Goal: Task Accomplishment & Management: Manage account settings

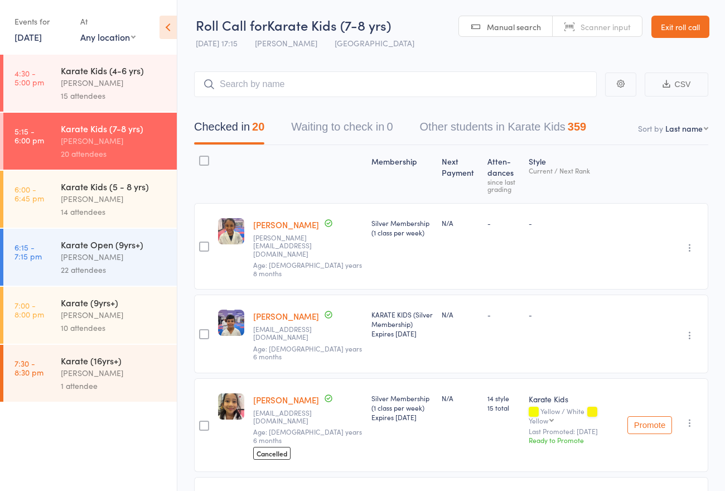
click at [679, 30] on link "Exit roll call" at bounding box center [681, 27] width 58 height 22
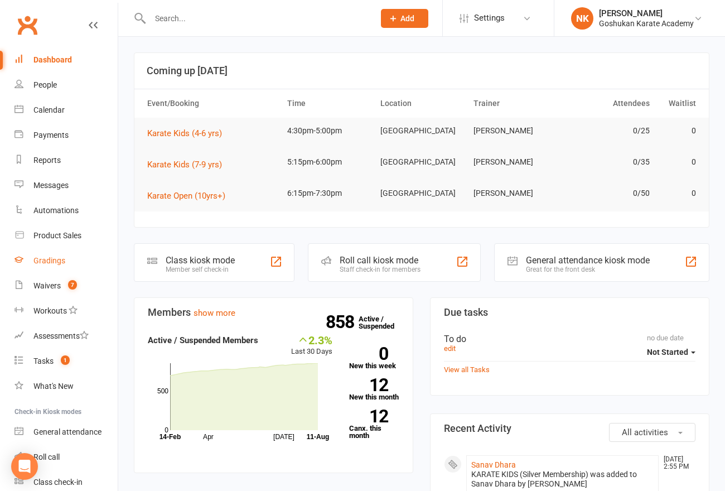
click at [57, 252] on link "Gradings" at bounding box center [66, 260] width 103 height 25
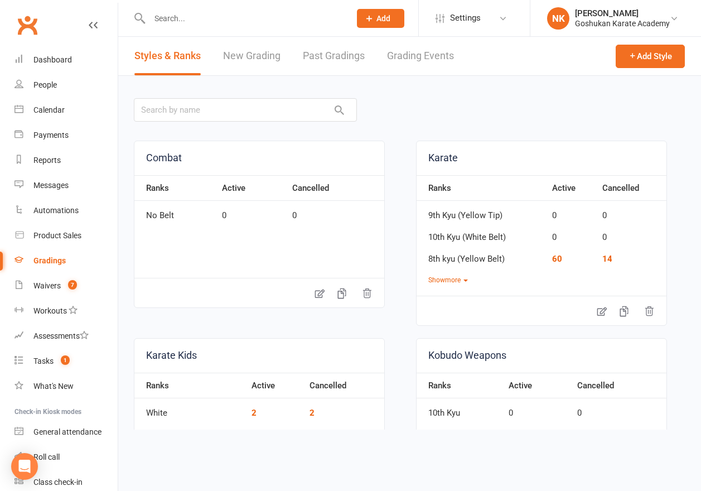
click at [229, 53] on link "New Grading" at bounding box center [251, 56] width 57 height 39
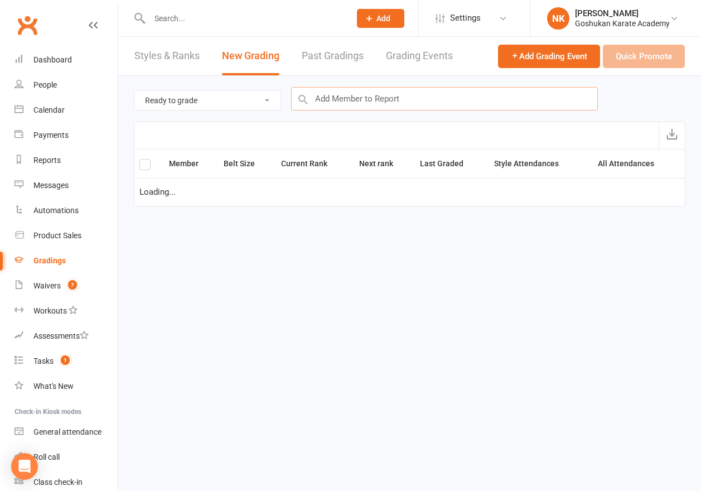
click at [446, 99] on input "text" at bounding box center [444, 98] width 307 height 23
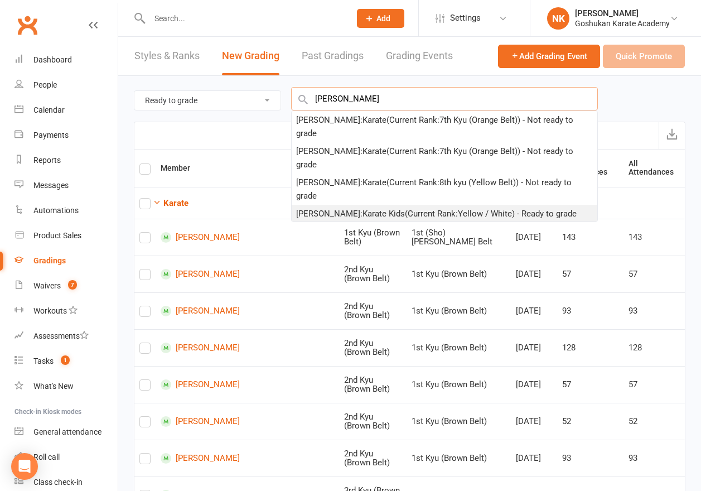
type input "[PERSON_NAME]"
click at [381, 209] on div "[PERSON_NAME] : Karate Kids (Current Rank: Yellow / White ) - Ready to grade" at bounding box center [436, 213] width 281 height 13
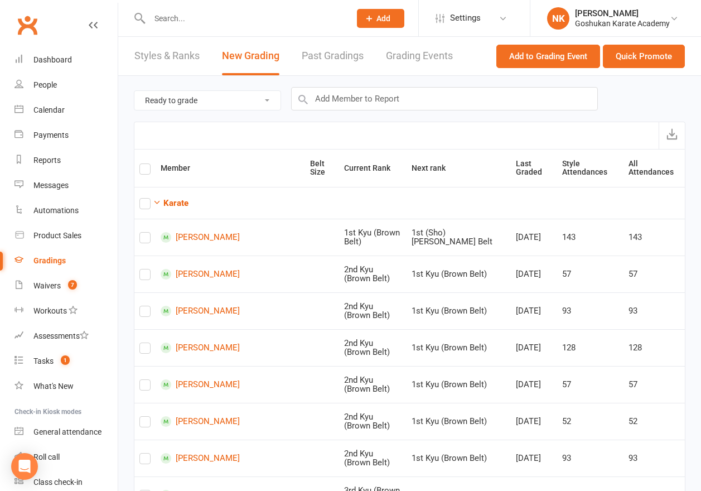
click at [386, 83] on div "Ready to grade All members enrolled in a style Active members enrolled in a sty…" at bounding box center [410, 99] width 552 height 46
click at [382, 93] on input "text" at bounding box center [444, 98] width 307 height 23
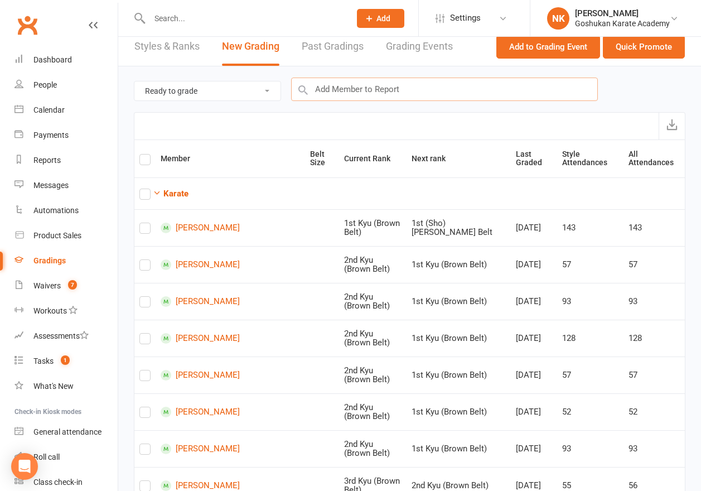
click at [391, 86] on input "text" at bounding box center [444, 89] width 307 height 23
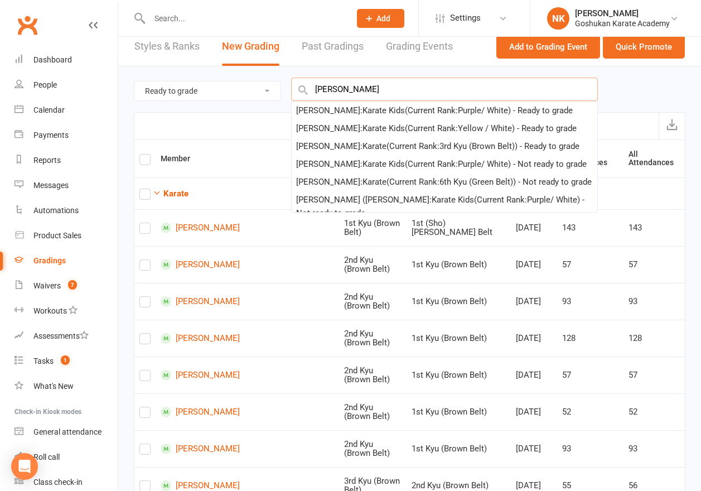
type input "[PERSON_NAME]"
click at [355, 127] on div "[PERSON_NAME] : Karate Kids (Current Rank: Yellow / White ) - Ready to grade" at bounding box center [436, 128] width 281 height 13
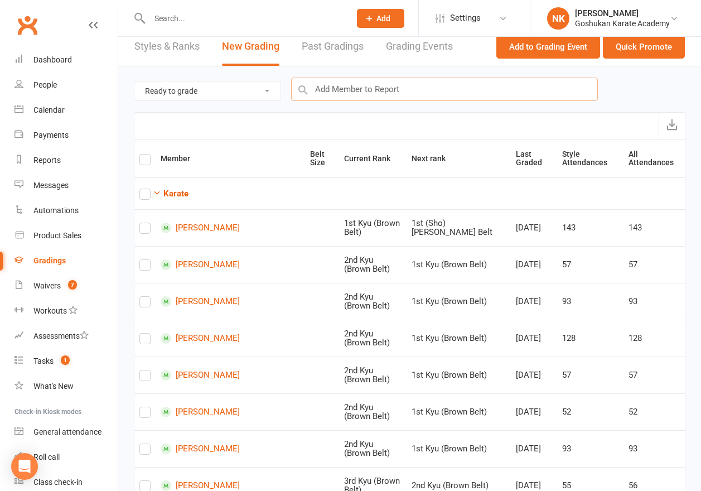
click at [360, 80] on input "text" at bounding box center [444, 89] width 307 height 23
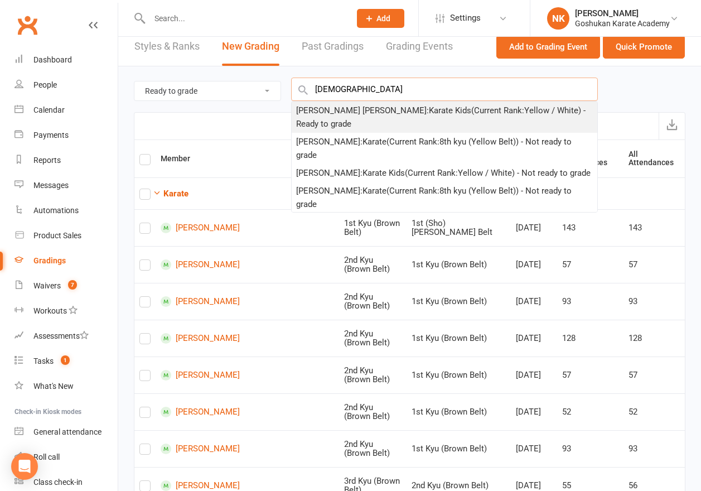
type input "[DEMOGRAPHIC_DATA]"
click at [383, 112] on div "[PERSON_NAME] [PERSON_NAME] : Karate Kids (Current Rank: Yellow / White ) - Rea…" at bounding box center [444, 117] width 297 height 27
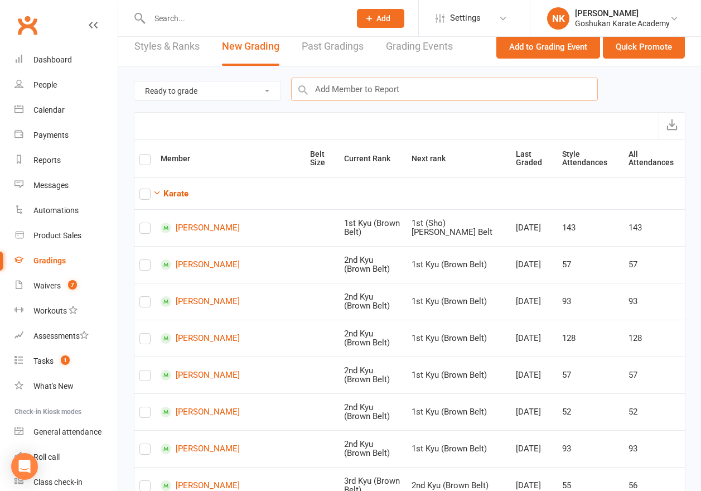
click at [383, 92] on input "text" at bounding box center [444, 89] width 307 height 23
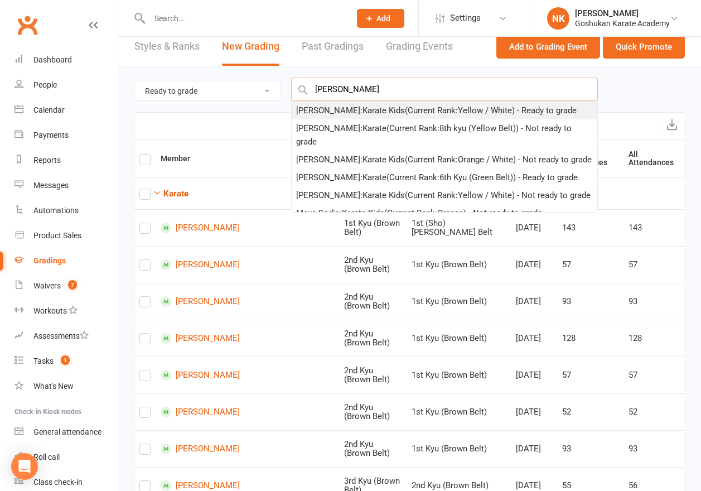
type input "[PERSON_NAME]"
click at [378, 110] on div "[PERSON_NAME] : Karate Kids (Current Rank: Yellow / White ) - Ready to grade" at bounding box center [436, 110] width 281 height 13
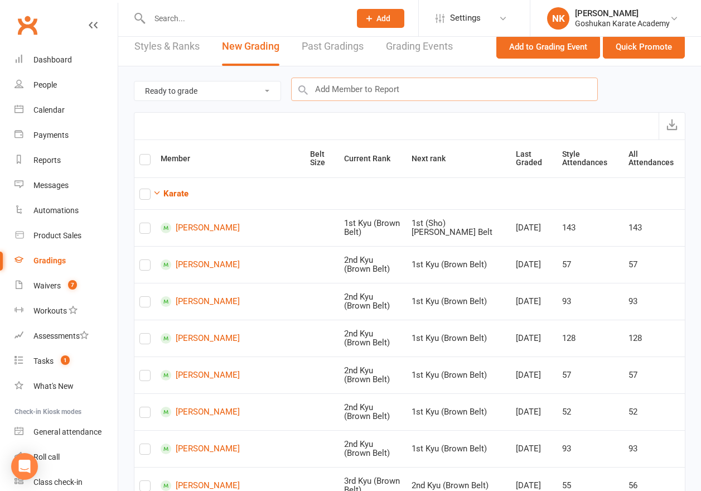
click at [378, 86] on input "text" at bounding box center [444, 89] width 307 height 23
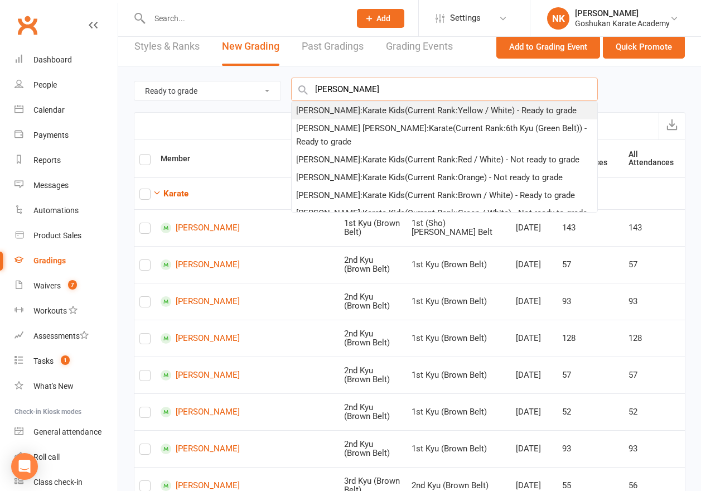
type input "[PERSON_NAME]"
click at [383, 113] on div "[PERSON_NAME] : Karate Kids (Current Rank: Yellow / White ) - Ready to grade" at bounding box center [436, 110] width 281 height 13
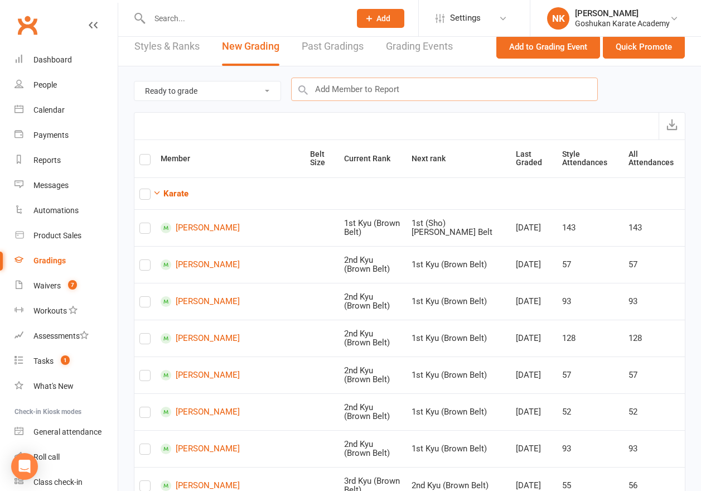
click at [383, 91] on input "text" at bounding box center [444, 89] width 307 height 23
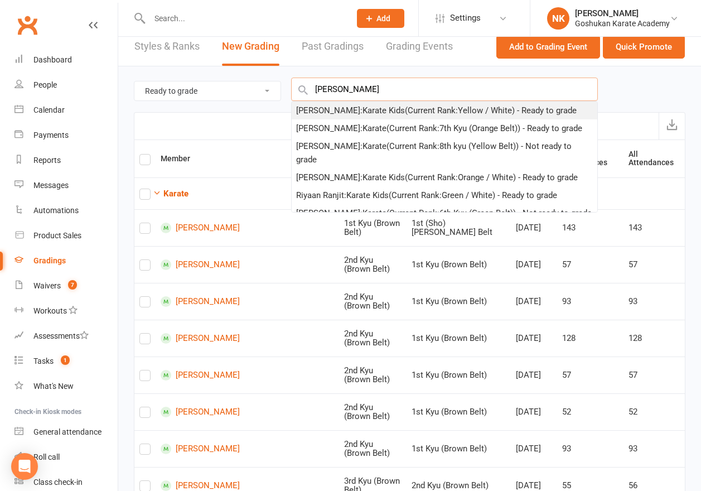
type input "[PERSON_NAME]"
click at [371, 110] on div "[PERSON_NAME] : Karate Kids (Current Rank: Yellow / White ) - Ready to grade" at bounding box center [436, 110] width 281 height 13
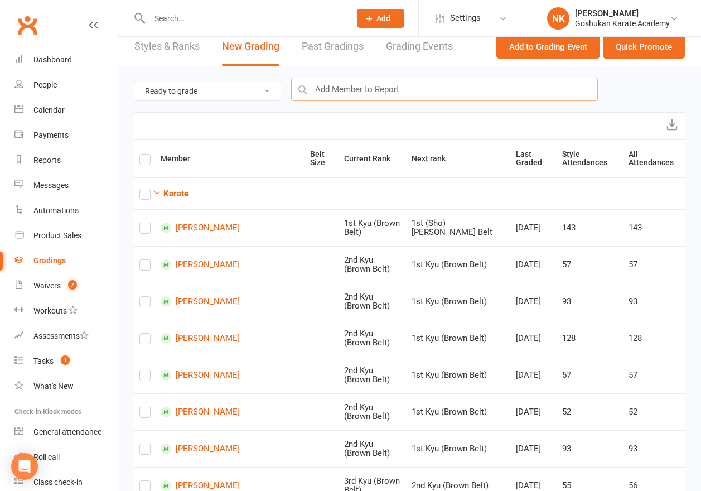
click at [371, 95] on input "text" at bounding box center [444, 89] width 307 height 23
type input "a"
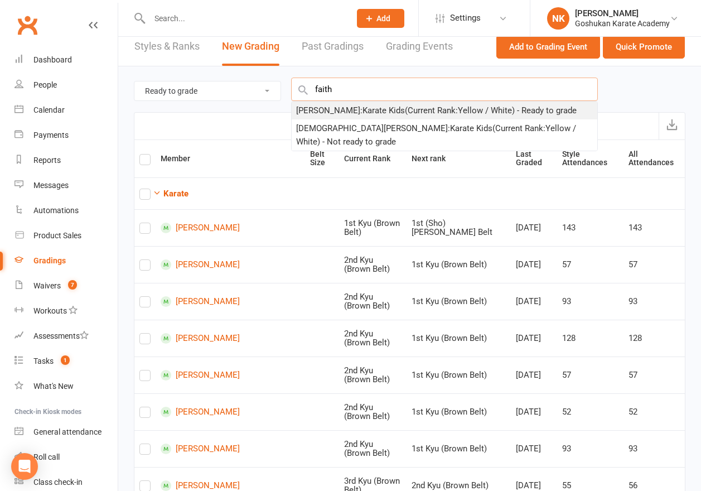
type input "faith"
click at [372, 110] on div "[PERSON_NAME] : Karate Kids (Current Rank: Yellow / White ) - Ready to grade" at bounding box center [436, 110] width 281 height 13
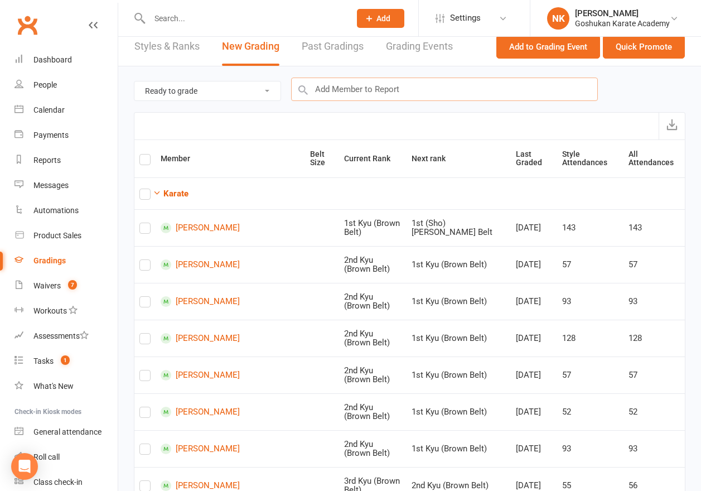
click at [375, 95] on input "text" at bounding box center [444, 89] width 307 height 23
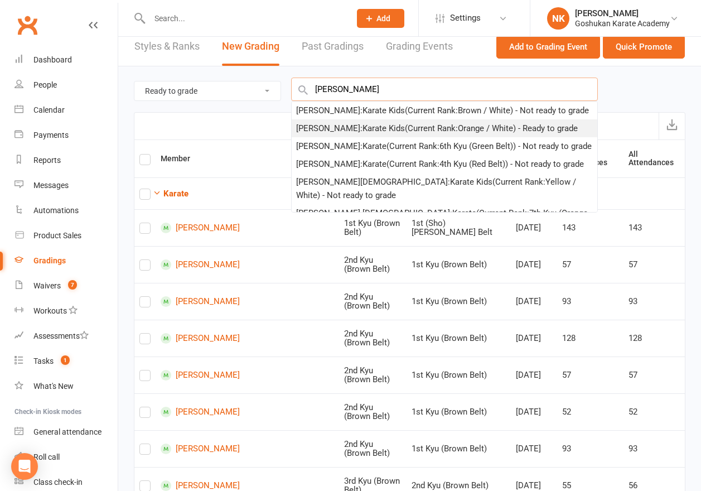
type input "[PERSON_NAME]"
click at [363, 126] on div "[PERSON_NAME] : Karate Kids (Current Rank: Orange / White ) - Ready to grade" at bounding box center [437, 128] width 282 height 13
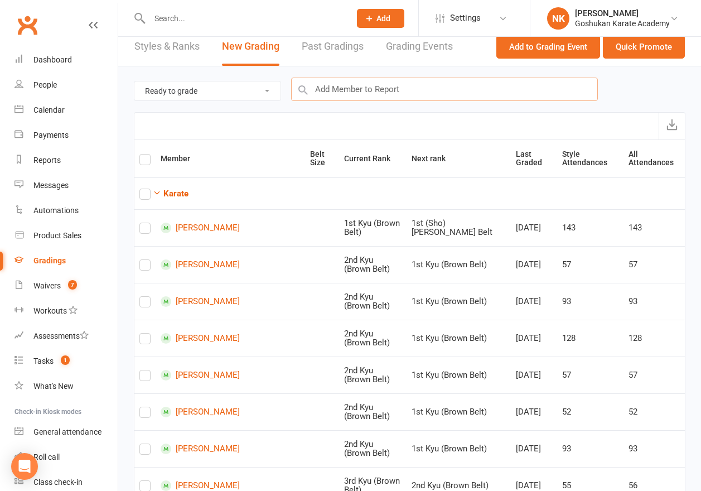
click at [368, 91] on input "text" at bounding box center [444, 89] width 307 height 23
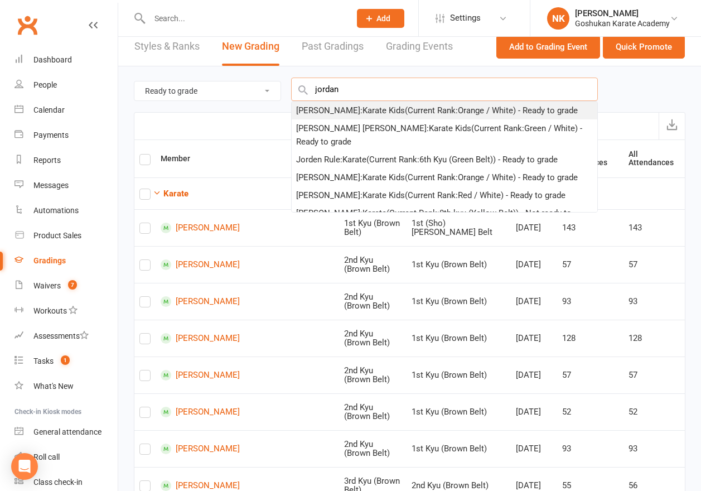
type input "jordan"
click at [366, 106] on div "[PERSON_NAME] : Karate Kids (Current Rank: Orange / White ) - Ready to grade" at bounding box center [437, 110] width 282 height 13
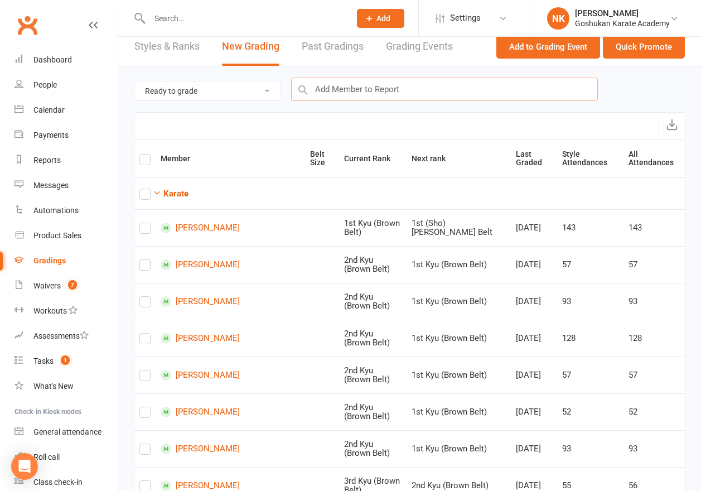
click at [366, 95] on input "text" at bounding box center [444, 89] width 307 height 23
type input "a"
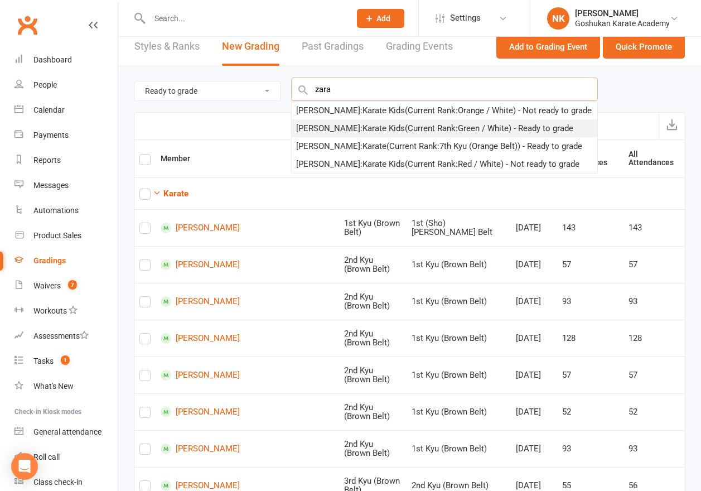
type input "zara"
click at [371, 126] on div "Zara [PERSON_NAME] : Karate Kids (Current Rank: Green / White ) - Ready to grade" at bounding box center [434, 128] width 277 height 13
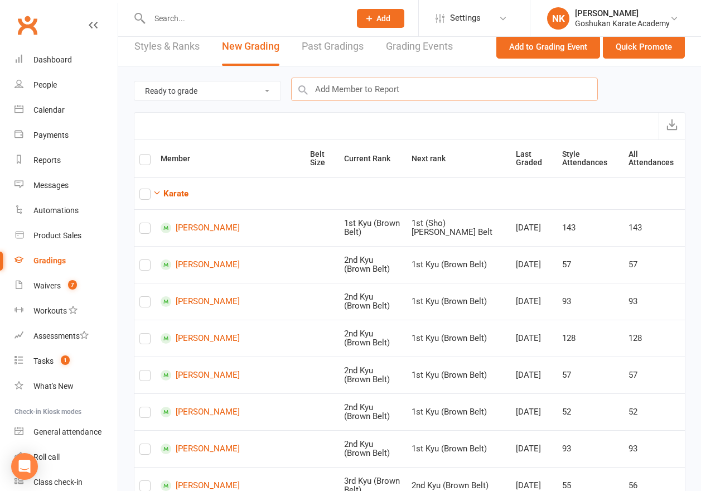
click at [373, 94] on input "text" at bounding box center [444, 89] width 307 height 23
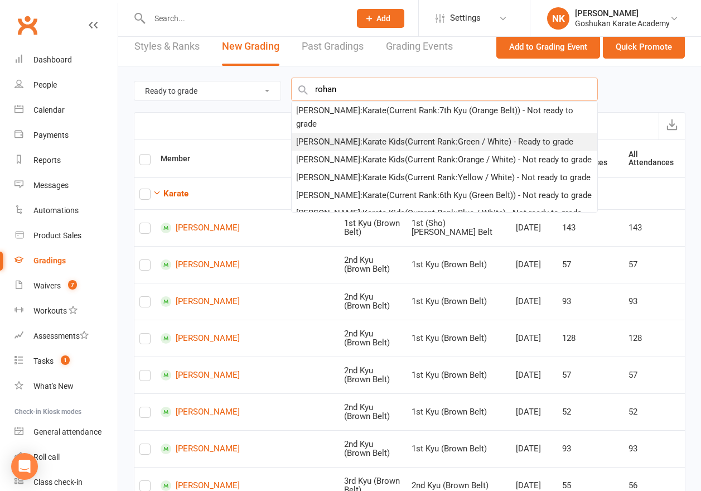
type input "rohan"
click at [368, 135] on div "[PERSON_NAME] : Karate Kids (Current Rank: Green / White ) - Ready to grade" at bounding box center [434, 141] width 277 height 13
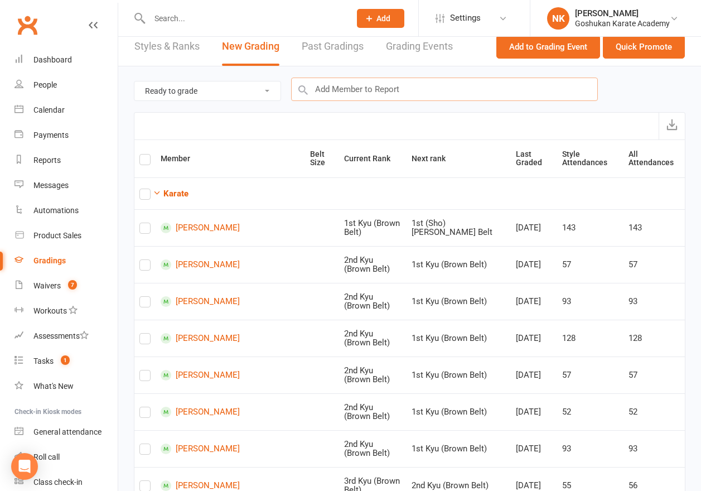
click at [373, 95] on input "text" at bounding box center [444, 89] width 307 height 23
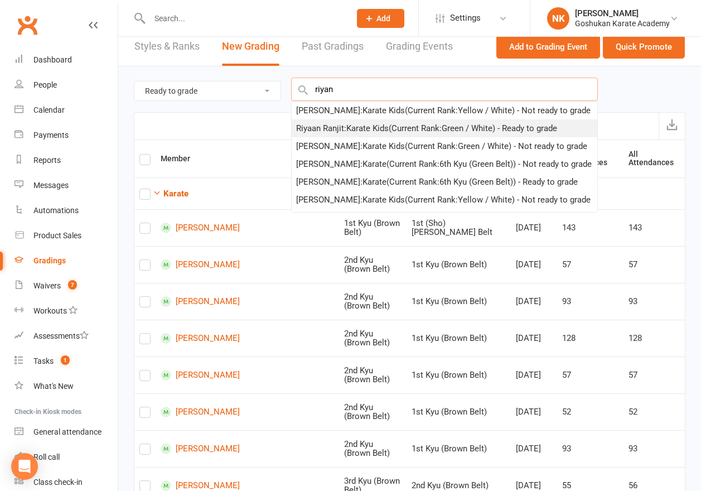
type input "riyan"
click at [365, 131] on div "Riyaan Ranjit : Karate Kids (Current Rank: Green / White ) - Ready to grade" at bounding box center [426, 128] width 261 height 13
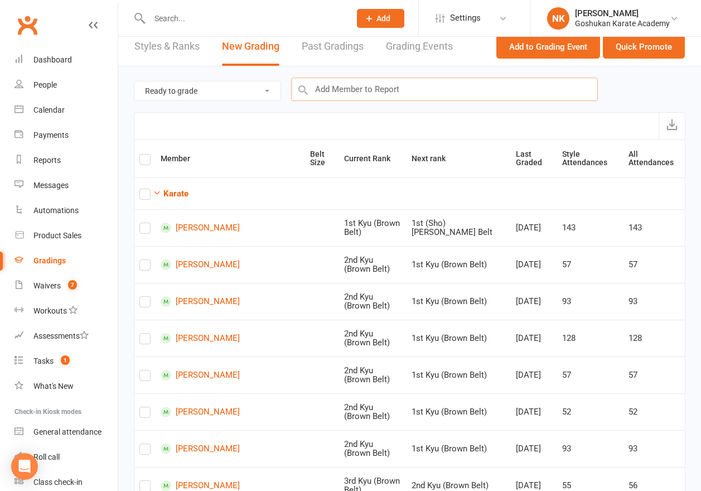
click at [367, 93] on input "text" at bounding box center [444, 89] width 307 height 23
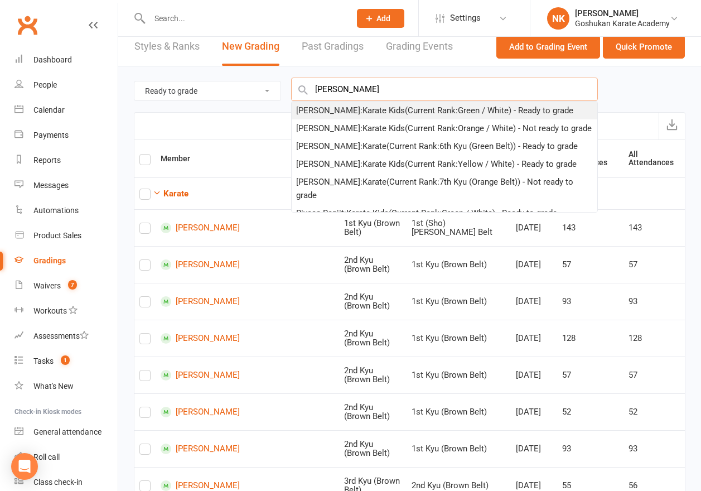
type input "[PERSON_NAME]"
click at [365, 110] on div "[PERSON_NAME] : Karate Kids (Current Rank: Green / White ) - Ready to grade" at bounding box center [434, 110] width 277 height 13
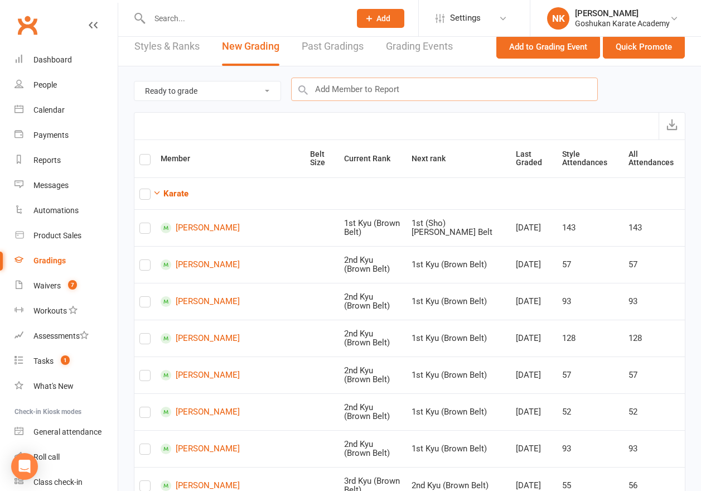
click at [367, 92] on input "text" at bounding box center [444, 89] width 307 height 23
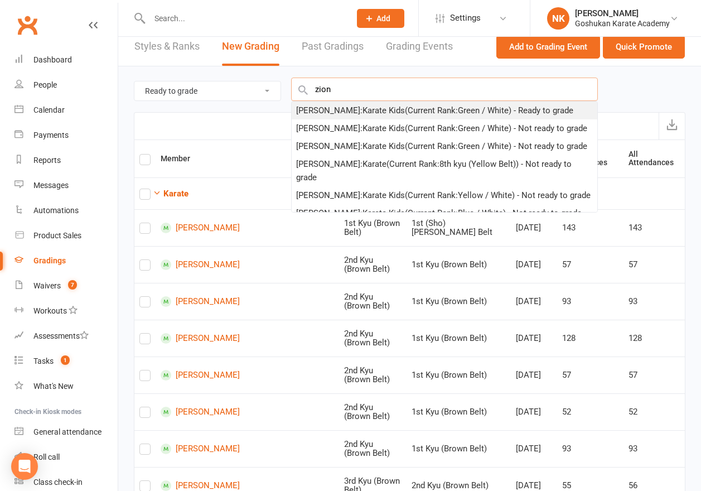
type input "zion"
click at [364, 108] on div "Zion [PERSON_NAME] : Karate Kids (Current Rank: Green / White ) - Ready to grade" at bounding box center [434, 110] width 277 height 13
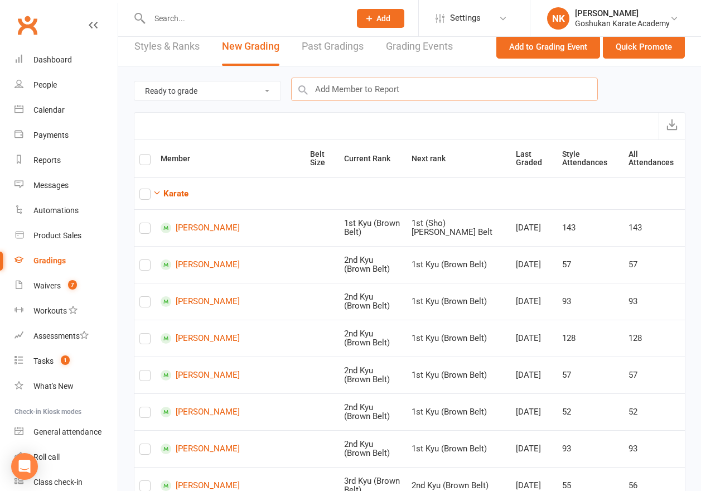
click at [367, 79] on input "text" at bounding box center [444, 89] width 307 height 23
click at [631, 48] on button "Quick Promote" at bounding box center [644, 46] width 82 height 23
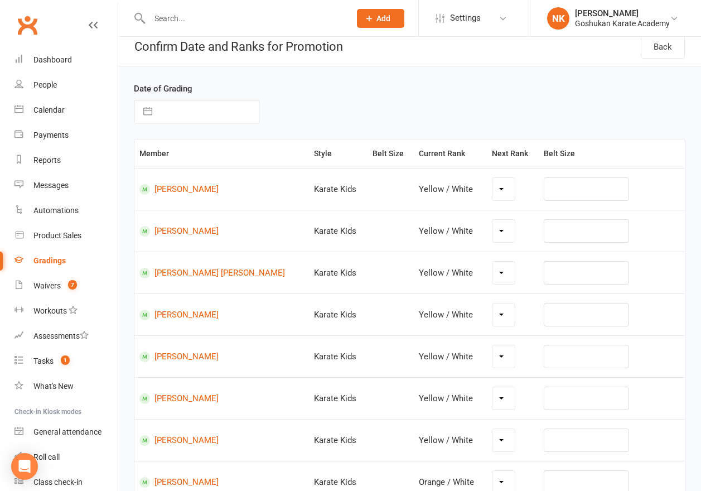
select select "8956"
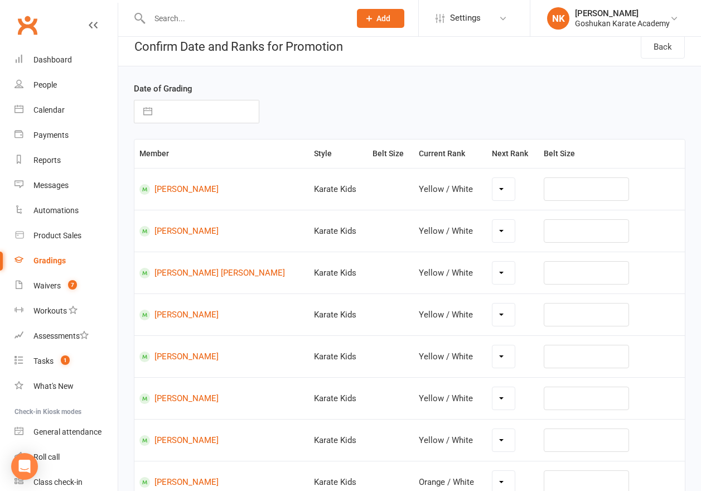
select select "8956"
select select "11229"
select select "11231"
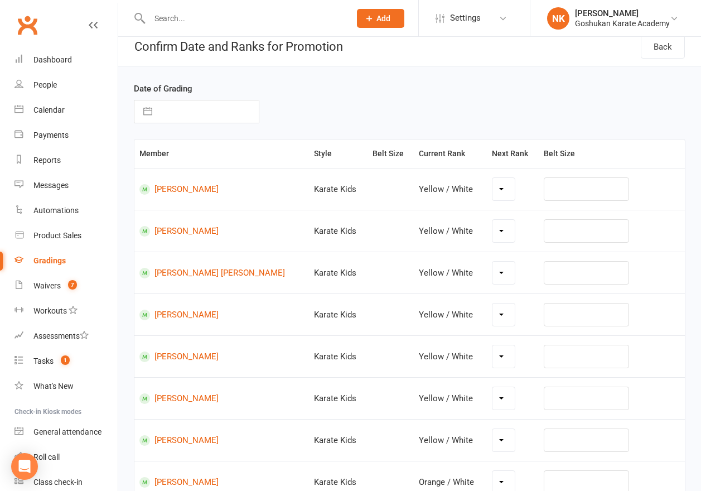
select select "11231"
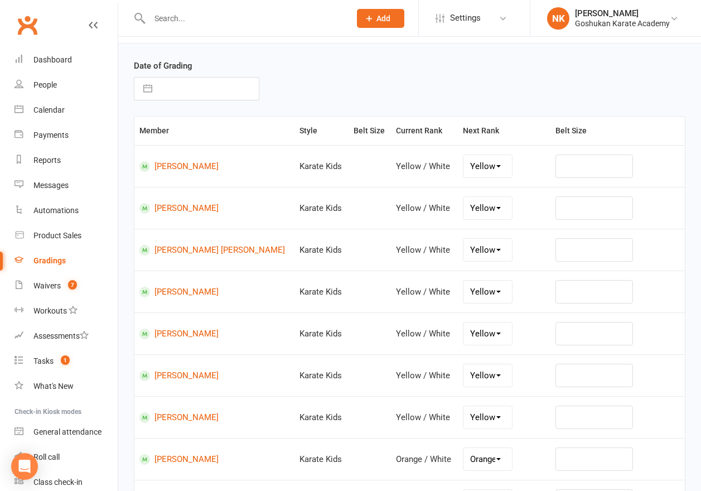
scroll to position [42, 0]
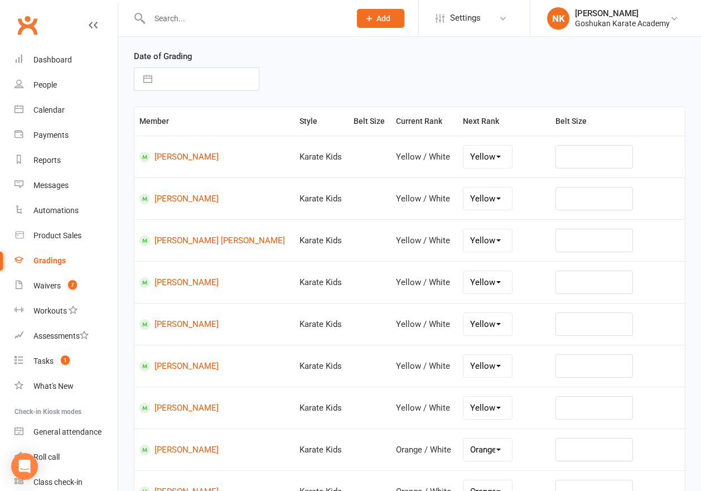
click at [491, 151] on select "Yellow Orange / White Orange Green / White Green Blue / White Blue Red / White …" at bounding box center [488, 157] width 48 height 22
select select "11228"
click at [481, 196] on select "Yellow Orange / White Orange Green / White Green Blue / White Blue Red / White …" at bounding box center [488, 199] width 48 height 22
select select "11228"
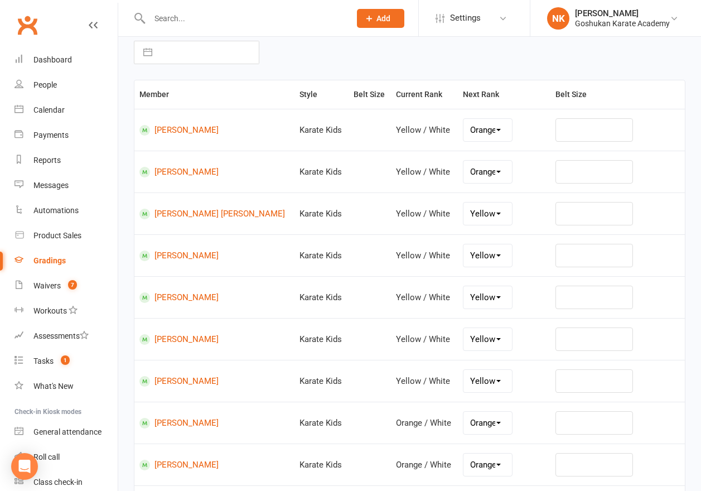
scroll to position [71, 0]
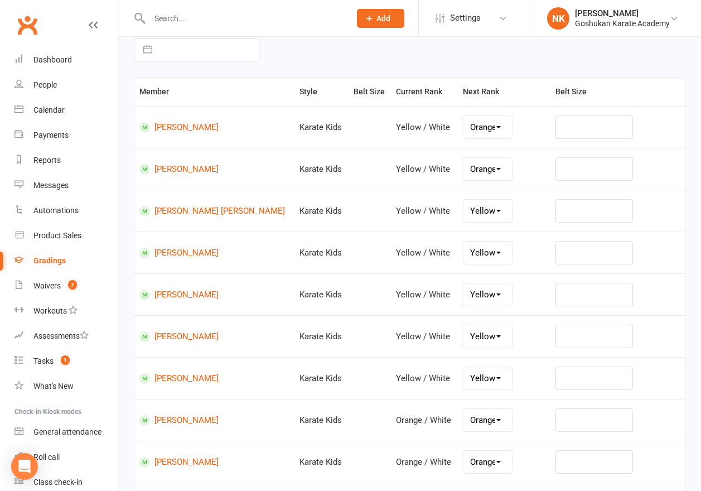
click at [497, 219] on select "Yellow Orange / White Orange Green / White Green Blue / White Blue Red / White …" at bounding box center [488, 211] width 48 height 22
select select "11228"
click at [493, 249] on select "Yellow Orange / White Orange Green / White Green Blue / White Blue Red / White …" at bounding box center [488, 253] width 48 height 22
select select "11228"
click at [494, 286] on select "Yellow Orange / White Orange Green / White Green Blue / White Blue Red / White …" at bounding box center [488, 294] width 48 height 22
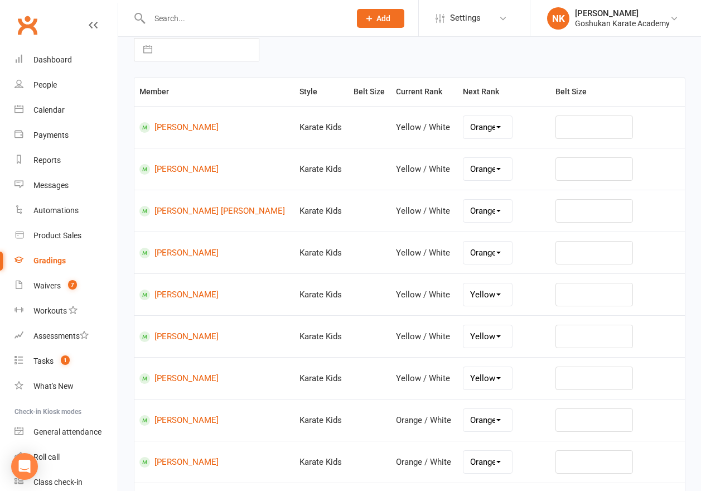
select select "11228"
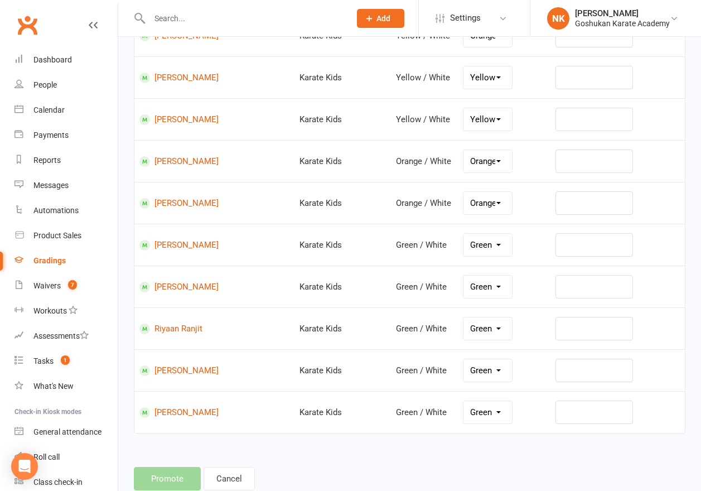
scroll to position [302, 0]
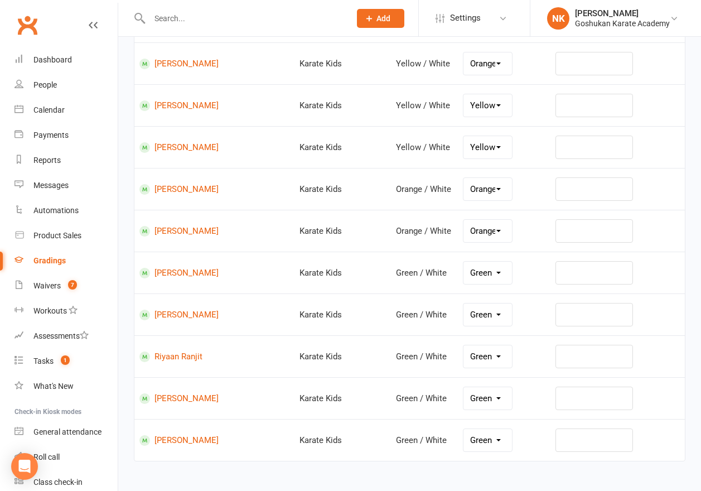
click at [504, 113] on select "Yellow Orange / White Orange Green / White Green Blue / White Blue Red / White …" at bounding box center [488, 105] width 48 height 22
select select "11228"
click at [502, 138] on select "Yellow Orange / White Orange Green / White Green Blue / White Blue Red / White …" at bounding box center [488, 147] width 48 height 22
select select "11228"
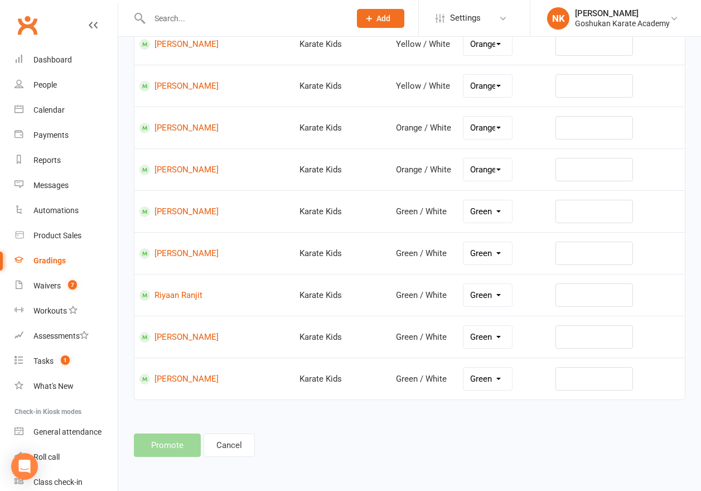
click at [472, 124] on select "Orange Green / White Green Blue / White Blue Red / White Red Purple/ White Brow…" at bounding box center [488, 128] width 48 height 22
select select "11230"
click at [484, 182] on td "Orange Green / White Green Blue / White Blue Red / White Red Purple/ White Brow…" at bounding box center [504, 169] width 93 height 42
click at [480, 164] on select "Orange Green / White Green Blue / White Blue Red / White Red Purple/ White Brow…" at bounding box center [488, 169] width 48 height 22
select select "11230"
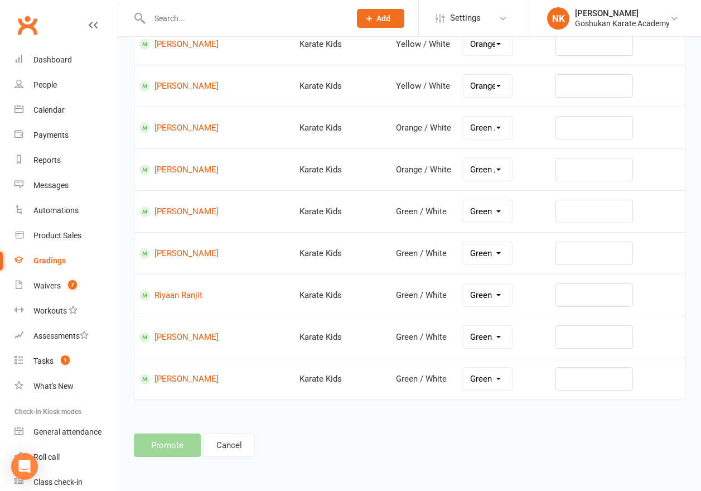
click at [484, 203] on select "Green Blue / White Blue Red / White Red Purple/ White Brown / White Brown" at bounding box center [488, 211] width 48 height 22
select select "11232"
click at [488, 253] on select "Green Blue / White Blue Red / White Red Purple/ White Brown / White Brown" at bounding box center [488, 253] width 48 height 22
select select "11232"
click at [488, 300] on select "Green Blue / White Blue Red / White Red Purple/ White Brown / White Brown" at bounding box center [488, 295] width 48 height 22
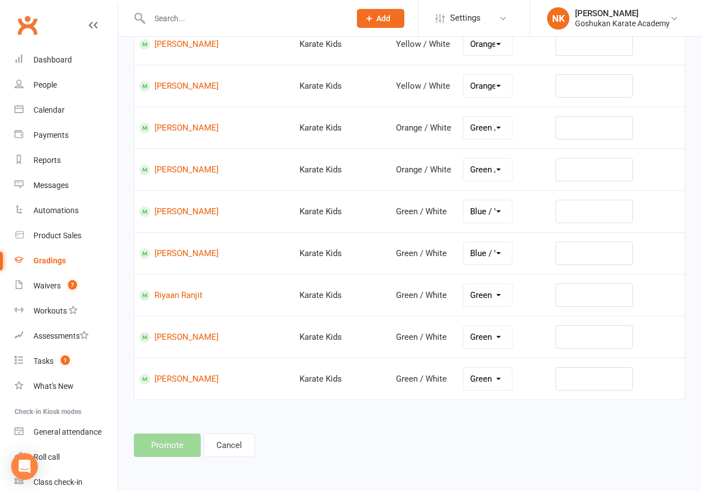
select select "11232"
click at [494, 353] on td "Green Blue / White Blue Red / White Red Purple/ White Brown / White Brown" at bounding box center [504, 337] width 93 height 42
click at [494, 347] on select "Green Blue / White Blue Red / White Red Purple/ White Brown / White Brown" at bounding box center [488, 337] width 48 height 22
select select "11232"
click at [493, 371] on select "Green Blue / White Blue Red / White Red Purple/ White Brown / White Brown" at bounding box center [488, 379] width 48 height 22
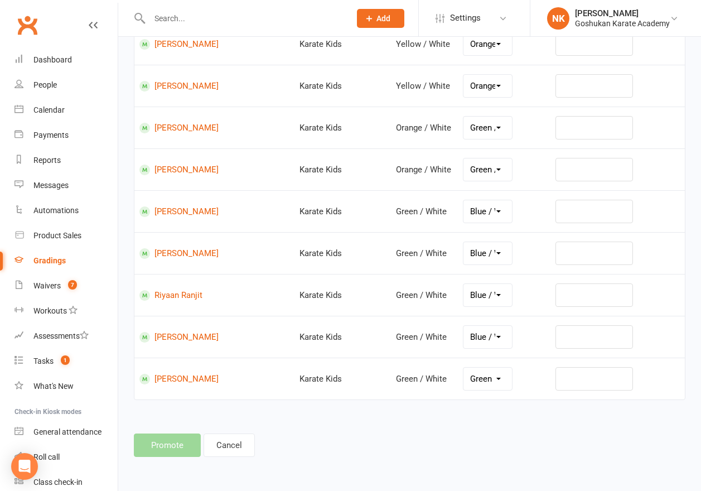
select select "11232"
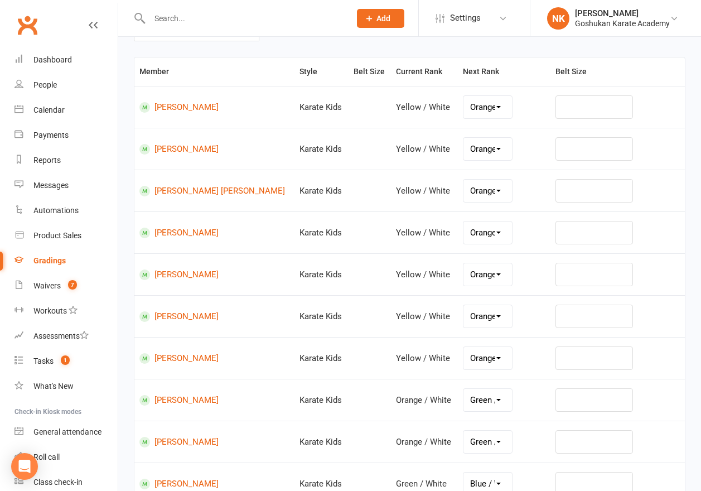
scroll to position [0, 0]
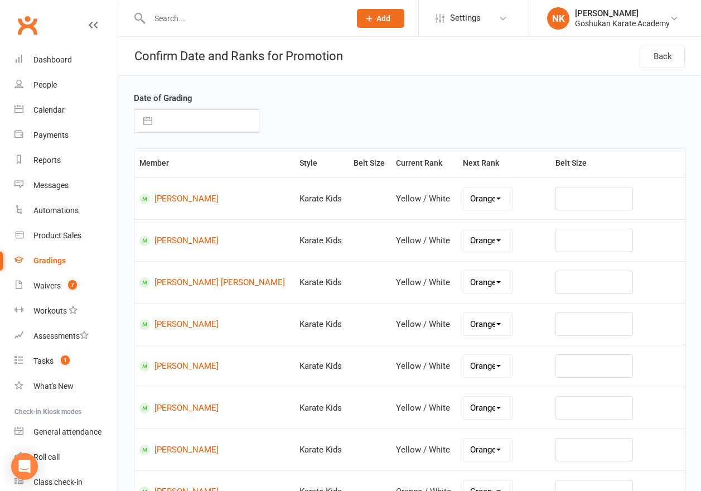
click at [194, 116] on input "text" at bounding box center [208, 121] width 101 height 22
select select "6"
select select "2025"
select select "7"
select select "2025"
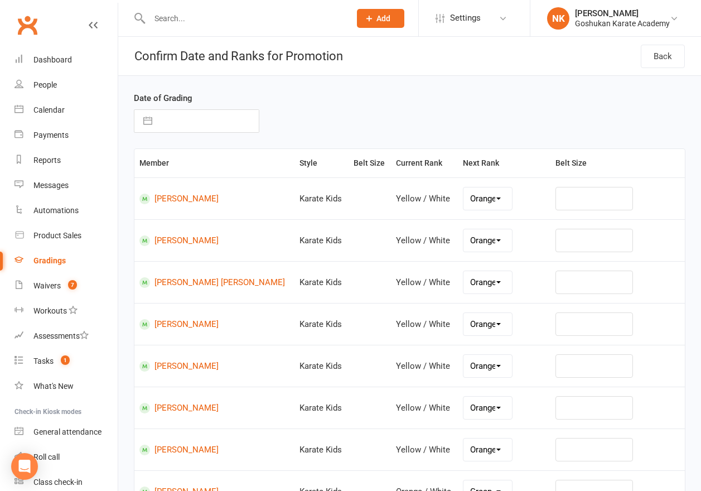
select select "8"
select select "2025"
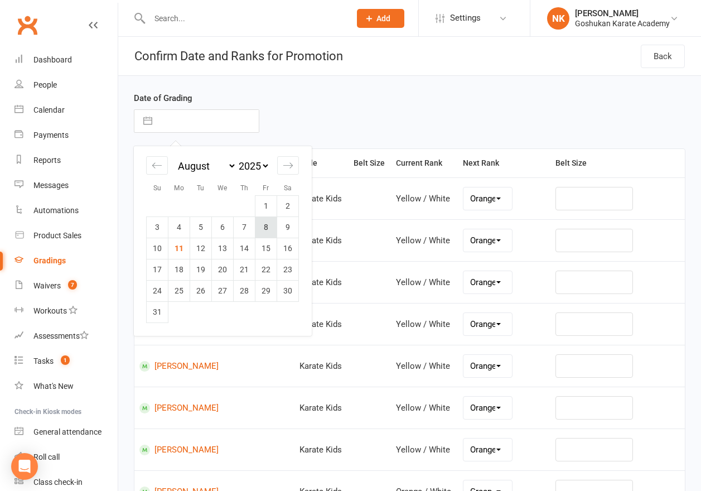
click at [270, 227] on td "8" at bounding box center [267, 227] width 22 height 21
type input "[DATE]"
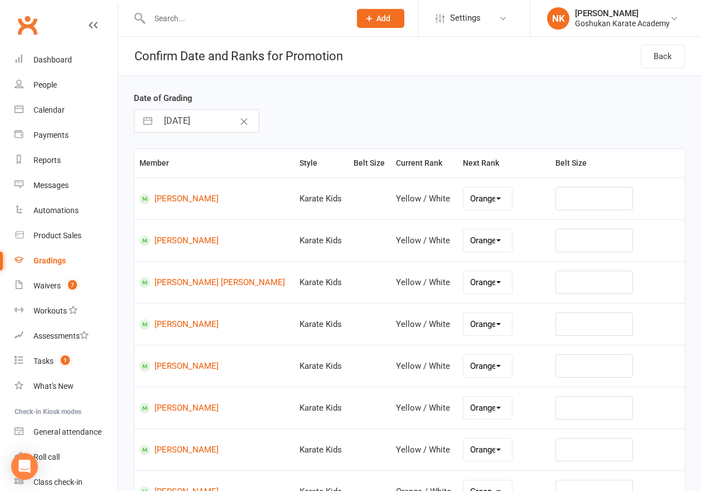
scroll to position [364, 0]
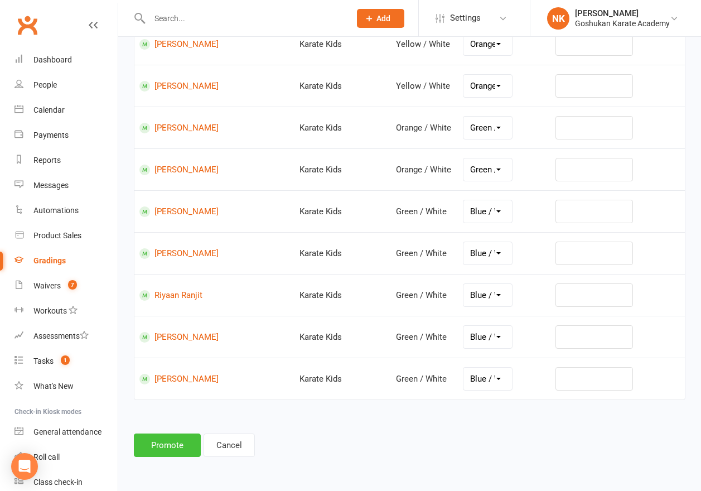
click at [158, 450] on button "Promote" at bounding box center [167, 445] width 67 height 23
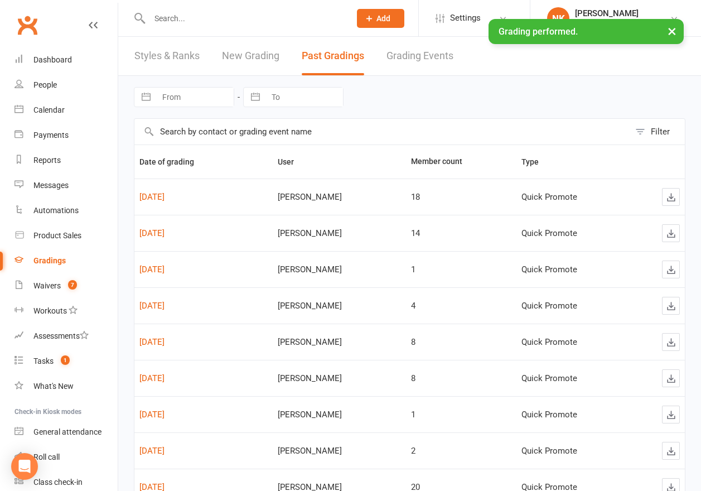
click at [270, 15] on input "text" at bounding box center [244, 19] width 196 height 16
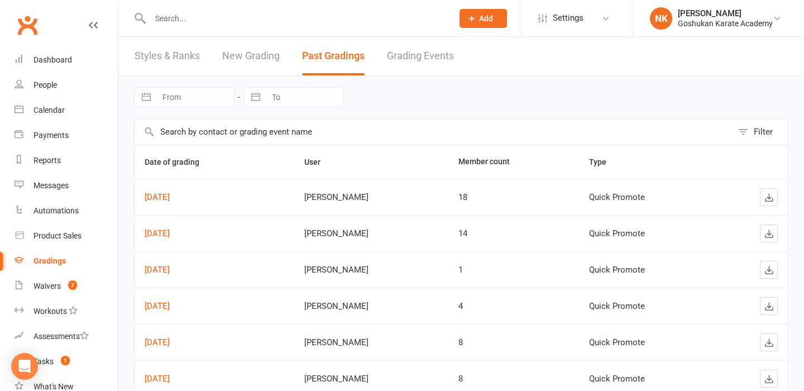
click at [242, 23] on input "text" at bounding box center [296, 19] width 298 height 16
type input "a"
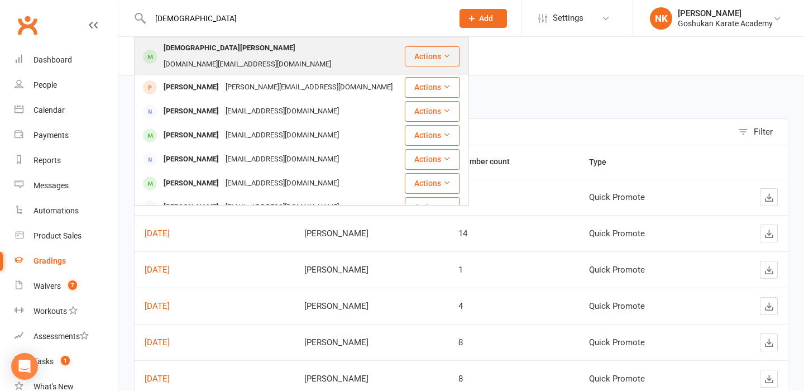
type input "[DEMOGRAPHIC_DATA]"
click at [211, 51] on div "[DEMOGRAPHIC_DATA][PERSON_NAME]" at bounding box center [229, 48] width 138 height 16
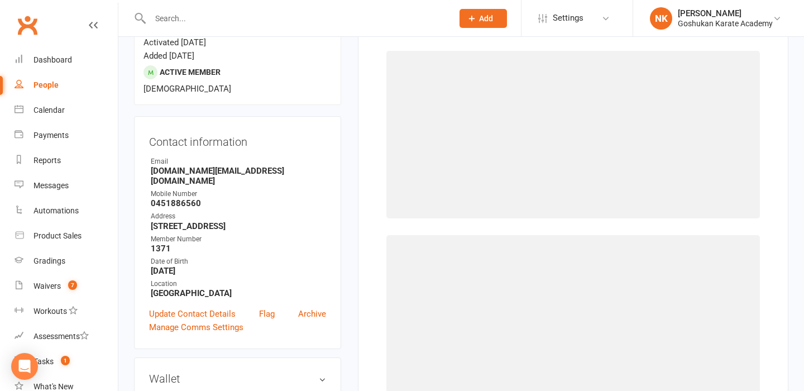
scroll to position [95, 0]
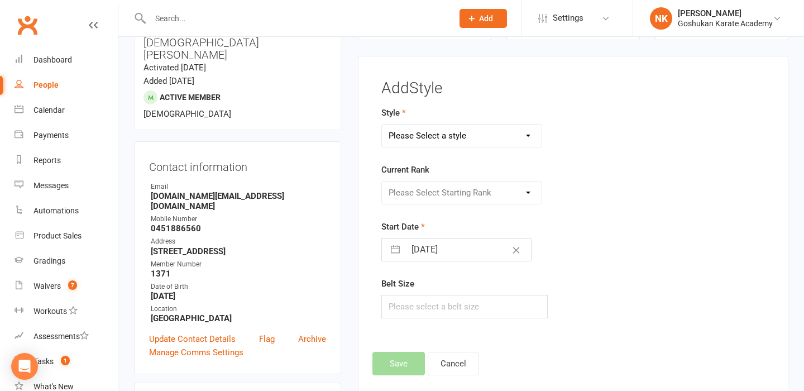
click at [476, 138] on select "Please Select a style Combat Karate Karate Kids Kobudo Weapons Tournament Train…" at bounding box center [462, 135] width 160 height 22
select select "961"
click at [448, 197] on select "Please Select Starting Rank" at bounding box center [462, 192] width 160 height 22
select select "8955"
click at [444, 249] on input "[DATE]" at bounding box center [468, 249] width 126 height 22
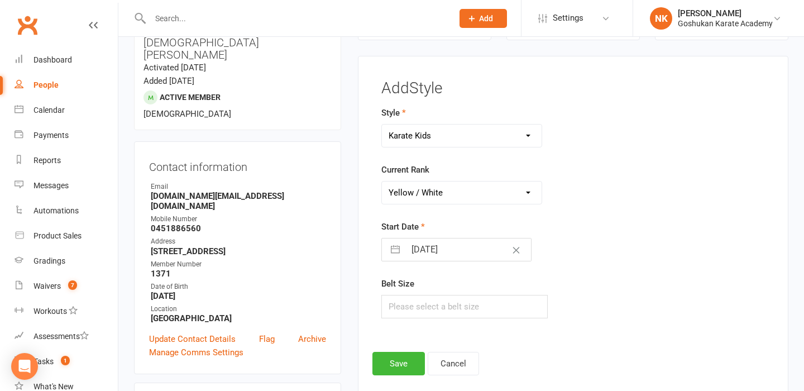
select select "6"
select select "2025"
select select "7"
select select "2025"
select select "8"
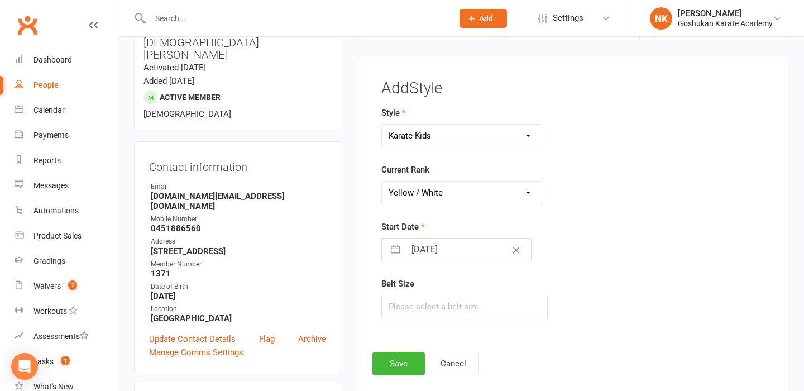
select select "2025"
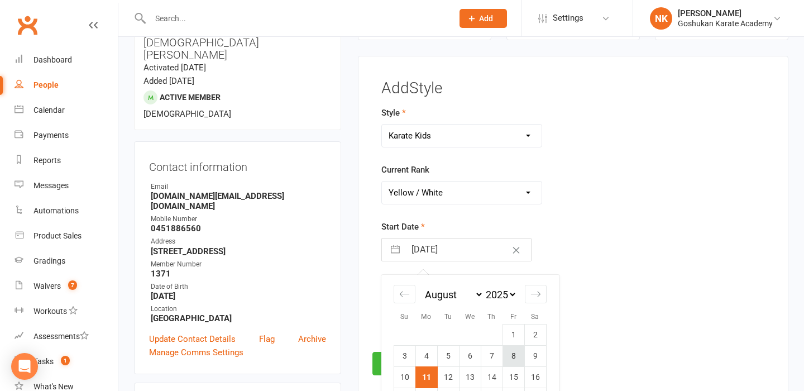
click at [513, 358] on td "8" at bounding box center [513, 355] width 22 height 21
type input "[DATE]"
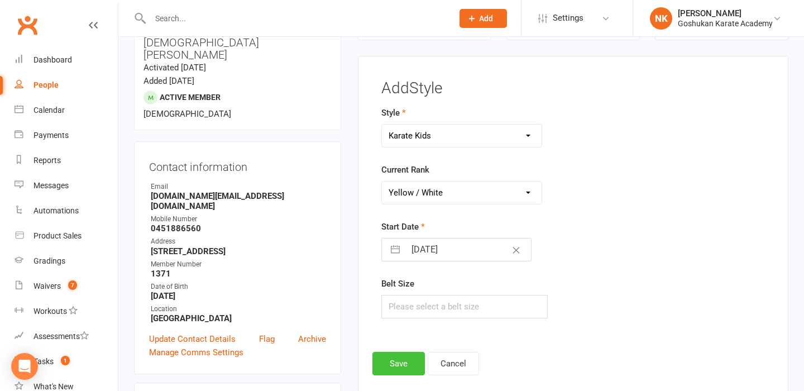
click at [376, 365] on button "Save" at bounding box center [398, 363] width 52 height 23
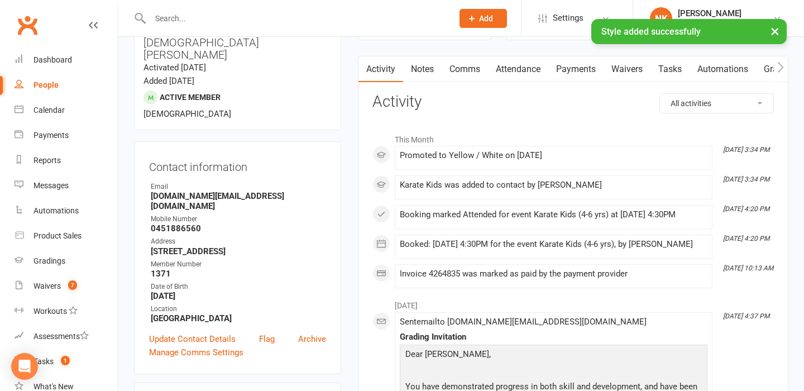
click at [214, 15] on input "text" at bounding box center [296, 19] width 298 height 16
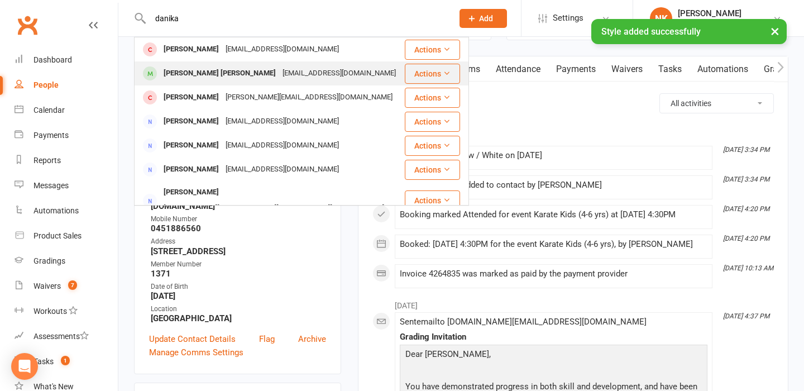
type input "danika"
click at [186, 72] on div "[PERSON_NAME] [PERSON_NAME]" at bounding box center [219, 73] width 119 height 16
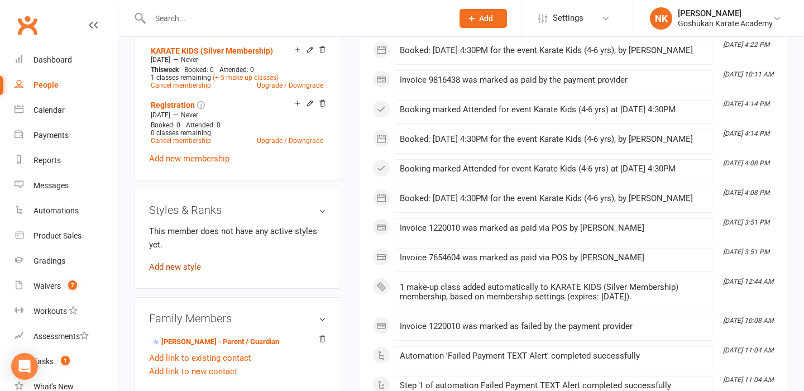
click at [182, 262] on link "Add new style" at bounding box center [175, 267] width 52 height 10
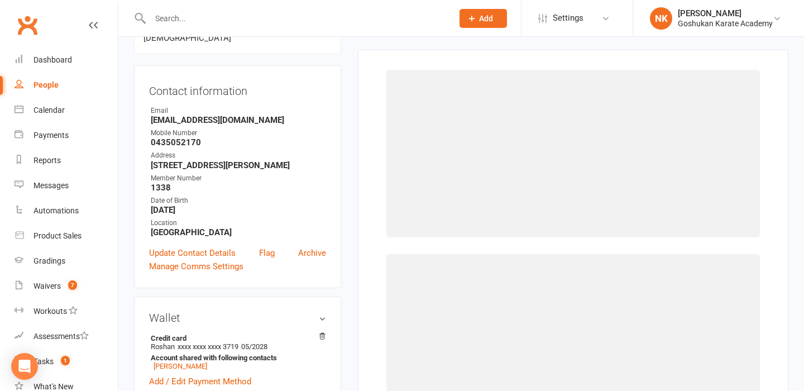
scroll to position [95, 0]
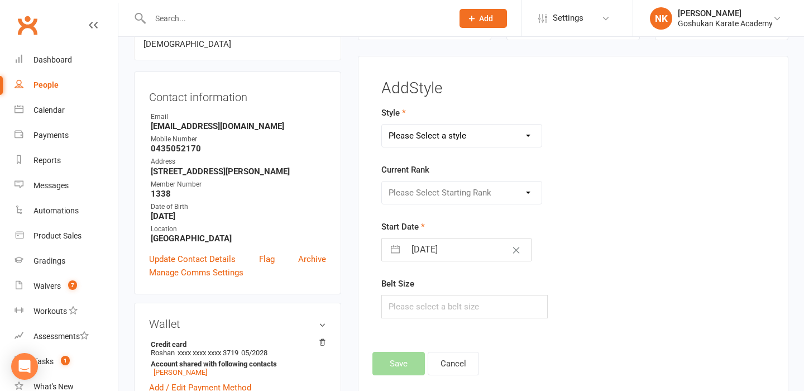
click at [451, 143] on select "Please Select a style Combat Karate Karate Kids Kobudo Weapons Tournament Train…" at bounding box center [462, 135] width 160 height 22
select select "961"
click at [449, 193] on select "Please Select Starting Rank" at bounding box center [462, 192] width 160 height 22
select select "8955"
drag, startPoint x: 448, startPoint y: 193, endPoint x: 441, endPoint y: 257, distance: 65.1
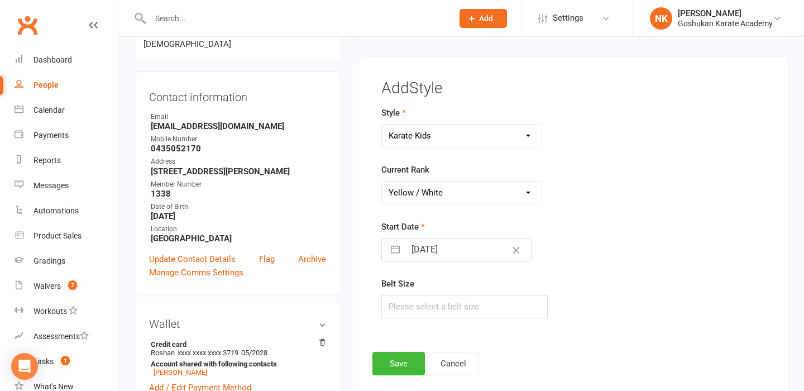
click at [441, 257] on input "[DATE]" at bounding box center [468, 249] width 126 height 22
select select "6"
select select "2025"
select select "7"
select select "2025"
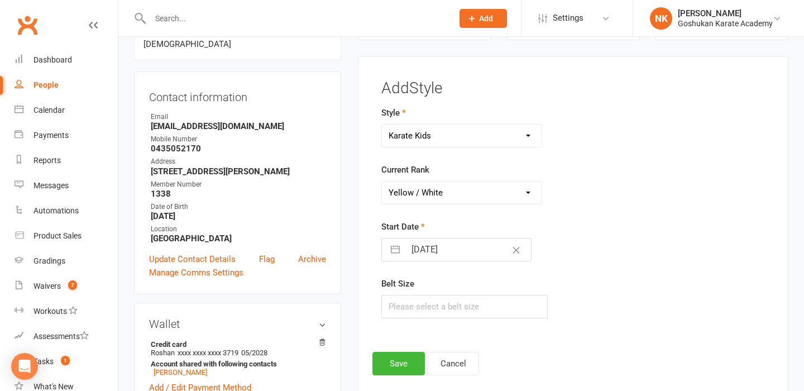
select select "8"
select select "2025"
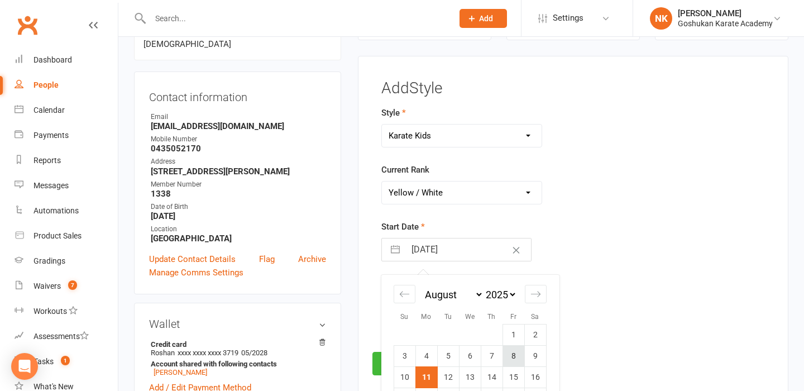
click at [507, 349] on td "8" at bounding box center [513, 355] width 22 height 21
type input "[DATE]"
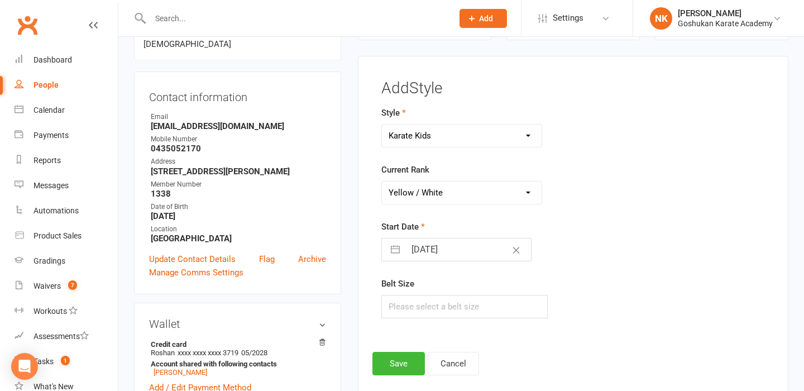
click at [362, 355] on div "Add Style Style Combat Karate Karate Kids Kobudo Weapons Tournament Training Cu…" at bounding box center [573, 232] width 430 height 352
click at [367, 358] on div "Add Style Style Combat Karate Karate Kids Kobudo Weapons Tournament Training Cu…" at bounding box center [573, 232] width 430 height 352
click at [383, 358] on button "Save" at bounding box center [398, 363] width 52 height 23
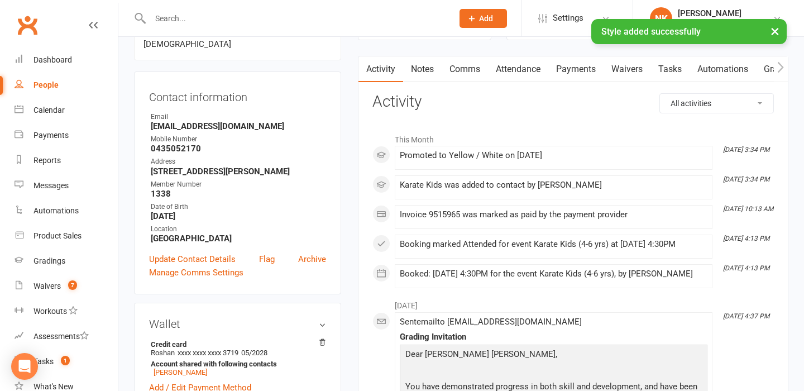
click at [199, 16] on input "text" at bounding box center [296, 19] width 298 height 16
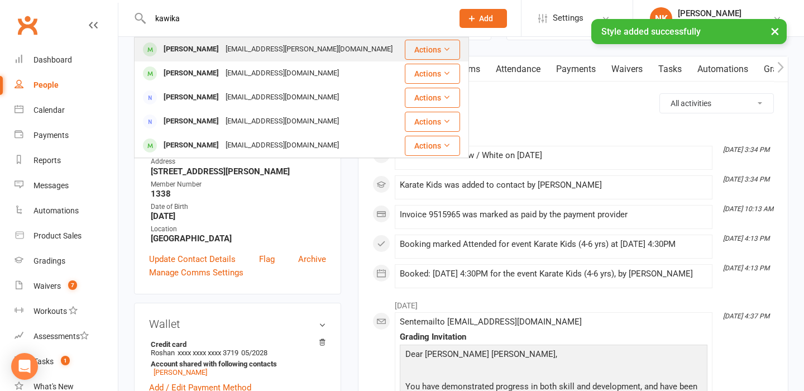
type input "kawika"
click at [200, 49] on div "[PERSON_NAME]" at bounding box center [191, 49] width 62 height 16
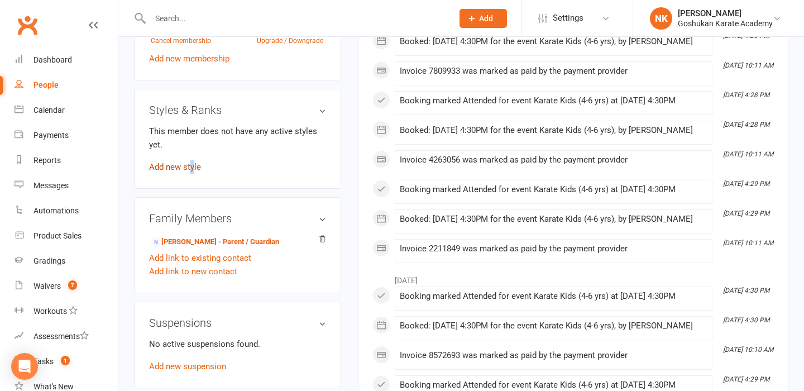
click at [192, 162] on link "Add new style" at bounding box center [175, 167] width 52 height 10
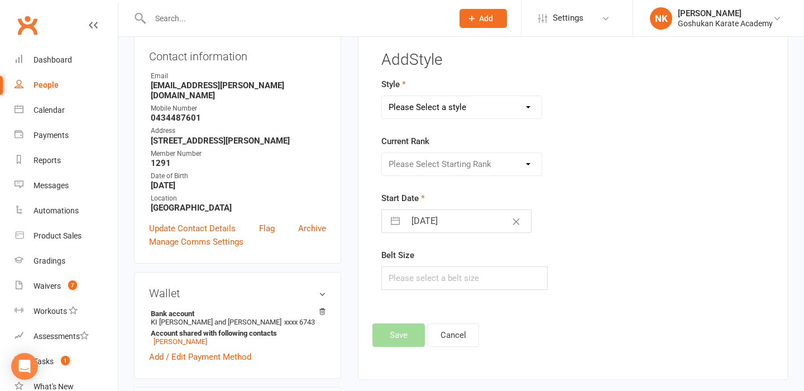
scroll to position [95, 0]
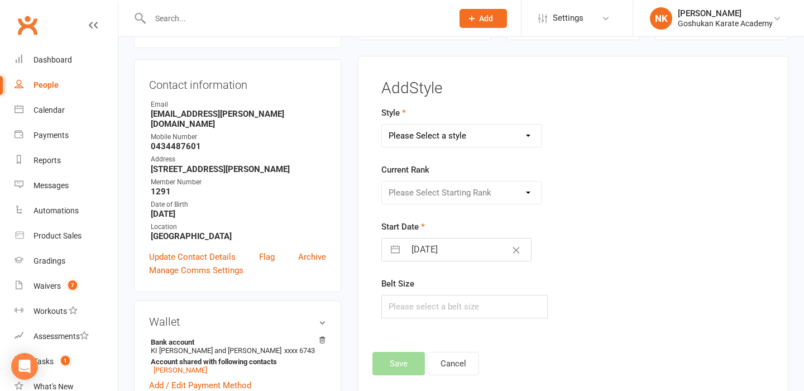
click at [450, 132] on select "Please Select a style Combat Karate Karate Kids Kobudo Weapons Tournament Train…" at bounding box center [462, 135] width 160 height 22
select select "961"
click at [434, 194] on select "Please Select Starting Rank" at bounding box center [462, 192] width 160 height 22
select select "8955"
select select "6"
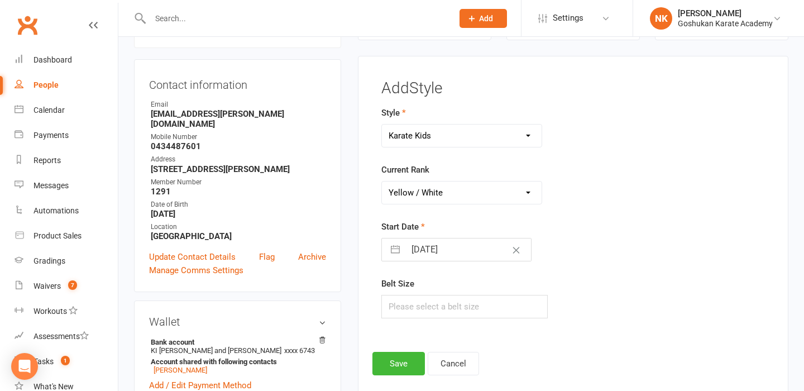
select select "2025"
select select "7"
select select "2025"
select select "8"
select select "2025"
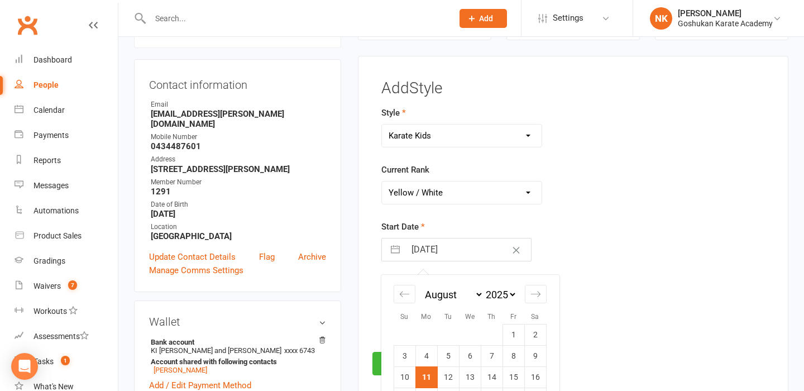
click at [440, 251] on input "[DATE]" at bounding box center [468, 249] width 126 height 22
click at [506, 354] on td "8" at bounding box center [513, 355] width 22 height 21
type input "[DATE]"
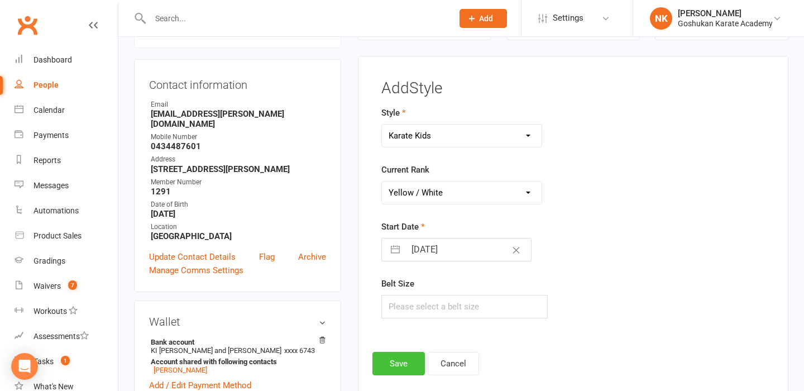
click at [414, 354] on button "Save" at bounding box center [398, 363] width 52 height 23
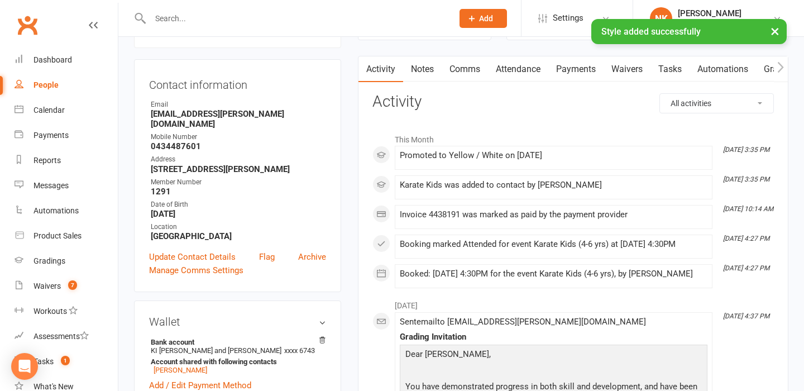
scroll to position [0, 0]
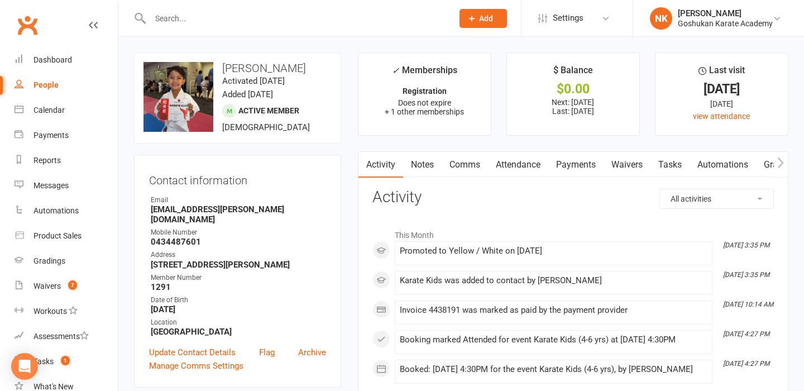
click at [199, 18] on input "text" at bounding box center [296, 19] width 298 height 16
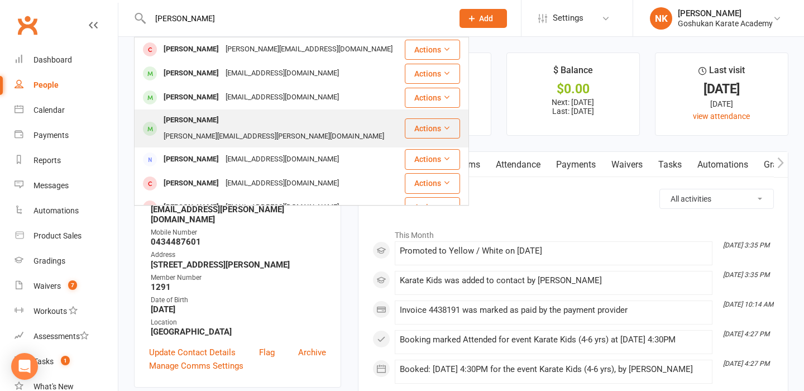
type input "[PERSON_NAME]"
click at [213, 117] on div "[PERSON_NAME]" at bounding box center [191, 120] width 62 height 16
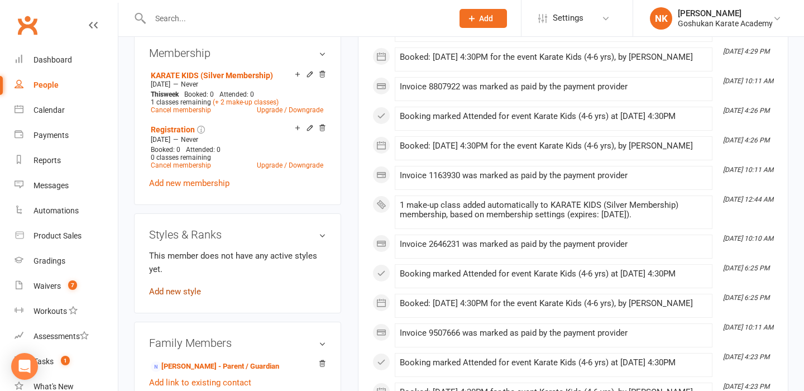
click at [182, 286] on link "Add new style" at bounding box center [175, 291] width 52 height 10
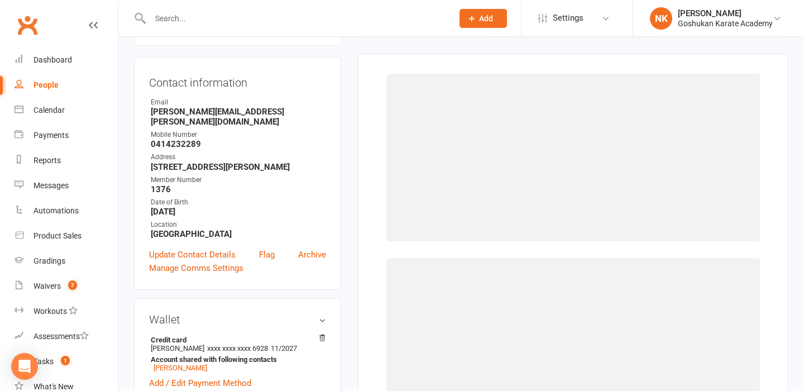
scroll to position [95, 0]
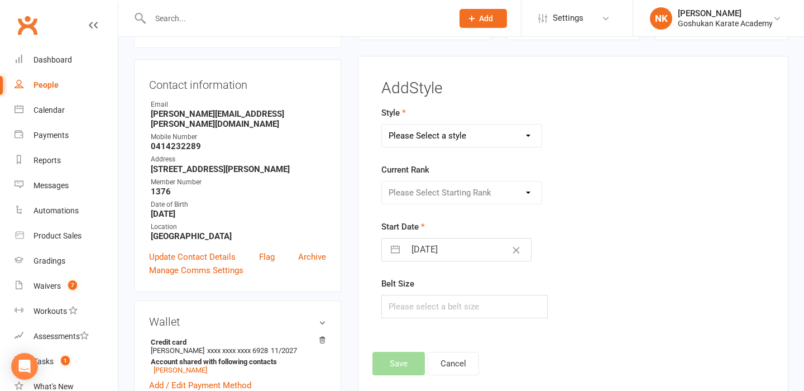
click at [479, 122] on div "Style Please Select a style Combat Karate Karate Kids Kobudo Weapons Tournament…" at bounding box center [506, 126] width 250 height 41
click at [474, 131] on select "Please Select a style Combat Karate Karate Kids Kobudo Weapons Tournament Train…" at bounding box center [462, 135] width 160 height 22
select select "961"
click at [452, 201] on select "Please Select Starting Rank" at bounding box center [462, 192] width 160 height 22
select select "8955"
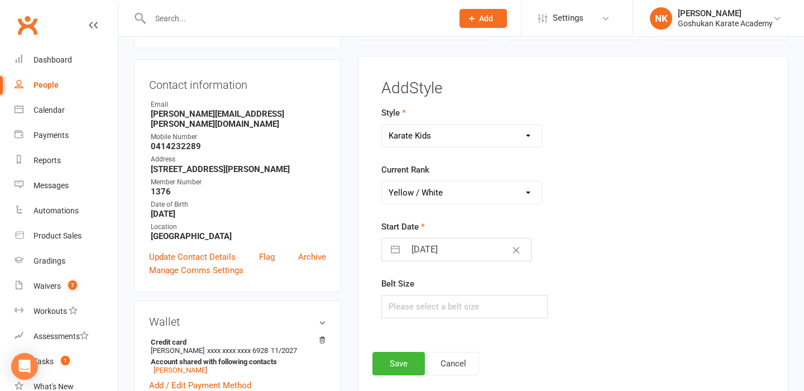
select select "6"
select select "2025"
select select "7"
select select "2025"
select select "8"
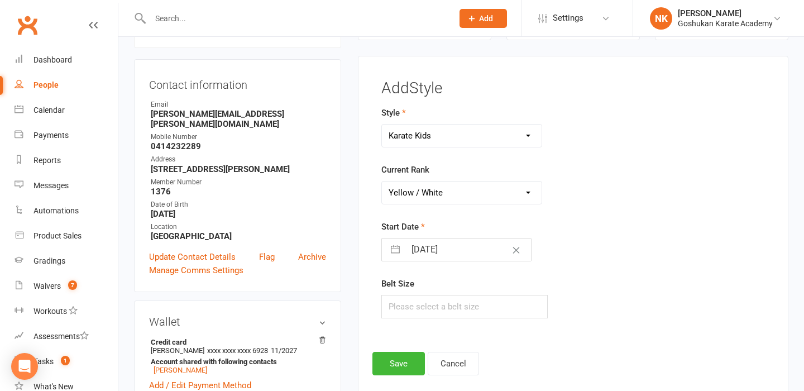
select select "2025"
click at [439, 250] on input "[DATE]" at bounding box center [468, 249] width 126 height 22
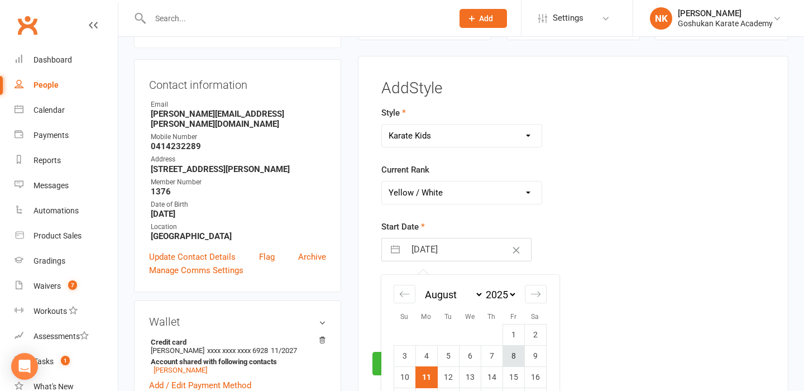
click at [517, 359] on td "8" at bounding box center [513, 355] width 22 height 21
type input "[DATE]"
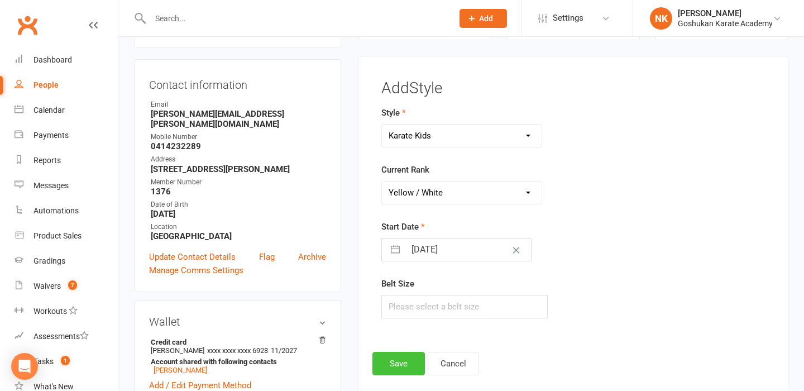
click at [396, 361] on button "Save" at bounding box center [398, 363] width 52 height 23
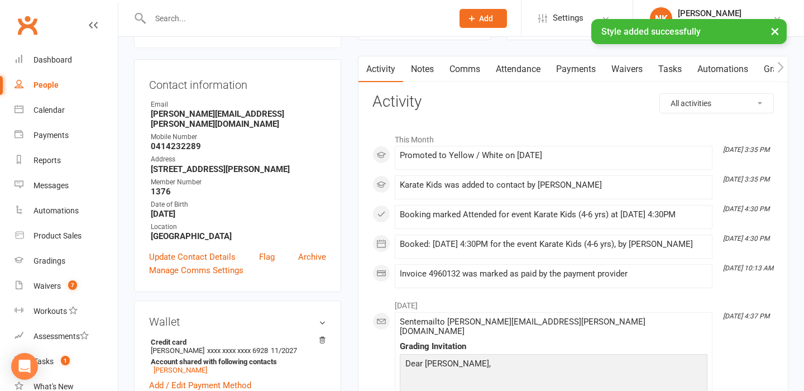
scroll to position [0, 0]
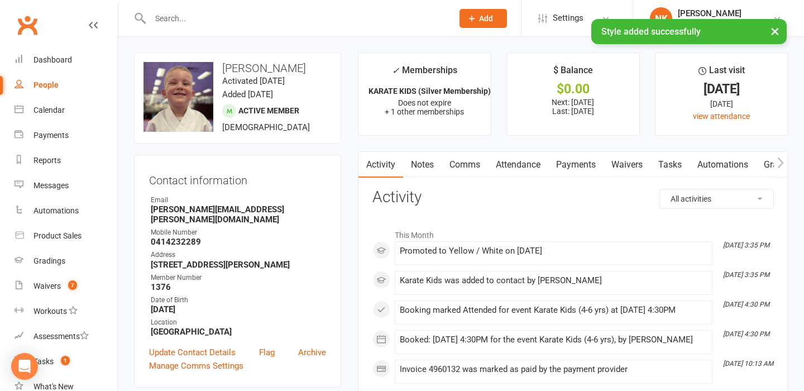
click at [204, 17] on input "text" at bounding box center [296, 19] width 298 height 16
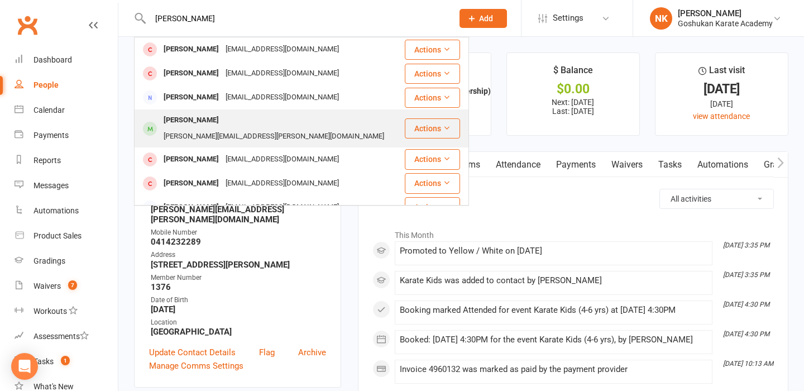
type input "[PERSON_NAME]"
click at [188, 118] on div "[PERSON_NAME]" at bounding box center [191, 120] width 62 height 16
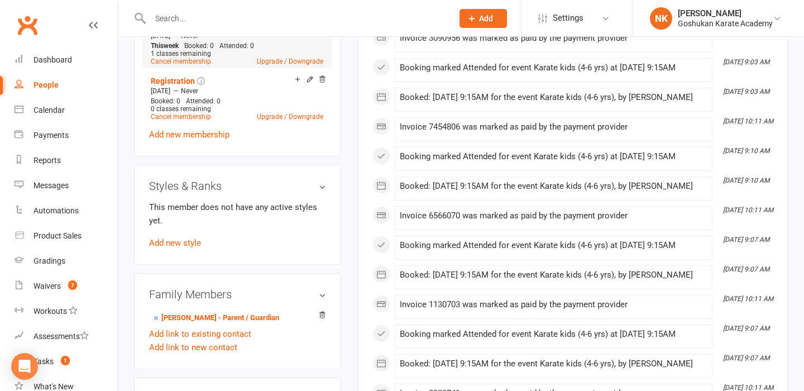
scroll to position [542, 0]
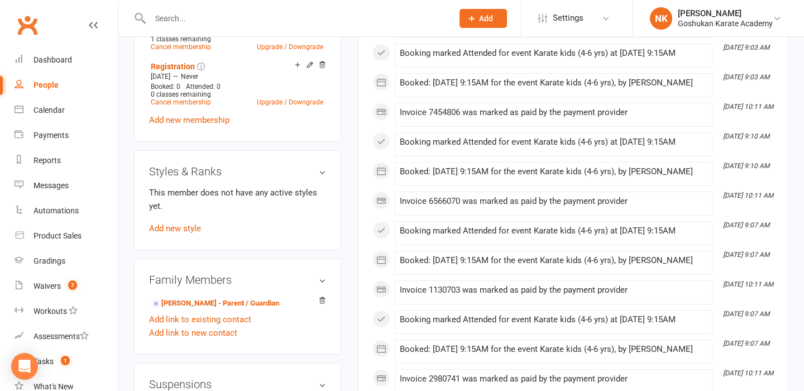
click at [176, 240] on div "Styles & Ranks This member does not have any active styles yet. Add new style" at bounding box center [237, 200] width 207 height 100
click at [177, 230] on link "Add new style" at bounding box center [175, 228] width 52 height 10
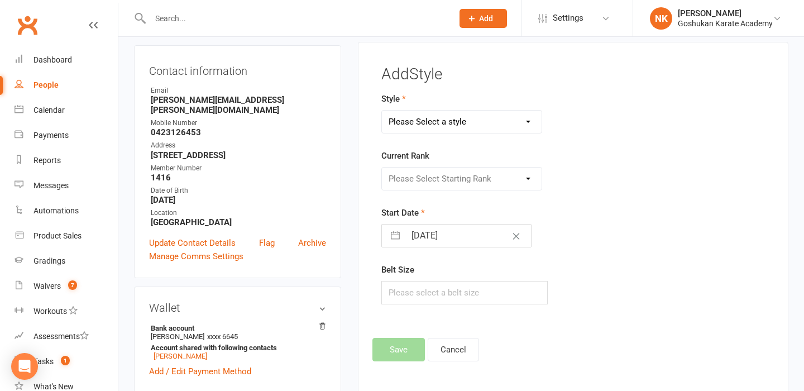
scroll to position [95, 0]
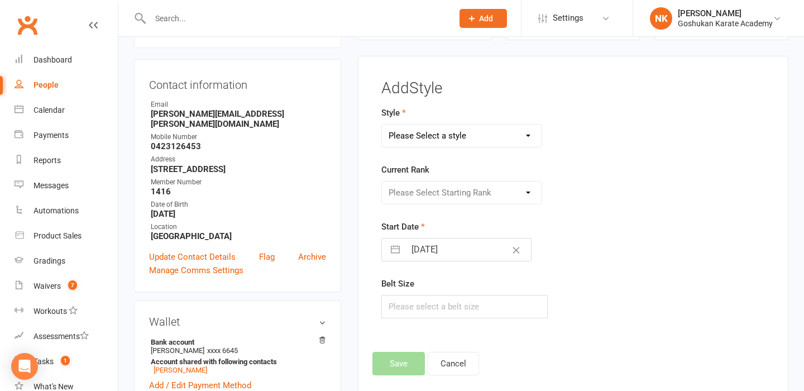
click at [435, 151] on form "Style Please Select a style Combat Karate Karate Kids Kobudo Weapons Tournament…" at bounding box center [506, 212] width 250 height 212
click at [436, 142] on select "Please Select a style Combat Karate Karate Kids Kobudo Weapons Tournament Train…" at bounding box center [462, 135] width 160 height 22
click at [431, 148] on form "Style Combat Karate Karate Kids Kobudo Weapons Tournament Training Current Rank…" at bounding box center [506, 212] width 250 height 212
click at [434, 137] on select "Combat Karate Karate Kids Kobudo Weapons Tournament Training" at bounding box center [462, 135] width 160 height 22
select select "961"
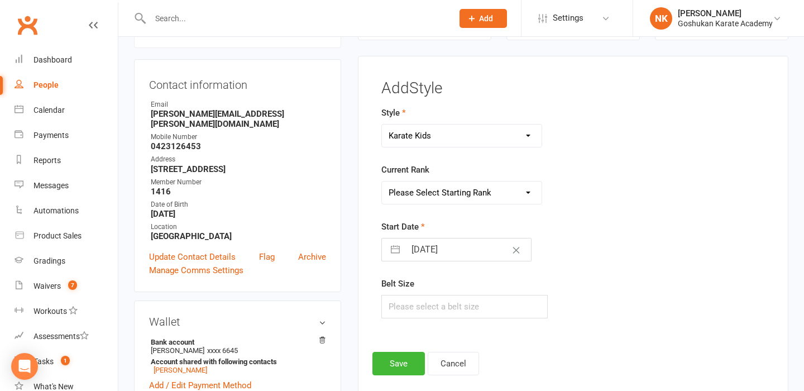
click at [438, 194] on select "Please Select Starting Rank White Yellow / White Yellow Orange / White Orange G…" at bounding box center [462, 192] width 160 height 22
select select "8955"
click at [439, 261] on div "[DATE] Navigate forward to interact with the calendar and select a date. Press …" at bounding box center [456, 249] width 150 height 23
select select "6"
select select "2025"
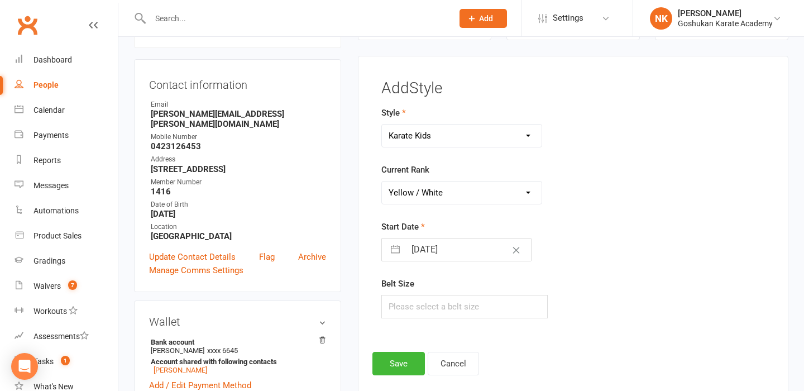
select select "7"
select select "2025"
select select "8"
select select "2025"
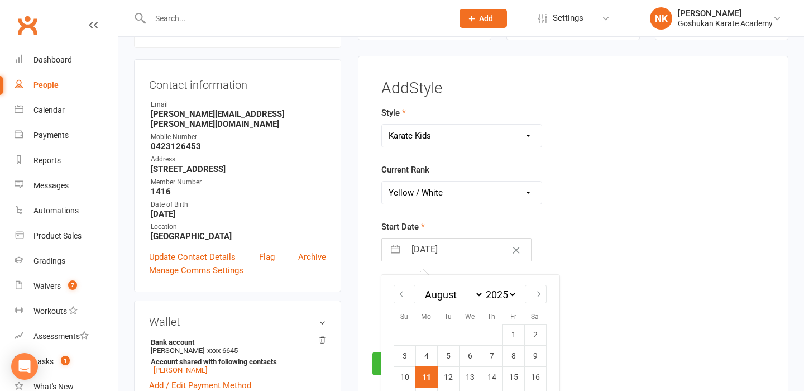
click at [460, 249] on input "[DATE]" at bounding box center [468, 249] width 126 height 22
click at [508, 347] on td "8" at bounding box center [513, 355] width 22 height 21
type input "[DATE]"
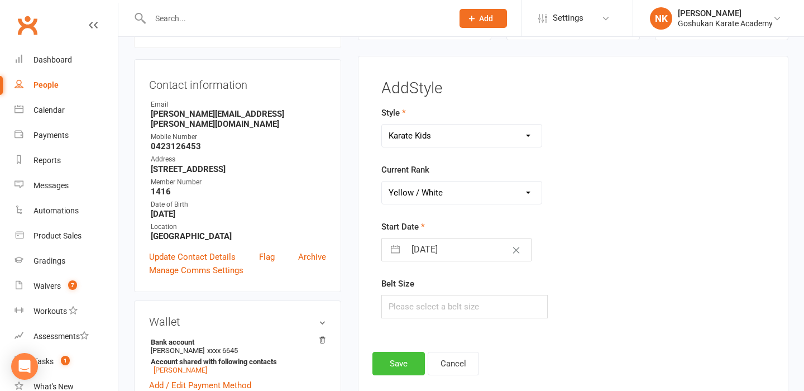
click at [389, 355] on button "Save" at bounding box center [398, 363] width 52 height 23
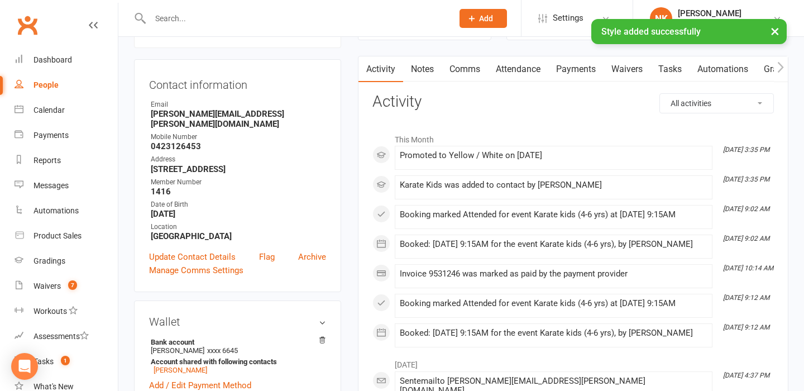
scroll to position [0, 0]
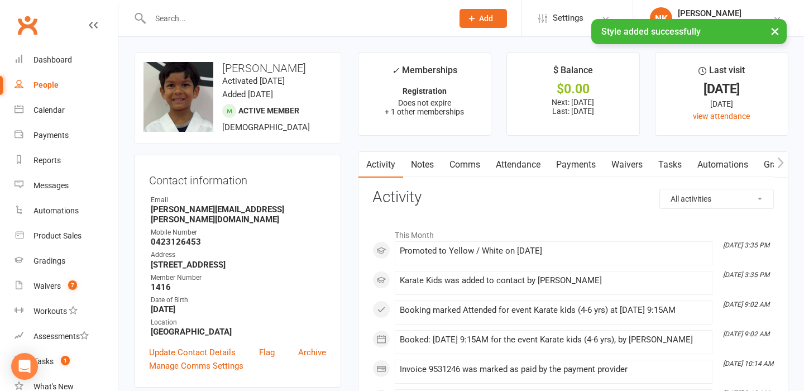
click at [179, 19] on div "× Style added successfully" at bounding box center [394, 19] width 789 height 0
click at [182, 16] on input "text" at bounding box center [296, 19] width 298 height 16
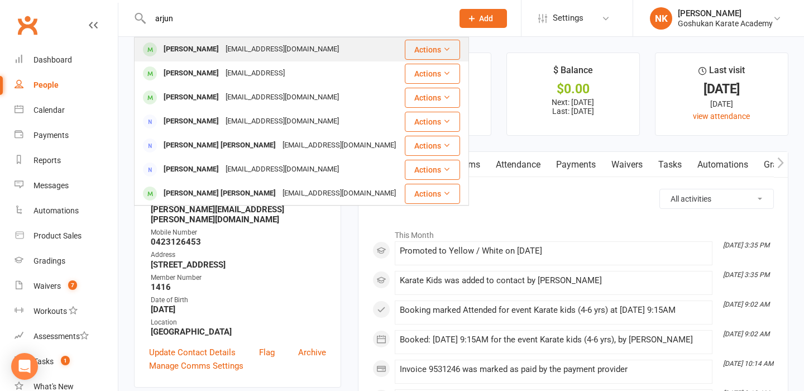
type input "arjun"
click at [201, 51] on div "[PERSON_NAME]" at bounding box center [191, 49] width 62 height 16
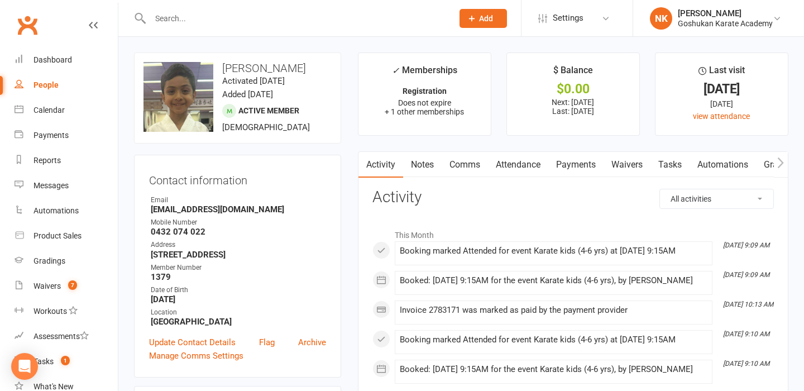
scroll to position [624, 0]
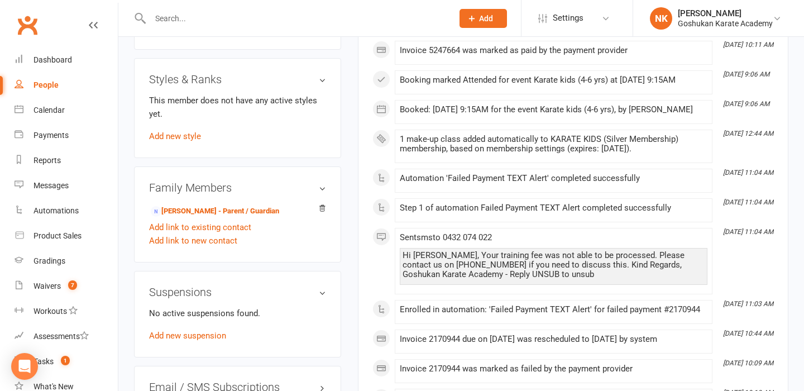
click at [182, 124] on div "This member does not have any active styles yet. Add new style" at bounding box center [237, 118] width 177 height 49
click at [181, 134] on link "Add new style" at bounding box center [175, 136] width 52 height 10
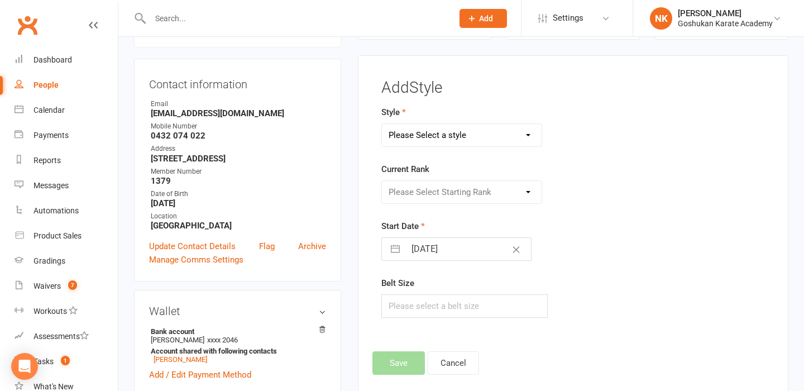
scroll to position [95, 0]
click at [448, 135] on select "Please Select a style Combat Karate Karate Kids Kobudo Weapons Tournament Train…" at bounding box center [462, 135] width 160 height 22
select select "961"
click at [452, 190] on select "Please Select Starting Rank" at bounding box center [462, 192] width 160 height 22
select select "8955"
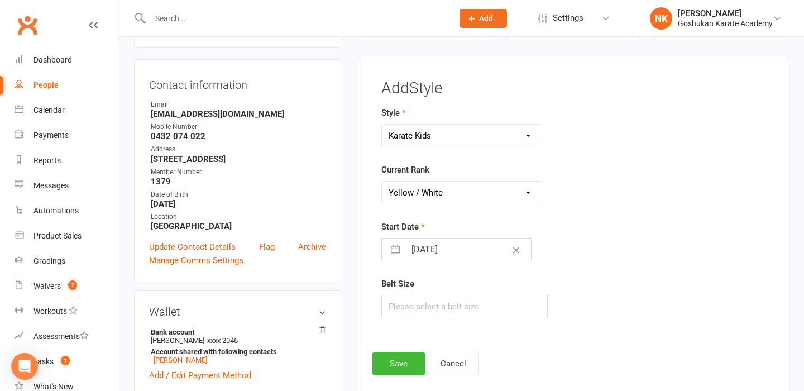
select select "6"
select select "2025"
select select "7"
select select "2025"
select select "8"
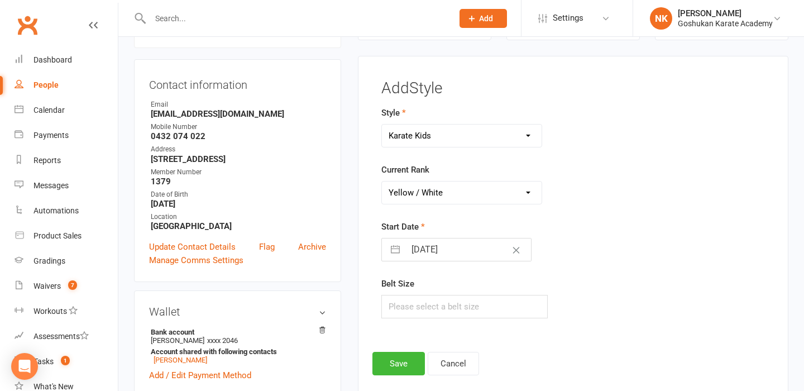
select select "2025"
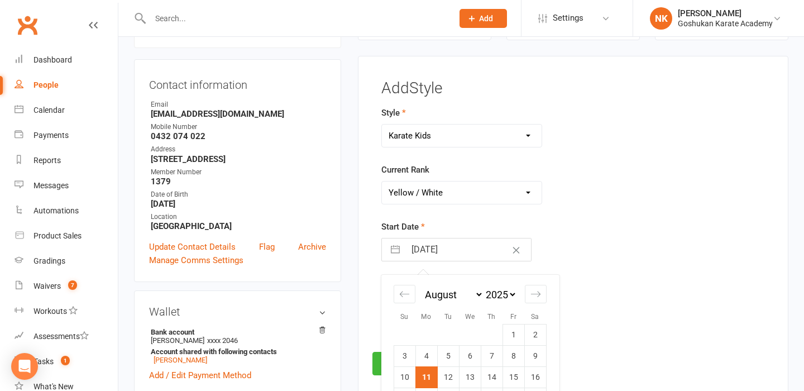
click at [444, 246] on input "[DATE]" at bounding box center [468, 249] width 126 height 22
click at [518, 353] on td "8" at bounding box center [513, 355] width 22 height 21
type input "[DATE]"
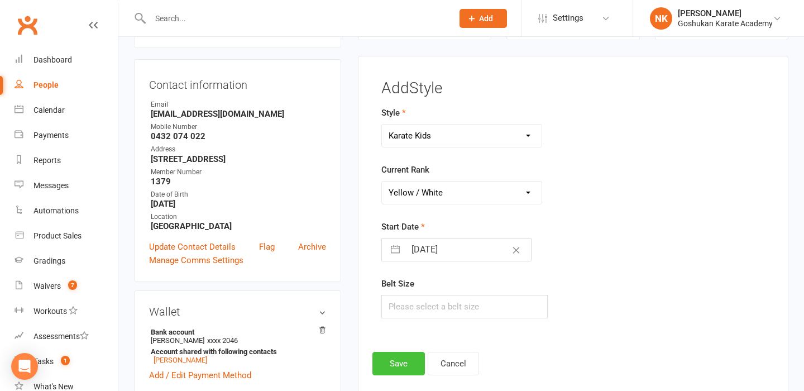
click at [401, 366] on button "Save" at bounding box center [398, 363] width 52 height 23
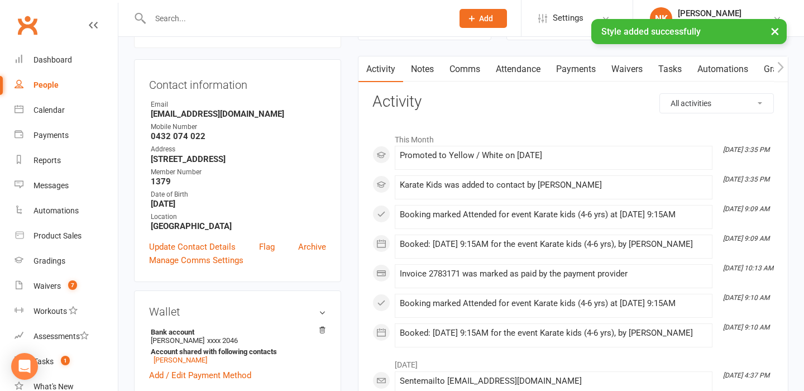
click at [168, 19] on div "× Style added successfully" at bounding box center [394, 19] width 789 height 0
click at [171, 17] on input "text" at bounding box center [296, 19] width 298 height 16
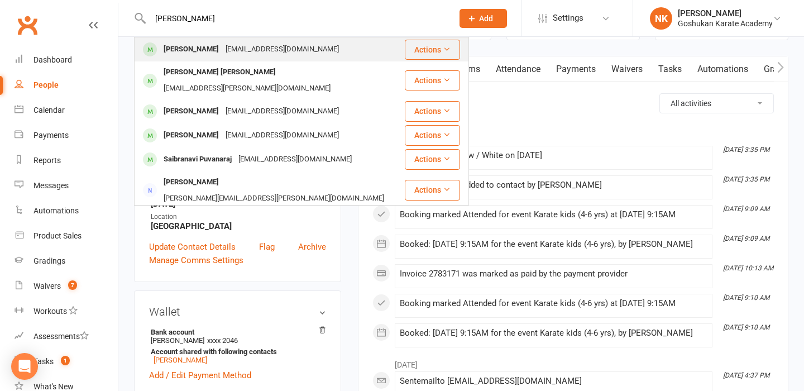
type input "[PERSON_NAME]"
click at [214, 55] on div "[PERSON_NAME]" at bounding box center [191, 49] width 62 height 16
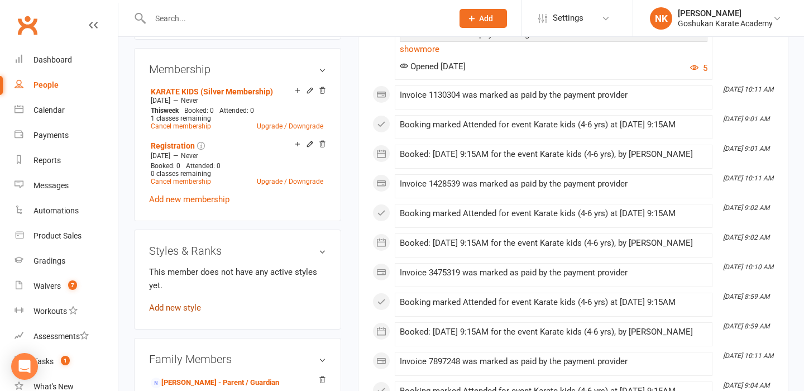
click at [176, 302] on link "Add new style" at bounding box center [175, 307] width 52 height 10
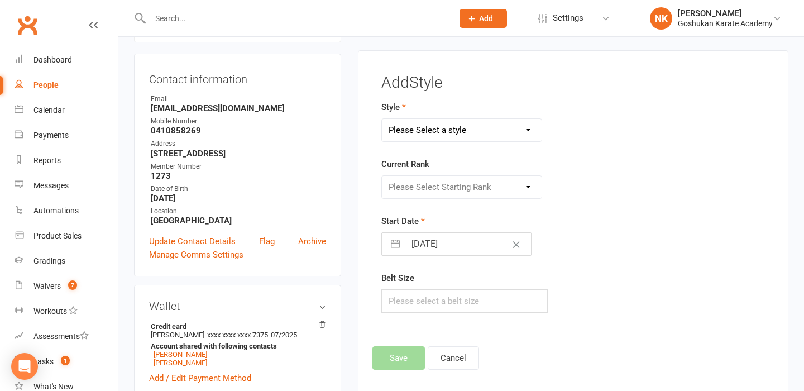
scroll to position [95, 0]
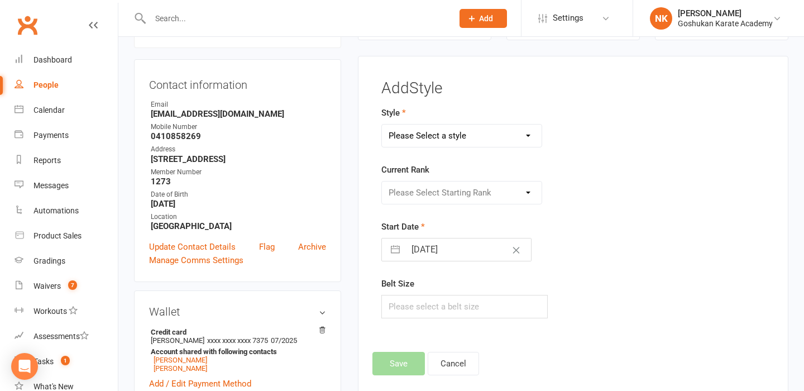
click at [456, 138] on select "Please Select a style Combat Karate Karate Kids Kobudo Weapons Tournament Train…" at bounding box center [462, 135] width 160 height 22
select select "961"
click at [443, 201] on select "Please Select Starting Rank" at bounding box center [462, 192] width 160 height 22
select select "8955"
select select "6"
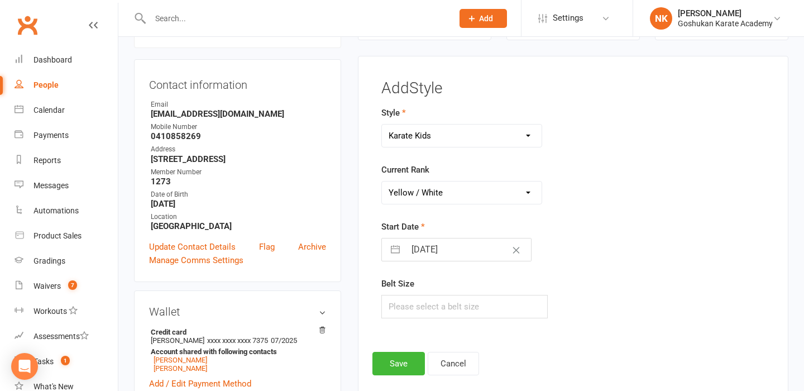
select select "2025"
select select "7"
select select "2025"
select select "8"
select select "2025"
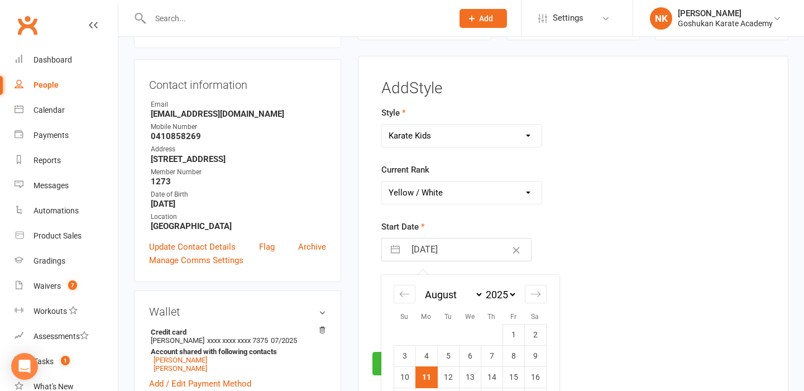
click at [443, 249] on input "[DATE]" at bounding box center [468, 249] width 126 height 22
click at [510, 353] on td "8" at bounding box center [513, 355] width 22 height 21
type input "[DATE]"
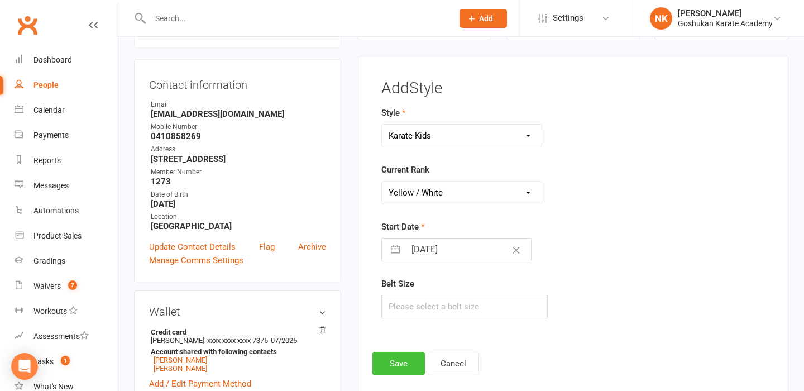
click at [398, 355] on button "Save" at bounding box center [398, 363] width 52 height 23
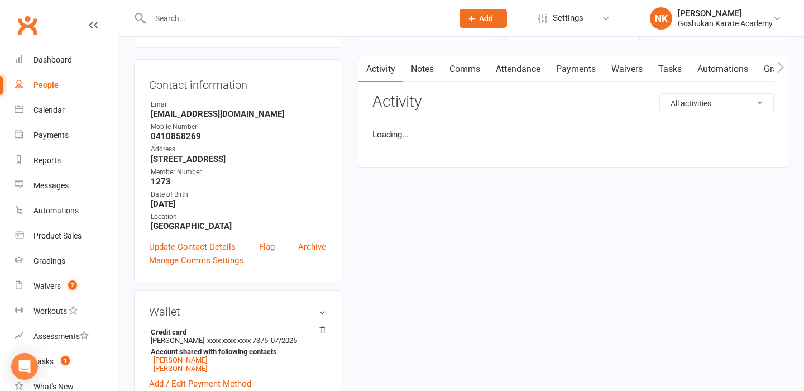
scroll to position [0, 0]
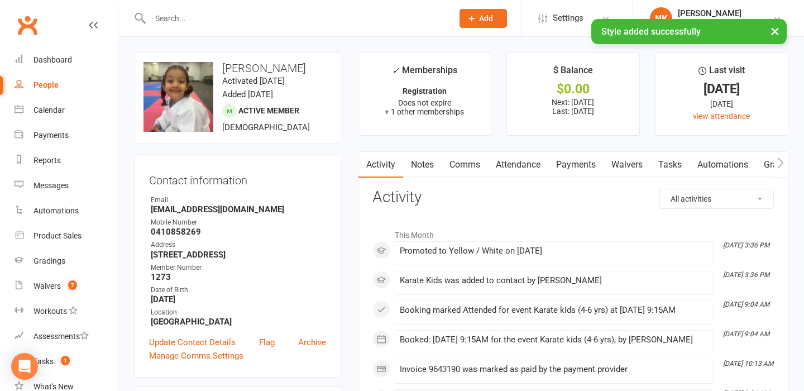
click at [169, 19] on div "× Style added successfully" at bounding box center [394, 19] width 789 height 0
click at [172, 16] on input "text" at bounding box center [296, 19] width 298 height 16
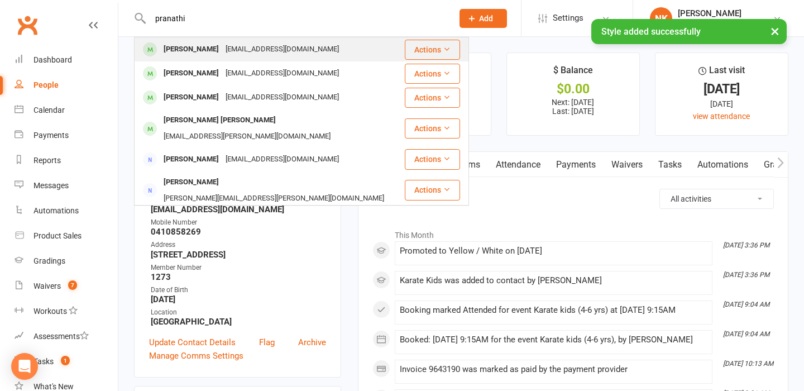
type input "pranathi"
click at [215, 59] on div "[PERSON_NAME] [EMAIL_ADDRESS][DOMAIN_NAME]" at bounding box center [269, 49] width 268 height 23
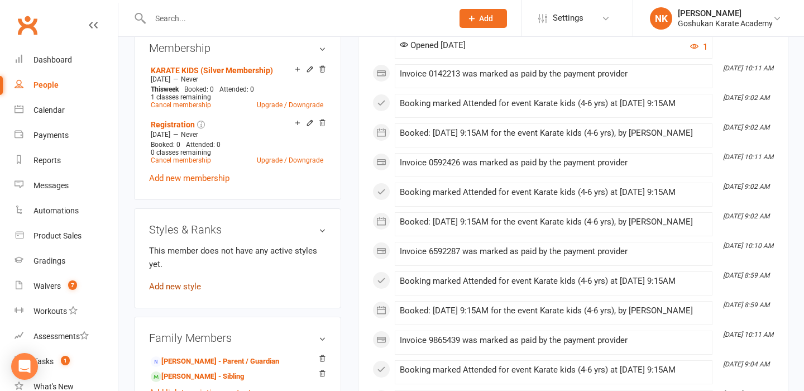
click at [184, 289] on link "Add new style" at bounding box center [175, 286] width 52 height 10
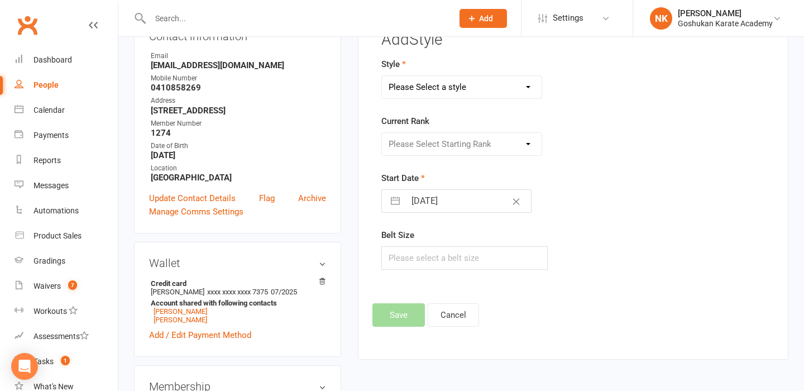
scroll to position [95, 0]
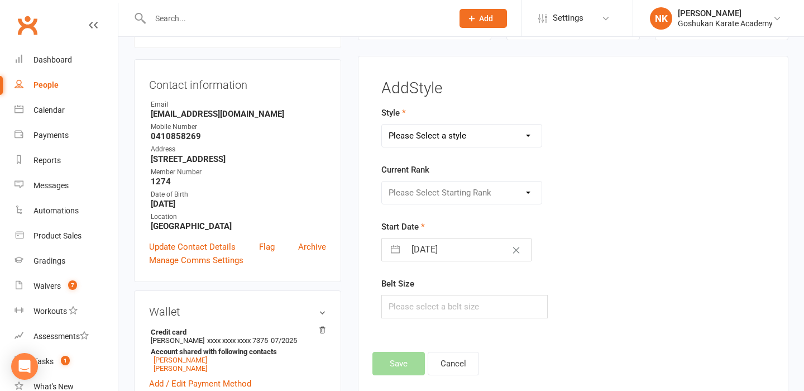
click at [466, 136] on select "Please Select a style Combat Karate Karate Kids Kobudo Weapons Tournament Train…" at bounding box center [462, 135] width 160 height 22
select select "961"
click at [449, 193] on select "Please Select Starting Rank" at bounding box center [462, 192] width 160 height 22
select select "8955"
click at [448, 237] on div "Start Date [DATE] Navigate forward to interact with the calendar and select a d…" at bounding box center [506, 240] width 250 height 41
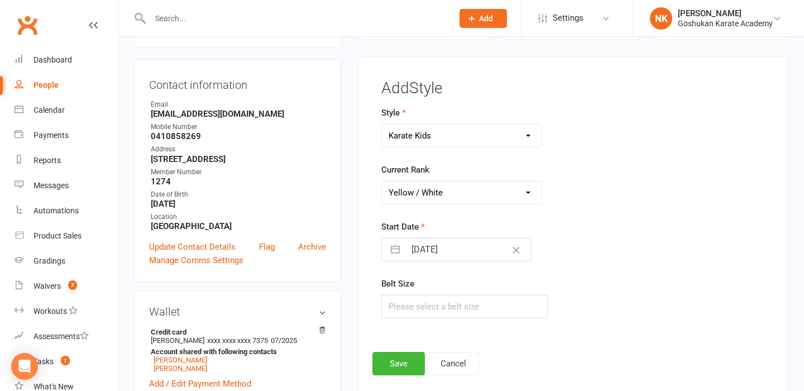
select select "6"
select select "2025"
select select "7"
select select "2025"
select select "8"
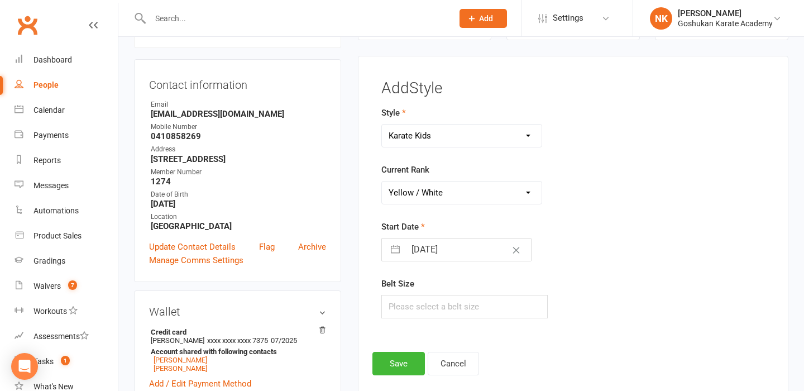
select select "2025"
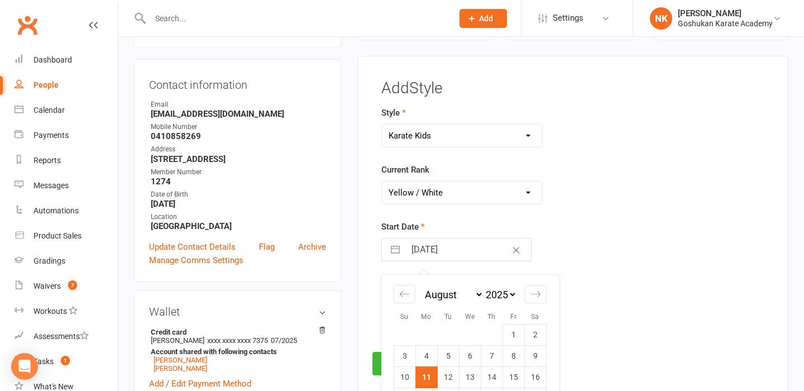
click at [448, 252] on input "[DATE]" at bounding box center [468, 249] width 126 height 22
click at [513, 351] on td "8" at bounding box center [513, 355] width 22 height 21
type input "[DATE]"
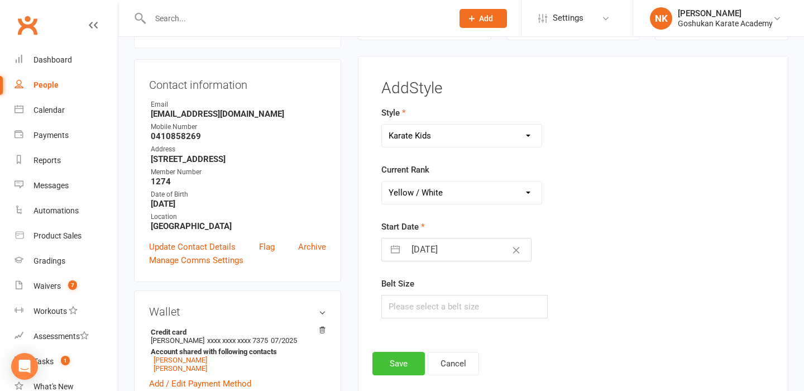
click at [378, 362] on button "Save" at bounding box center [398, 363] width 52 height 23
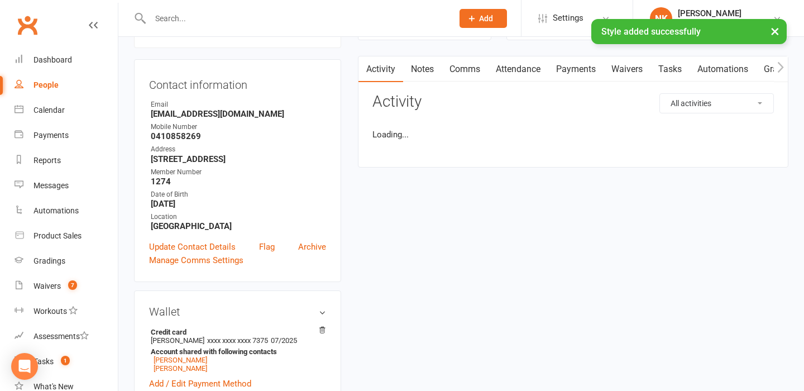
scroll to position [0, 0]
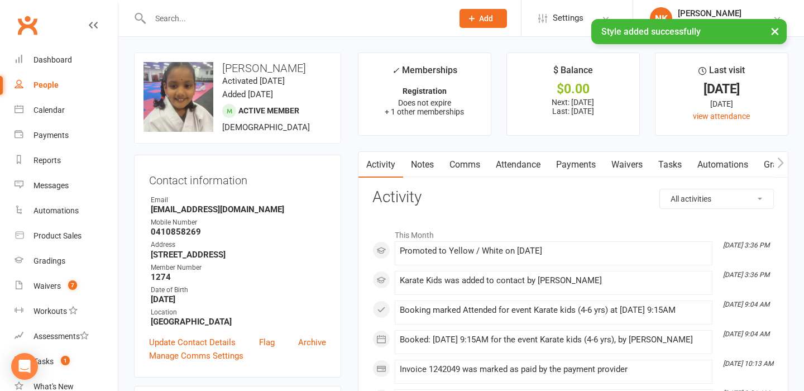
click at [190, 19] on div "× Style added successfully" at bounding box center [394, 19] width 789 height 0
click at [190, 16] on input "text" at bounding box center [296, 19] width 298 height 16
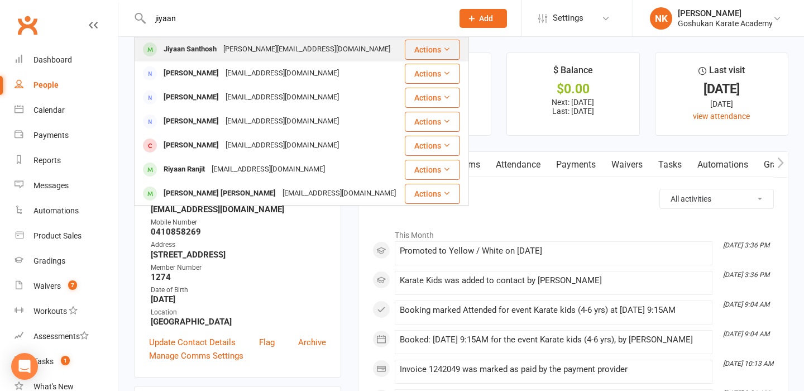
type input "jiyaan"
click at [194, 44] on div "Jiyaan Santhosh" at bounding box center [190, 49] width 60 height 16
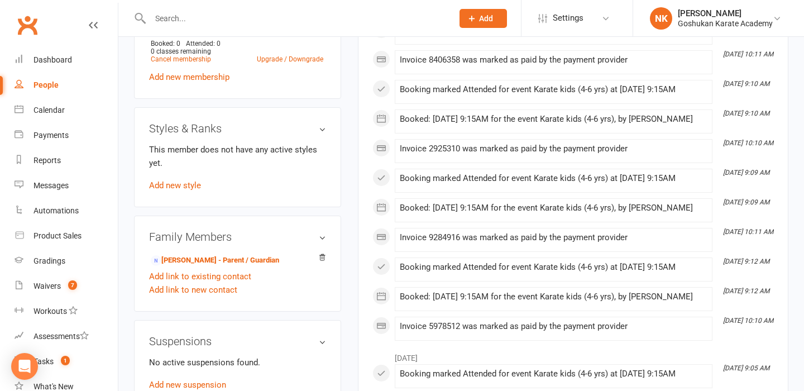
click at [180, 192] on div "This member does not have any active styles yet. Add new style" at bounding box center [237, 167] width 177 height 49
click at [180, 190] on link "Add new style" at bounding box center [175, 185] width 52 height 10
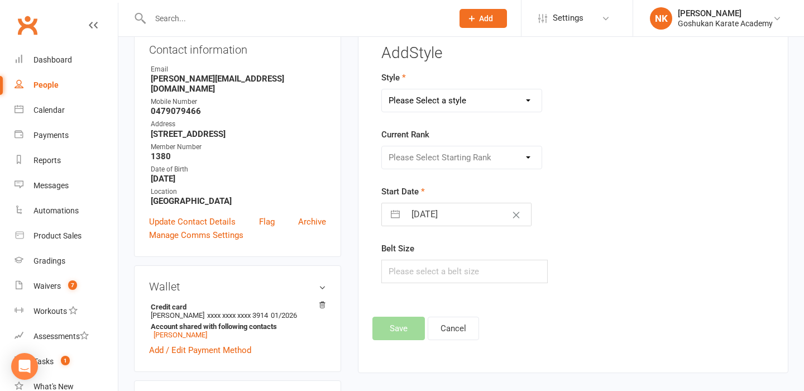
scroll to position [95, 0]
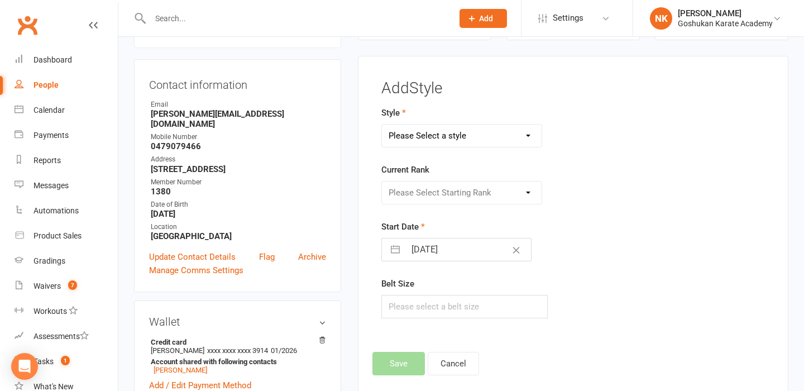
click at [455, 127] on select "Please Select a style Combat Karate Karate Kids Kobudo Weapons Tournament Train…" at bounding box center [462, 135] width 160 height 22
select select "961"
click at [448, 189] on select "Please Select Starting Rank" at bounding box center [462, 192] width 160 height 22
select select "8955"
click at [447, 249] on input "[DATE]" at bounding box center [468, 249] width 126 height 22
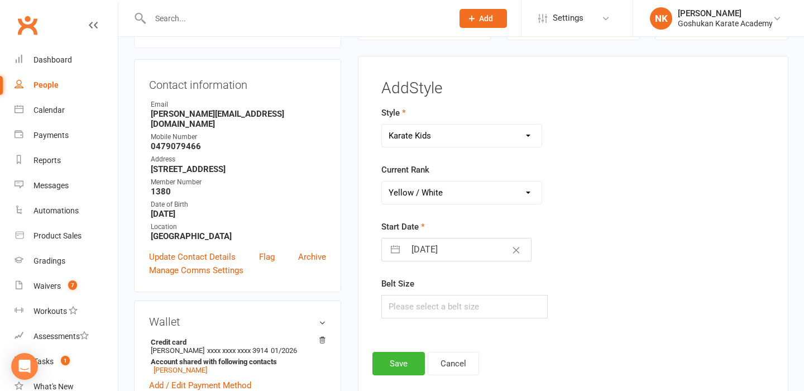
select select "6"
select select "2025"
select select "7"
select select "2025"
select select "8"
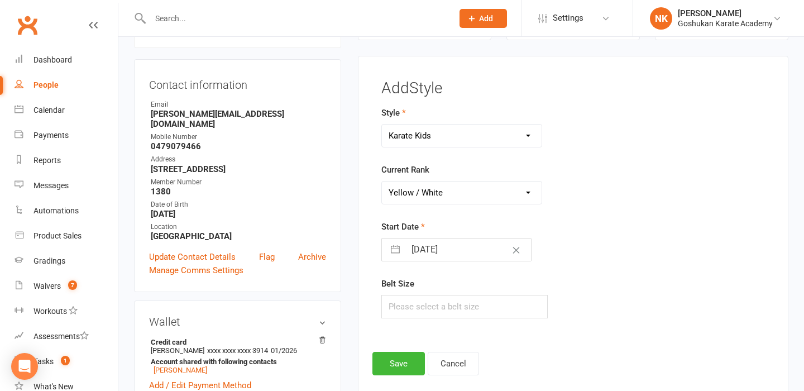
select select "2025"
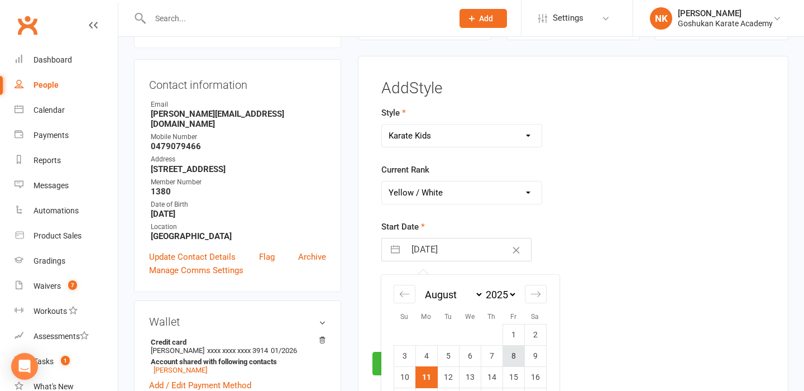
click at [510, 359] on td "8" at bounding box center [513, 355] width 22 height 21
type input "[DATE]"
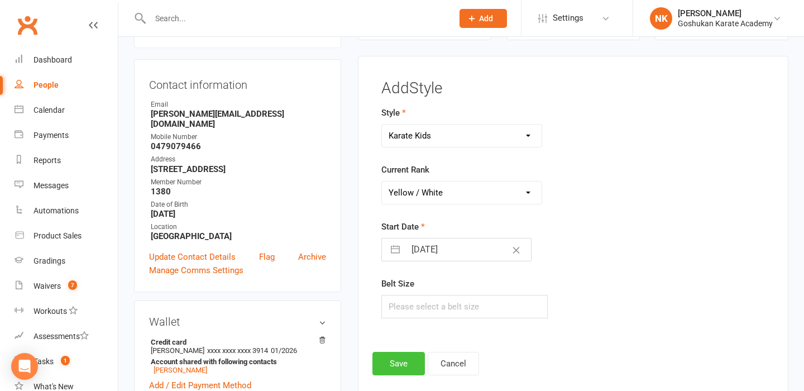
click at [414, 358] on button "Save" at bounding box center [398, 363] width 52 height 23
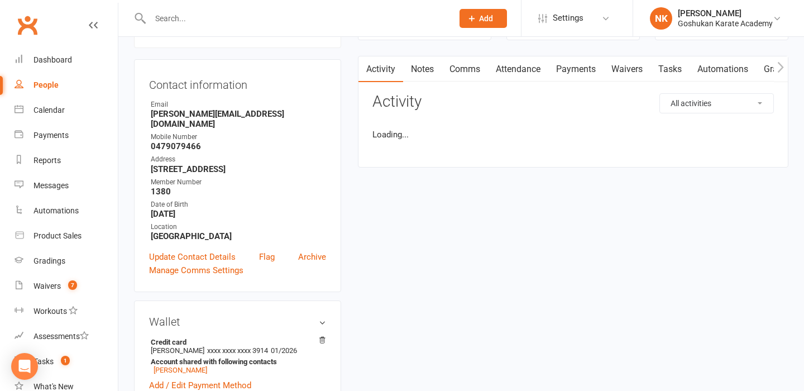
scroll to position [0, 0]
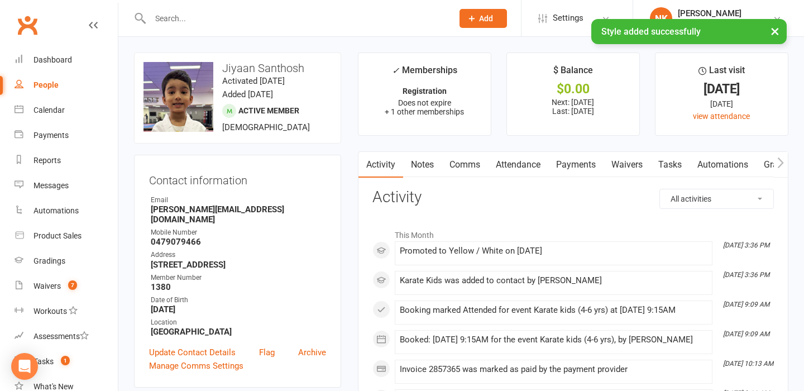
click at [195, 19] on div "× Style added successfully" at bounding box center [394, 19] width 789 height 0
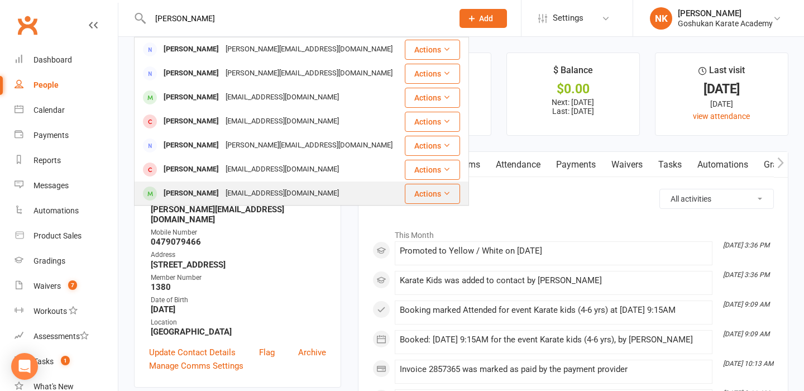
type input "[PERSON_NAME]"
click at [225, 195] on div "[EMAIL_ADDRESS][DOMAIN_NAME]" at bounding box center [282, 193] width 120 height 16
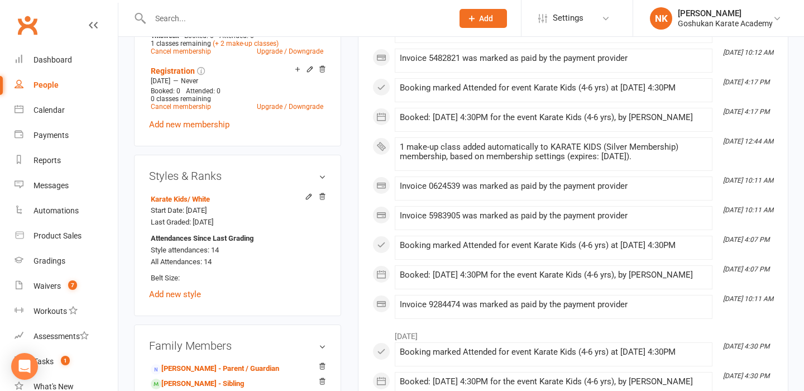
scroll to position [531, 0]
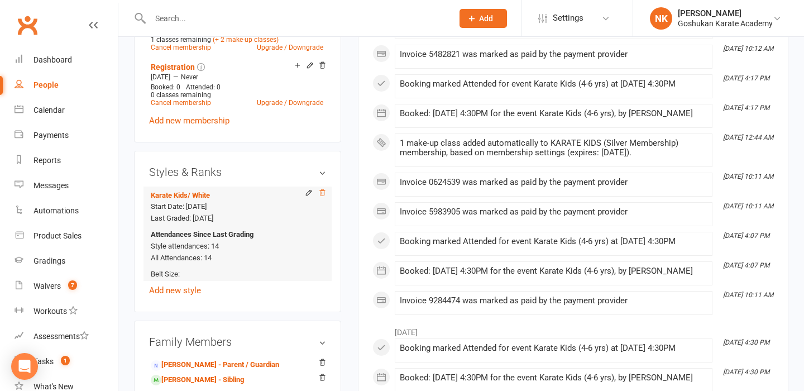
click at [325, 190] on icon at bounding box center [322, 193] width 8 height 8
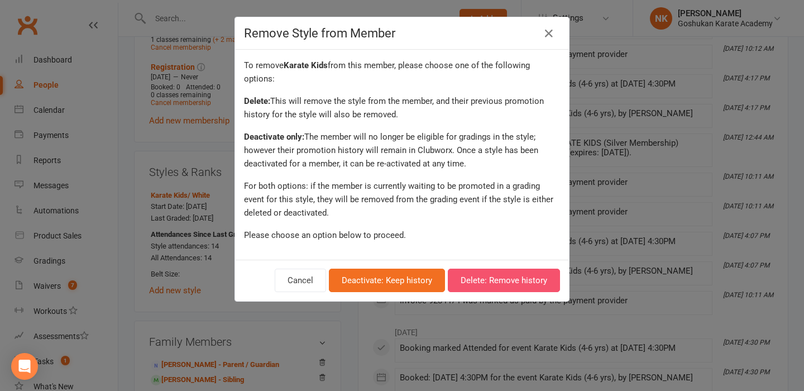
click at [470, 285] on button "Delete: Remove history" at bounding box center [504, 279] width 112 height 23
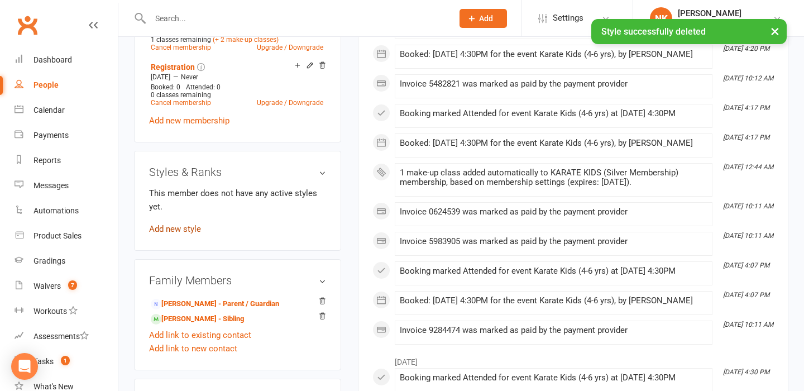
click at [181, 231] on link "Add new style" at bounding box center [175, 229] width 52 height 10
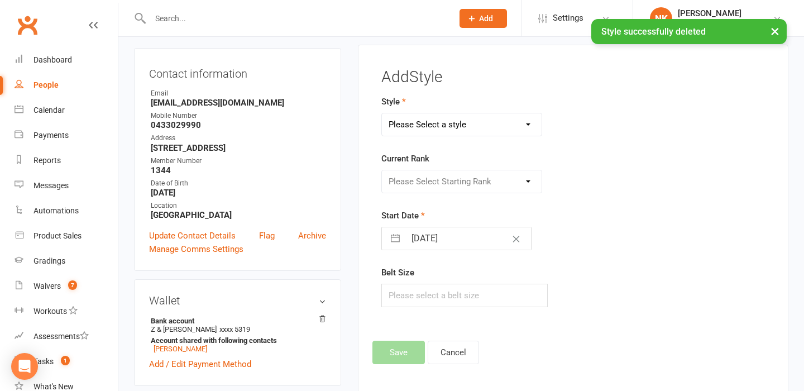
scroll to position [95, 0]
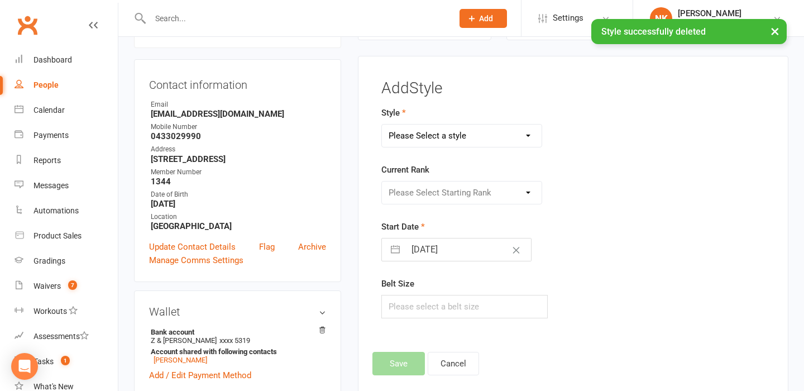
click at [441, 134] on select "Please Select a style Combat Karate Karate Kids Kobudo Weapons Tournament Train…" at bounding box center [462, 135] width 160 height 22
select select "961"
click at [445, 194] on select "Please Select Starting Rank" at bounding box center [462, 192] width 160 height 22
select select "8955"
click at [445, 259] on input "[DATE]" at bounding box center [468, 249] width 126 height 22
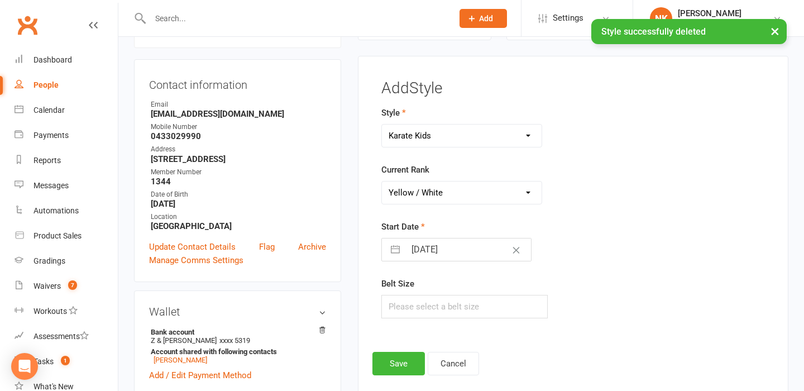
select select "6"
select select "2025"
select select "7"
select select "2025"
select select "8"
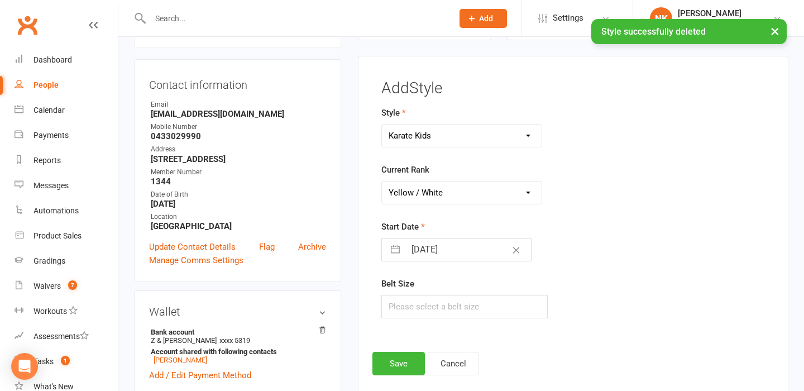
select select "2025"
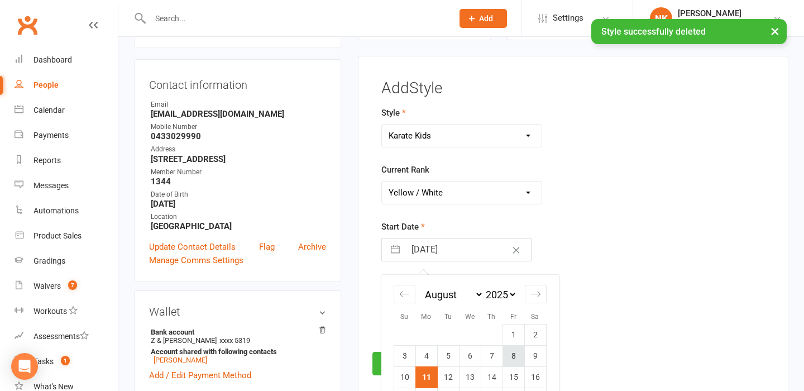
click at [516, 358] on td "8" at bounding box center [513, 355] width 22 height 21
type input "[DATE]"
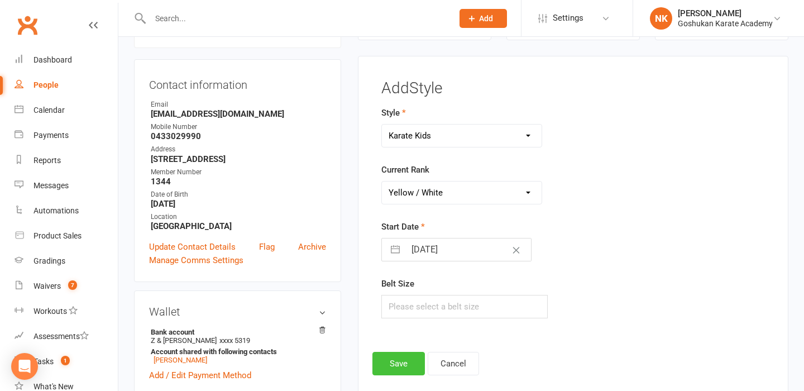
click at [387, 358] on button "Save" at bounding box center [398, 363] width 52 height 23
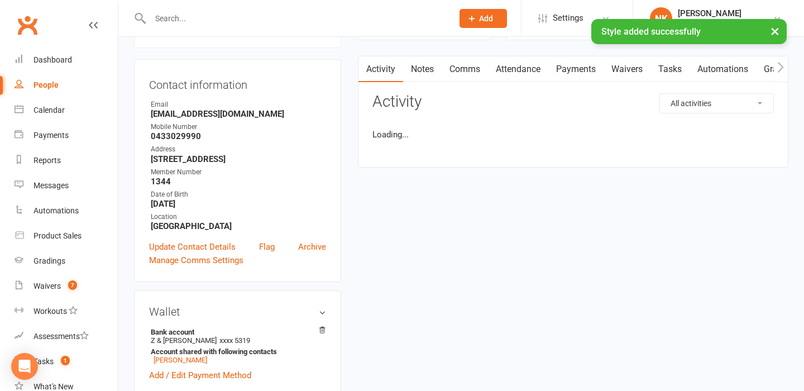
scroll to position [0, 0]
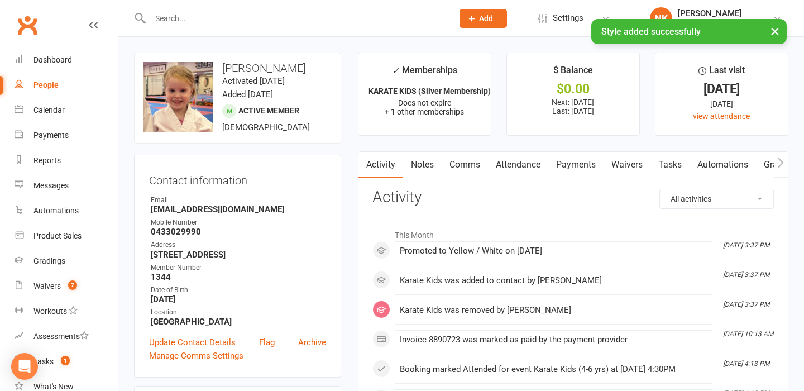
click at [210, 19] on div "× Style added successfully" at bounding box center [394, 19] width 789 height 0
click at [204, 16] on input "text" at bounding box center [296, 19] width 298 height 16
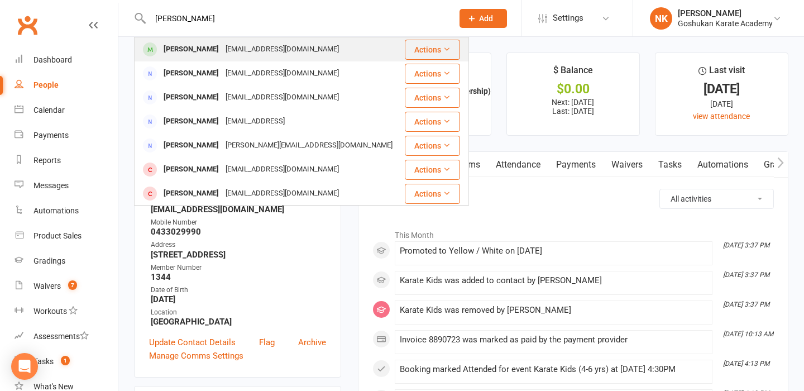
type input "[PERSON_NAME]"
click at [228, 46] on div "[EMAIL_ADDRESS][DOMAIN_NAME]" at bounding box center [282, 49] width 120 height 16
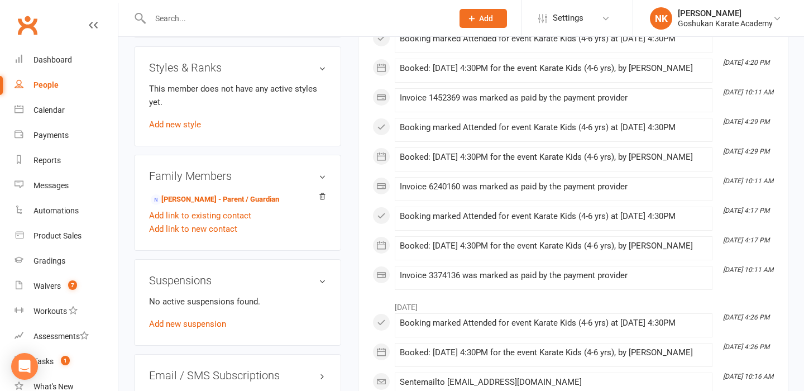
scroll to position [681, 0]
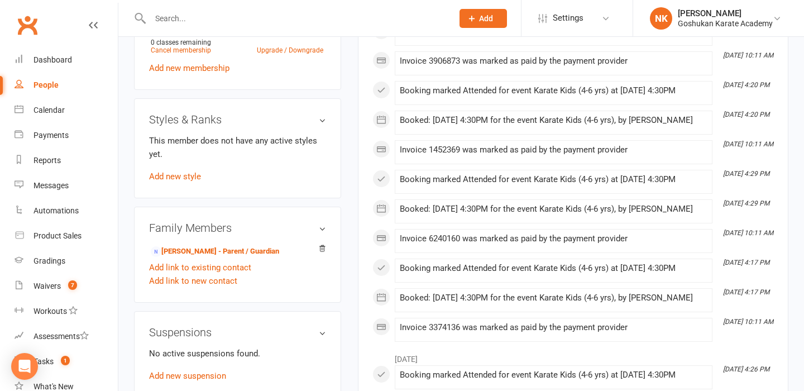
click at [176, 184] on div "Styles & Ranks This member does not have any active styles yet. Add new style" at bounding box center [237, 148] width 207 height 100
click at [176, 174] on link "Add new style" at bounding box center [175, 176] width 52 height 10
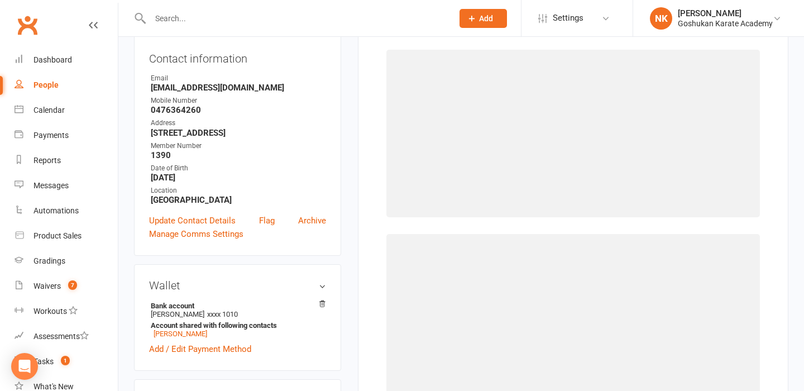
scroll to position [95, 0]
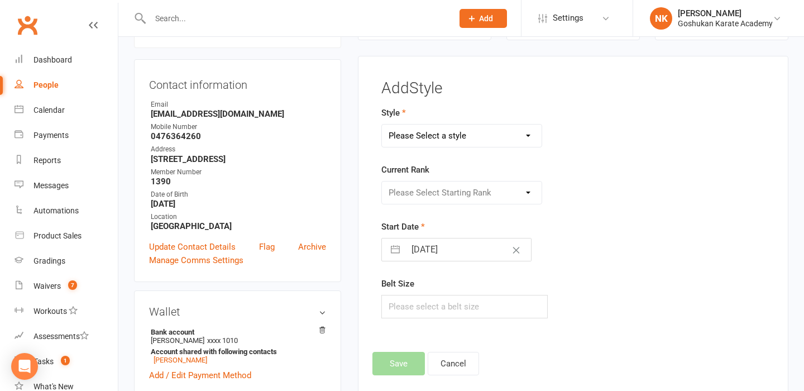
click at [467, 137] on select "Please Select a style Combat Karate Karate Kids Kobudo Weapons Tournament Train…" at bounding box center [462, 135] width 160 height 22
select select "961"
click at [444, 190] on select "Please Select Starting Rank White Yellow / White Yellow Orange / White Orange G…" at bounding box center [462, 192] width 160 height 22
select select "8955"
select select "6"
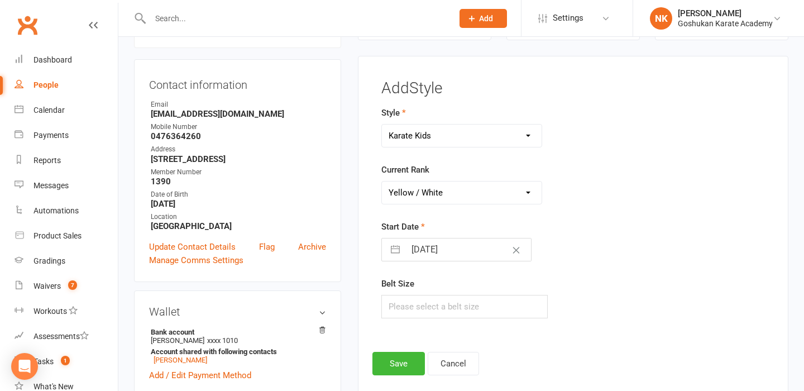
select select "2025"
select select "7"
select select "2025"
select select "8"
select select "2025"
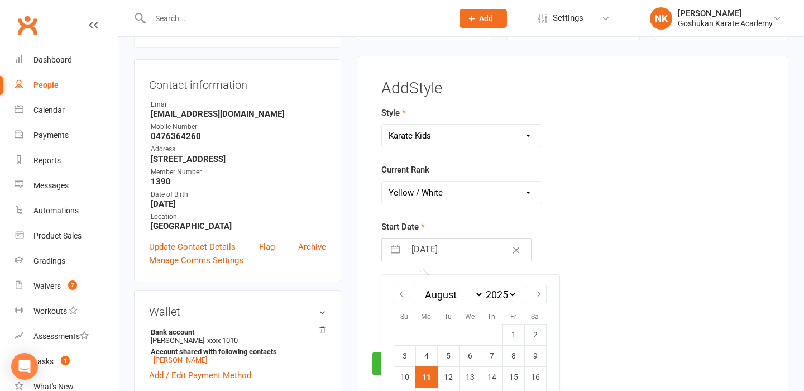
click at [442, 249] on input "[DATE]" at bounding box center [468, 249] width 126 height 22
drag, startPoint x: 502, startPoint y: 344, endPoint x: 512, endPoint y: 355, distance: 15.0
click at [512, 355] on tbody "1 2 3 4 5 6 7 8 9 10 11 12 13 14 15 16 17 18 19 20 21 22 23 24 25 26 27 28 29 3…" at bounding box center [469, 387] width 152 height 127
click at [512, 355] on td "8" at bounding box center [513, 355] width 22 height 21
type input "[DATE]"
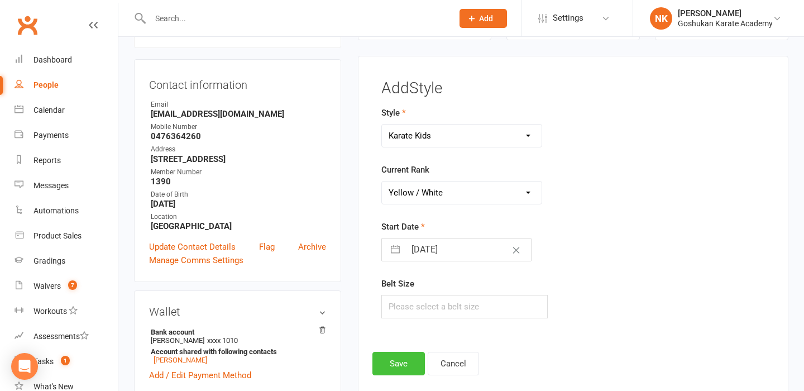
click at [374, 361] on button "Save" at bounding box center [398, 363] width 52 height 23
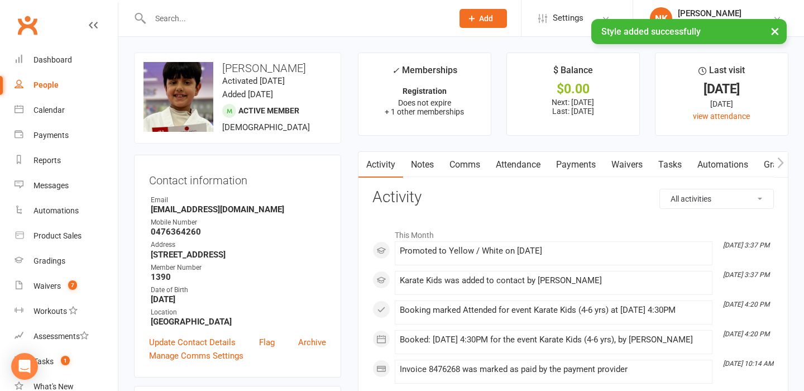
click at [181, 7] on div at bounding box center [289, 18] width 311 height 36
click at [180, 19] on div "× Style added successfully" at bounding box center [394, 19] width 789 height 0
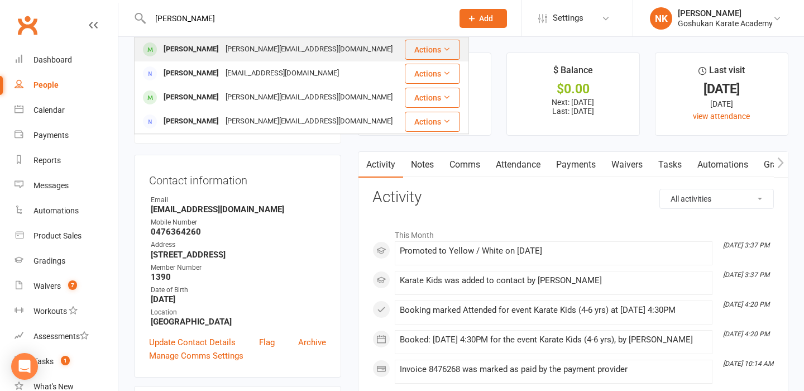
type input "[PERSON_NAME]"
click at [222, 48] on div "[PERSON_NAME]" at bounding box center [191, 49] width 62 height 16
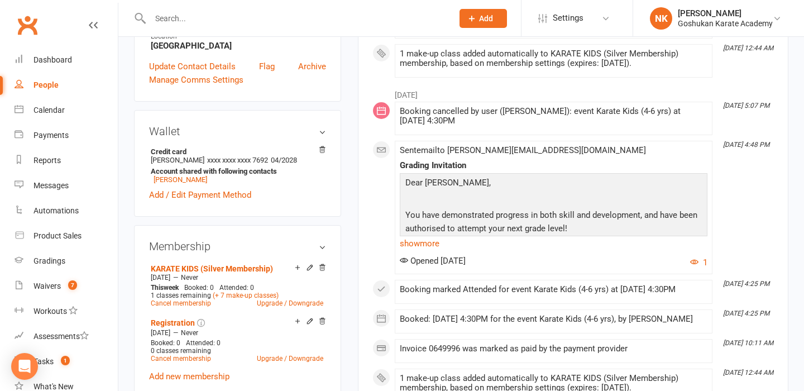
scroll to position [600, 0]
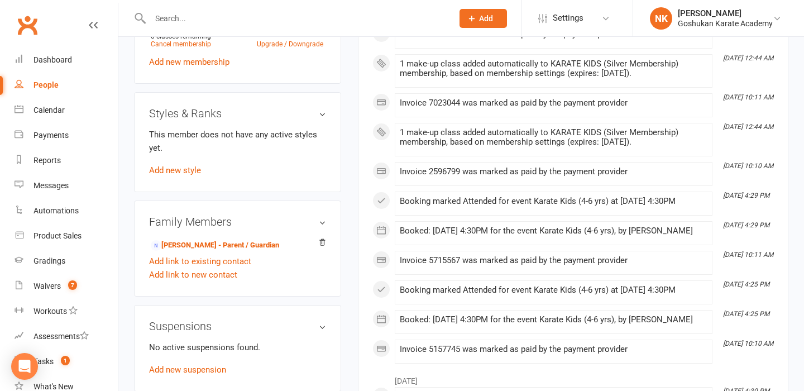
click at [188, 166] on div "Styles & Ranks This member does not have any active styles yet. Add new style" at bounding box center [237, 142] width 207 height 100
click at [188, 165] on link "Add new style" at bounding box center [175, 170] width 52 height 10
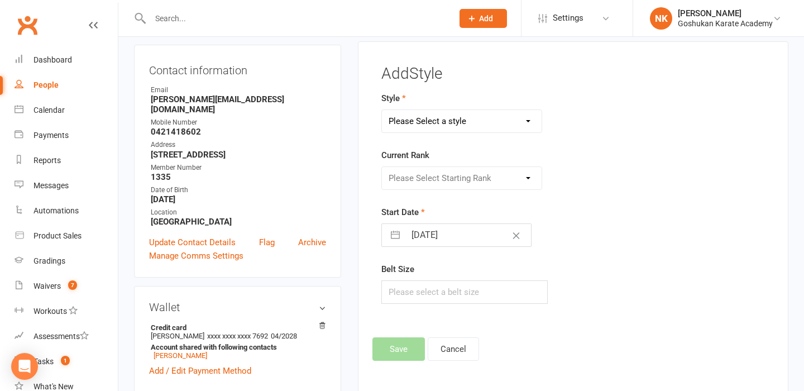
scroll to position [95, 0]
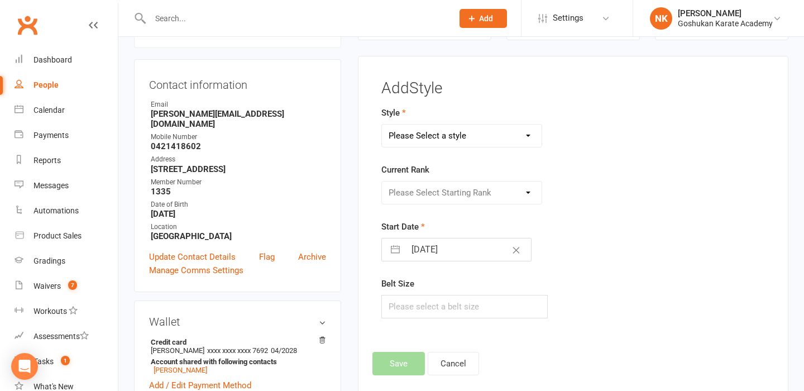
click at [430, 133] on select "Please Select a style Combat Karate Karate Kids Kobudo Weapons Tournament Train…" at bounding box center [462, 135] width 160 height 22
select select "961"
click at [439, 196] on select "Please Select Starting Rank White Yellow / White Yellow Orange / White Orange G…" at bounding box center [462, 192] width 160 height 22
select select "8955"
click at [440, 256] on input "[DATE]" at bounding box center [468, 249] width 126 height 22
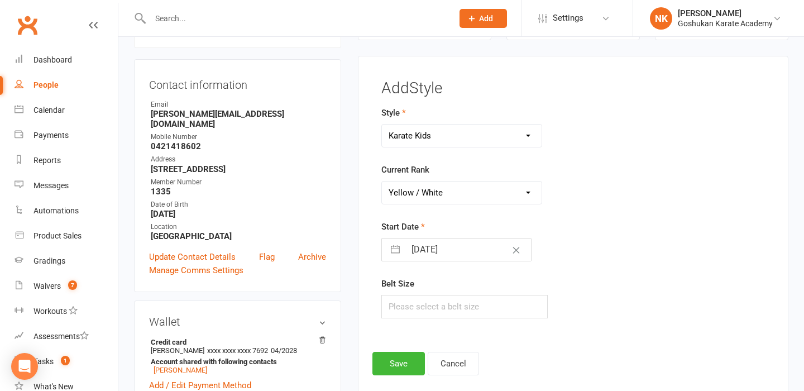
select select "6"
select select "2025"
select select "7"
select select "2025"
select select "8"
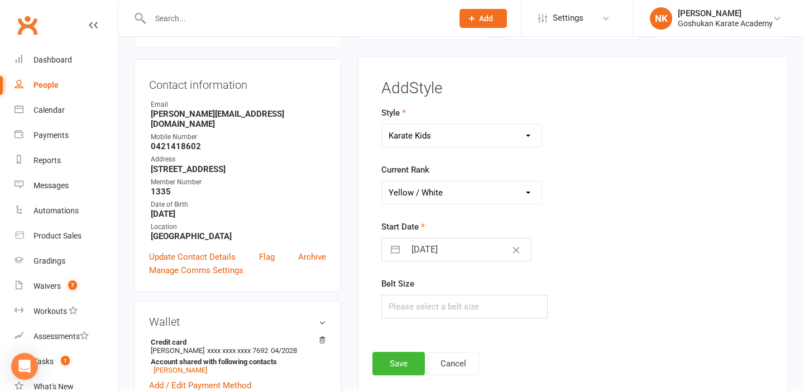
select select "2025"
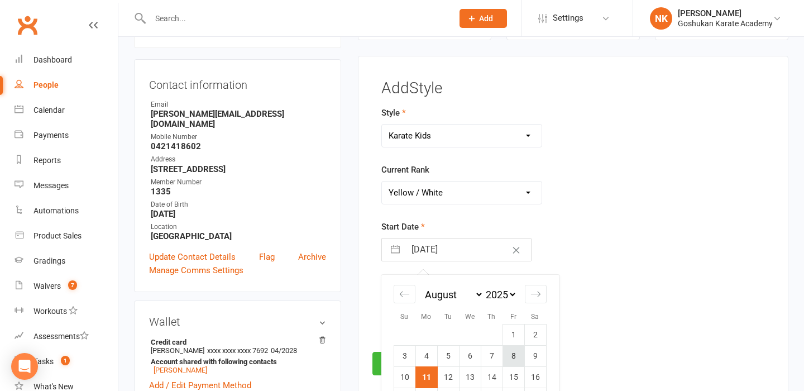
click at [510, 350] on td "8" at bounding box center [513, 355] width 22 height 21
type input "[DATE]"
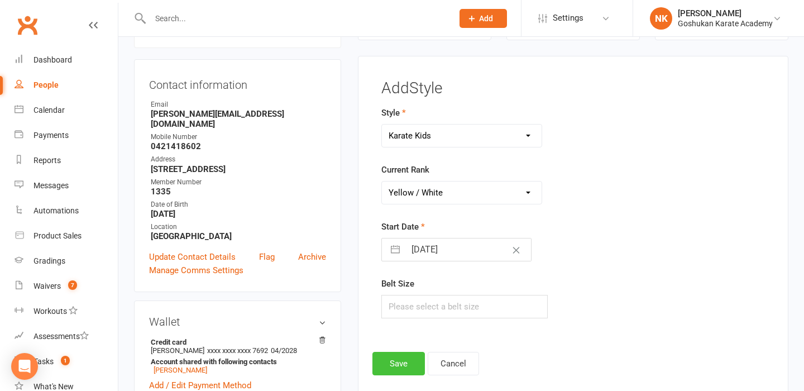
click at [409, 352] on button "Save" at bounding box center [398, 363] width 52 height 23
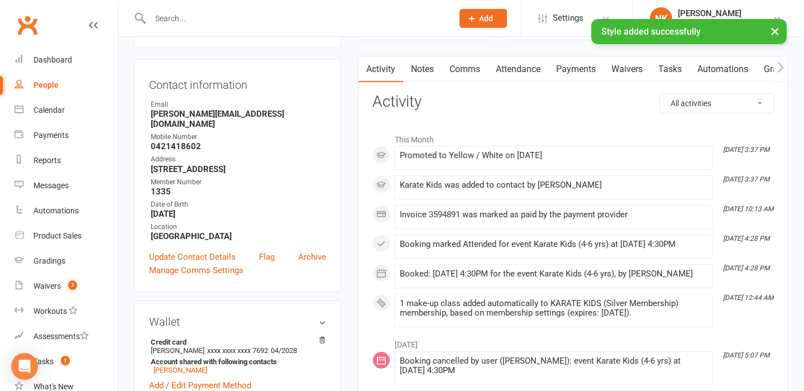
click at [252, 19] on div "× Style added successfully" at bounding box center [394, 19] width 789 height 0
click at [247, 16] on input "text" at bounding box center [296, 19] width 298 height 16
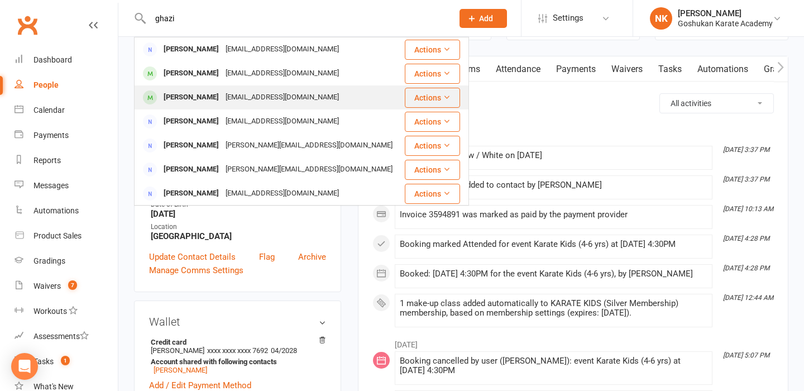
type input "ghazi"
click at [254, 101] on div "[EMAIL_ADDRESS][DOMAIN_NAME]" at bounding box center [282, 97] width 120 height 16
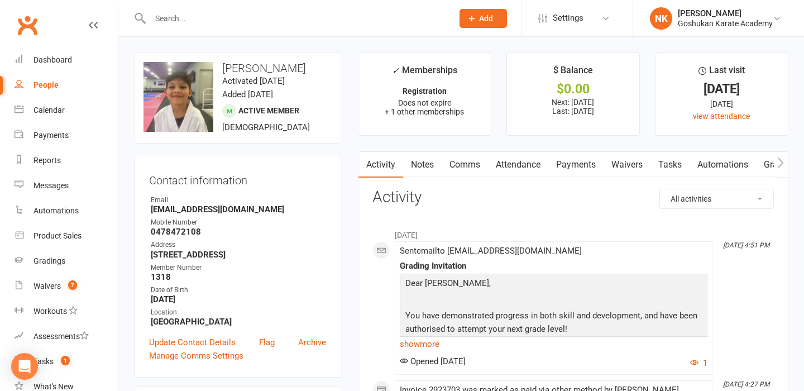
scroll to position [612, 0]
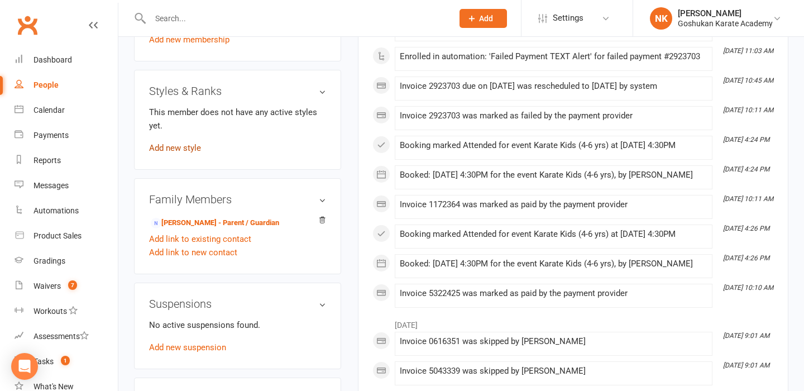
click at [190, 146] on link "Add new style" at bounding box center [175, 148] width 52 height 10
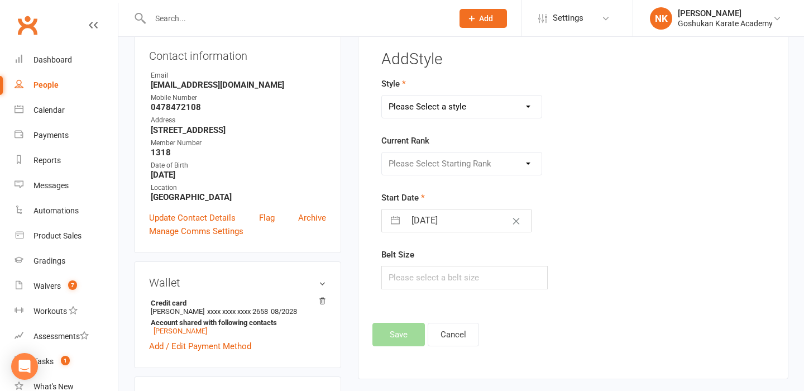
scroll to position [95, 0]
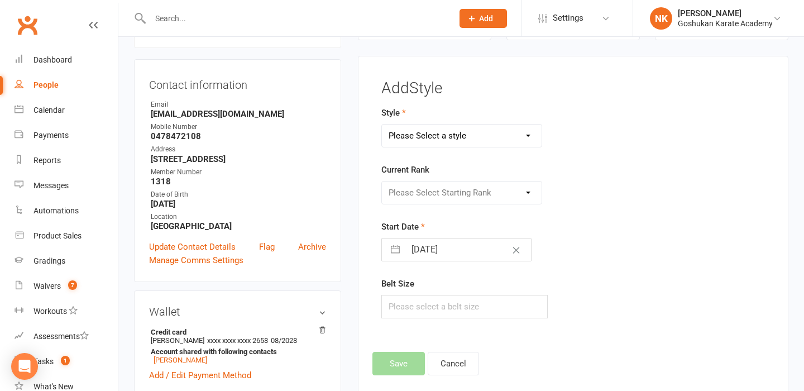
click at [445, 137] on select "Please Select a style Combat Karate Karate Kids Kobudo Weapons Tournament Train…" at bounding box center [462, 135] width 160 height 22
select select "961"
click at [436, 191] on select "Please Select Starting Rank" at bounding box center [462, 192] width 160 height 22
select select "8955"
click at [439, 256] on input "[DATE]" at bounding box center [468, 249] width 126 height 22
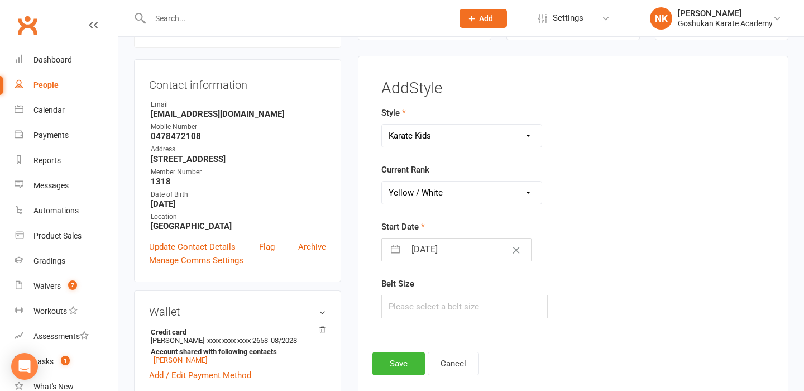
select select "6"
select select "2025"
select select "7"
select select "2025"
select select "8"
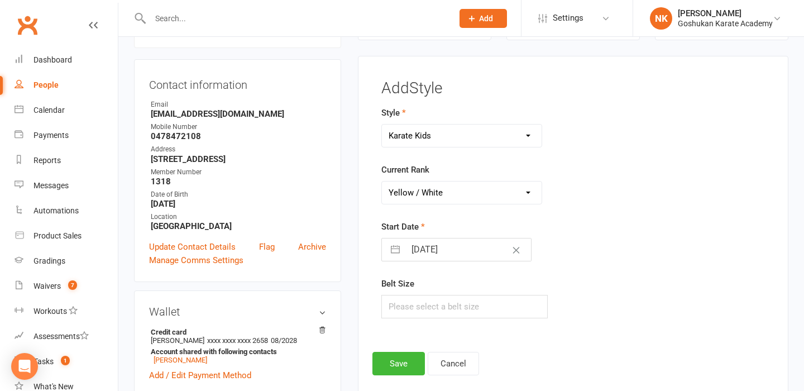
select select "2025"
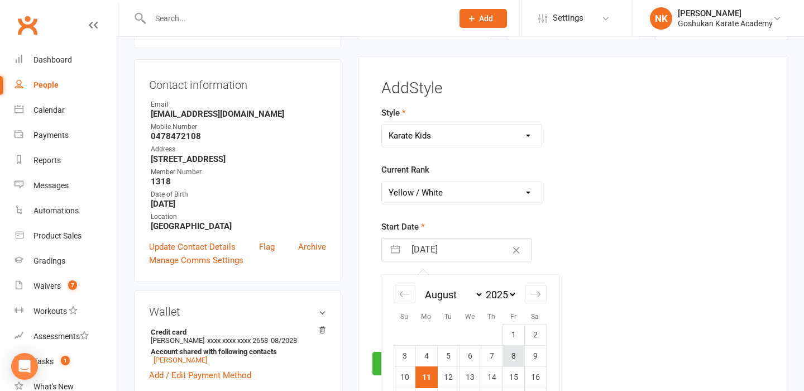
click at [518, 356] on td "8" at bounding box center [513, 355] width 22 height 21
type input "[DATE]"
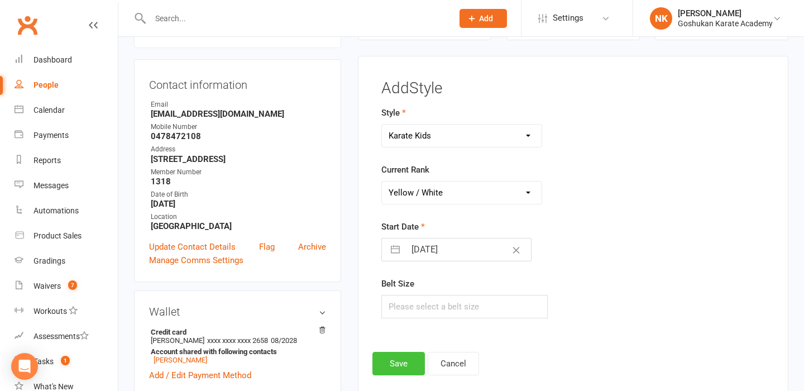
click at [392, 352] on button "Save" at bounding box center [398, 363] width 52 height 23
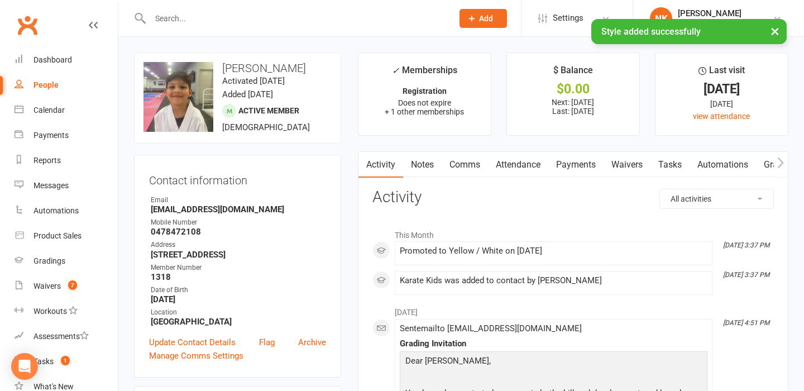
click at [218, 19] on div "× Style added successfully" at bounding box center [394, 19] width 789 height 0
click at [218, 15] on input "text" at bounding box center [296, 19] width 298 height 16
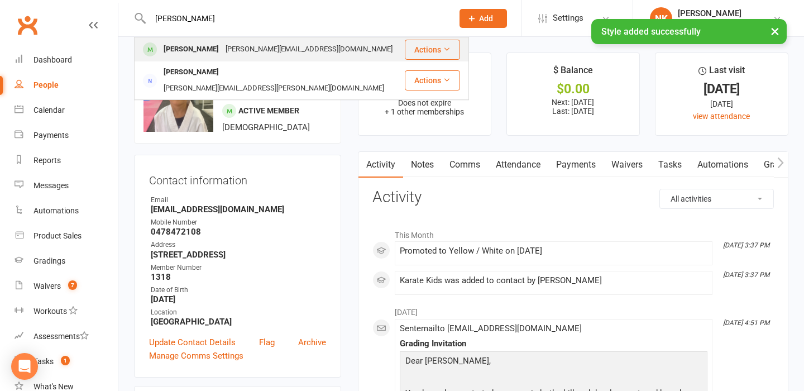
type input "[PERSON_NAME]"
click at [207, 51] on div "[PERSON_NAME]" at bounding box center [191, 49] width 62 height 16
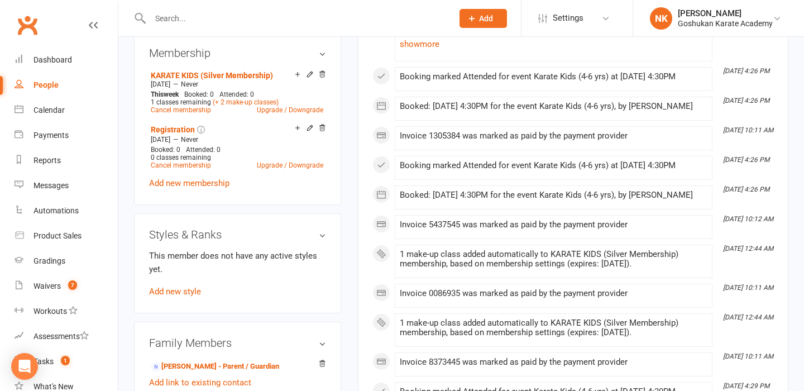
click at [180, 268] on div "This member does not have any active styles yet. Add new style" at bounding box center [237, 273] width 177 height 49
click at [179, 286] on link "Add new style" at bounding box center [175, 291] width 52 height 10
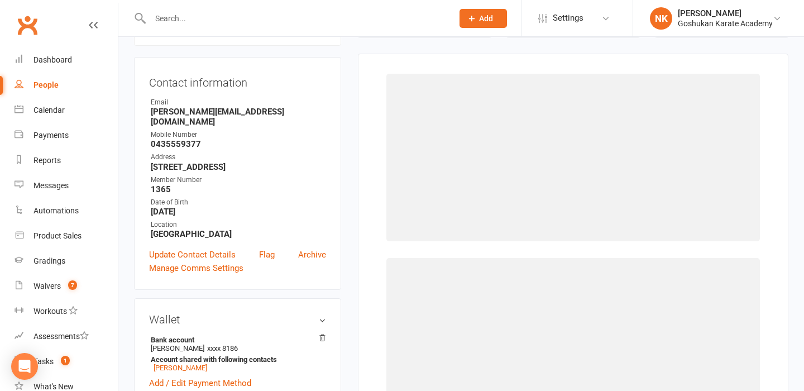
scroll to position [95, 0]
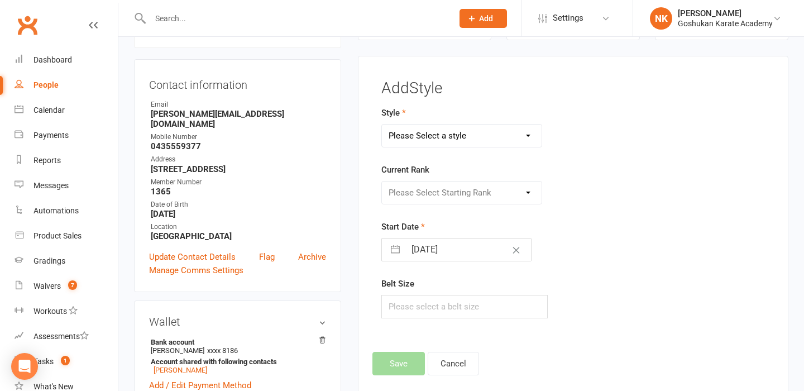
select select "961"
click at [433, 187] on select "Please Select Starting Rank White Yellow / White Yellow Orange / White Orange G…" at bounding box center [462, 192] width 160 height 22
select select "8955"
click at [443, 263] on form "Style Combat Karate Karate Kids Kobudo Weapons Tournament Training Current Rank…" at bounding box center [506, 212] width 250 height 212
click at [444, 261] on form "Style Combat Karate Karate Kids Kobudo Weapons Tournament Training Current Rank…" at bounding box center [506, 212] width 250 height 212
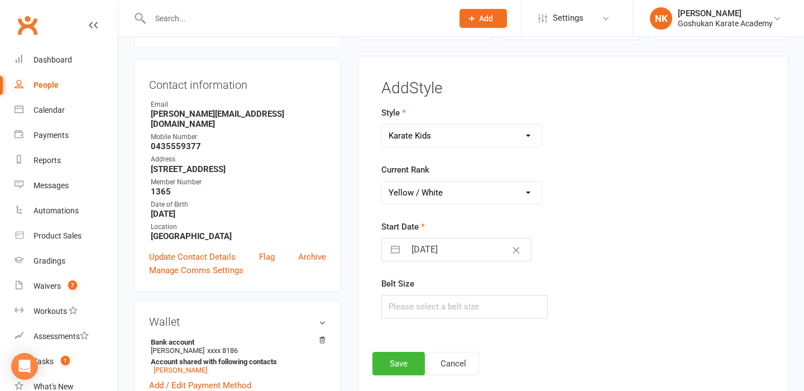
click at [450, 247] on input "[DATE]" at bounding box center [468, 249] width 126 height 22
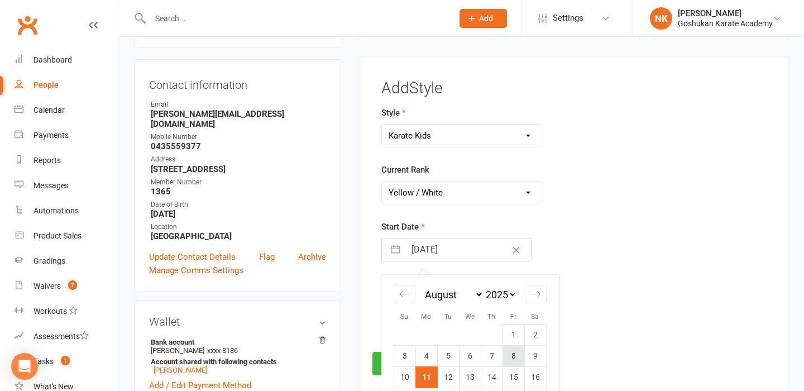
click at [516, 348] on td "8" at bounding box center [513, 355] width 22 height 21
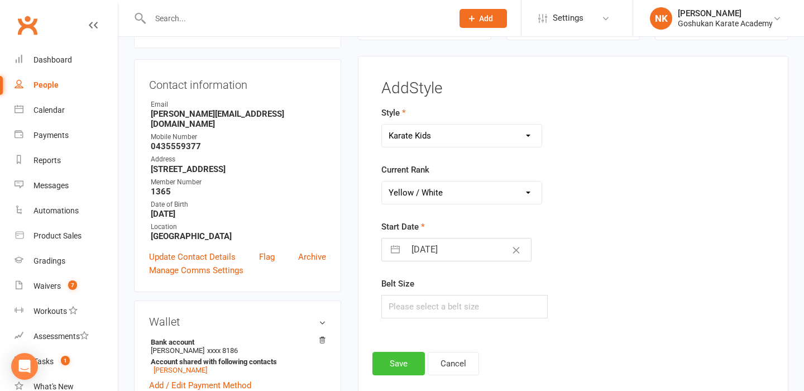
click at [401, 362] on button "Save" at bounding box center [398, 363] width 52 height 23
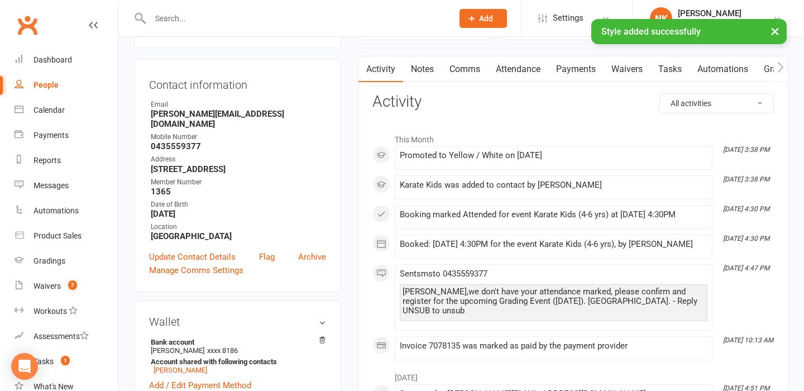
click at [200, 18] on input "text" at bounding box center [296, 19] width 298 height 16
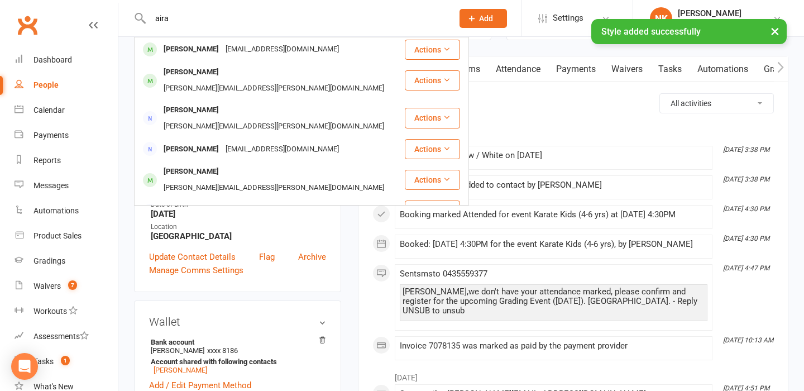
click at [174, 19] on div "× Style added successfully" at bounding box center [394, 19] width 789 height 0
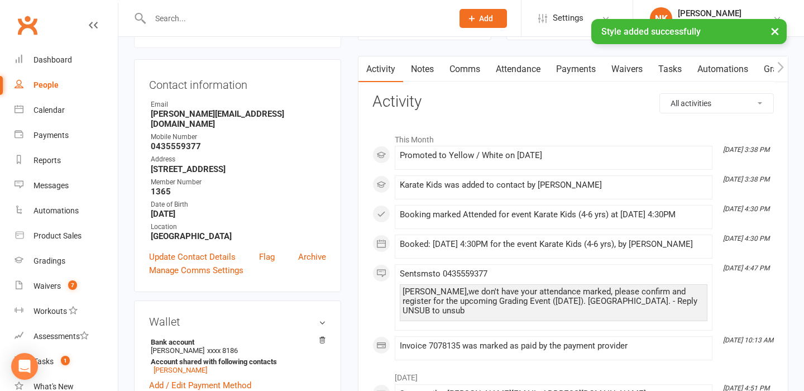
click at [192, 19] on div "× Style added successfully" at bounding box center [394, 19] width 789 height 0
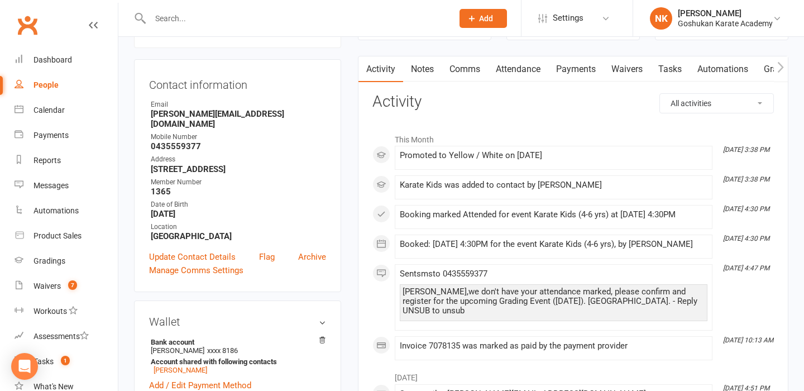
click at [196, 21] on input "text" at bounding box center [296, 19] width 298 height 16
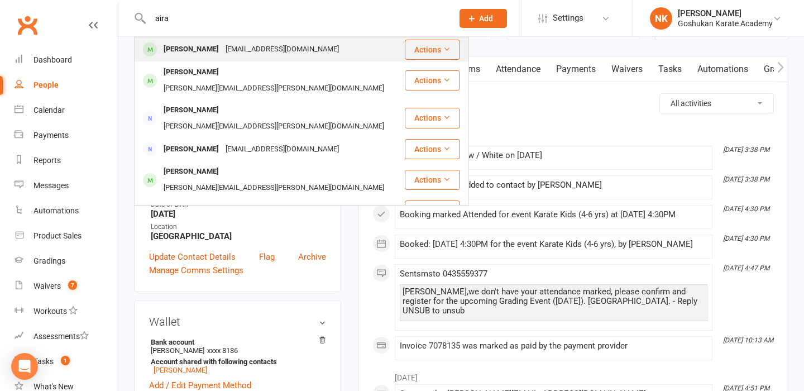
click at [213, 53] on div "[PERSON_NAME]" at bounding box center [191, 49] width 62 height 16
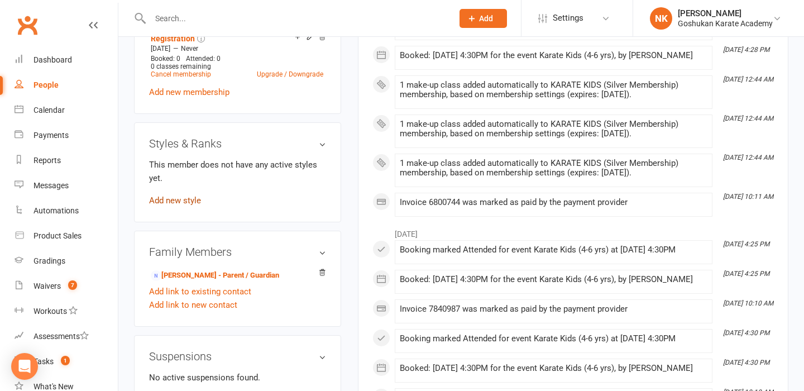
click at [191, 198] on link "Add new style" at bounding box center [175, 200] width 52 height 10
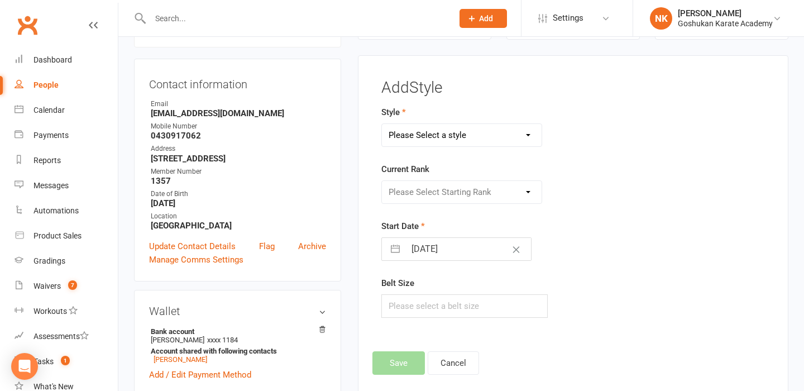
scroll to position [95, 0]
click at [432, 131] on select "Please Select a style Combat Karate Karate Kids Kobudo Weapons Tournament Train…" at bounding box center [462, 135] width 160 height 22
click at [455, 190] on select "Please Select Starting Rank" at bounding box center [462, 192] width 160 height 22
click at [450, 252] on input "[DATE]" at bounding box center [468, 249] width 126 height 22
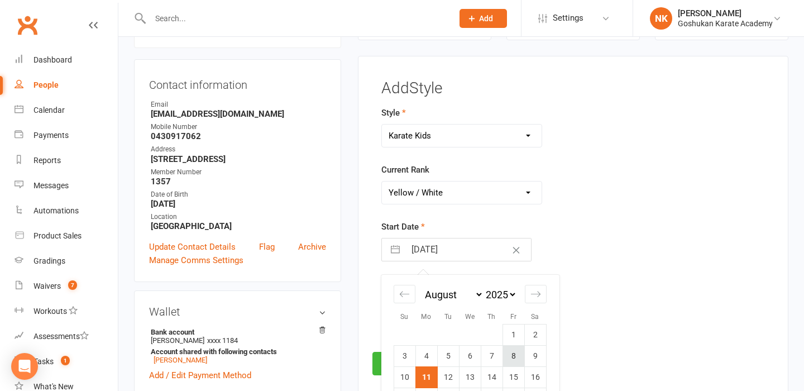
click at [504, 354] on td "8" at bounding box center [513, 355] width 22 height 21
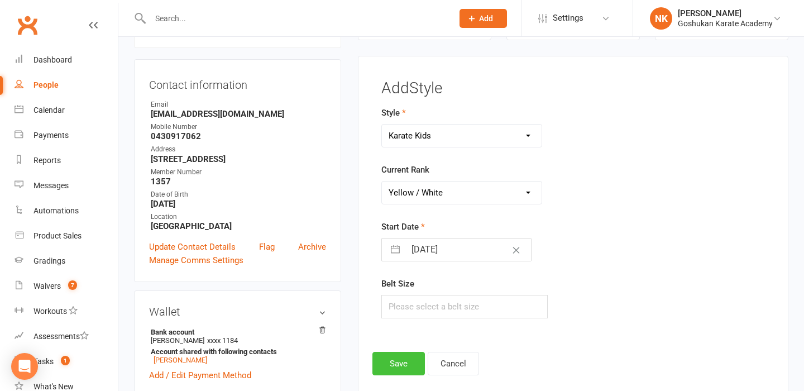
click at [422, 366] on button "Save" at bounding box center [398, 363] width 52 height 23
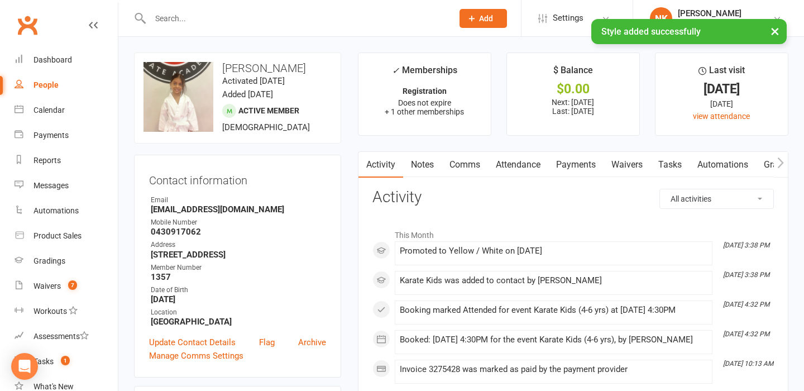
click at [167, 19] on div "× Style added successfully" at bounding box center [394, 19] width 789 height 0
click at [170, 16] on input "text" at bounding box center [296, 19] width 298 height 16
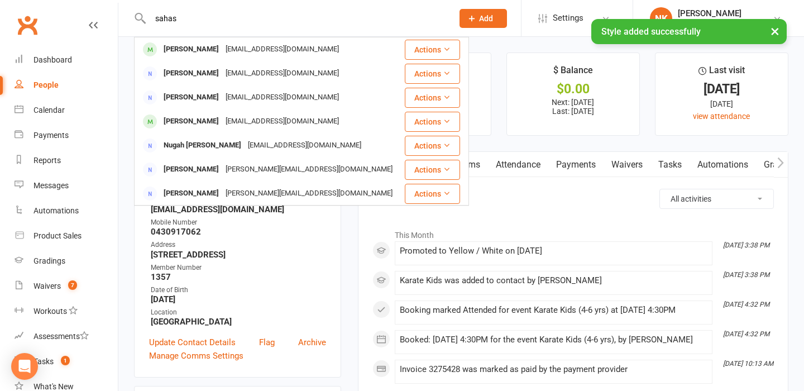
click at [199, 52] on div "[PERSON_NAME]" at bounding box center [191, 49] width 62 height 16
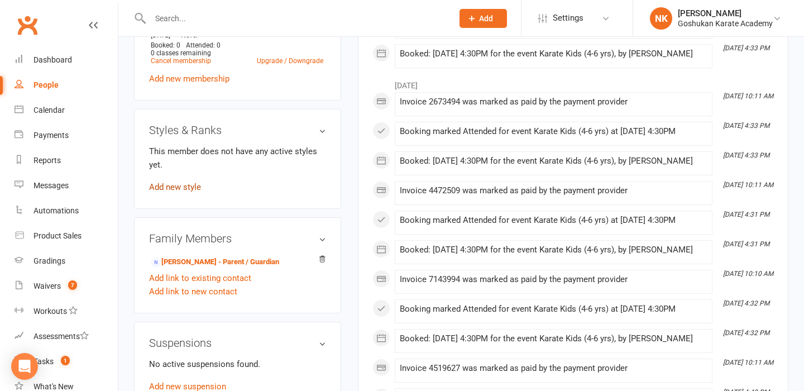
click at [187, 190] on link "Add new style" at bounding box center [175, 187] width 52 height 10
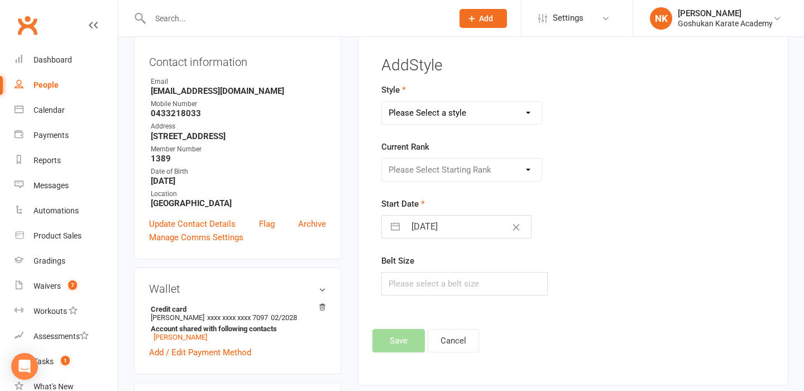
scroll to position [95, 0]
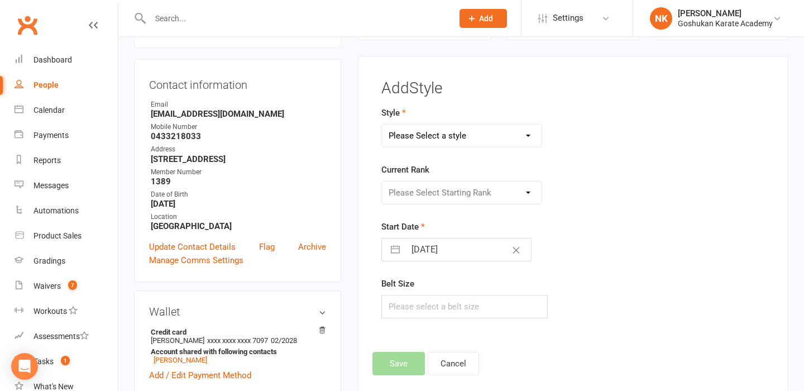
click at [452, 134] on select "Please Select a style Combat Karate Karate Kids Kobudo Weapons Tournament Train…" at bounding box center [462, 135] width 160 height 22
click at [436, 189] on select "Please Select Starting Rank" at bounding box center [462, 192] width 160 height 22
click at [436, 261] on form "Style Combat Karate Karate Kids Kobudo Weapons Tournament Training Current Rank…" at bounding box center [506, 212] width 250 height 212
click at [440, 254] on input "[DATE]" at bounding box center [468, 249] width 126 height 22
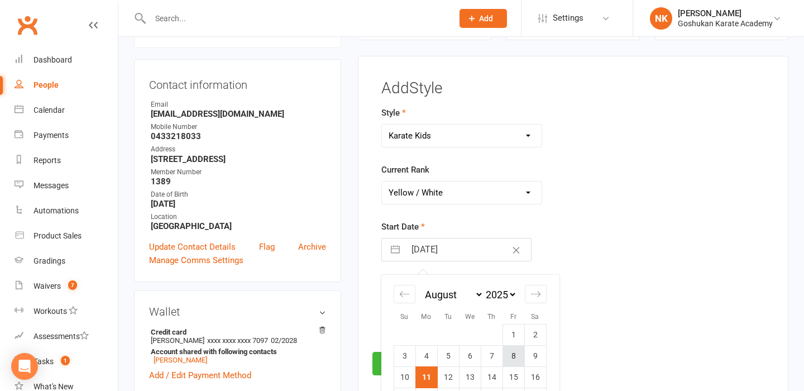
click at [508, 346] on td "8" at bounding box center [513, 355] width 22 height 21
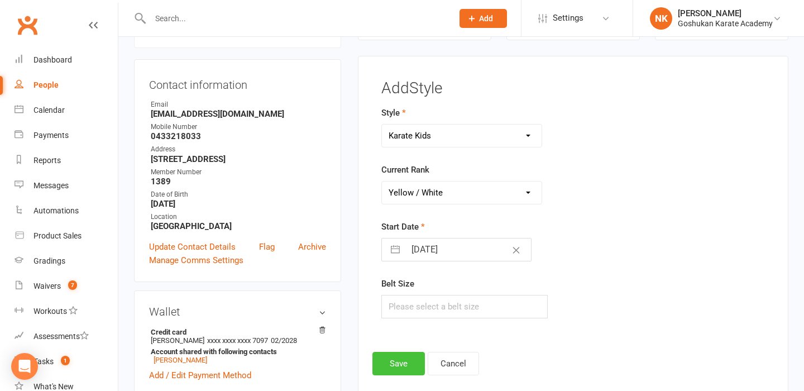
click at [398, 370] on button "Save" at bounding box center [398, 363] width 52 height 23
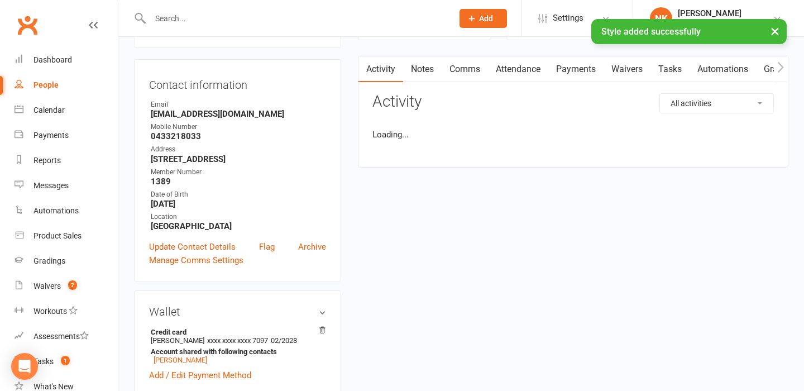
scroll to position [0, 0]
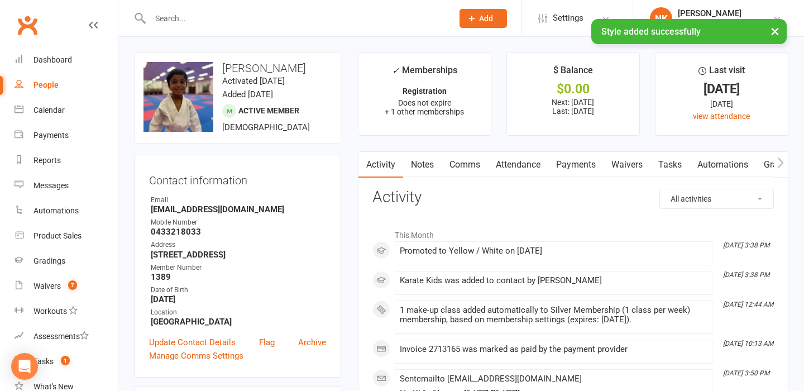
click at [174, 12] on input "text" at bounding box center [296, 19] width 298 height 16
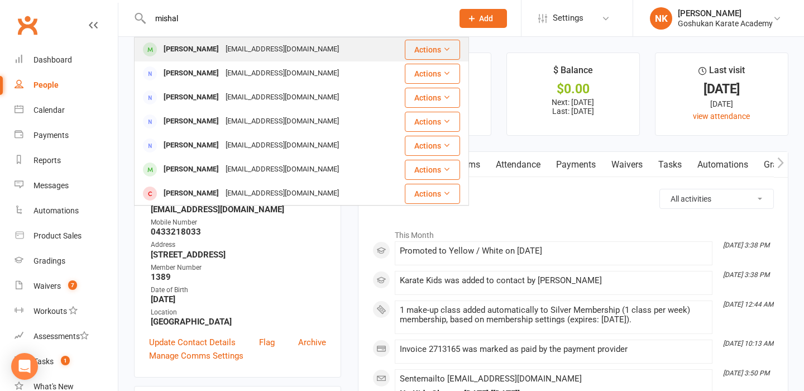
click at [202, 53] on div "[PERSON_NAME]" at bounding box center [191, 49] width 62 height 16
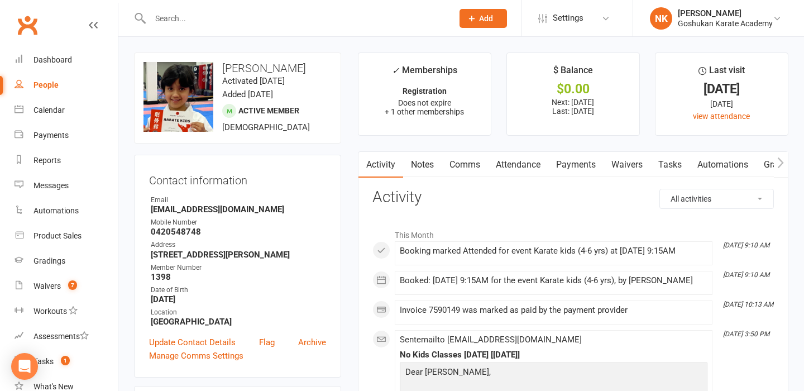
scroll to position [449, 0]
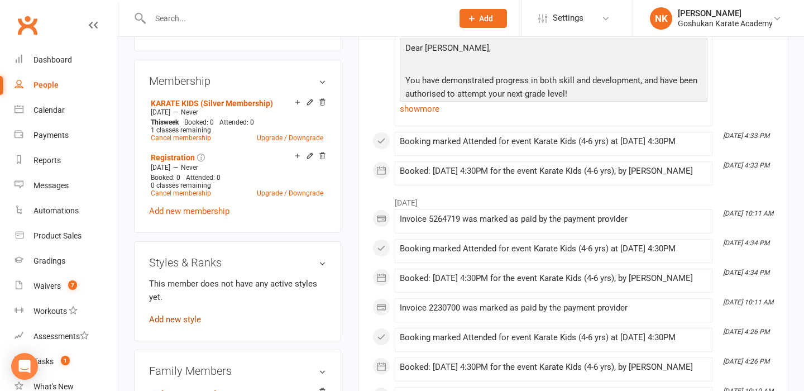
click at [167, 318] on link "Add new style" at bounding box center [175, 319] width 52 height 10
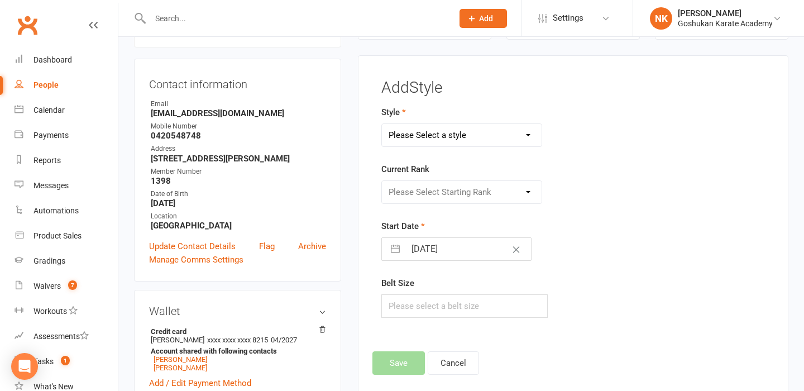
scroll to position [95, 0]
click at [445, 146] on div "Please Select a style Combat Karate Karate Kids Kobudo Weapons Tournament Train…" at bounding box center [461, 135] width 161 height 23
click at [447, 142] on select "Please Select a style Combat Karate Karate Kids Kobudo Weapons Tournament Train…" at bounding box center [462, 135] width 160 height 22
click at [444, 200] on select "Please Select Starting Rank" at bounding box center [462, 192] width 160 height 22
click at [444, 257] on input "[DATE]" at bounding box center [468, 249] width 126 height 22
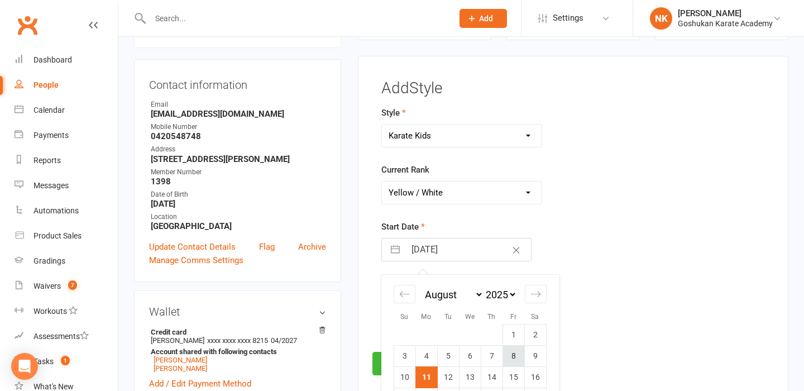
click at [512, 352] on td "8" at bounding box center [513, 355] width 22 height 21
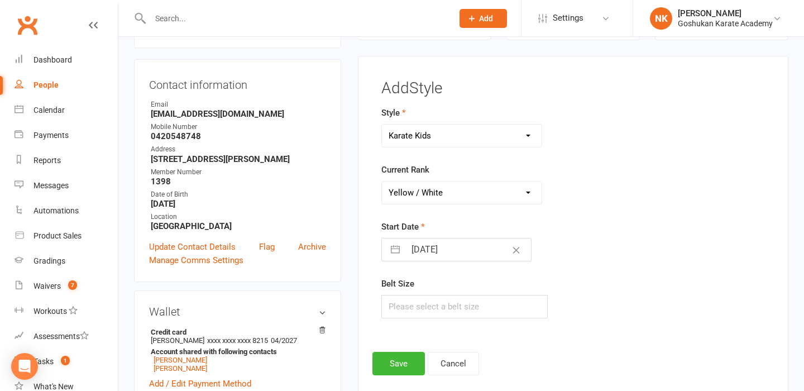
click at [391, 349] on div "Add Style Style Combat Karate Karate Kids Kobudo Weapons Tournament Training Cu…" at bounding box center [572, 227] width 401 height 295
click at [388, 357] on button "Save" at bounding box center [398, 363] width 52 height 23
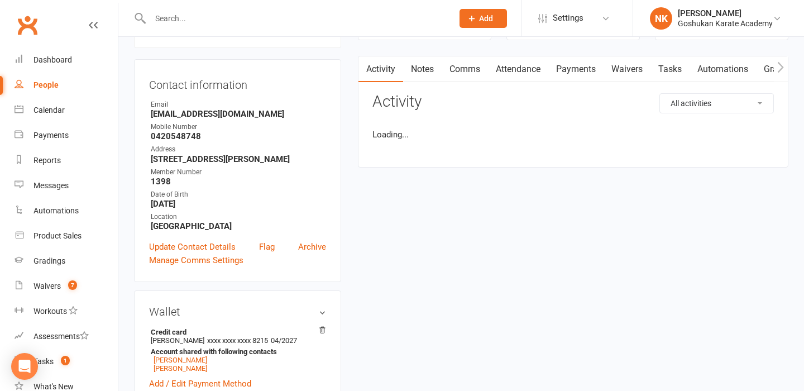
scroll to position [0, 0]
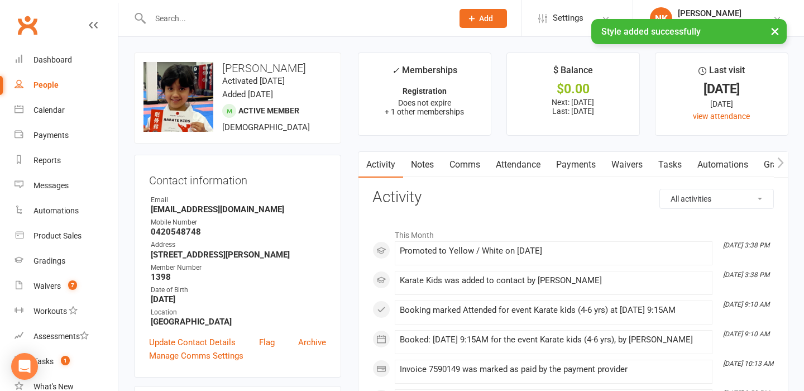
click at [183, 13] on input "text" at bounding box center [296, 19] width 298 height 16
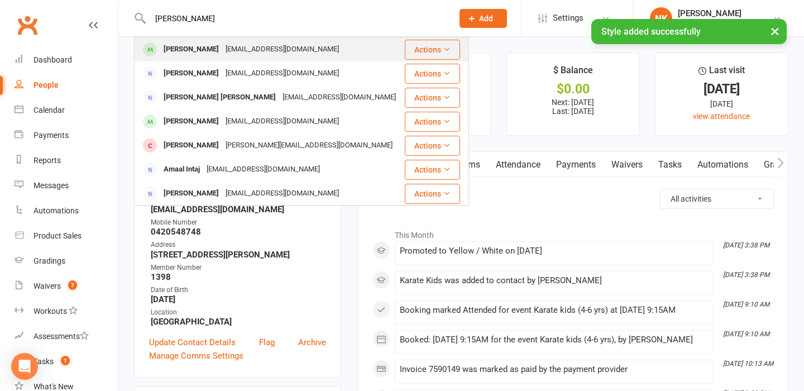
click at [202, 55] on div "[PERSON_NAME]" at bounding box center [191, 49] width 62 height 16
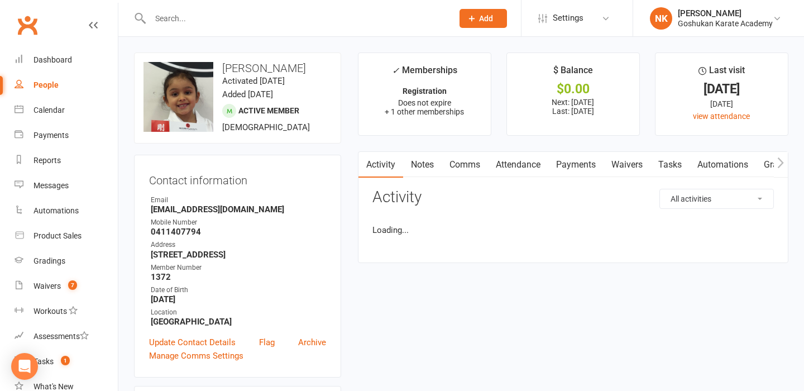
click at [349, 153] on main "✓ Memberships Registration Does not expire + 1 other memberships $ Balance $0.0…" at bounding box center [572, 163] width 447 height 222
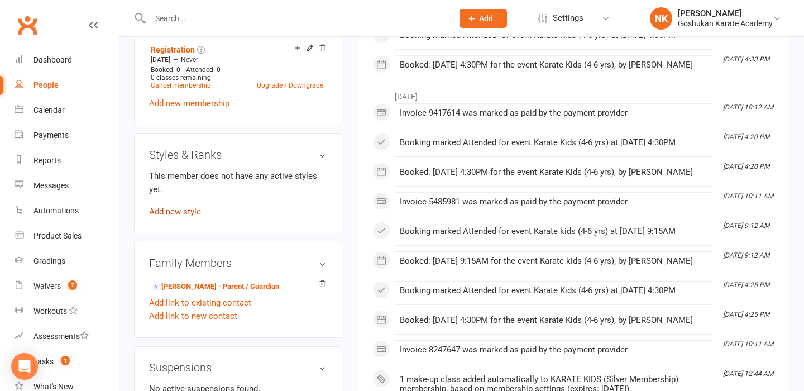
click at [166, 213] on link "Add new style" at bounding box center [175, 211] width 52 height 10
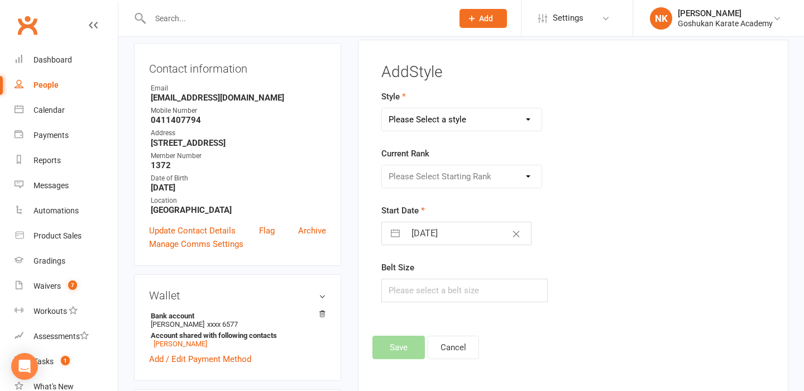
scroll to position [95, 0]
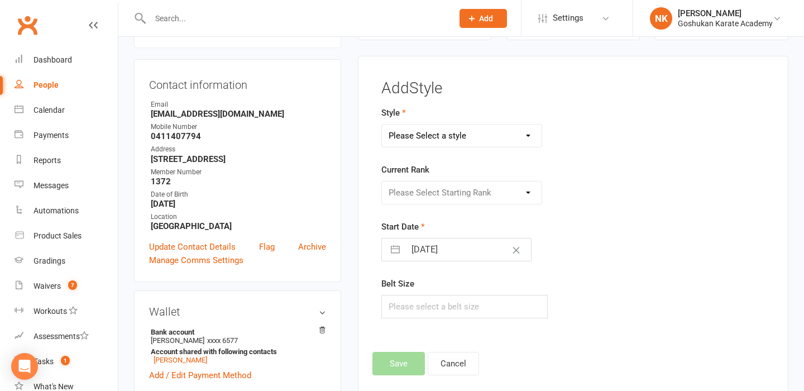
click at [467, 142] on select "Please Select a style Combat Karate Karate Kids Kobudo Weapons Tournament Train…" at bounding box center [462, 135] width 160 height 22
click at [454, 195] on select "Please Select Starting Rank White Yellow / White Yellow Orange / White Orange G…" at bounding box center [462, 192] width 160 height 22
click at [444, 254] on input "[DATE]" at bounding box center [468, 249] width 126 height 22
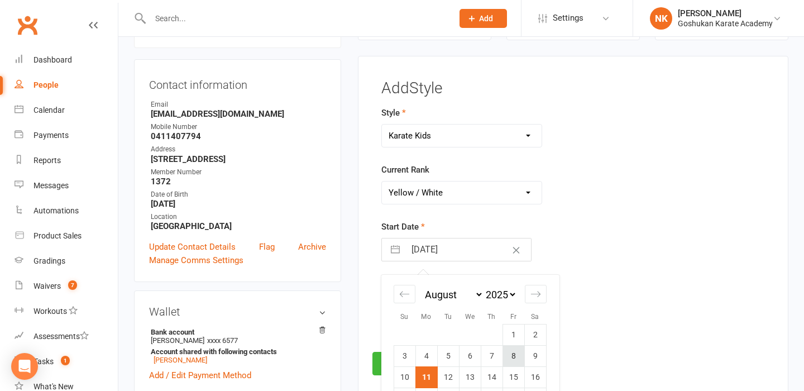
click at [515, 353] on td "8" at bounding box center [513, 355] width 22 height 21
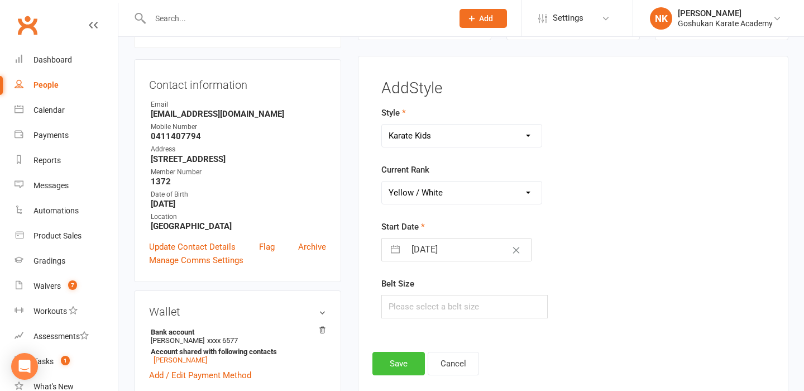
click at [410, 360] on button "Save" at bounding box center [398, 363] width 52 height 23
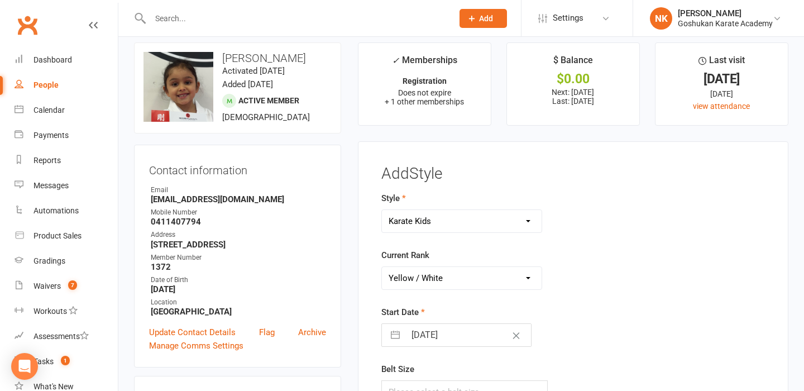
scroll to position [0, 0]
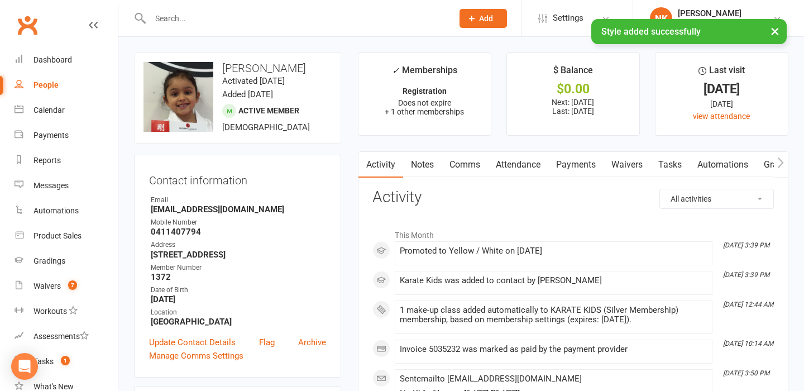
click at [175, 17] on input "text" at bounding box center [296, 19] width 298 height 16
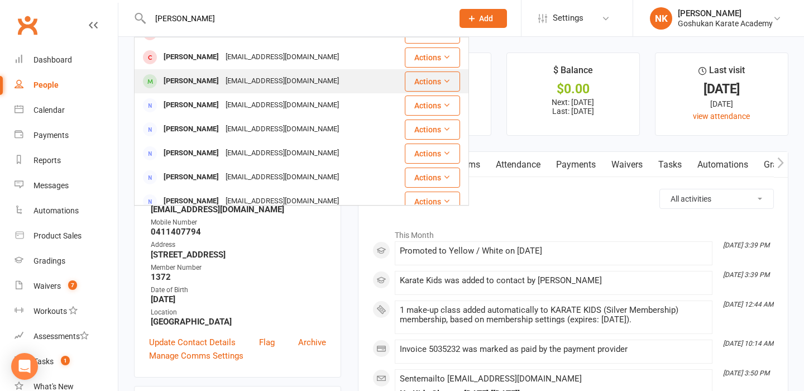
scroll to position [163, 0]
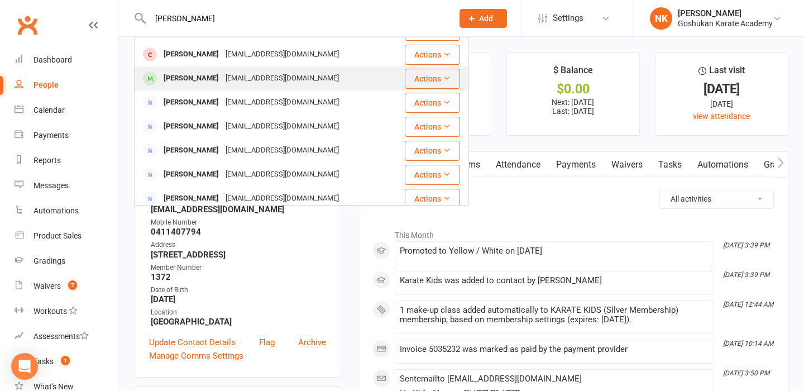
click at [212, 88] on div "[PERSON_NAME] [EMAIL_ADDRESS][DOMAIN_NAME]" at bounding box center [269, 78] width 268 height 23
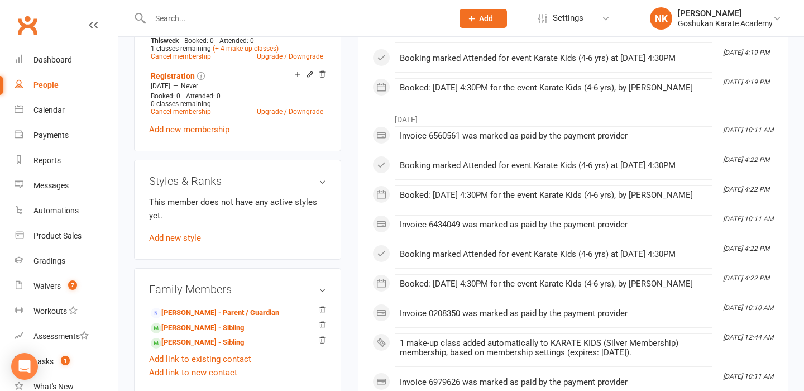
click at [184, 238] on div "This member does not have any active styles yet. Add new style" at bounding box center [237, 219] width 177 height 49
click at [179, 243] on link "Add new style" at bounding box center [175, 238] width 52 height 10
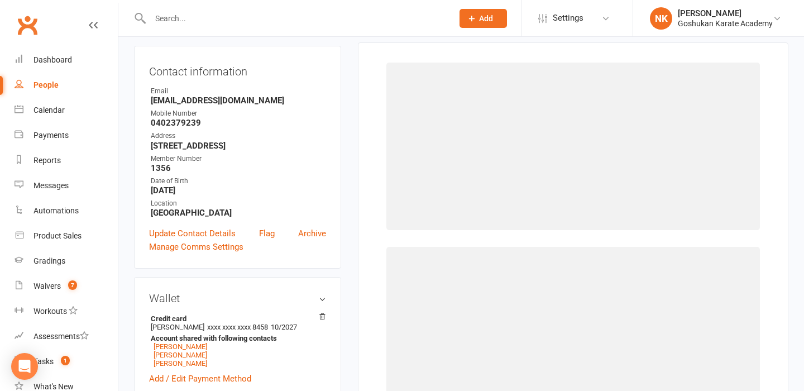
scroll to position [95, 0]
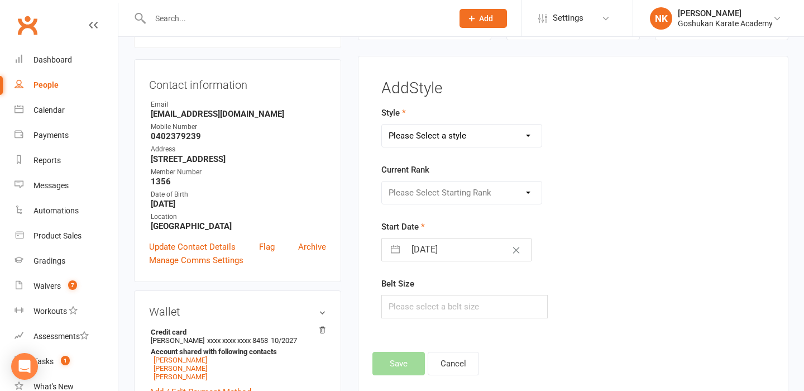
click at [449, 138] on select "Please Select a style Combat Karate Karate Kids Kobudo Weapons Tournament Train…" at bounding box center [462, 135] width 160 height 22
click at [444, 186] on select "Please Select Starting Rank" at bounding box center [462, 192] width 160 height 22
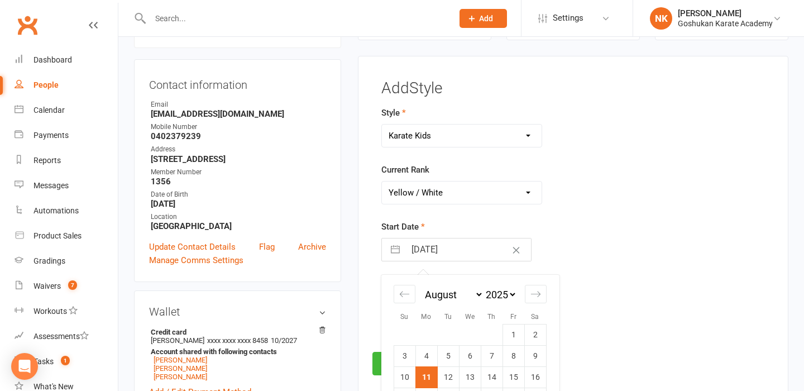
click at [439, 247] on input "[DATE]" at bounding box center [468, 249] width 126 height 22
click at [512, 357] on td "8" at bounding box center [513, 355] width 22 height 21
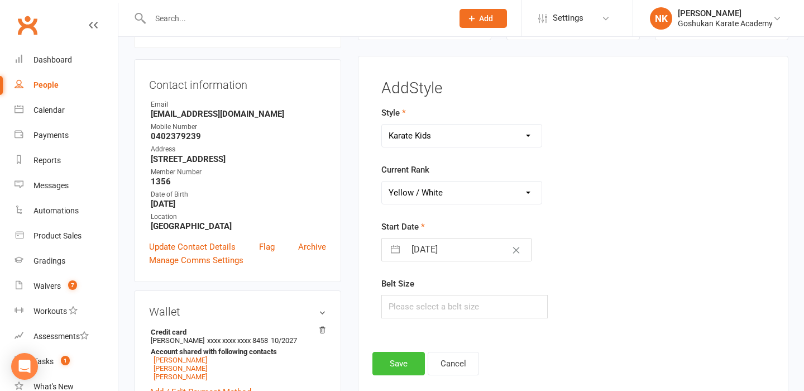
click at [406, 361] on button "Save" at bounding box center [398, 363] width 52 height 23
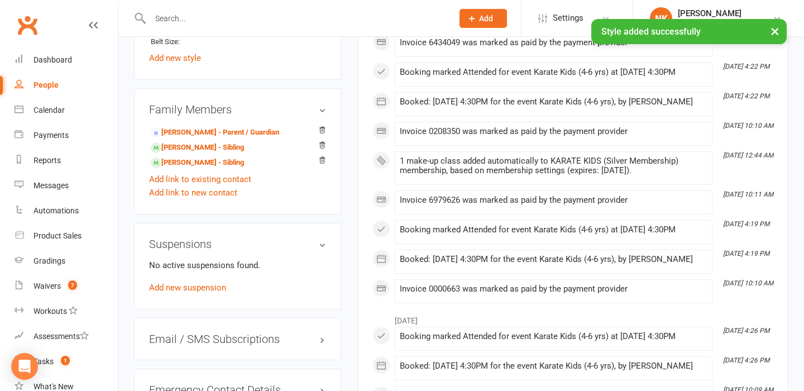
scroll to position [716, 0]
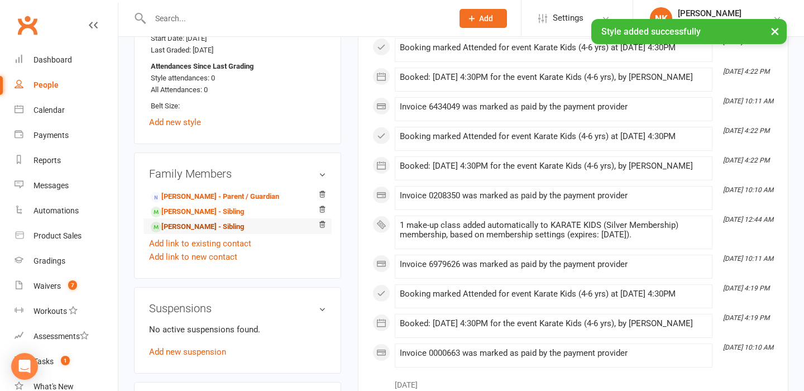
click at [187, 233] on link "[PERSON_NAME] - Sibling" at bounding box center [197, 227] width 93 height 12
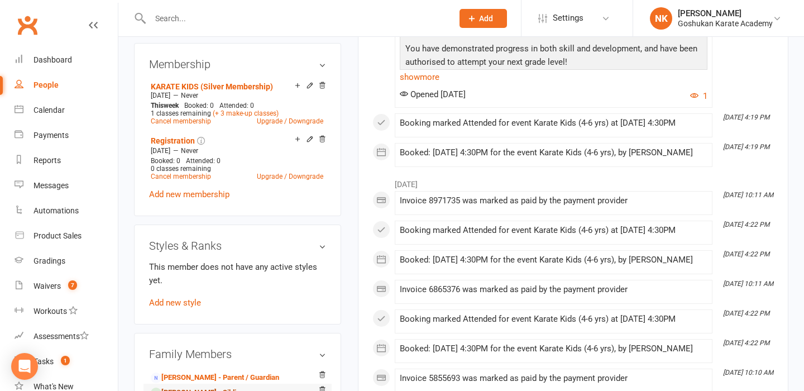
scroll to position [596, 0]
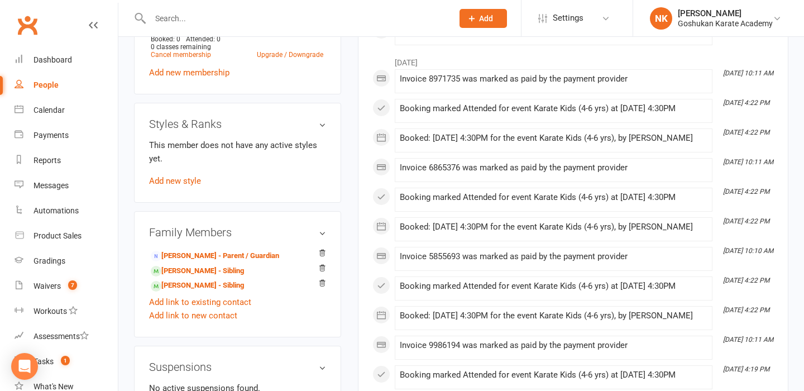
click at [190, 199] on div "Styles & Ranks This member does not have any active styles yet. Add new style" at bounding box center [237, 153] width 207 height 100
click at [190, 185] on link "Add new style" at bounding box center [175, 181] width 52 height 10
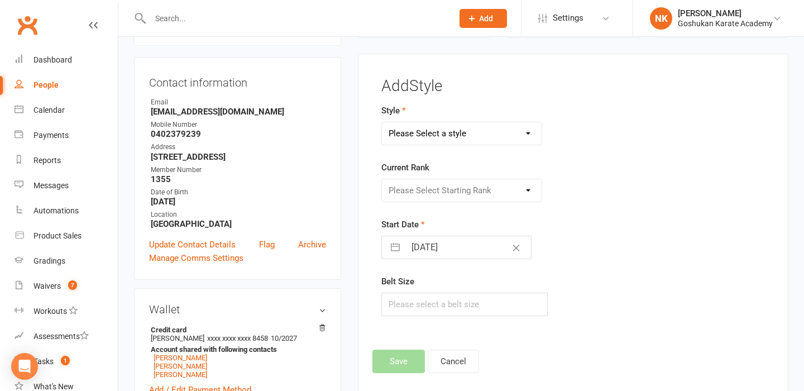
scroll to position [95, 0]
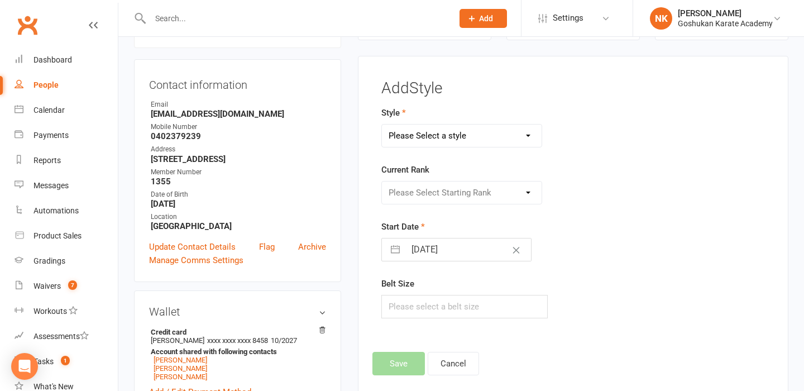
click at [450, 142] on select "Please Select a style Combat Karate Karate Kids Kobudo Weapons Tournament Train…" at bounding box center [462, 135] width 160 height 22
click at [439, 195] on select "Please Select Starting Rank White Yellow / White Yellow Orange / White Orange G…" at bounding box center [462, 192] width 160 height 22
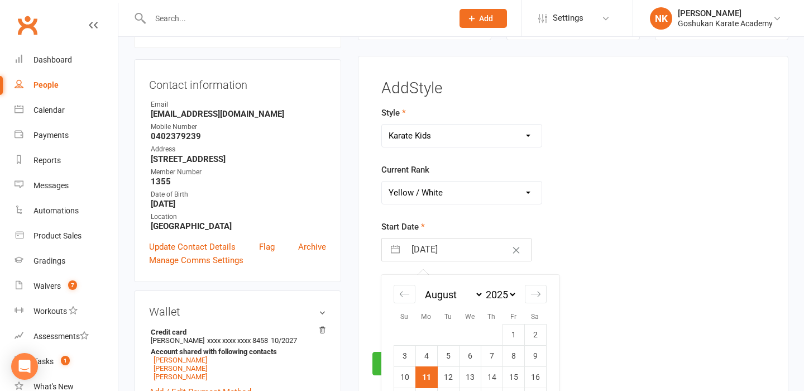
click at [441, 257] on input "[DATE]" at bounding box center [468, 249] width 126 height 22
click at [521, 359] on td "8" at bounding box center [513, 355] width 22 height 21
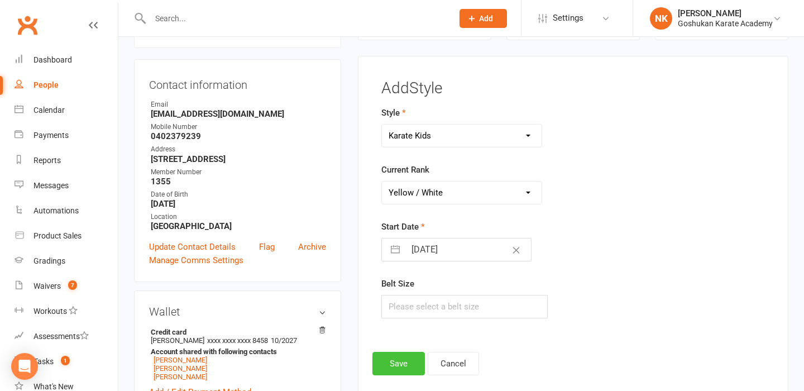
click at [412, 362] on button "Save" at bounding box center [398, 363] width 52 height 23
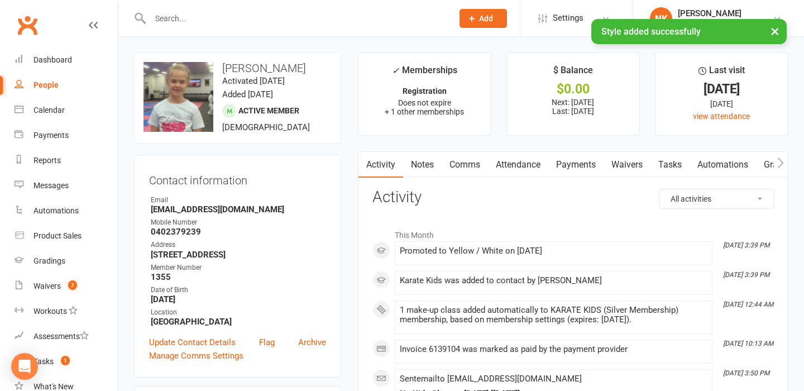
click at [241, 8] on div at bounding box center [289, 18] width 311 height 36
click at [237, 16] on input "text" at bounding box center [296, 19] width 298 height 16
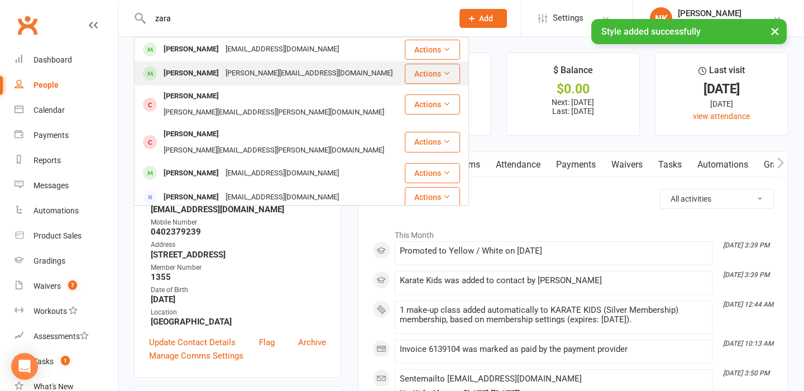
click at [201, 75] on div "[PERSON_NAME]" at bounding box center [191, 73] width 62 height 16
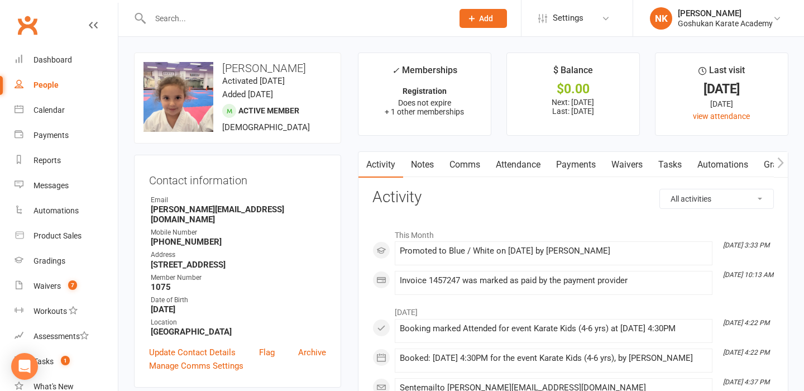
click at [211, 13] on input "text" at bounding box center [296, 19] width 298 height 16
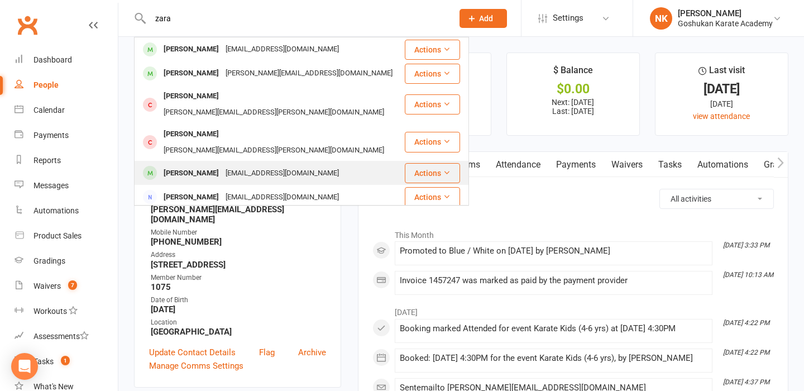
click at [222, 165] on div "[EMAIL_ADDRESS][DOMAIN_NAME]" at bounding box center [282, 173] width 120 height 16
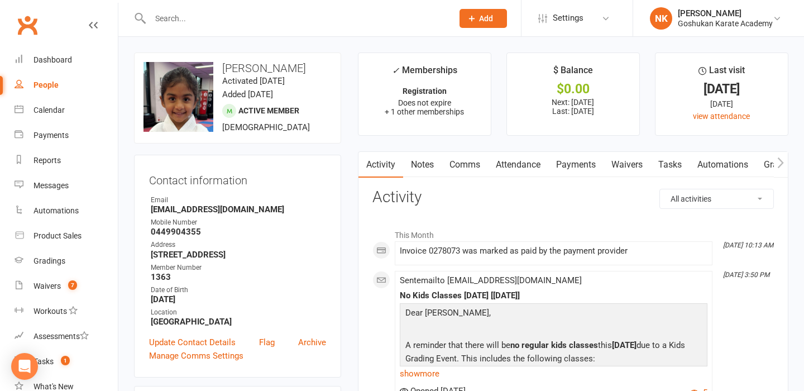
scroll to position [404, 0]
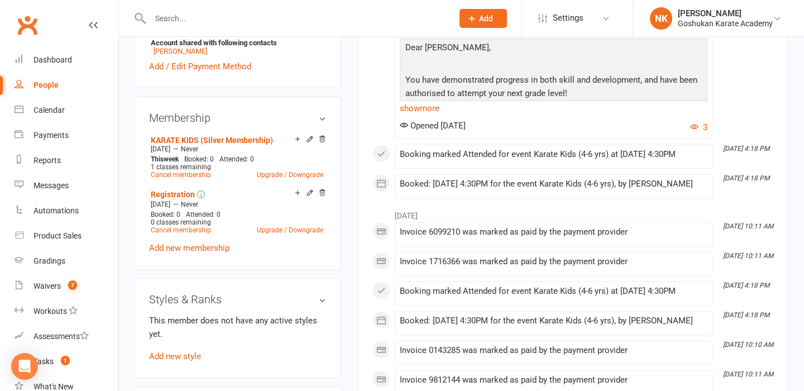
click at [179, 358] on div "This member does not have any active styles yet. Add new style" at bounding box center [237, 338] width 177 height 49
click at [179, 361] on link "Add new style" at bounding box center [175, 356] width 52 height 10
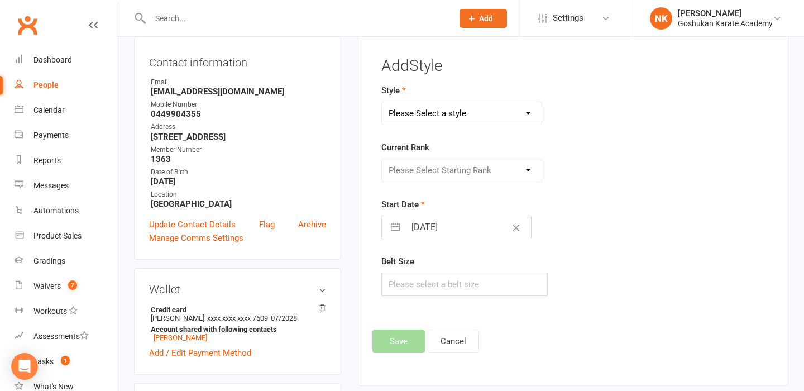
scroll to position [95, 0]
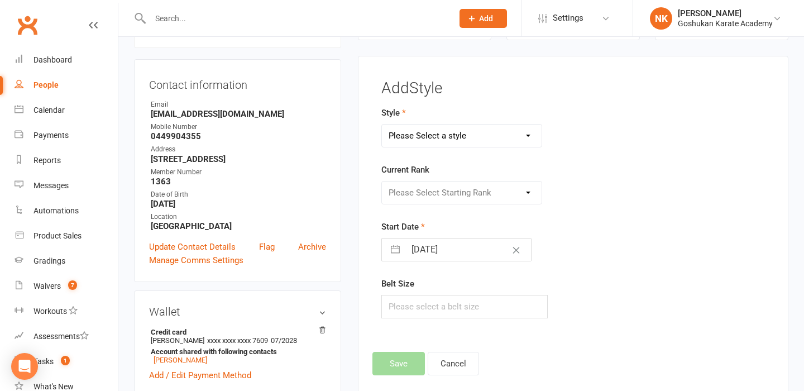
click at [444, 136] on select "Please Select a style Combat Karate Karate Kids Kobudo Weapons Tournament Train…" at bounding box center [462, 135] width 160 height 22
click at [440, 188] on select "Please Select Starting Rank" at bounding box center [462, 192] width 160 height 22
click at [445, 257] on input "[DATE]" at bounding box center [468, 249] width 126 height 22
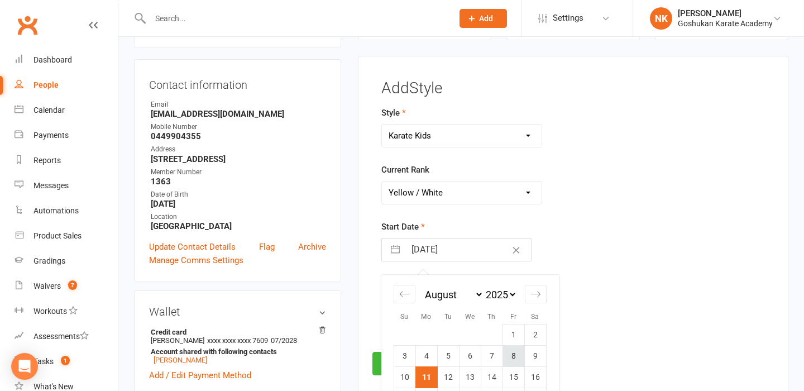
click at [513, 357] on td "8" at bounding box center [513, 355] width 22 height 21
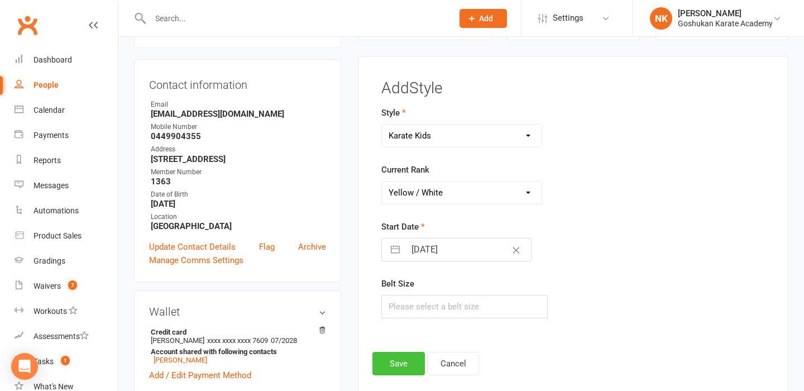
click at [390, 364] on button "Save" at bounding box center [398, 363] width 52 height 23
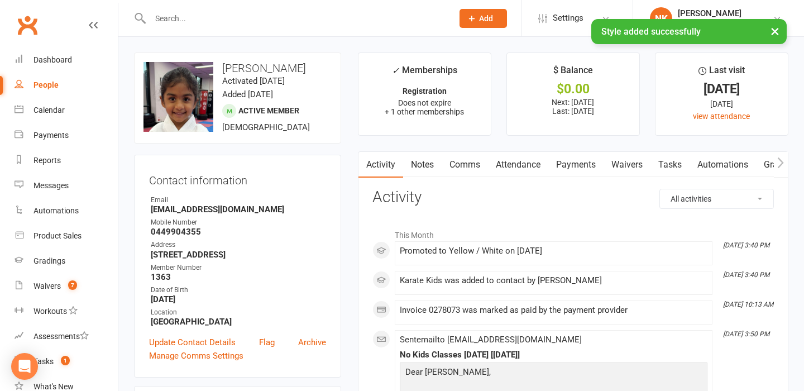
click at [160, 19] on div "× Style added successfully" at bounding box center [394, 19] width 789 height 0
click at [165, 19] on div "× Style added successfully" at bounding box center [394, 19] width 789 height 0
click at [171, 16] on input "text" at bounding box center [296, 19] width 298 height 16
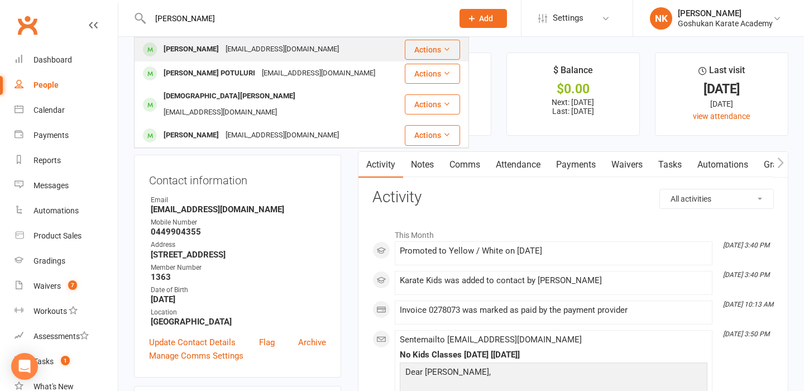
click at [223, 56] on div "[EMAIL_ADDRESS][DOMAIN_NAME]" at bounding box center [282, 49] width 120 height 16
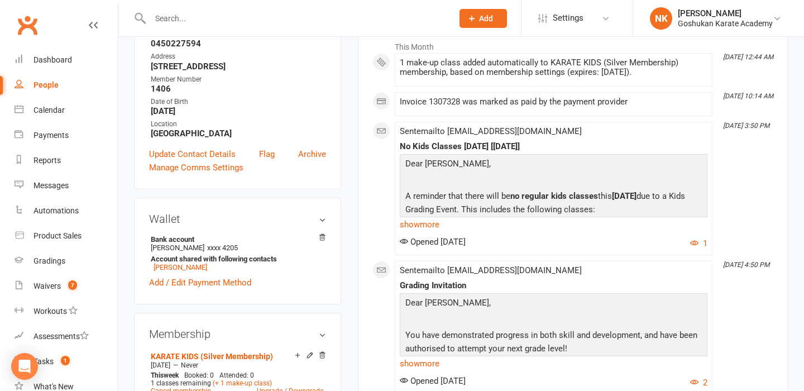
scroll to position [460, 0]
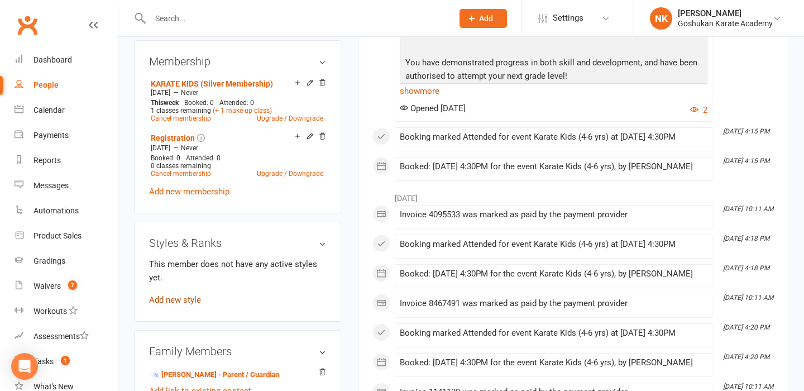
click at [161, 305] on link "Add new style" at bounding box center [175, 300] width 52 height 10
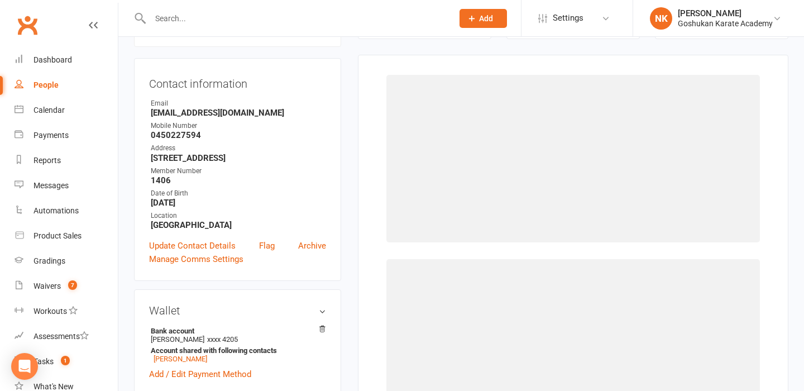
scroll to position [95, 0]
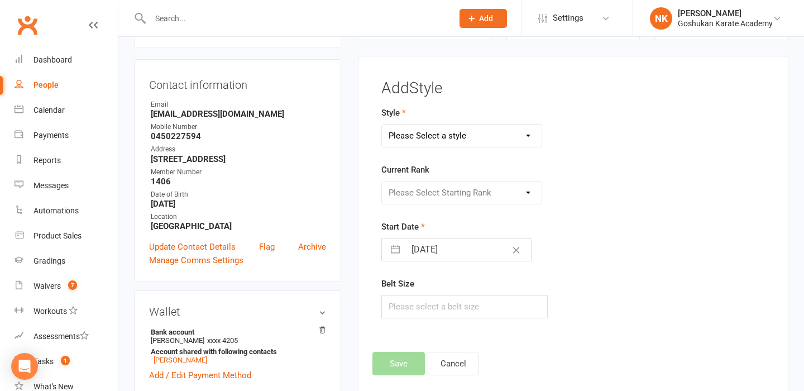
click at [438, 133] on select "Please Select a style Combat Karate Karate Kids Kobudo Weapons Tournament Train…" at bounding box center [462, 135] width 160 height 22
click at [447, 189] on select "Please Select Starting Rank White Yellow / White Yellow Orange / White Orange G…" at bounding box center [462, 192] width 160 height 22
click at [441, 251] on input "[DATE]" at bounding box center [468, 249] width 126 height 22
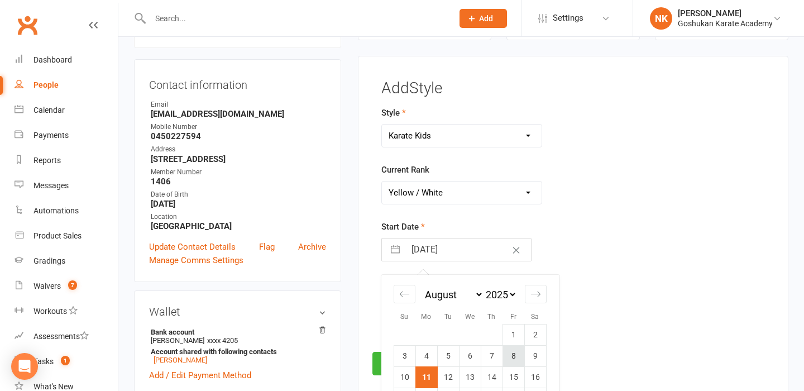
click at [508, 352] on td "8" at bounding box center [513, 355] width 22 height 21
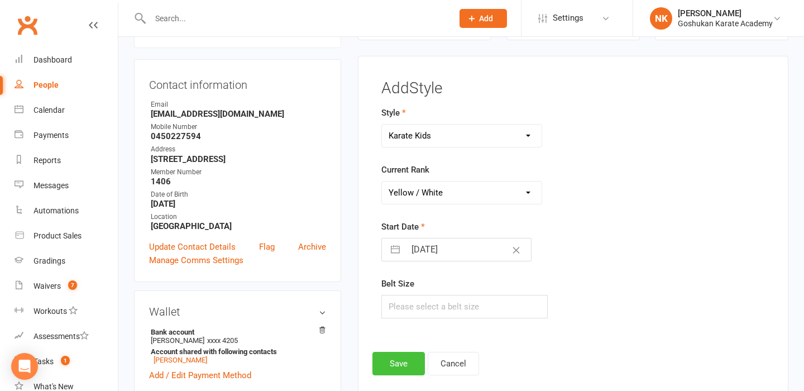
click at [378, 366] on button "Save" at bounding box center [398, 363] width 52 height 23
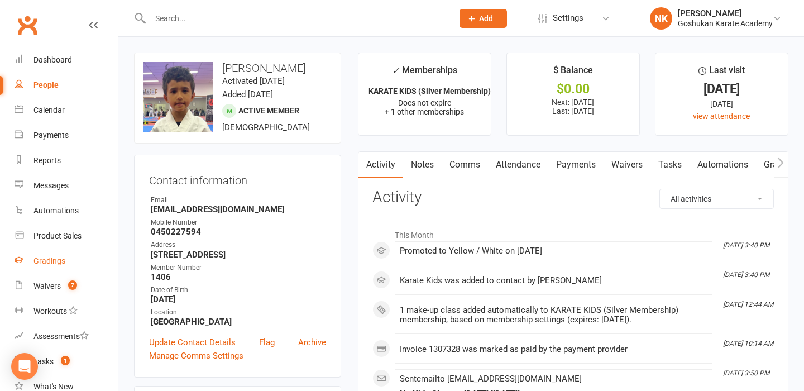
click at [57, 257] on div "Gradings" at bounding box center [49, 260] width 32 height 9
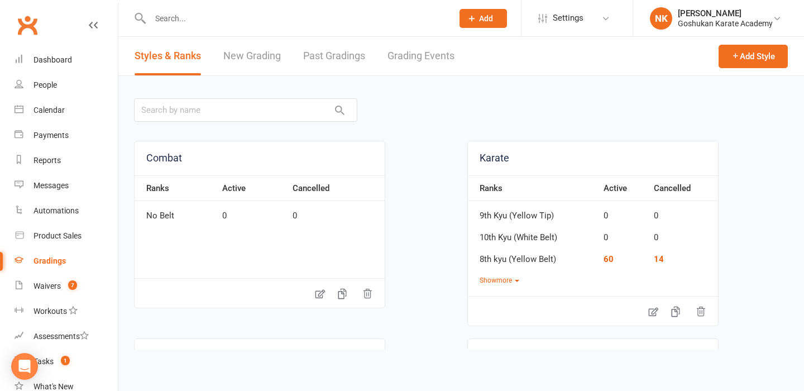
click at [237, 64] on link "New Grading" at bounding box center [251, 56] width 57 height 39
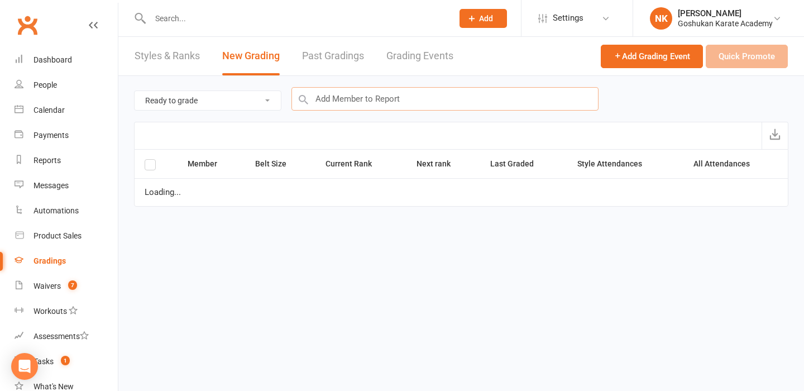
click at [326, 102] on input "text" at bounding box center [444, 98] width 307 height 23
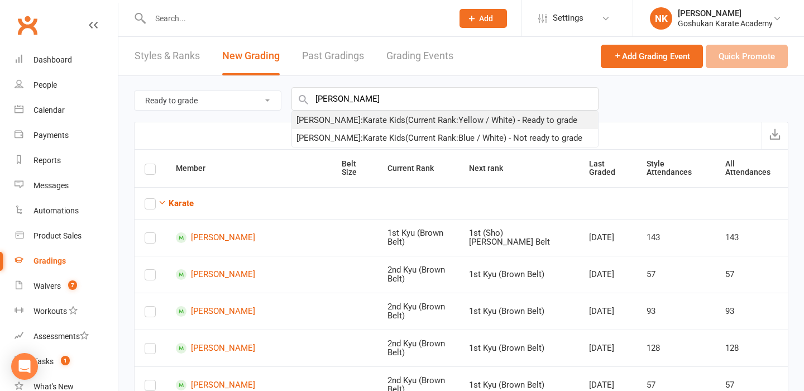
click at [355, 119] on div "[PERSON_NAME] : Karate Kids (Current Rank: Yellow / White ) - Ready to grade" at bounding box center [436, 119] width 281 height 13
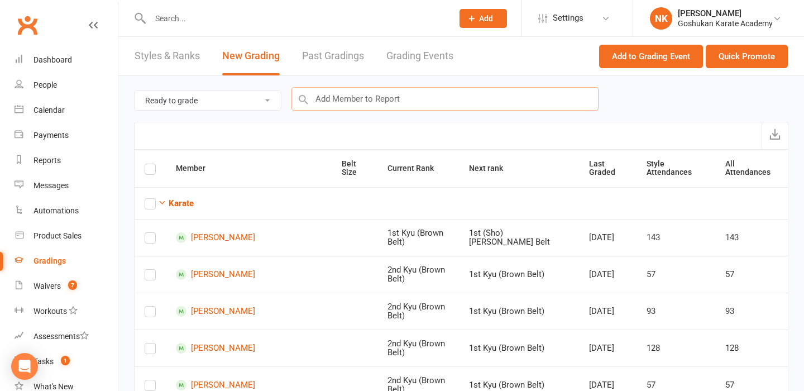
click at [361, 99] on input "text" at bounding box center [444, 98] width 307 height 23
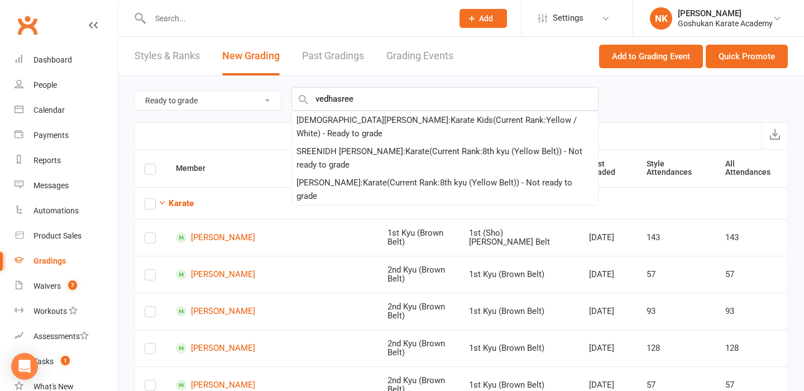
click at [366, 119] on div "[PERSON_NAME] : Karate Kids (Current Rank: Yellow / White ) - Ready to grade" at bounding box center [444, 126] width 297 height 27
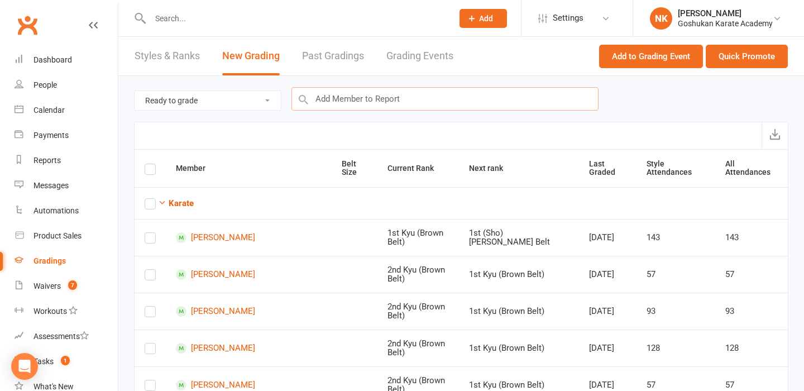
click at [372, 93] on input "text" at bounding box center [444, 98] width 307 height 23
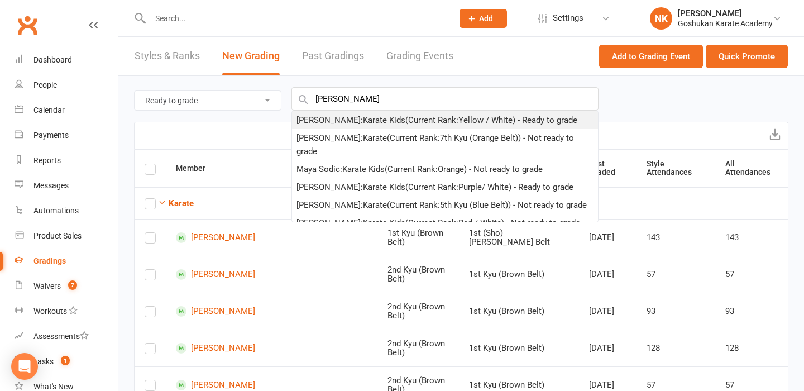
click at [385, 123] on div "[PERSON_NAME] : Karate Kids (Current Rank: Yellow / White ) - Ready to grade" at bounding box center [436, 119] width 281 height 13
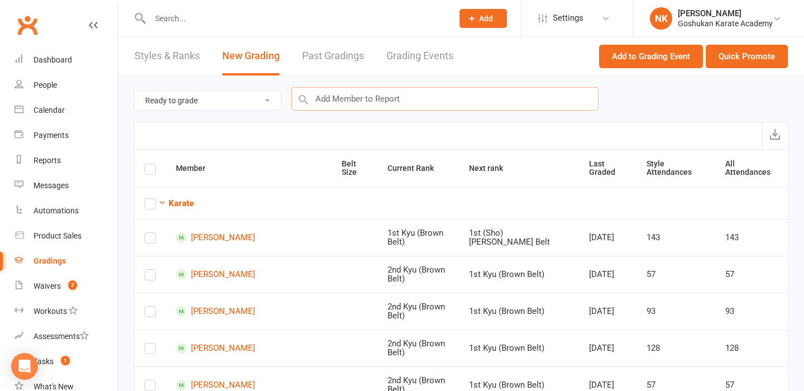
click at [379, 103] on input "text" at bounding box center [444, 98] width 307 height 23
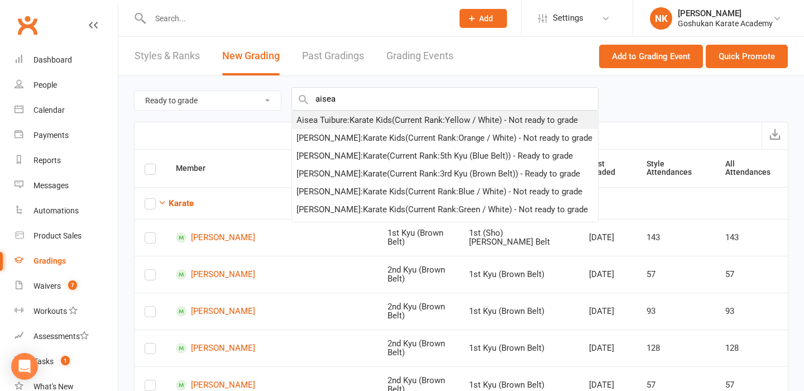
click at [380, 118] on div "Aisea Tuibure : Karate Kids (Current Rank: Yellow / White ) - Not ready to grade" at bounding box center [436, 119] width 281 height 13
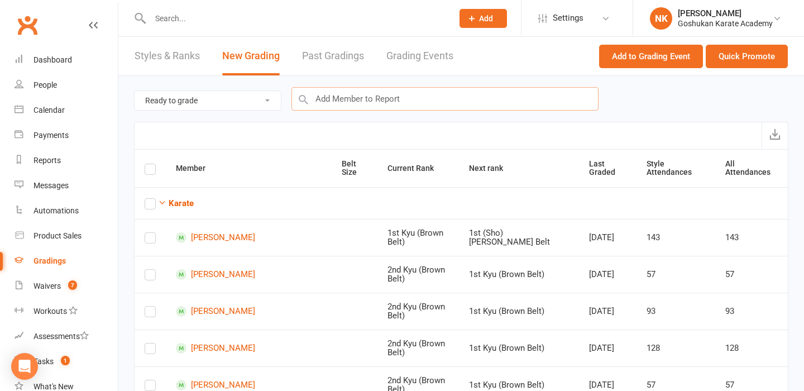
click at [372, 102] on input "text" at bounding box center [444, 98] width 307 height 23
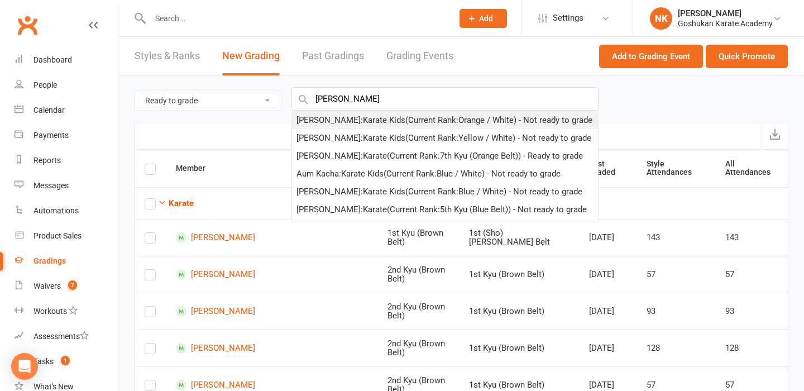
click at [382, 121] on div "[PERSON_NAME] : Karate Kids (Current Rank: Orange / White ) - Not ready to grade" at bounding box center [444, 119] width 296 height 13
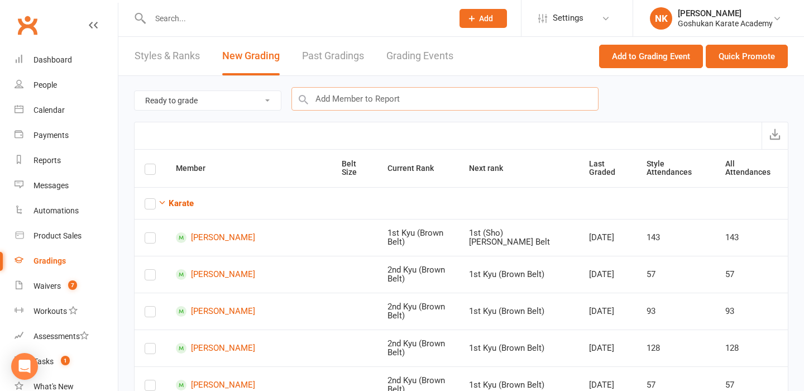
click at [377, 107] on input "text" at bounding box center [444, 98] width 307 height 23
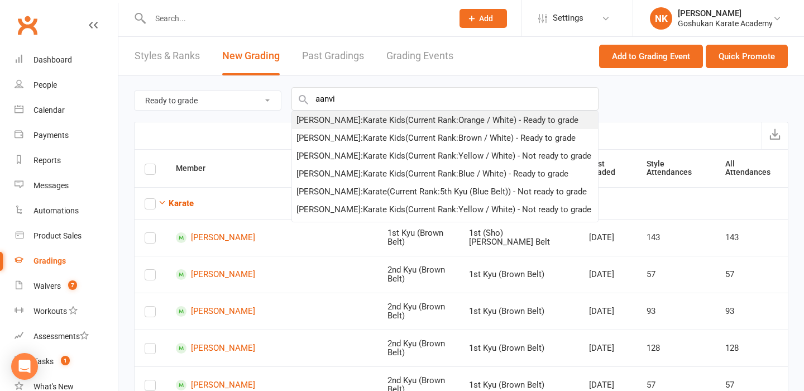
click at [368, 118] on div "Aanvi Raghav : Karate Kids (Current Rank: Orange / White ) - Ready to grade" at bounding box center [437, 119] width 282 height 13
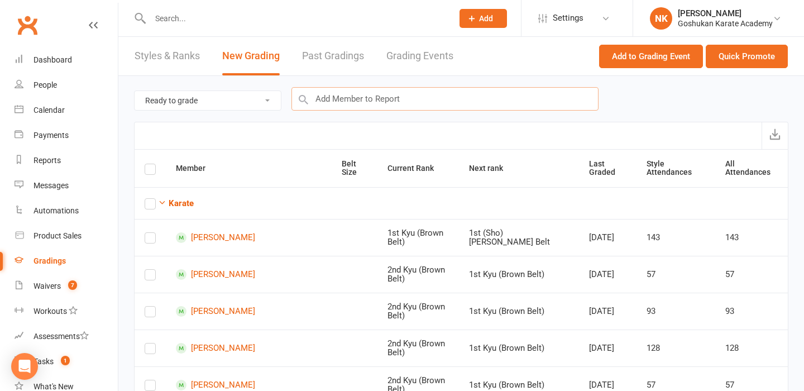
click at [364, 102] on input "text" at bounding box center [444, 98] width 307 height 23
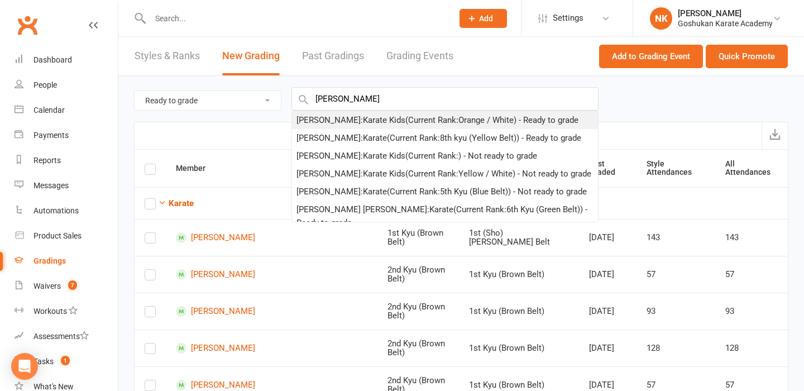
click at [368, 117] on div "[PERSON_NAME] : Karate Kids (Current Rank: Orange / White ) - Ready to grade" at bounding box center [437, 119] width 282 height 13
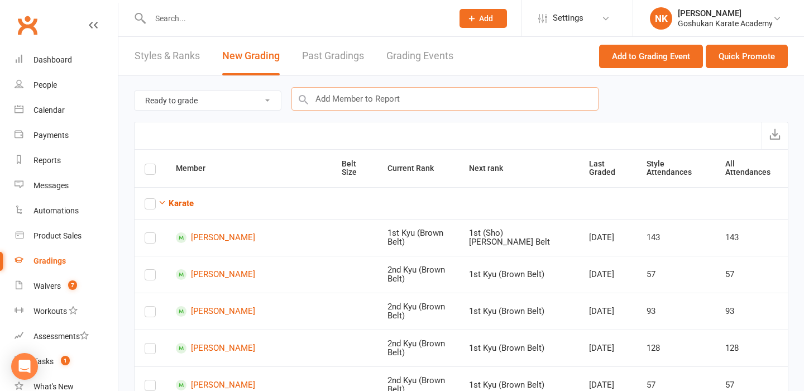
click at [368, 107] on input "text" at bounding box center [444, 98] width 307 height 23
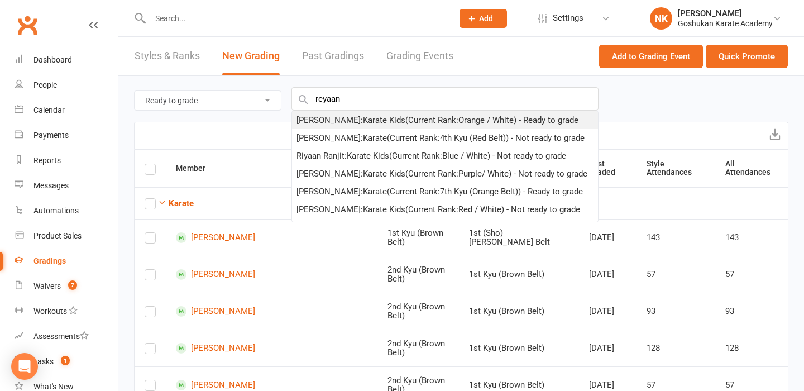
click at [372, 121] on div "[PERSON_NAME] : Karate Kids (Current Rank: Orange / White ) - Ready to grade" at bounding box center [437, 119] width 282 height 13
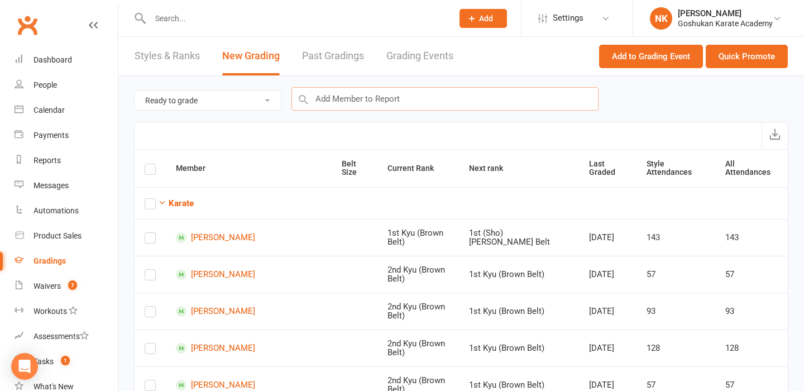
click at [372, 87] on input "text" at bounding box center [444, 98] width 307 height 23
click at [371, 90] on input "text" at bounding box center [444, 98] width 307 height 23
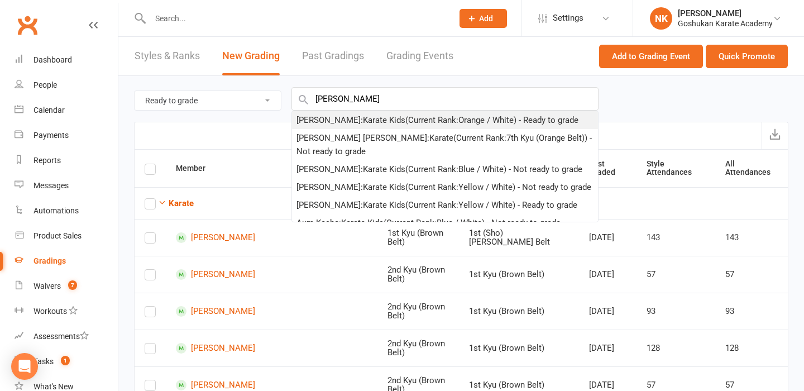
click at [372, 119] on div "[PERSON_NAME] : Karate Kids (Current Rank: Orange / White ) - Ready to grade" at bounding box center [437, 119] width 282 height 13
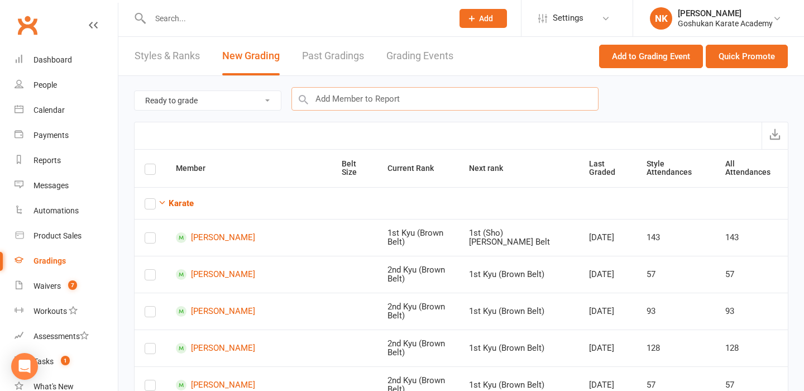
click at [372, 90] on input "text" at bounding box center [444, 98] width 307 height 23
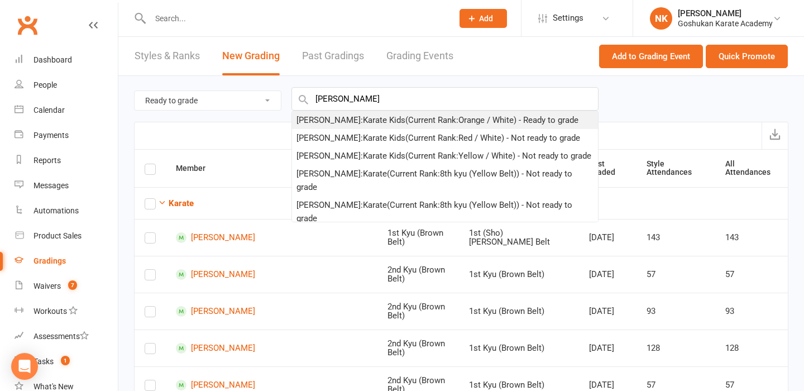
click at [381, 120] on div "[PERSON_NAME] : Karate Kids (Current Rank: Orange / White ) - Ready to grade" at bounding box center [437, 119] width 282 height 13
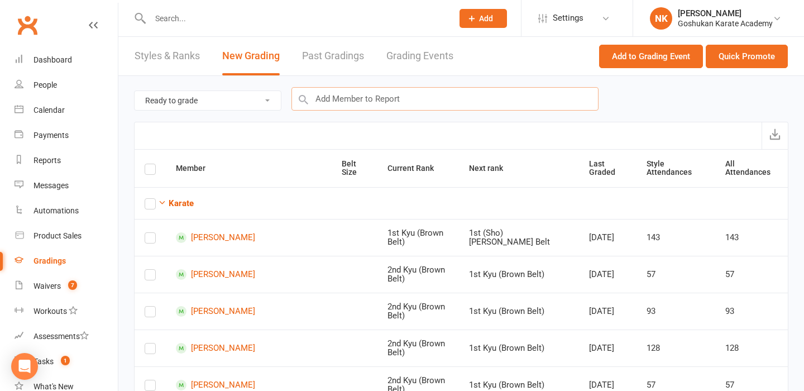
click at [381, 105] on input "text" at bounding box center [444, 98] width 307 height 23
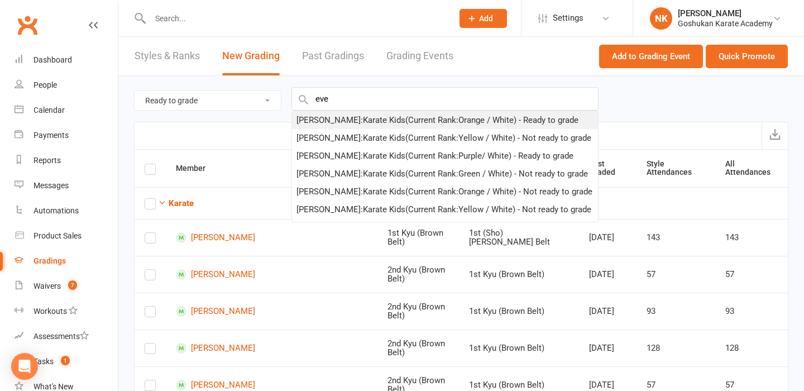
click at [363, 117] on div "[PERSON_NAME] : Karate Kids (Current Rank: Orange / White ) - Ready to grade" at bounding box center [437, 119] width 282 height 13
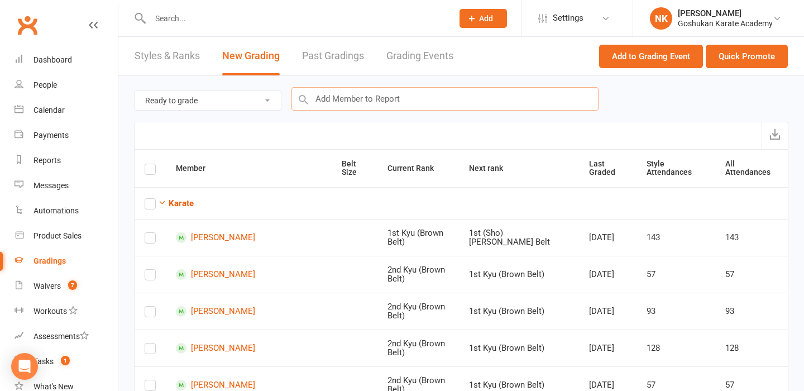
click at [363, 104] on input "text" at bounding box center [444, 98] width 307 height 23
click at [362, 102] on input "text" at bounding box center [444, 98] width 307 height 23
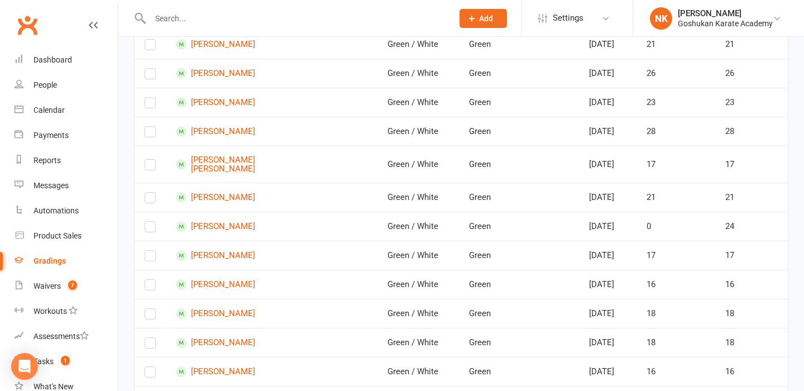
click at [329, 15] on input "text" at bounding box center [296, 19] width 298 height 16
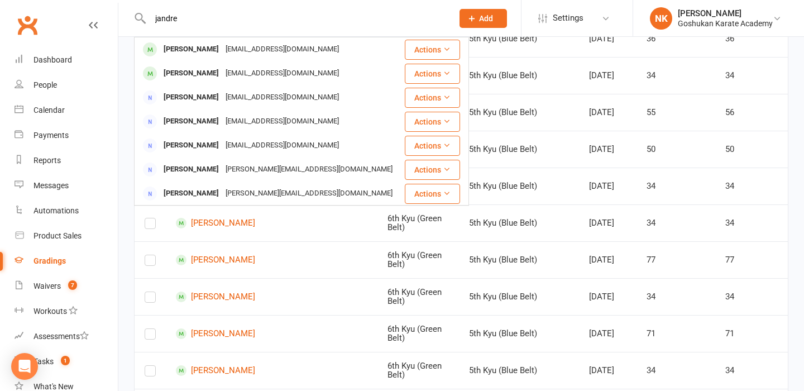
scroll to position [1225, 0]
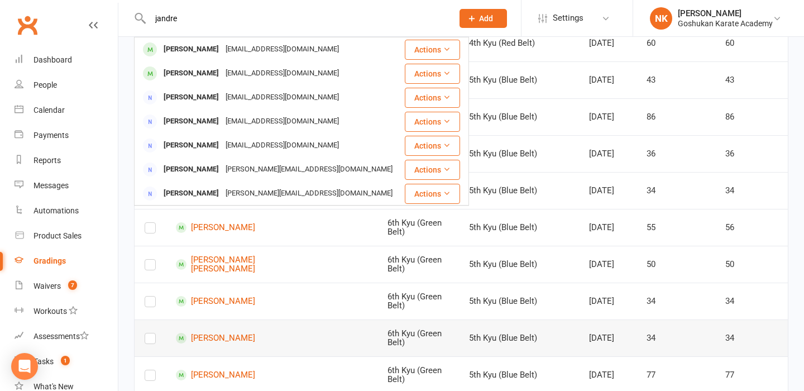
click at [551, 319] on td "5th Kyu (Blue Belt)" at bounding box center [518, 337] width 119 height 37
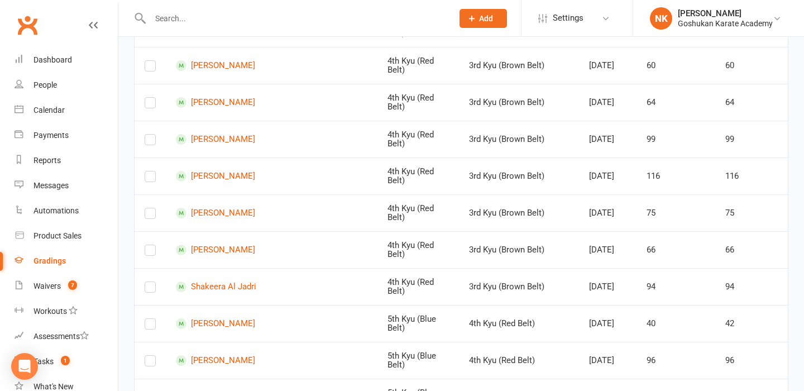
scroll to position [0, 0]
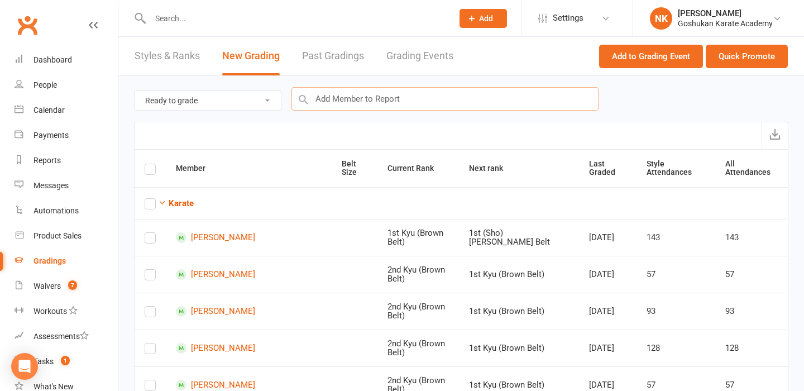
click at [493, 101] on input "text" at bounding box center [444, 98] width 307 height 23
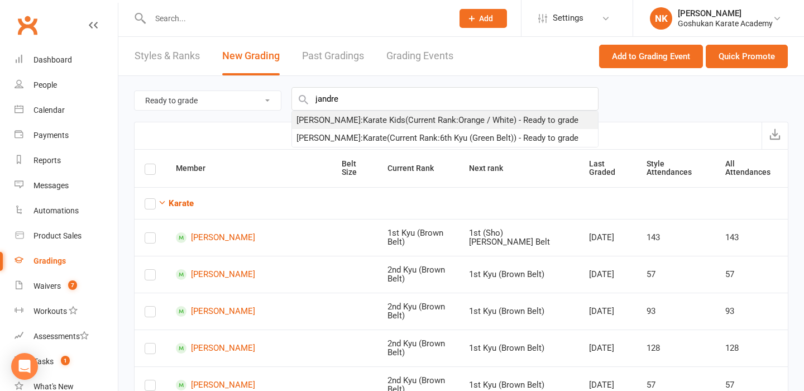
click at [379, 121] on div "Jandre Bellingan : Karate Kids (Current Rank: Orange / White ) - Ready to grade" at bounding box center [437, 119] width 282 height 13
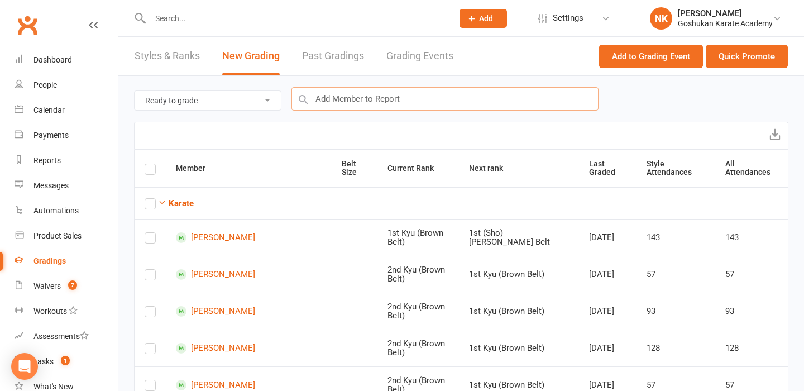
click at [378, 100] on input "text" at bounding box center [444, 98] width 307 height 23
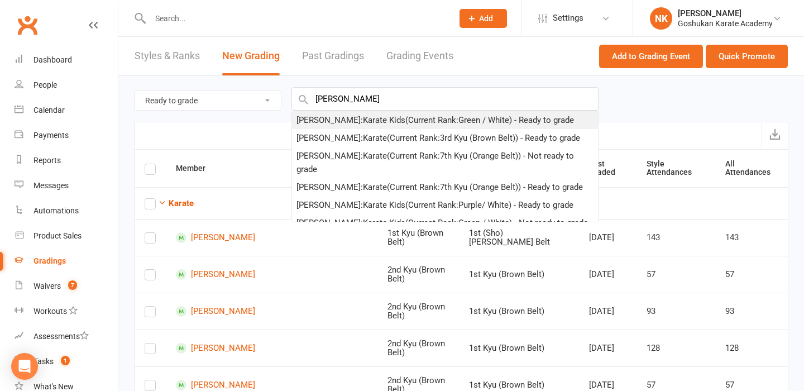
click at [367, 121] on div "[PERSON_NAME] : Karate Kids (Current Rank: Green / White ) - Ready to grade" at bounding box center [434, 119] width 277 height 13
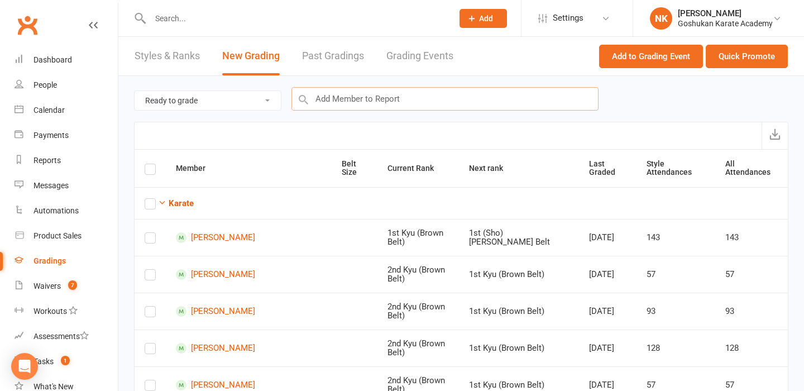
click at [368, 102] on input "text" at bounding box center [444, 98] width 307 height 23
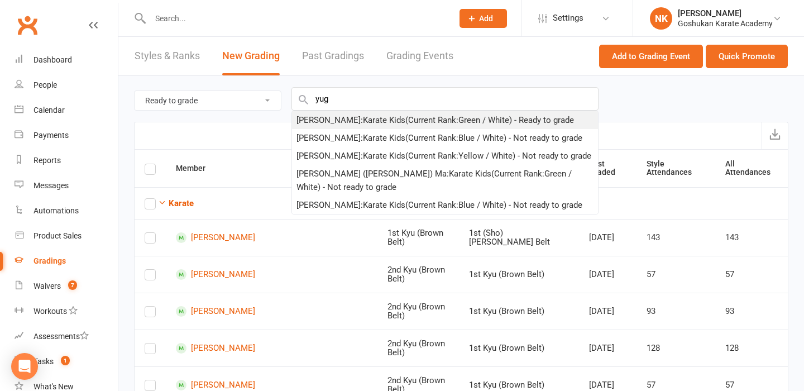
click at [344, 119] on div "[PERSON_NAME] : Karate Kids (Current Rank: Green / White ) - Ready to grade" at bounding box center [434, 119] width 277 height 13
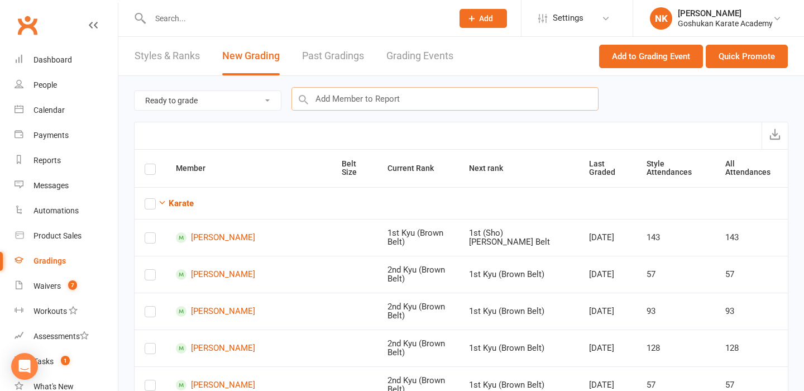
click at [347, 105] on input "text" at bounding box center [444, 98] width 307 height 23
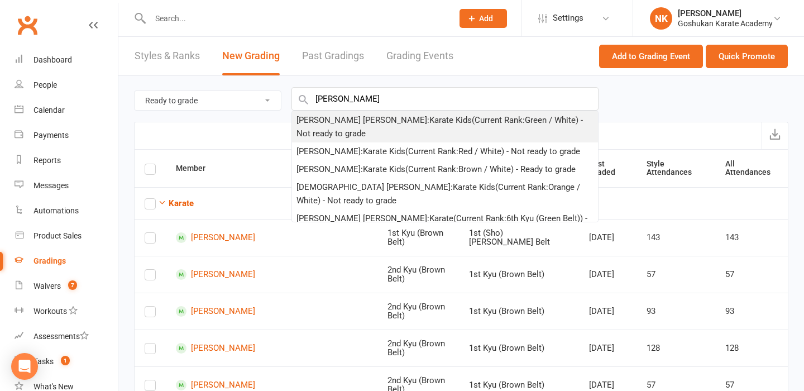
click at [346, 120] on div "[PERSON_NAME] [PERSON_NAME] : Karate Kids (Current Rank: Green / White ) - Not …" at bounding box center [444, 126] width 297 height 27
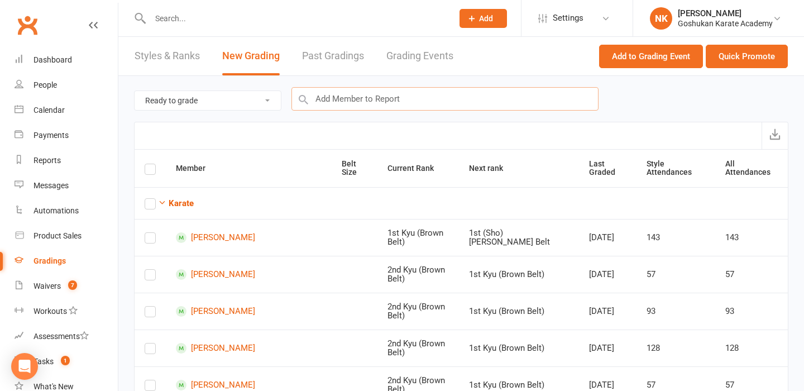
click at [352, 103] on input "text" at bounding box center [444, 98] width 307 height 23
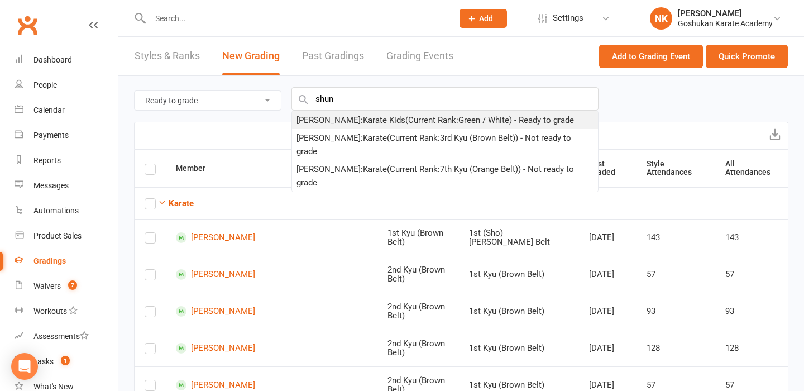
click at [344, 117] on div "[PERSON_NAME] : Karate Kids (Current Rank: Green / White ) - Ready to grade" at bounding box center [434, 119] width 277 height 13
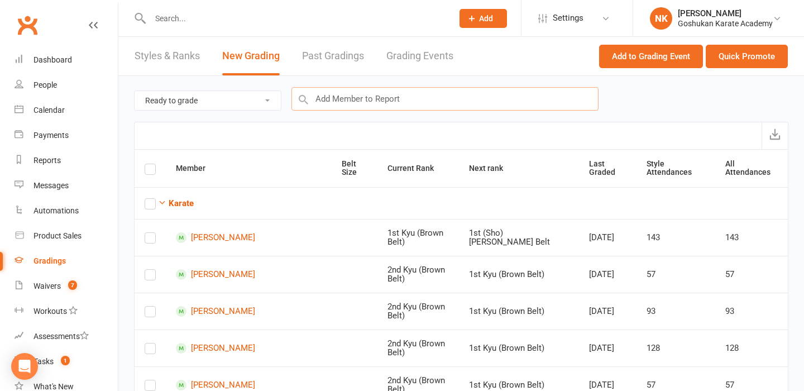
click at [345, 99] on input "text" at bounding box center [444, 98] width 307 height 23
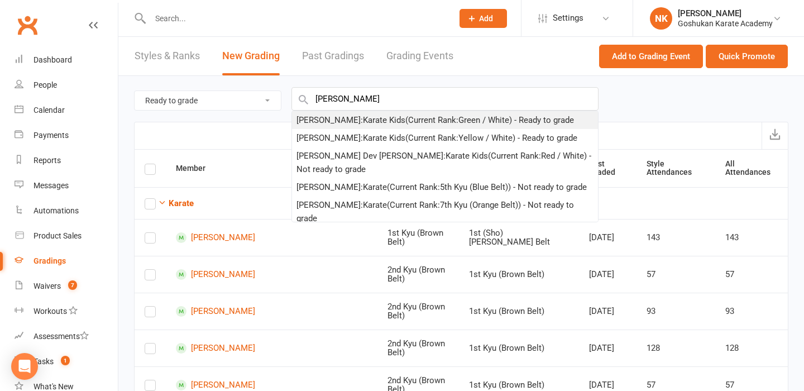
click at [339, 117] on div "[PERSON_NAME] : Karate Kids (Current Rank: Green / White ) - Ready to grade" at bounding box center [434, 119] width 277 height 13
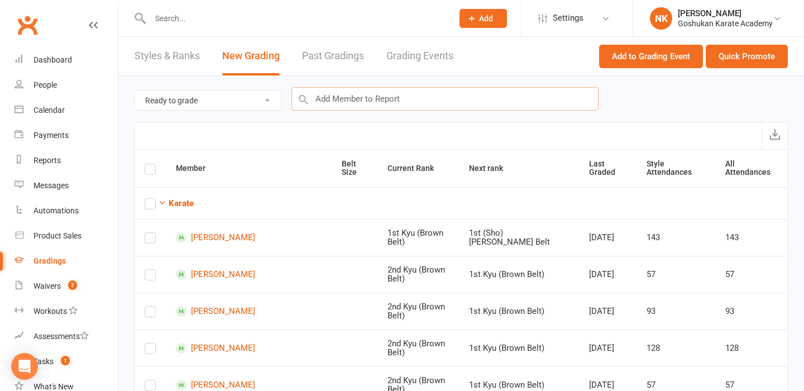
click at [342, 104] on input "text" at bounding box center [444, 98] width 307 height 23
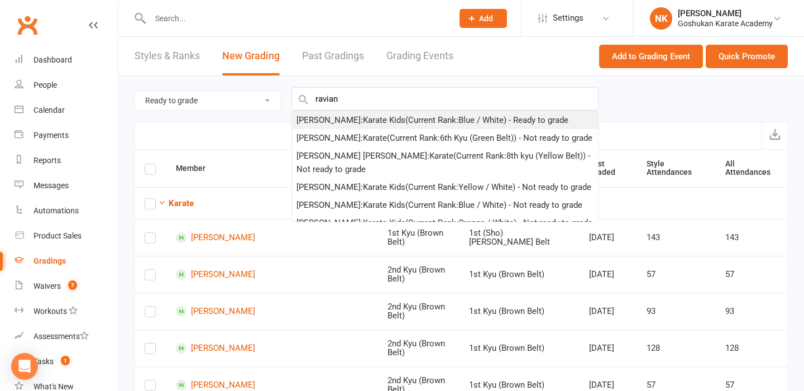
click at [344, 121] on div "[PERSON_NAME] : Karate Kids (Current Rank: Blue / White ) - Ready to grade" at bounding box center [432, 119] width 272 height 13
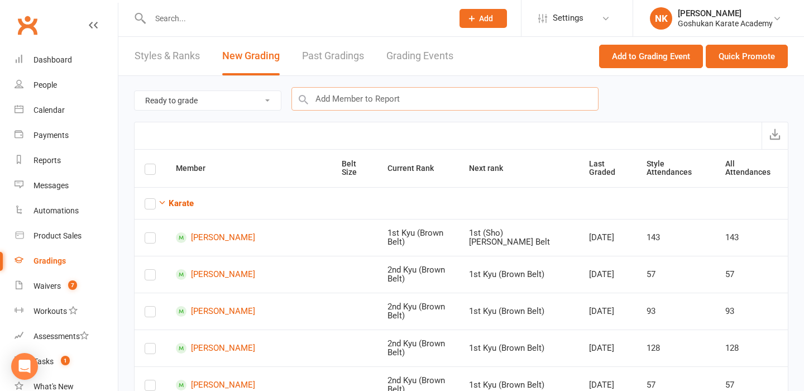
click at [350, 103] on input "text" at bounding box center [444, 98] width 307 height 23
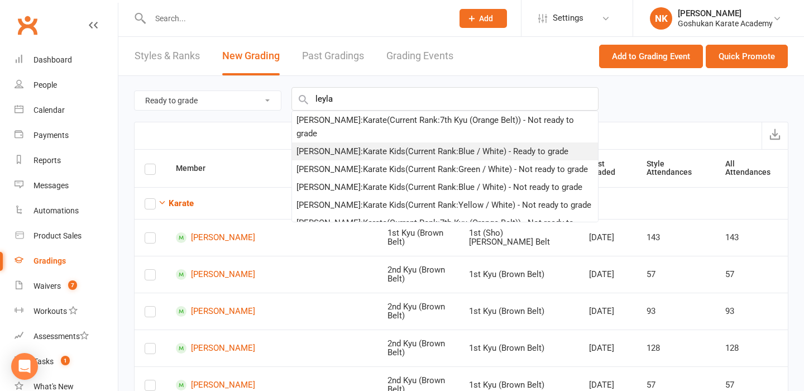
click at [347, 145] on div "[PERSON_NAME] : Karate Kids (Current Rank: Blue / White ) - Ready to grade" at bounding box center [432, 151] width 272 height 13
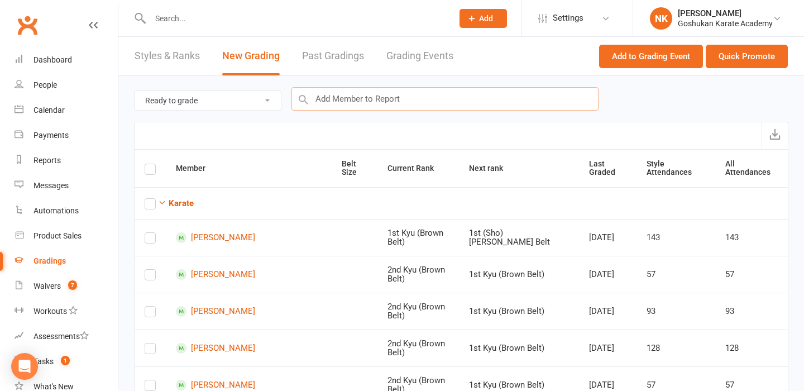
click at [350, 108] on input "text" at bounding box center [444, 98] width 307 height 23
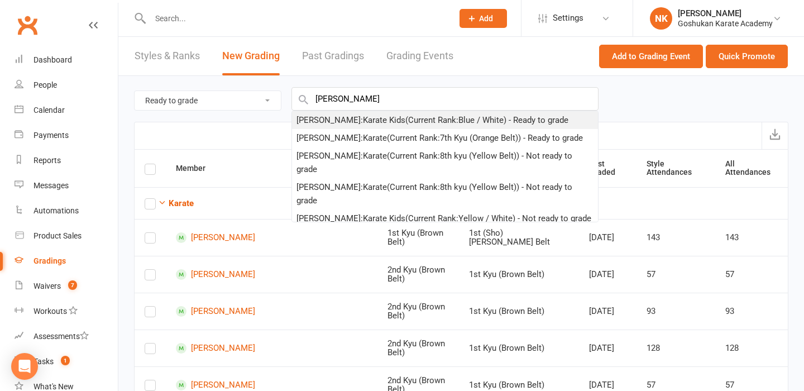
click at [353, 119] on div "[PERSON_NAME] : Karate Kids (Current Rank: Blue / White ) - Ready to grade" at bounding box center [432, 119] width 272 height 13
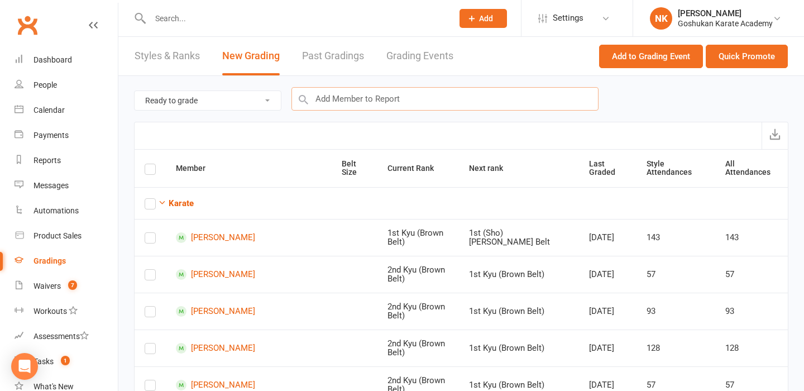
click at [355, 107] on input "text" at bounding box center [444, 98] width 307 height 23
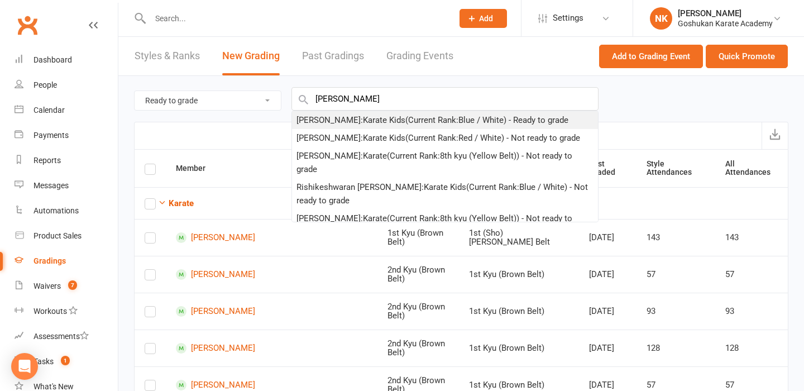
click at [359, 119] on div "[PERSON_NAME] : Karate Kids (Current Rank: Blue / White ) - Ready to grade" at bounding box center [432, 119] width 272 height 13
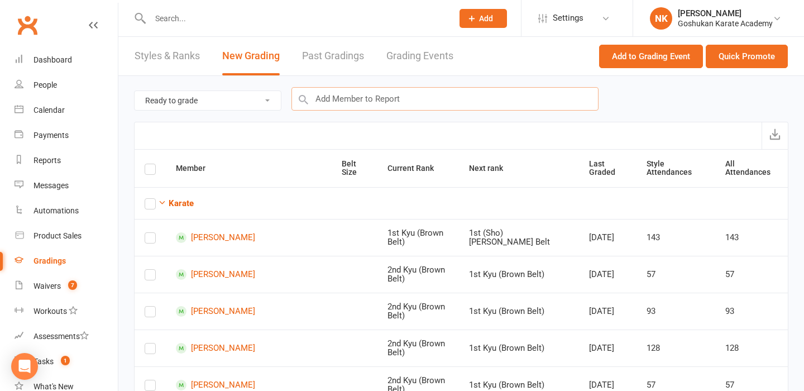
click at [359, 103] on input "text" at bounding box center [444, 98] width 307 height 23
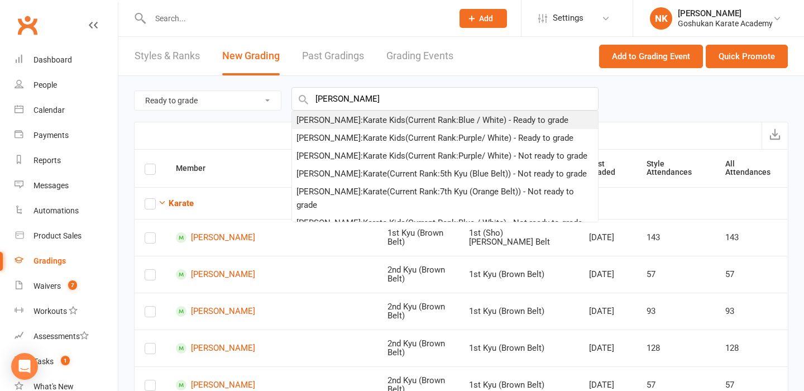
click at [357, 121] on div "[PERSON_NAME] : Karate Kids (Current Rank: Blue / White ) - Ready to grade" at bounding box center [432, 119] width 272 height 13
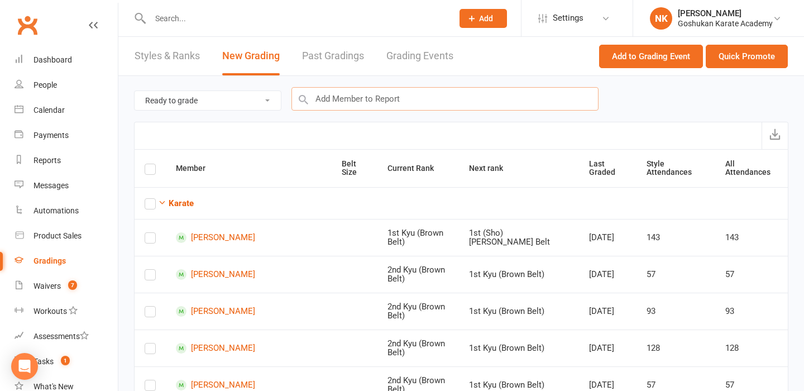
click at [357, 102] on input "text" at bounding box center [444, 98] width 307 height 23
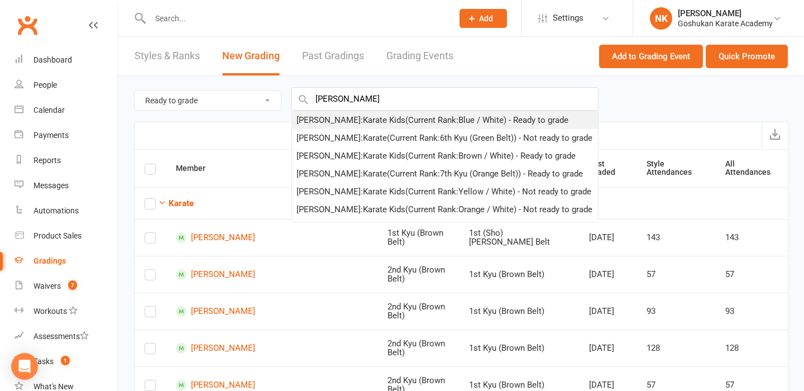
click at [367, 119] on div "[PERSON_NAME] : Karate Kids (Current Rank: Blue / White ) - Ready to grade" at bounding box center [432, 119] width 272 height 13
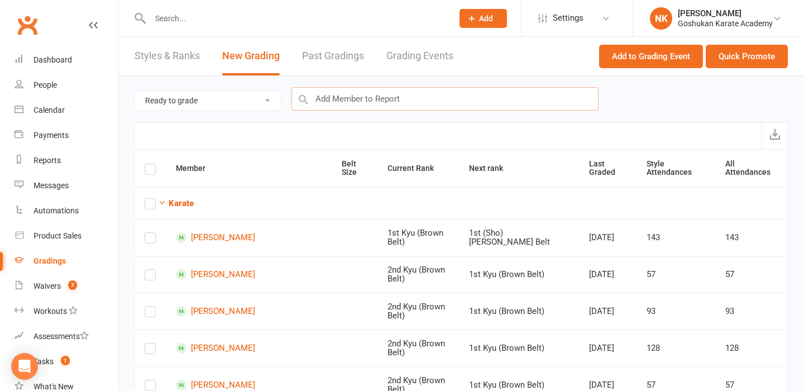
click at [367, 107] on input "text" at bounding box center [444, 98] width 307 height 23
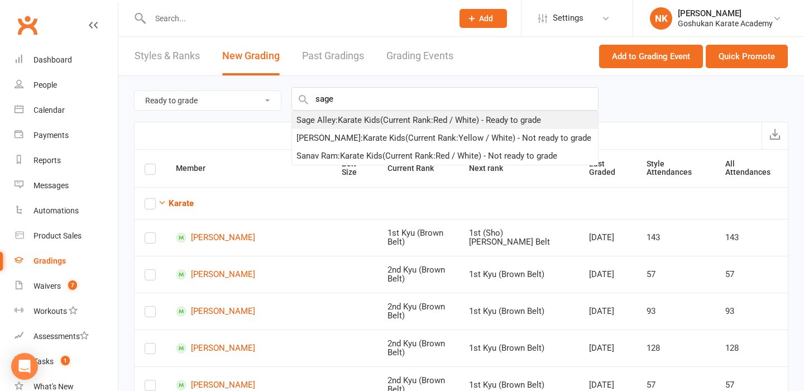
click at [361, 119] on div "Sage Alley : Karate Kids (Current Rank: Red / White ) - Ready to grade" at bounding box center [418, 119] width 244 height 13
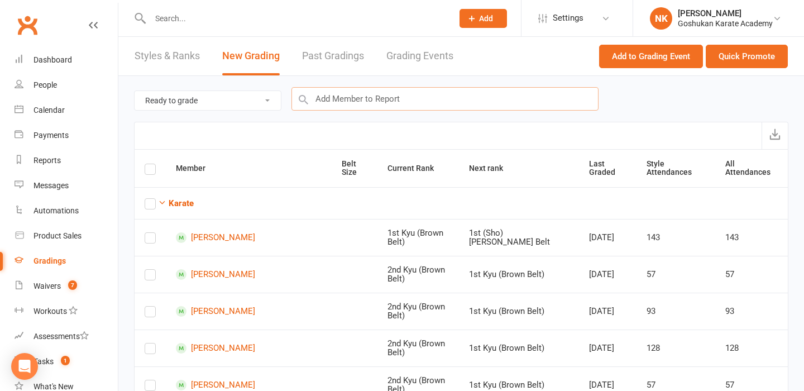
click at [361, 100] on input "text" at bounding box center [444, 98] width 307 height 23
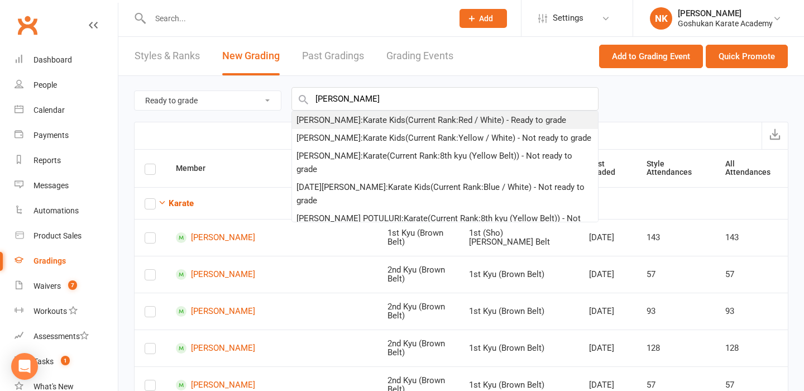
click at [354, 122] on div "[PERSON_NAME] : Karate Kids (Current Rank: Red / White ) - Ready to grade" at bounding box center [431, 119] width 270 height 13
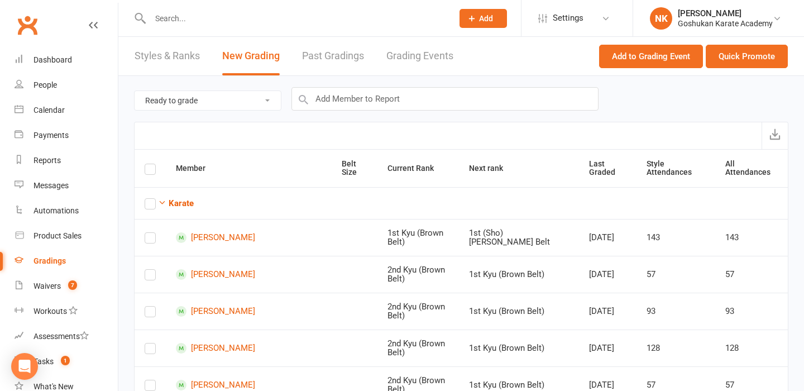
click at [354, 110] on div "Ready to grade All members enrolled in a style Active members enrolled in a sty…" at bounding box center [461, 99] width 654 height 46
click at [354, 101] on input "text" at bounding box center [444, 98] width 307 height 23
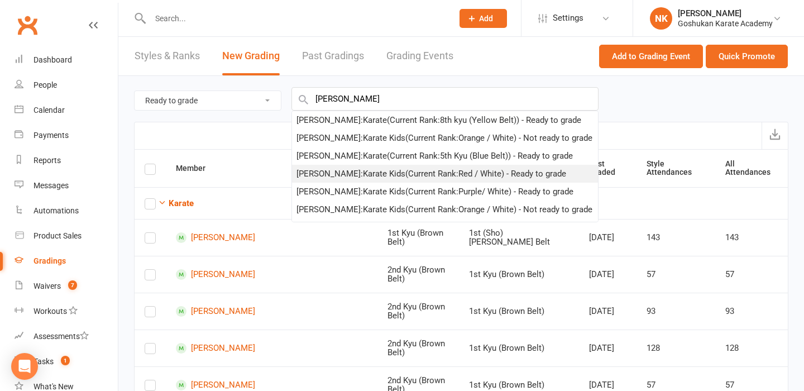
click at [354, 180] on div "[PERSON_NAME] : Karate Kids (Current Rank: Red / White ) - Ready to grade" at bounding box center [431, 173] width 270 height 13
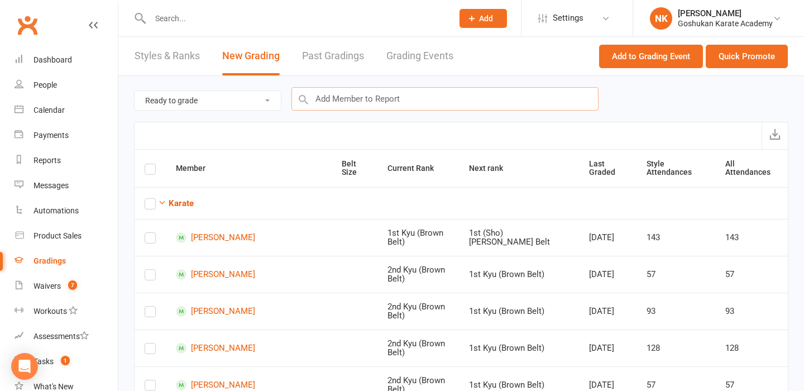
click at [358, 95] on input "text" at bounding box center [444, 98] width 307 height 23
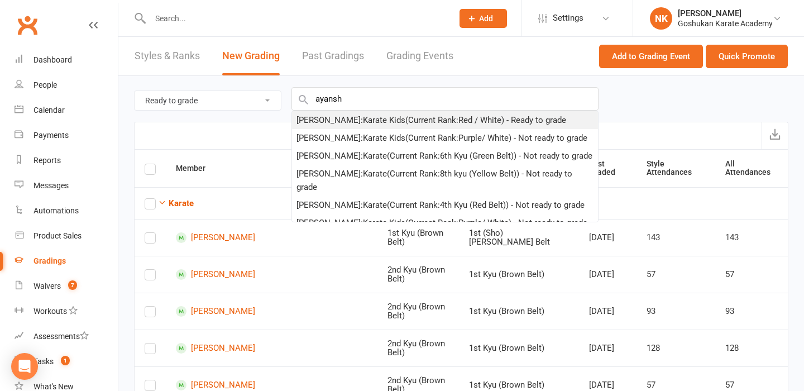
click at [352, 120] on div "[PERSON_NAME] : Karate Kids (Current Rank: Red / White ) - Ready to grade" at bounding box center [431, 119] width 270 height 13
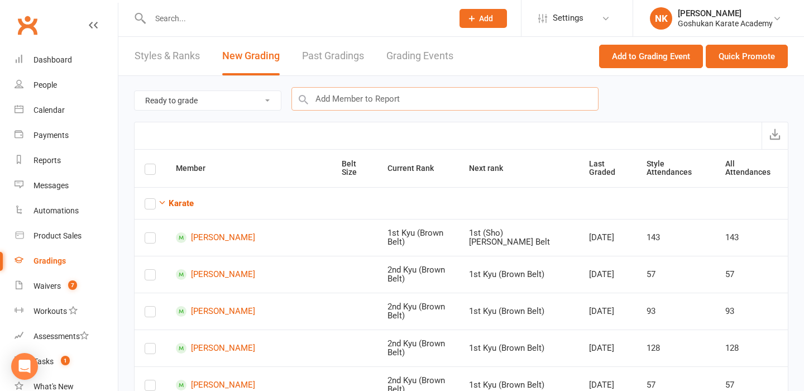
click at [354, 98] on input "text" at bounding box center [444, 98] width 307 height 23
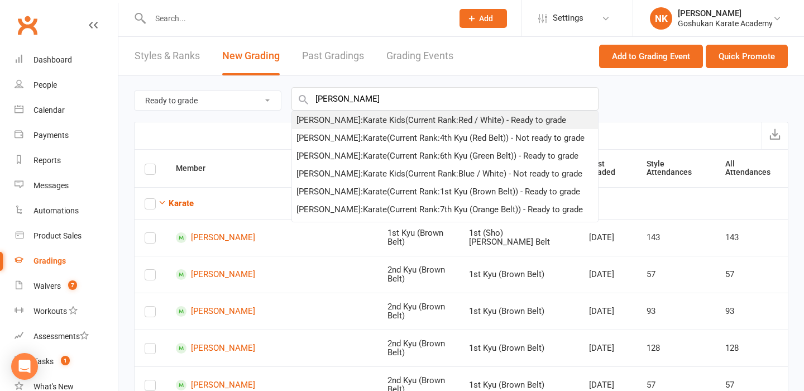
click at [359, 122] on div "[PERSON_NAME] : Karate Kids (Current Rank: Red / White ) - Ready to grade" at bounding box center [431, 119] width 270 height 13
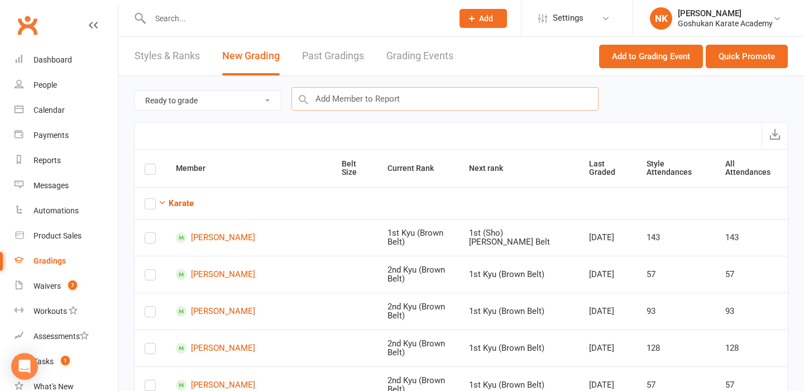
click at [361, 95] on input "text" at bounding box center [444, 98] width 307 height 23
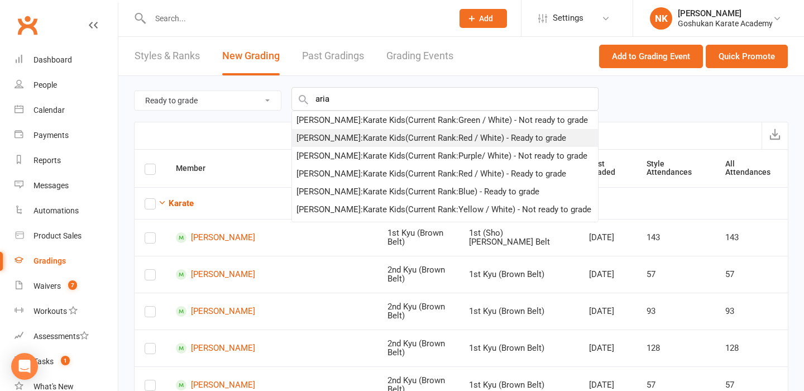
click at [363, 133] on div "[PERSON_NAME] : Karate Kids (Current Rank: Red / White ) - Ready to grade" at bounding box center [431, 137] width 270 height 13
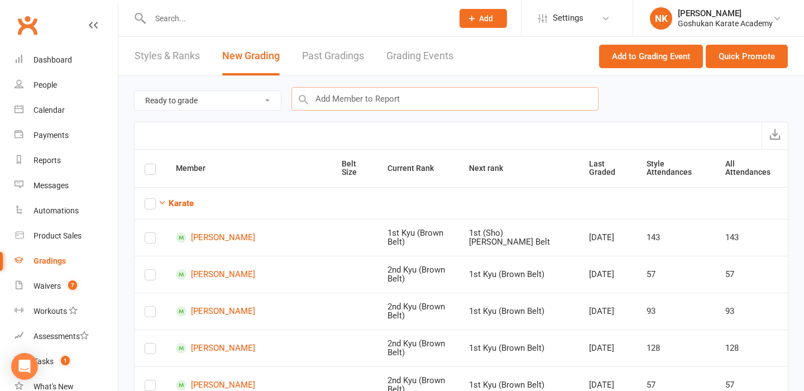
click at [366, 105] on input "text" at bounding box center [444, 98] width 307 height 23
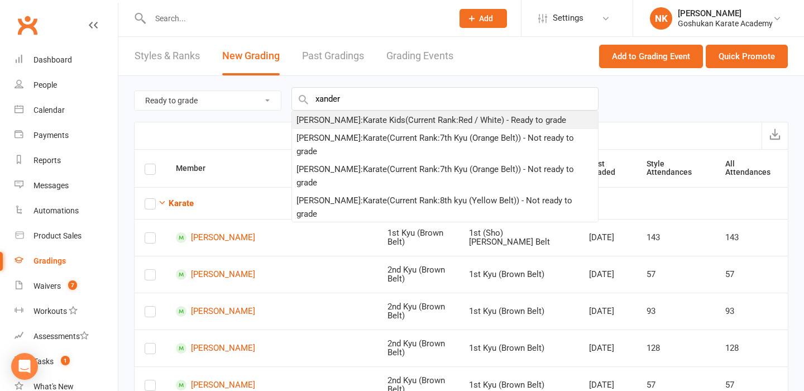
click at [369, 122] on div "[PERSON_NAME] : Karate Kids (Current Rank: Red / White ) - Ready to grade" at bounding box center [431, 119] width 270 height 13
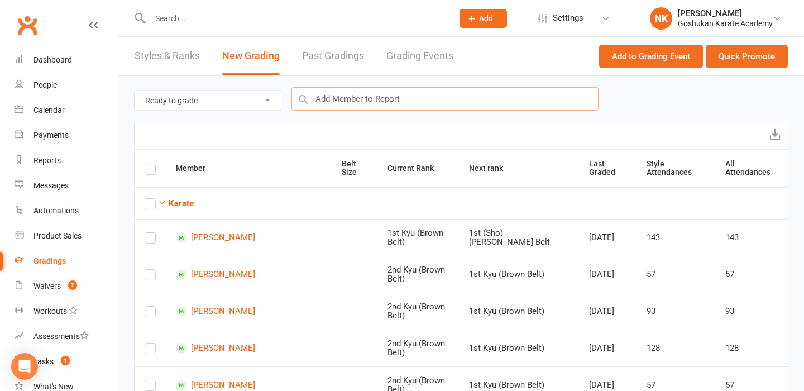
click at [369, 99] on input "text" at bounding box center [444, 98] width 307 height 23
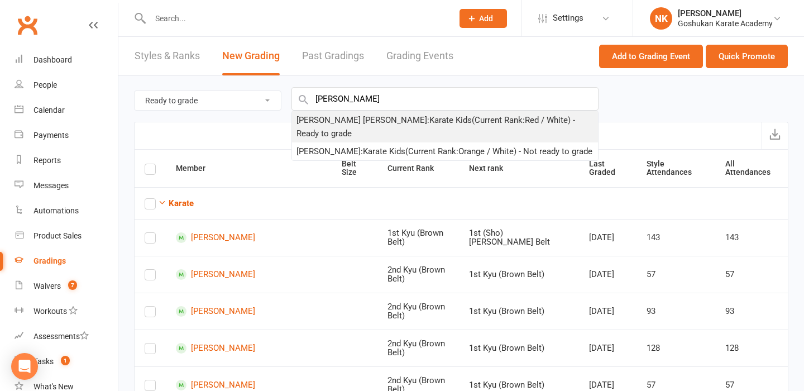
click at [371, 117] on div "[PERSON_NAME] [PERSON_NAME] : Karate Kids (Current Rank: Red / White ) - Ready …" at bounding box center [444, 126] width 297 height 27
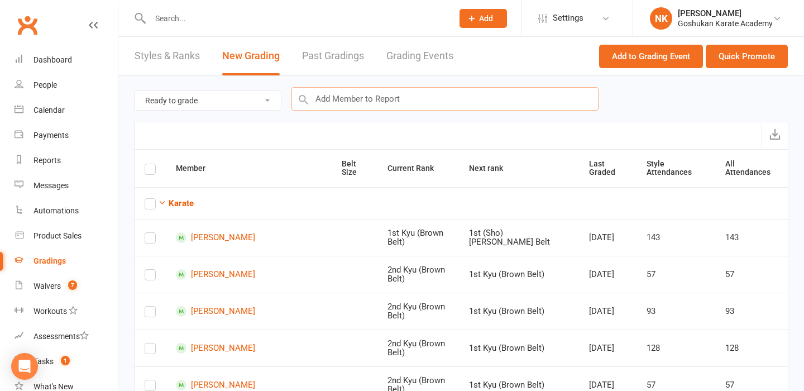
click at [372, 100] on input "text" at bounding box center [444, 98] width 307 height 23
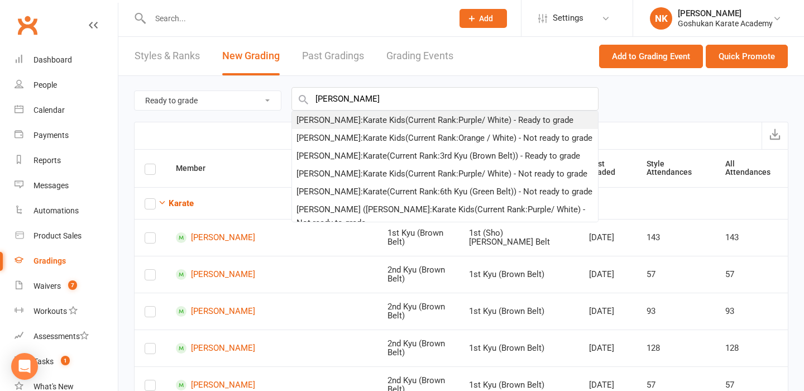
click at [366, 119] on div "[PERSON_NAME] : Karate Kids (Current Rank: Purple/ White ) - Ready to grade" at bounding box center [434, 119] width 277 height 13
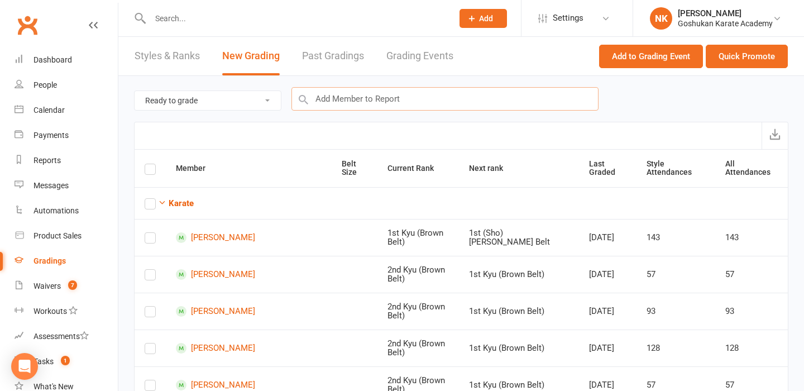
click at [366, 97] on input "text" at bounding box center [444, 98] width 307 height 23
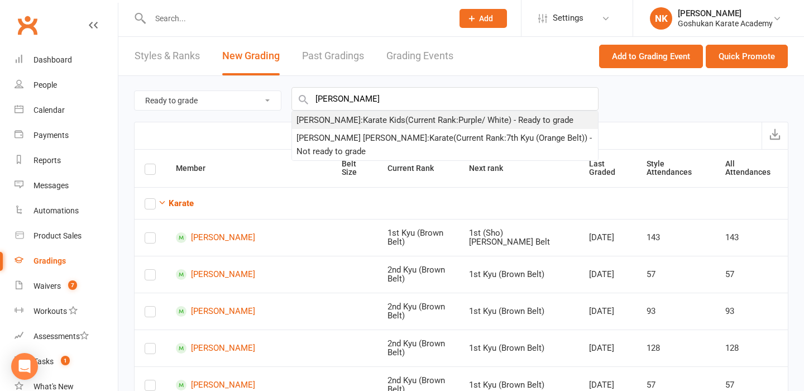
click at [361, 125] on div "[PERSON_NAME] : Karate Kids (Current Rank: Purple/ White ) - Ready to grade" at bounding box center [434, 119] width 277 height 13
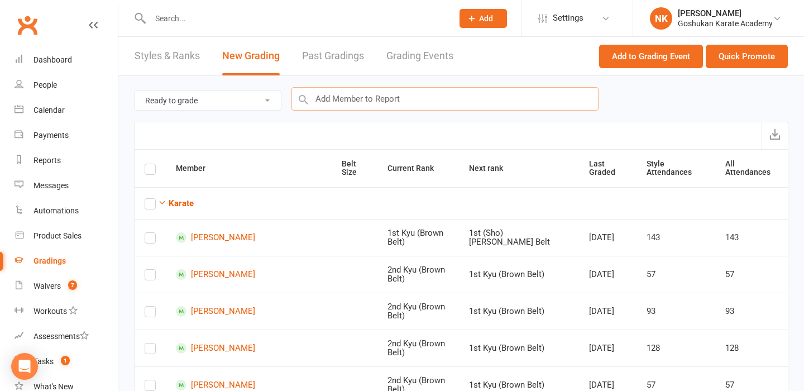
click at [361, 104] on input "text" at bounding box center [444, 98] width 307 height 23
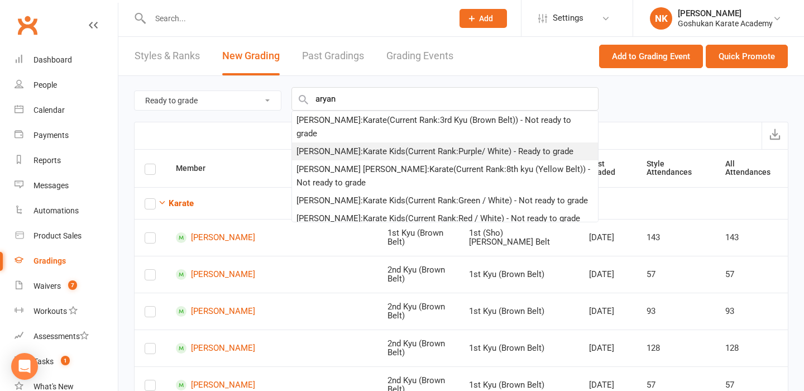
click at [370, 145] on div "[PERSON_NAME] : Karate Kids (Current Rank: Purple/ White ) - Ready to grade" at bounding box center [434, 151] width 277 height 13
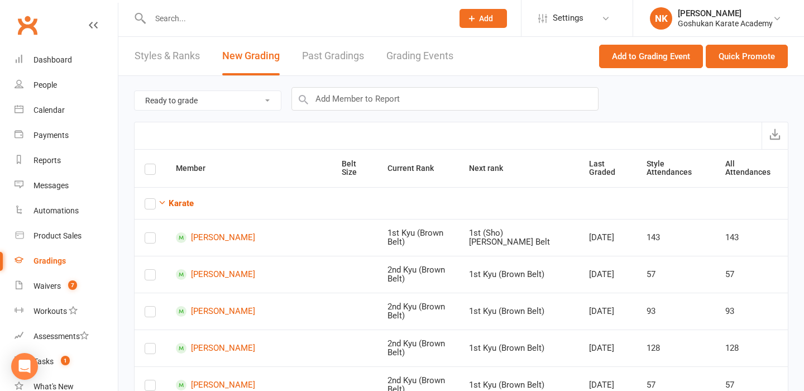
click at [370, 110] on div "Ready to grade All members enrolled in a style Active members enrolled in a sty…" at bounding box center [461, 99] width 654 height 46
click at [370, 110] on input "text" at bounding box center [444, 98] width 307 height 23
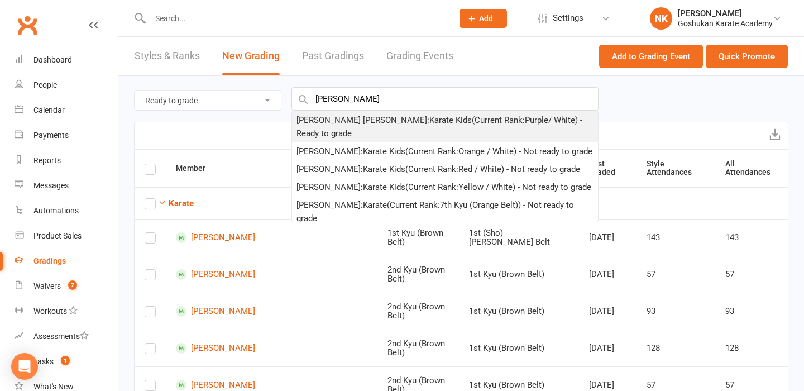
click at [373, 122] on div "[PERSON_NAME] [PERSON_NAME] : Karate Kids (Current Rank: Purple/ White ) - Read…" at bounding box center [444, 126] width 297 height 27
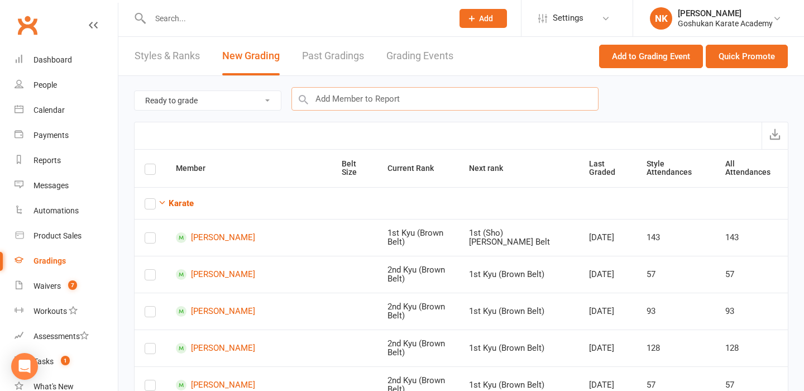
click at [376, 98] on input "text" at bounding box center [444, 98] width 307 height 23
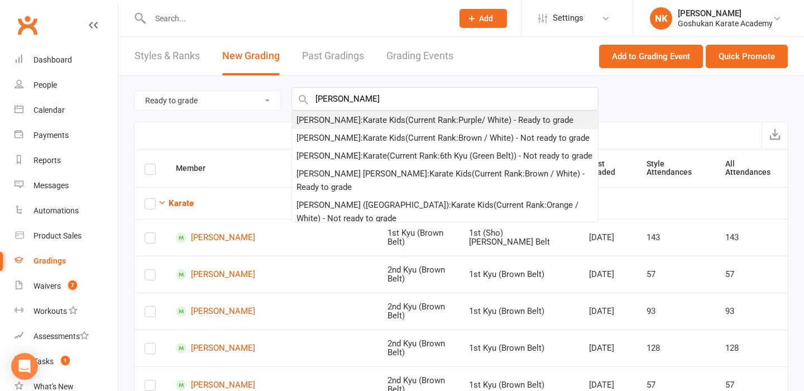
click at [374, 120] on div "[PERSON_NAME] : Karate Kids (Current Rank: Purple/ White ) - Ready to grade" at bounding box center [434, 119] width 277 height 13
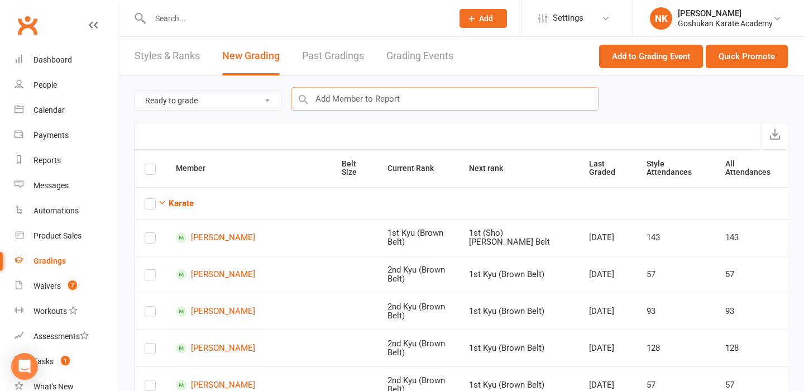
click at [374, 109] on input "text" at bounding box center [444, 98] width 307 height 23
click at [374, 103] on input "text" at bounding box center [444, 98] width 307 height 23
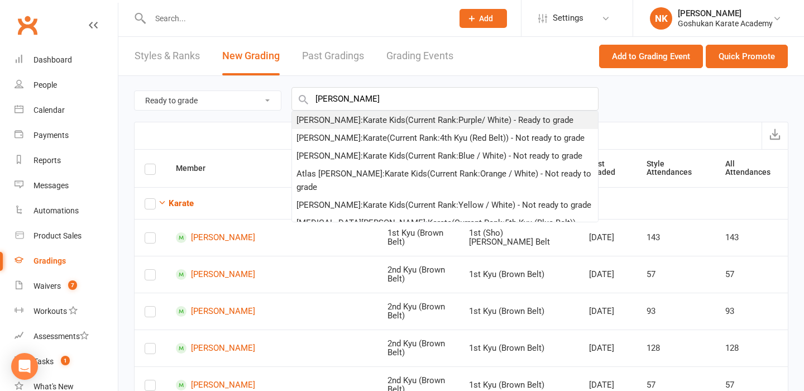
click at [373, 119] on div "[PERSON_NAME] : Karate Kids (Current Rank: Purple/ White ) - Ready to grade" at bounding box center [434, 119] width 277 height 13
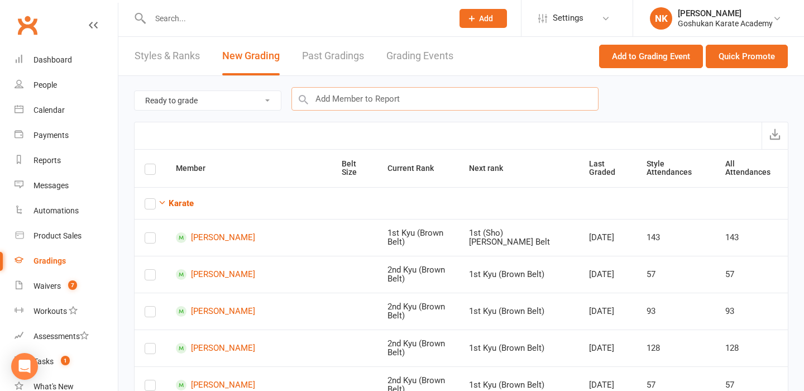
click at [373, 100] on input "text" at bounding box center [444, 98] width 307 height 23
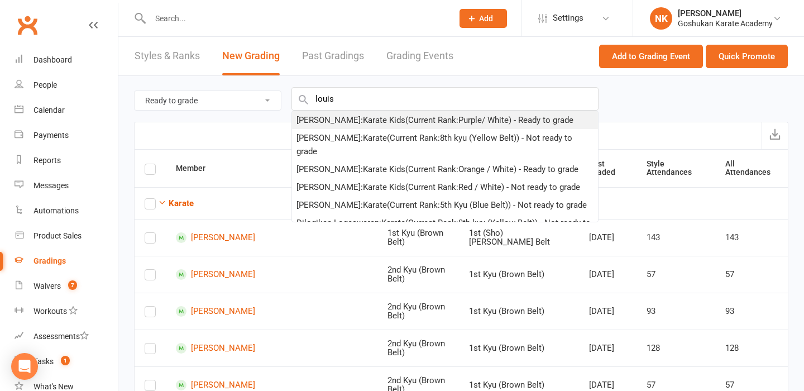
click at [376, 121] on div "[PERSON_NAME] : Karate Kids (Current Rank: Purple/ White ) - Ready to grade" at bounding box center [434, 119] width 277 height 13
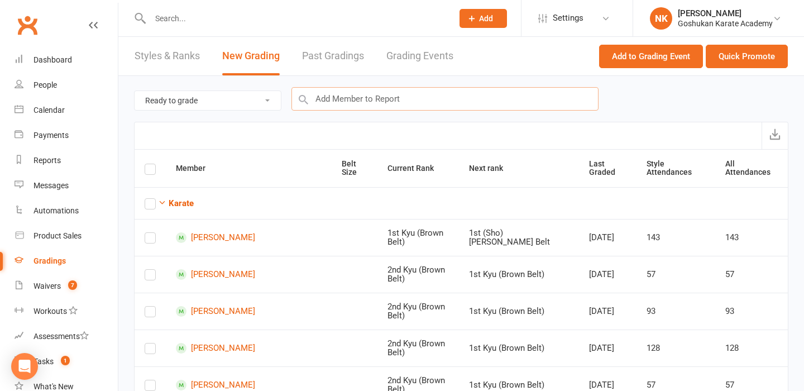
click at [378, 105] on input "text" at bounding box center [444, 98] width 307 height 23
click at [725, 51] on button "Quick Promote" at bounding box center [746, 56] width 82 height 23
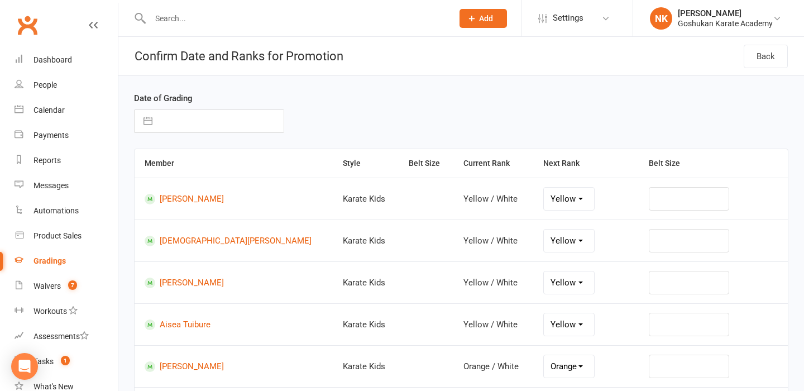
click at [544, 209] on select "Yellow Orange / White Orange Green / White Green Blue / White Blue Red / White …" at bounding box center [569, 199] width 50 height 22
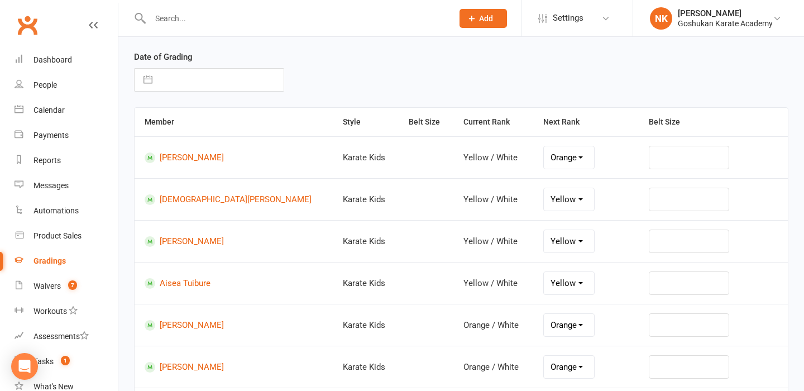
scroll to position [46, 0]
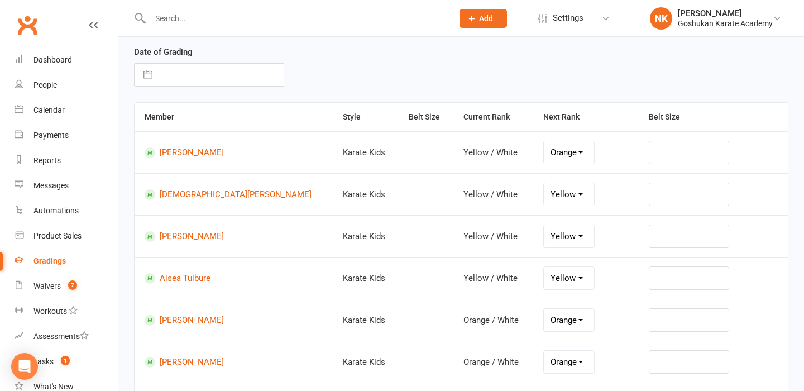
click at [542, 206] on td "Yellow Orange / White Orange Green / White Green Blue / White Blue Red / White …" at bounding box center [586, 194] width 106 height 42
click at [544, 194] on select "Yellow Orange / White Orange Green / White Green Blue / White Blue Red / White …" at bounding box center [569, 194] width 50 height 22
click at [551, 225] on select "Yellow Orange / White Orange Green / White Green Blue / White Blue Red / White …" at bounding box center [569, 236] width 50 height 22
click at [559, 284] on select "Yellow Orange / White Orange Green / White Green Blue / White Blue Red / White …" at bounding box center [569, 278] width 50 height 22
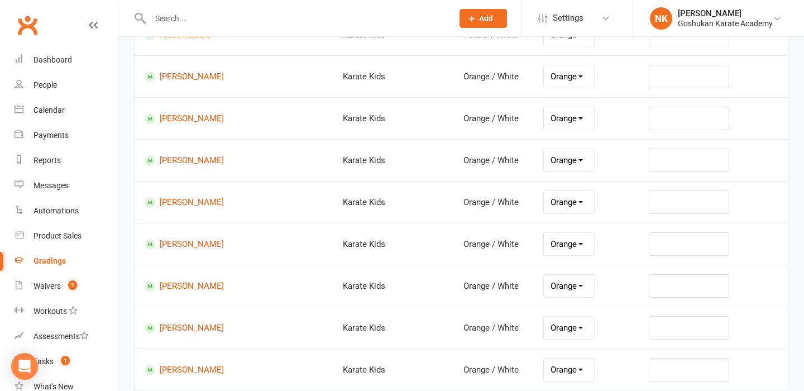
scroll to position [296, 0]
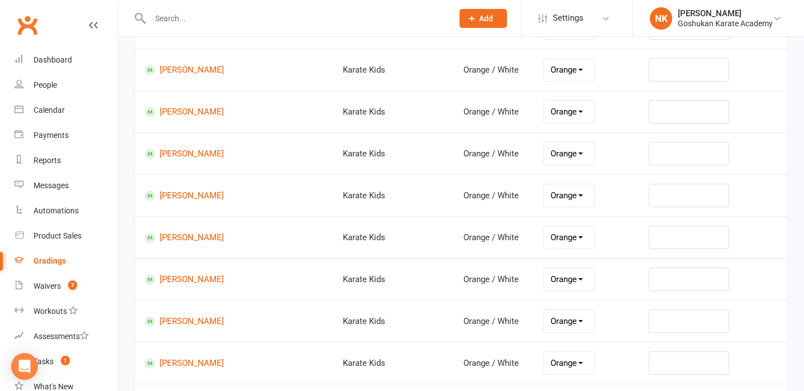
click at [544, 67] on select "Orange Green / White Green Blue / White Blue Red / White Red Purple/ White Brow…" at bounding box center [569, 70] width 50 height 22
click at [552, 112] on select "Orange Green / White Green Blue / White Blue Red / White Red Purple/ White Brow…" at bounding box center [569, 111] width 50 height 22
click at [563, 156] on select "Orange Green / White Green Blue / White Blue Red / White Red Purple/ White Brow…" at bounding box center [569, 153] width 50 height 22
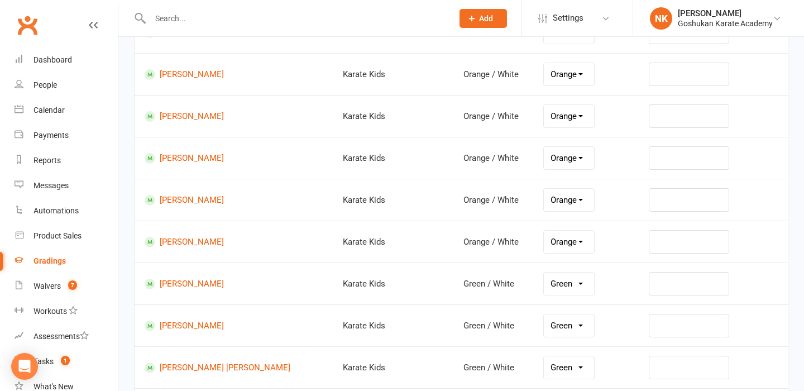
scroll to position [418, 0]
click at [566, 60] on td "Orange Green / White Green Blue / White Blue Red / White Red Purple/ White Brow…" at bounding box center [586, 73] width 106 height 42
click at [561, 74] on select "Orange Green / White Green Blue / White Blue Red / White Red Purple/ White Brow…" at bounding box center [569, 74] width 50 height 22
click at [557, 116] on select "Orange Green / White Green Blue / White Blue Red / White Red Purple/ White Brow…" at bounding box center [569, 115] width 50 height 22
click at [554, 155] on select "Orange Green / White Green Blue / White Blue Red / White Red Purple/ White Brow…" at bounding box center [569, 157] width 50 height 22
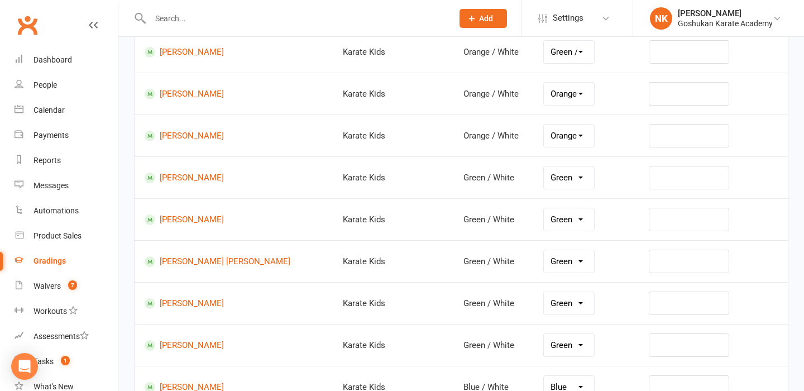
scroll to position [525, 0]
click at [557, 94] on select "Orange Green / White Green Blue / White Blue Red / White Red Purple/ White Brow…" at bounding box center [569, 92] width 50 height 22
click at [556, 130] on select "Orange Green / White Green Blue / White Blue Red / White Red Purple/ White Brow…" at bounding box center [569, 134] width 50 height 22
click at [557, 173] on select "Green Blue / White Blue Red / White Red Purple/ White Brown / White Brown" at bounding box center [569, 176] width 50 height 22
click at [541, 68] on td "Orange Green / White Green Blue / White Blue Red / White Red Purple/ White Brow…" at bounding box center [586, 51] width 106 height 42
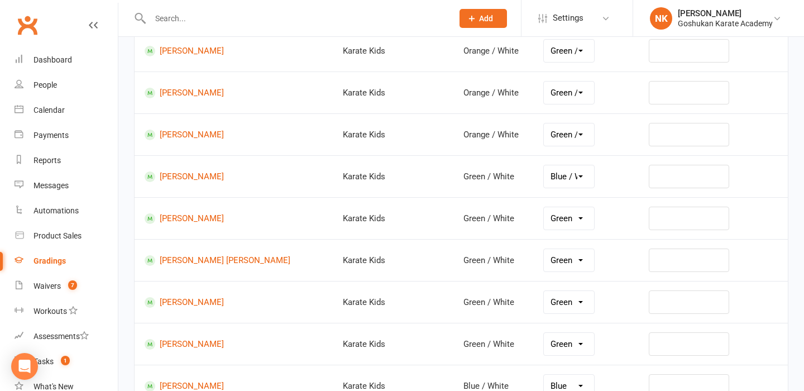
click at [544, 62] on div "Orange Green / White Green Blue / White Blue Red / White Red Purple/ White Brow…" at bounding box center [568, 50] width 51 height 23
click at [549, 52] on select "Orange Green / White Green Blue / White Blue Red / White Red Purple/ White Brow…" at bounding box center [569, 51] width 50 height 22
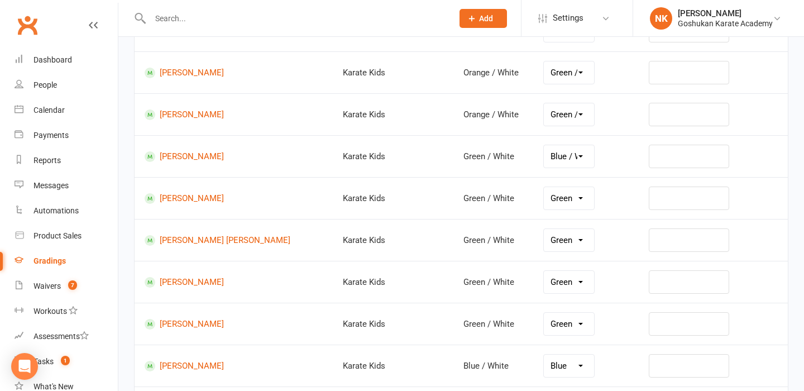
scroll to position [546, 0]
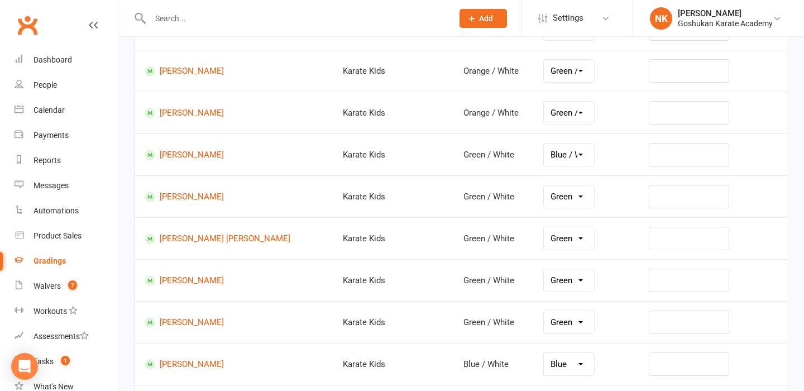
click at [546, 75] on select "Orange Green / White Green Blue / White Blue Red / White Red Purple/ White Brow…" at bounding box center [569, 71] width 50 height 22
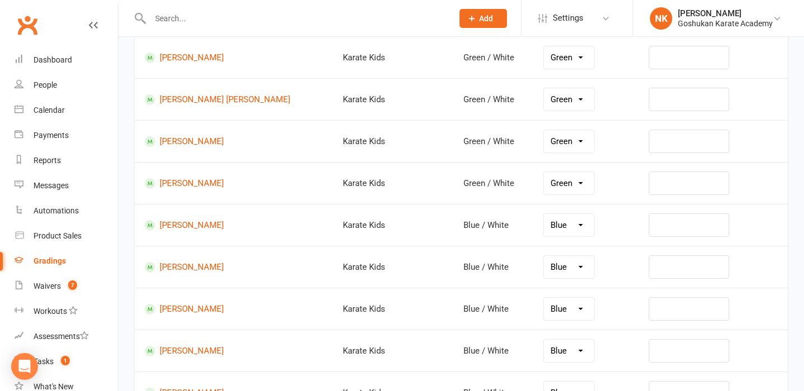
scroll to position [686, 0]
click at [555, 59] on select "Green Blue / White Blue Red / White Red Purple/ White Brown / White Brown" at bounding box center [569, 57] width 50 height 22
click at [549, 105] on select "Green Blue / White Blue Red / White Red Purple/ White Brown / White Brown" at bounding box center [569, 99] width 50 height 22
click at [544, 142] on select "Green Blue / White Blue Red / White Red Purple/ White Brown / White Brown" at bounding box center [569, 140] width 50 height 22
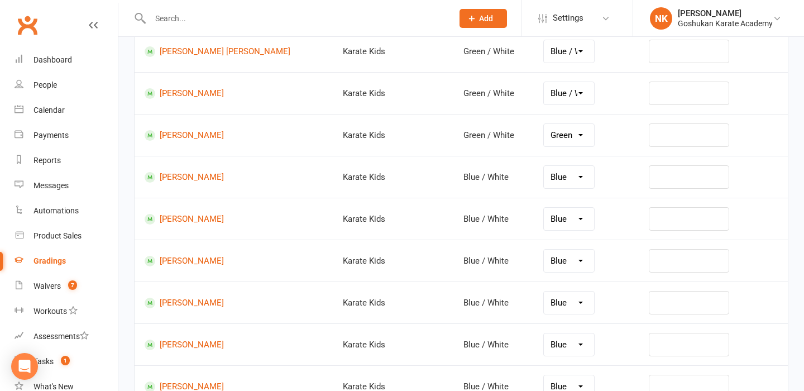
click at [556, 118] on td "Green Blue / White Blue Red / White Red Purple/ White Brown / White Brown" at bounding box center [586, 135] width 106 height 42
click at [554, 131] on select "Green Blue / White Blue Red / White Red Purple/ White Brown / White Brown" at bounding box center [569, 135] width 50 height 22
click at [549, 184] on select "Blue Red / White Red Purple/ White Brown / White Brown" at bounding box center [569, 177] width 50 height 22
click at [546, 213] on select "Blue Red / White Red Purple/ White Brown / White Brown" at bounding box center [569, 219] width 50 height 22
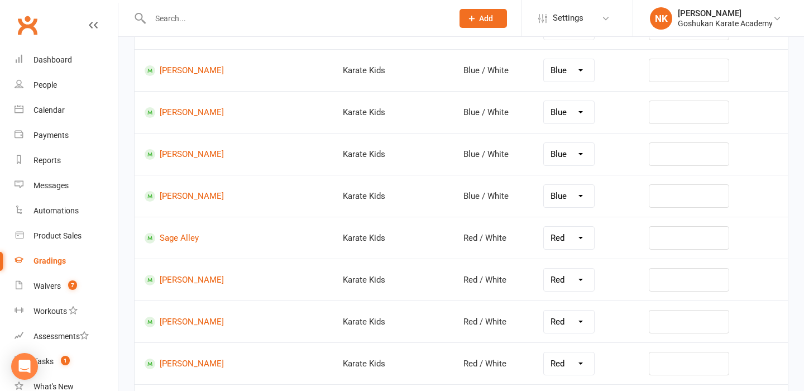
scroll to position [925, 0]
click at [563, 71] on select "Blue Red / White Red Purple/ White Brown / White Brown" at bounding box center [569, 69] width 50 height 22
click at [551, 112] on select "Blue Red / White Red Purple/ White Brown / White Brown" at bounding box center [569, 111] width 50 height 22
click at [547, 157] on select "Blue Red / White Red Purple/ White Brown / White Brown" at bounding box center [569, 153] width 50 height 22
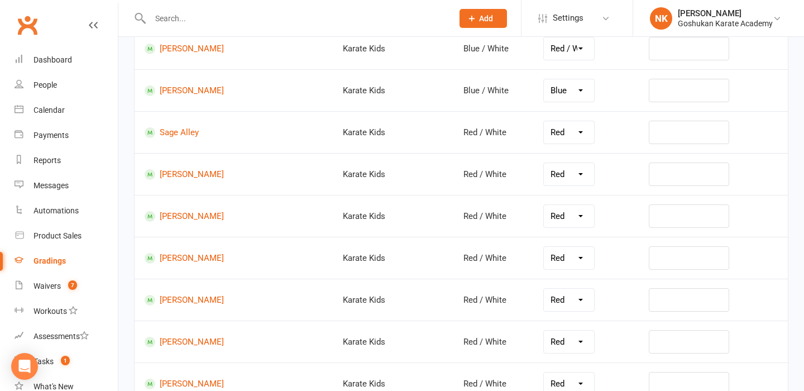
scroll to position [1039, 0]
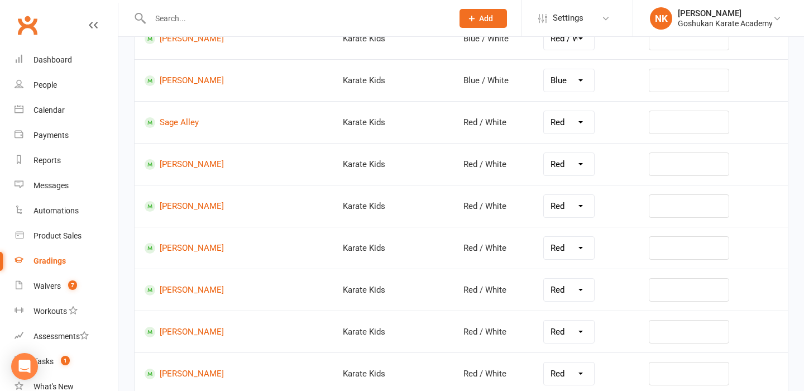
click at [558, 85] on select "Blue Red / White Red Purple/ White Brown / White Brown" at bounding box center [569, 80] width 50 height 22
click at [551, 113] on select "Red Purple/ White Brown / White Brown" at bounding box center [569, 122] width 50 height 22
click at [544, 165] on select "Red Purple/ White Brown / White Brown" at bounding box center [569, 164] width 50 height 22
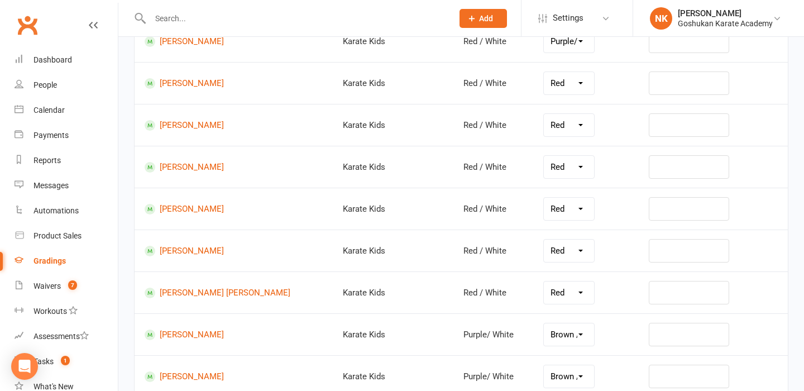
scroll to position [1175, 0]
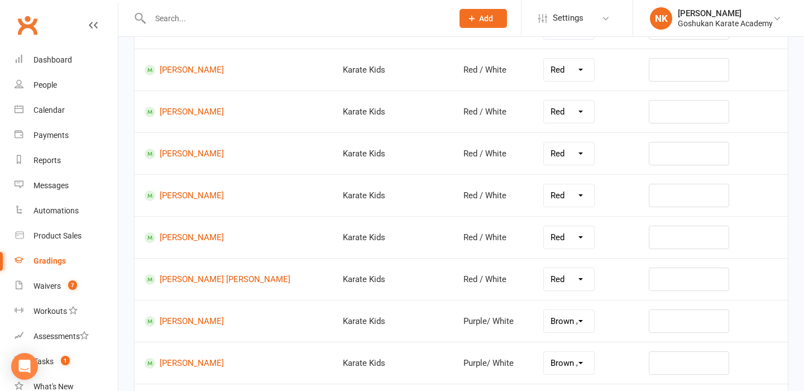
click at [547, 75] on select "Red Purple/ White Brown / White Brown" at bounding box center [569, 70] width 50 height 22
click at [545, 112] on select "Red Purple/ White Brown / White Brown" at bounding box center [569, 111] width 50 height 22
click at [544, 155] on select "Red Purple/ White Brown / White Brown" at bounding box center [569, 153] width 50 height 22
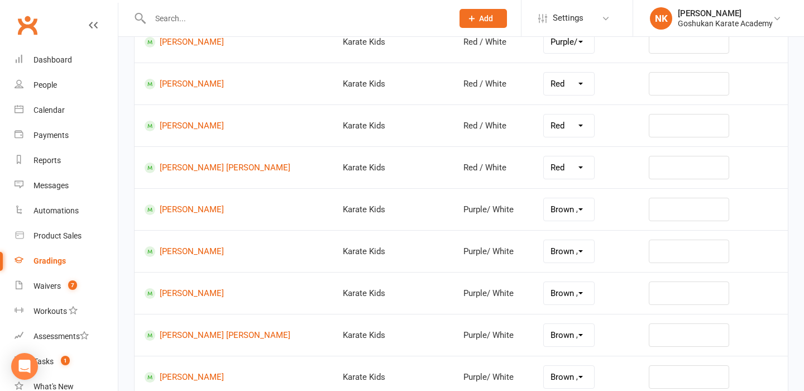
scroll to position [1301, 0]
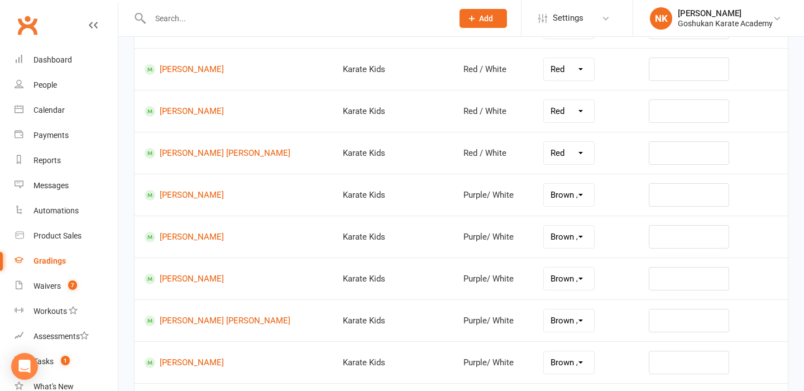
click at [565, 74] on select "Red Purple/ White Brown / White Brown" at bounding box center [569, 69] width 50 height 22
click at [550, 118] on select "Red Purple/ White Brown / White Brown" at bounding box center [569, 111] width 50 height 22
click at [545, 149] on select "Red Purple/ White Brown / White Brown" at bounding box center [569, 153] width 50 height 22
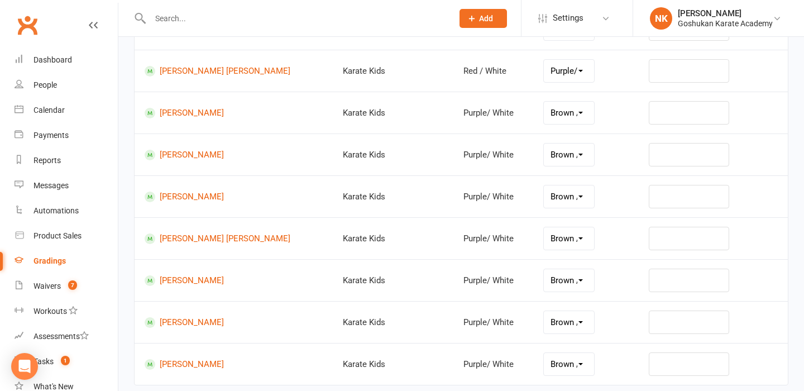
scroll to position [1391, 0]
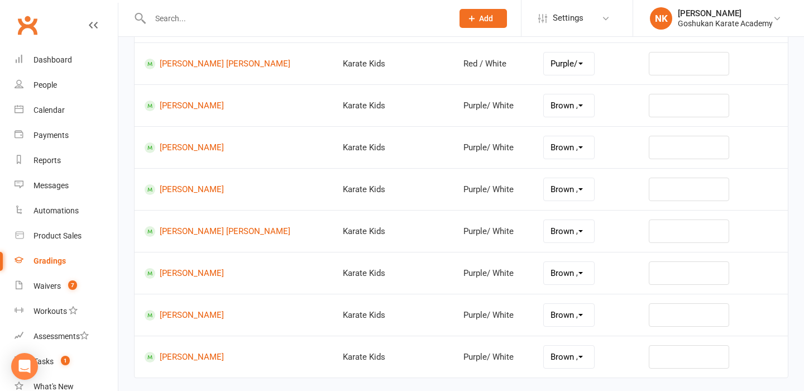
click at [553, 108] on select "Brown / White Brown" at bounding box center [569, 105] width 50 height 22
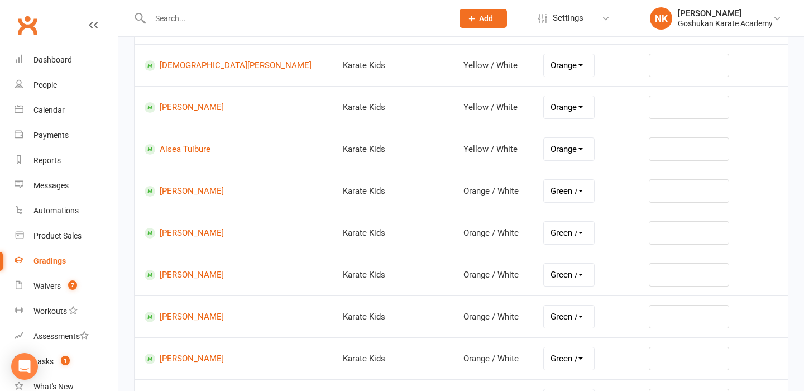
scroll to position [0, 0]
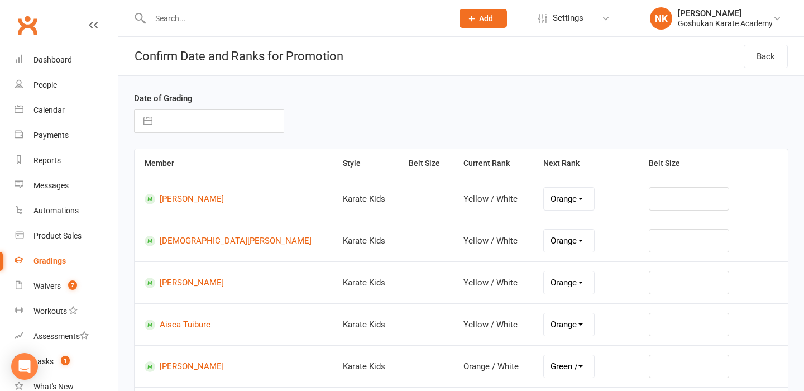
click at [186, 114] on input "text" at bounding box center [221, 121] width 126 height 22
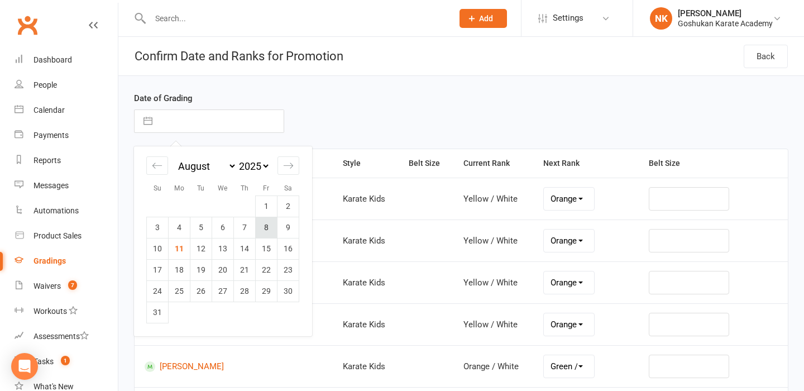
click at [265, 225] on td "8" at bounding box center [267, 227] width 22 height 21
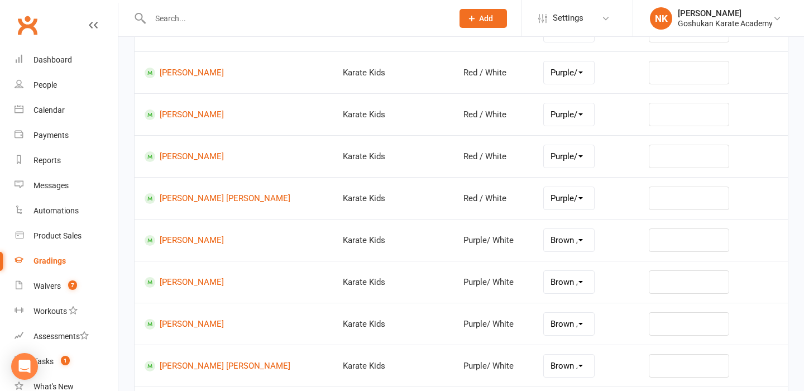
scroll to position [1469, 0]
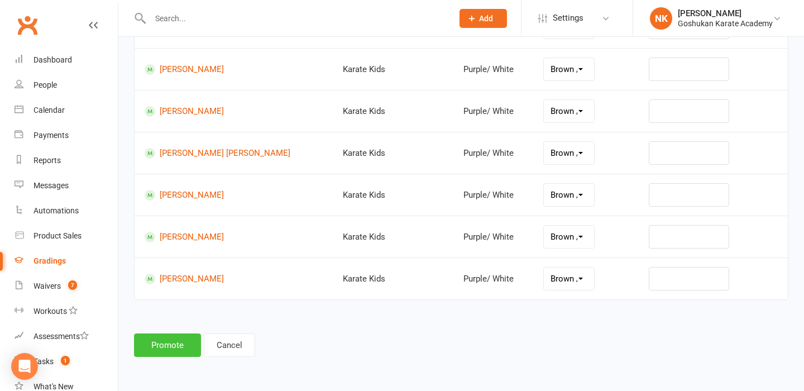
click at [166, 339] on button "Promote" at bounding box center [167, 344] width 67 height 23
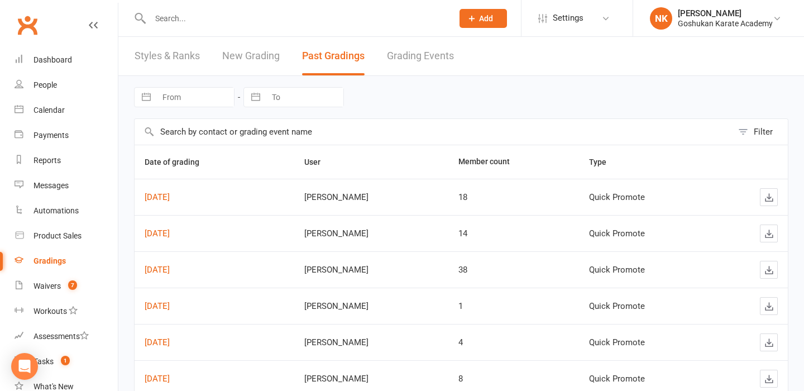
click at [208, 17] on input "text" at bounding box center [296, 19] width 298 height 16
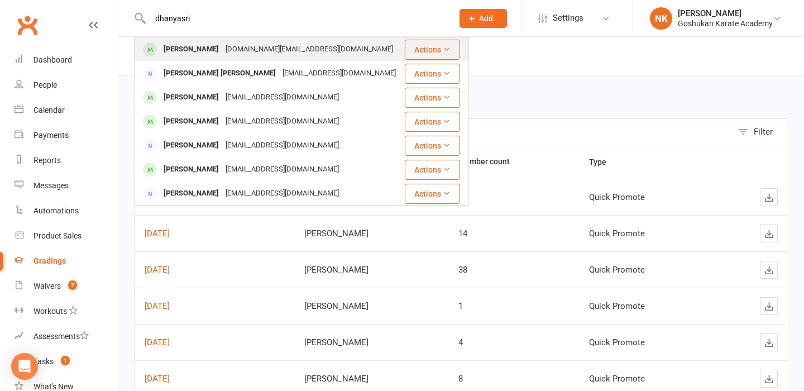
click at [208, 43] on div "[PERSON_NAME]" at bounding box center [191, 49] width 62 height 16
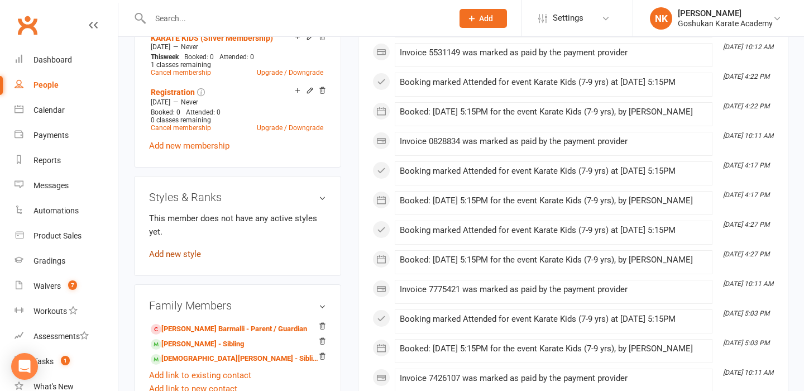
click at [186, 249] on link "Add new style" at bounding box center [175, 254] width 52 height 10
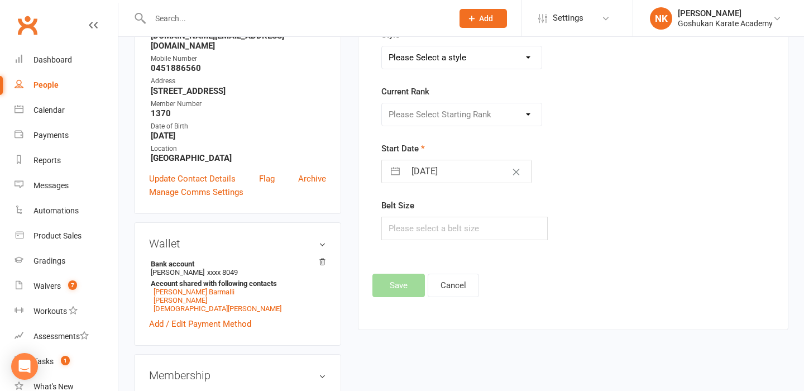
scroll to position [95, 0]
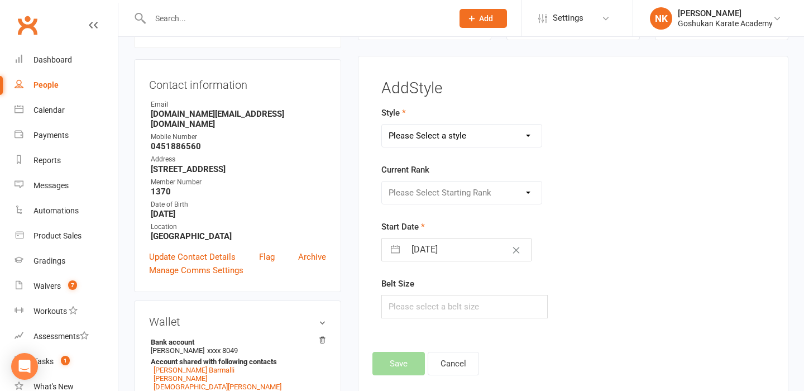
click at [417, 140] on select "Please Select a style Combat Karate Karate Kids Kobudo Weapons Tournament Train…" at bounding box center [462, 135] width 160 height 22
click at [443, 198] on select "Please Select Starting Rank White Yellow / White Yellow Orange / White Orange G…" at bounding box center [462, 192] width 160 height 22
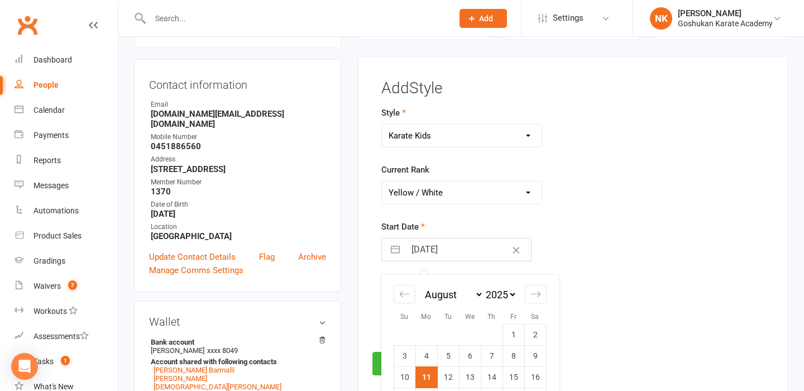
click at [440, 253] on input "[DATE]" at bounding box center [468, 249] width 126 height 22
click at [508, 353] on td "8" at bounding box center [513, 355] width 22 height 21
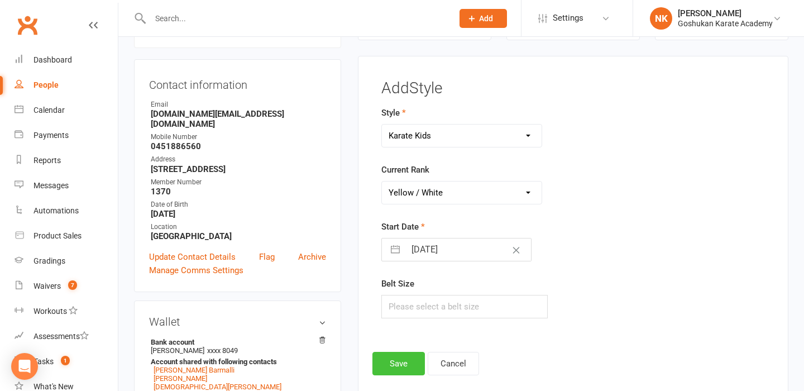
click at [398, 361] on button "Save" at bounding box center [398, 363] width 52 height 23
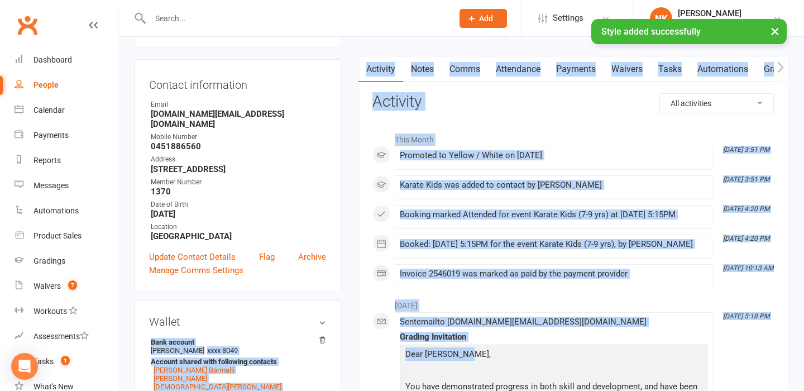
drag, startPoint x: 398, startPoint y: 361, endPoint x: 291, endPoint y: 311, distance: 117.9
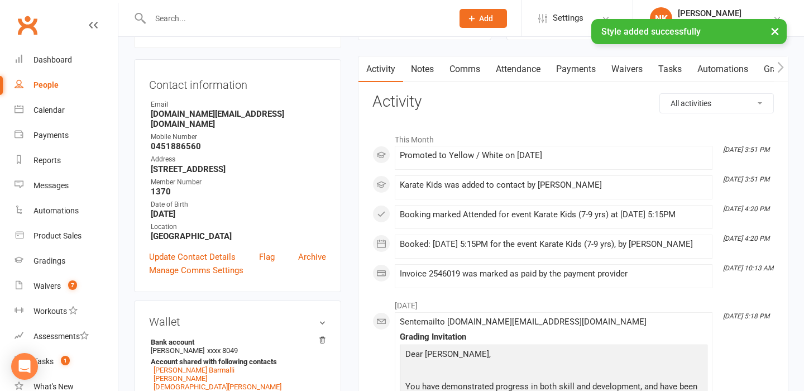
click at [241, 14] on input "text" at bounding box center [296, 19] width 298 height 16
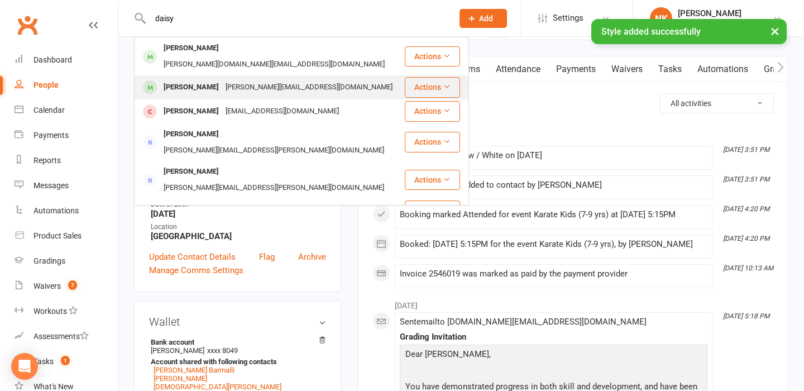
click at [223, 79] on div "[PERSON_NAME][EMAIL_ADDRESS][DOMAIN_NAME]" at bounding box center [309, 87] width 174 height 16
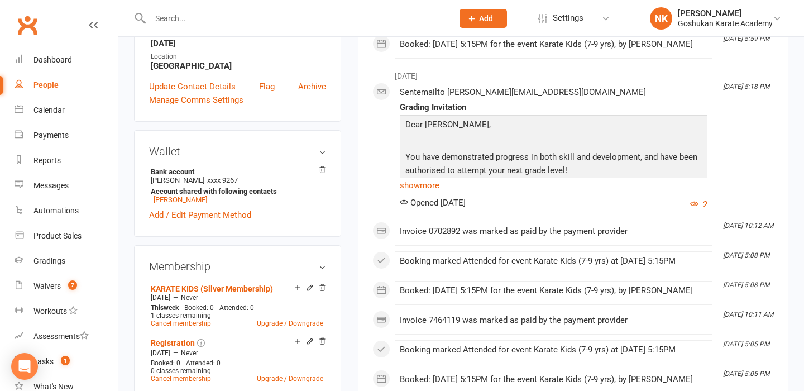
scroll to position [573, 0]
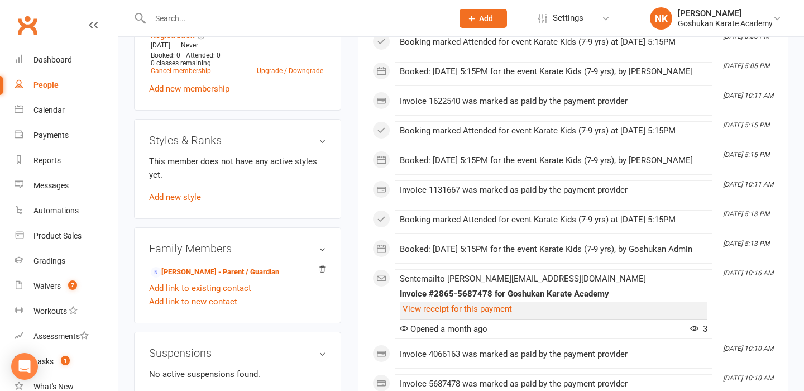
click at [169, 189] on div "This member does not have any active styles yet. Add new style" at bounding box center [237, 179] width 177 height 49
click at [166, 194] on link "Add new style" at bounding box center [175, 197] width 52 height 10
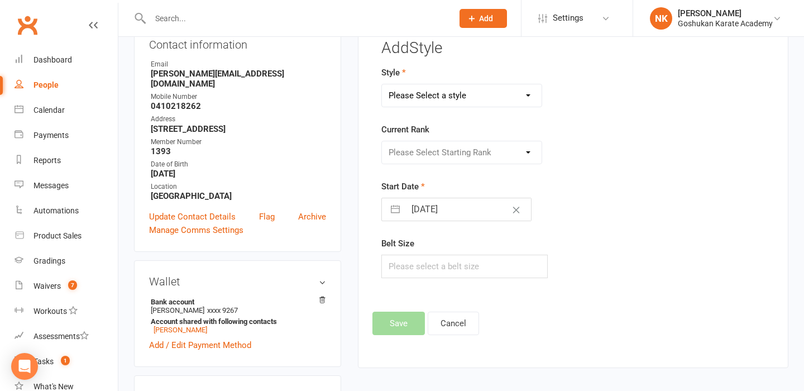
scroll to position [95, 0]
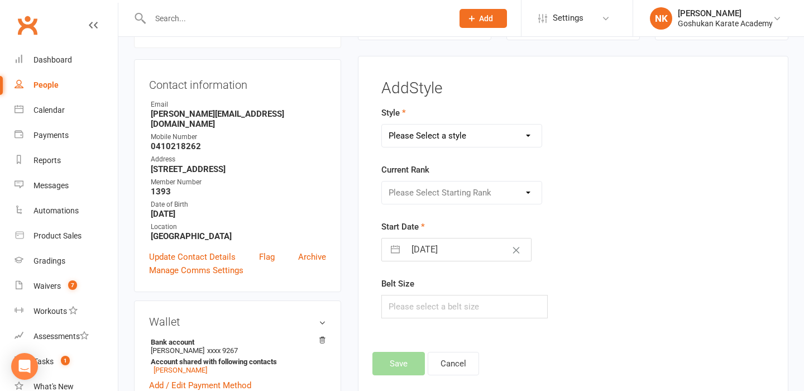
click at [449, 129] on select "Please Select a style Combat Karate Karate Kids Kobudo Weapons Tournament Train…" at bounding box center [462, 135] width 160 height 22
drag, startPoint x: 448, startPoint y: 129, endPoint x: 449, endPoint y: 193, distance: 63.6
click at [448, 193] on select "Please Select Starting Rank" at bounding box center [462, 192] width 160 height 22
click at [448, 255] on input "[DATE]" at bounding box center [468, 249] width 126 height 22
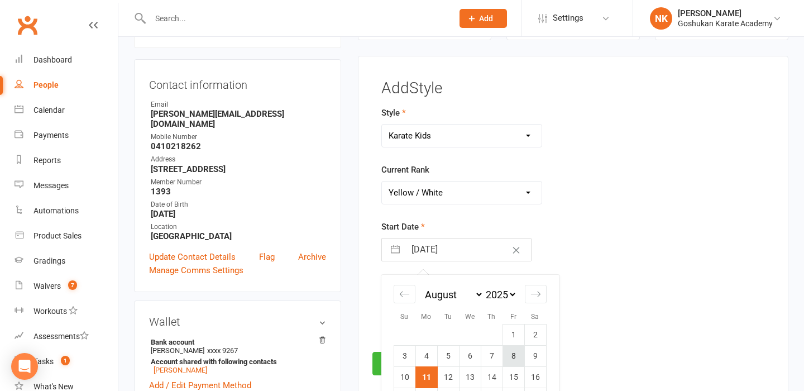
click at [516, 361] on td "8" at bounding box center [513, 355] width 22 height 21
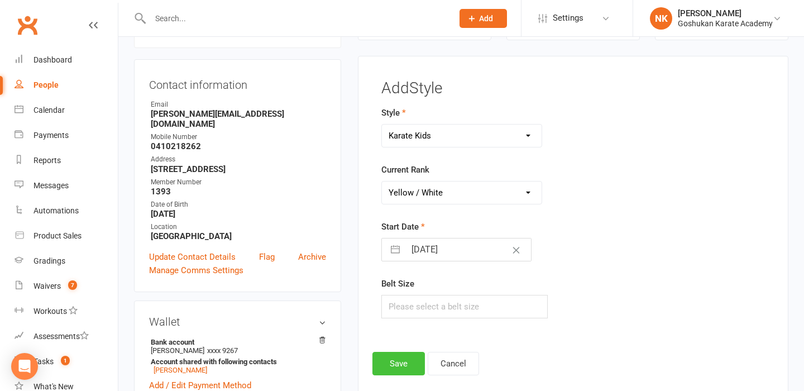
click at [390, 359] on button "Save" at bounding box center [398, 363] width 52 height 23
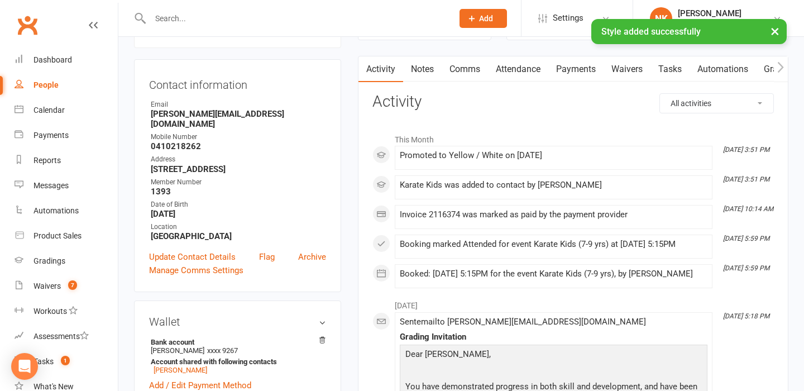
click at [232, 16] on input "text" at bounding box center [296, 19] width 298 height 16
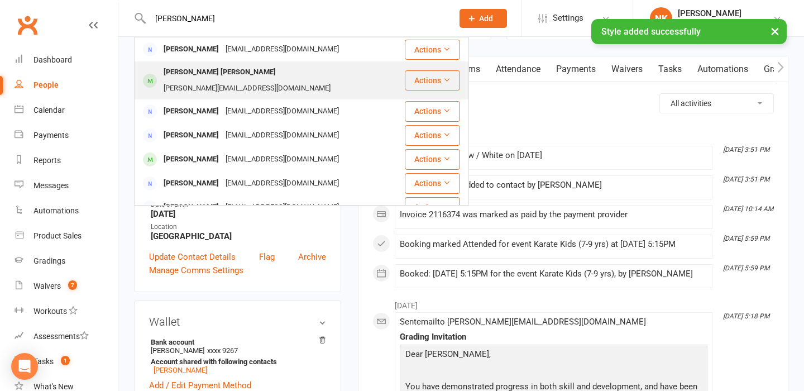
click at [208, 70] on div "[PERSON_NAME] [PERSON_NAME]" at bounding box center [219, 72] width 119 height 16
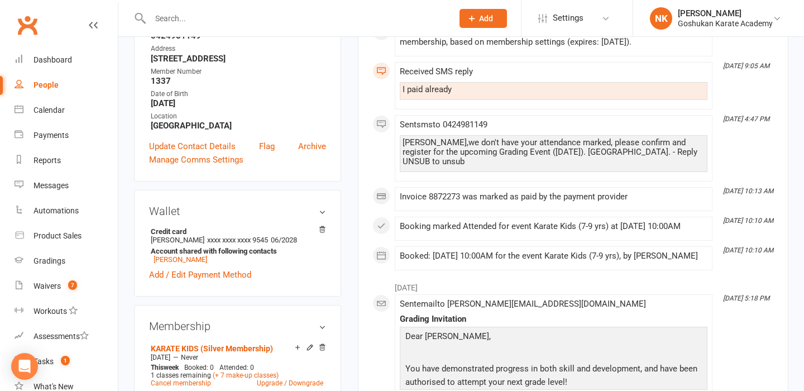
scroll to position [526, 0]
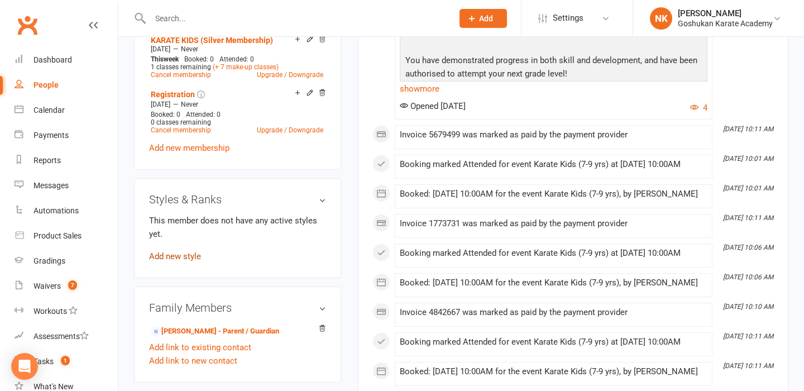
click at [187, 251] on link "Add new style" at bounding box center [175, 256] width 52 height 10
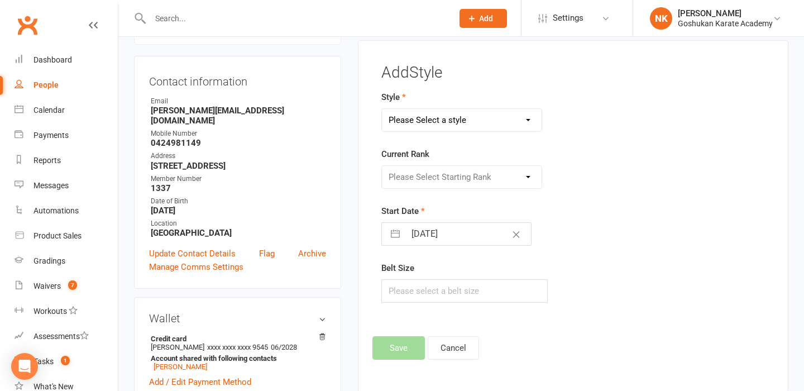
scroll to position [95, 0]
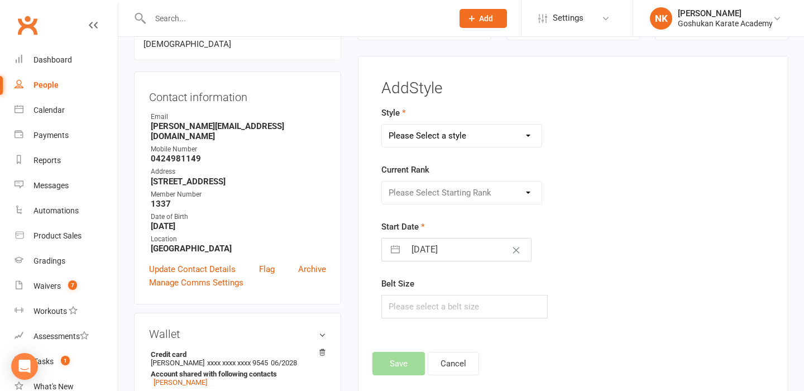
click at [443, 132] on select "Please Select a style Combat Karate Karate Kids Kobudo Weapons Tournament Train…" at bounding box center [462, 135] width 160 height 22
click at [441, 190] on select "Please Select Starting Rank" at bounding box center [462, 192] width 160 height 22
click at [443, 237] on div "Start Date [DATE] Navigate forward to interact with the calendar and select a d…" at bounding box center [506, 240] width 250 height 41
click at [443, 245] on input "[DATE]" at bounding box center [468, 249] width 126 height 22
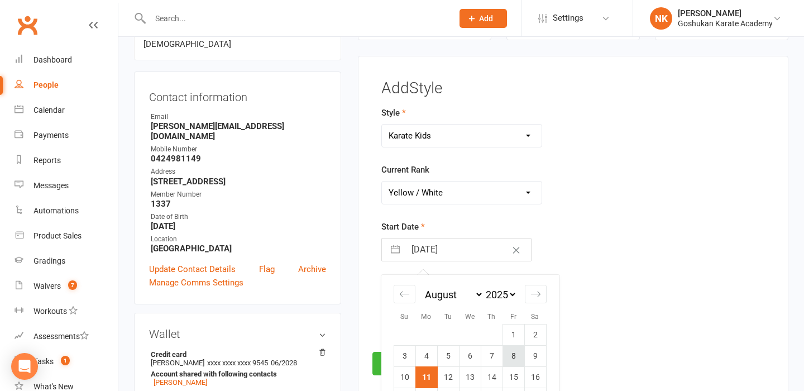
click at [509, 350] on td "8" at bounding box center [513, 355] width 22 height 21
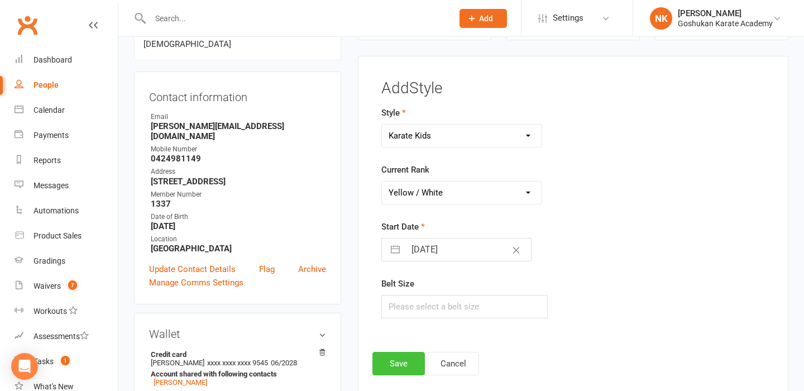
click at [394, 359] on button "Save" at bounding box center [398, 363] width 52 height 23
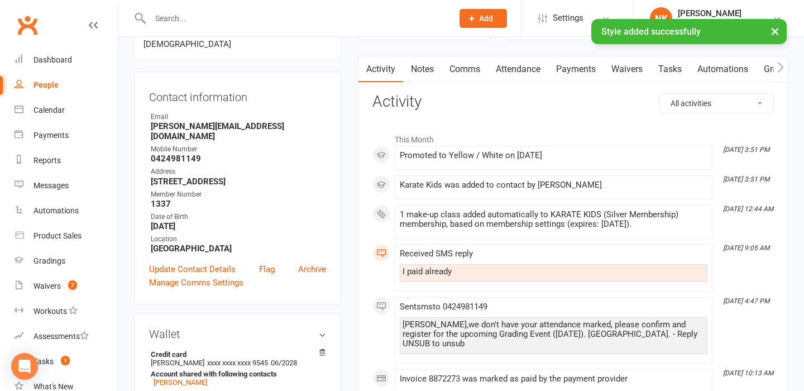
click at [167, 9] on div at bounding box center [289, 18] width 311 height 36
click at [167, 15] on input "text" at bounding box center [296, 19] width 298 height 16
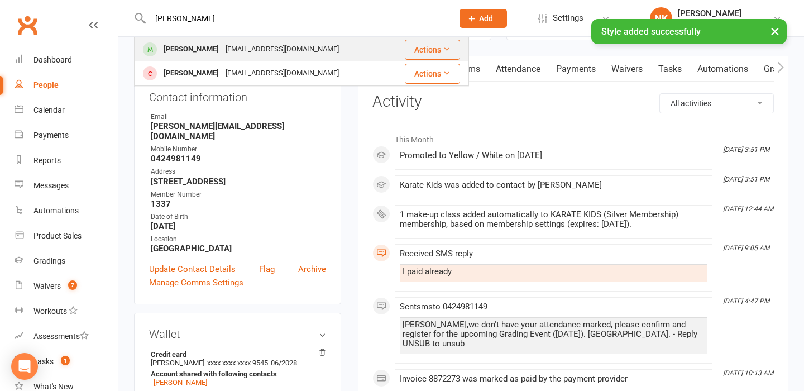
click at [170, 50] on div "[PERSON_NAME]" at bounding box center [191, 49] width 62 height 16
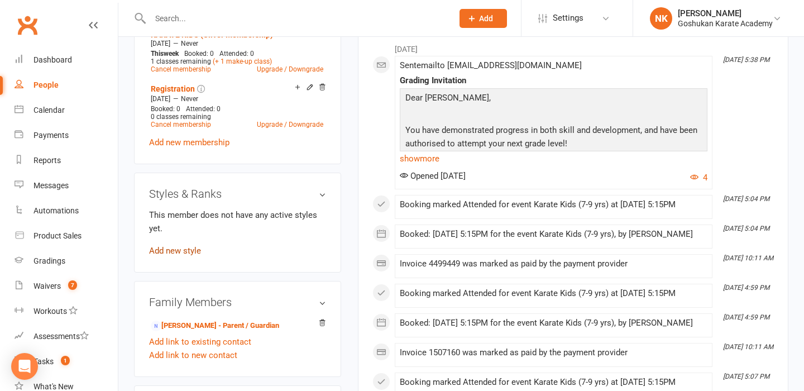
click at [190, 256] on link "Add new style" at bounding box center [175, 251] width 52 height 10
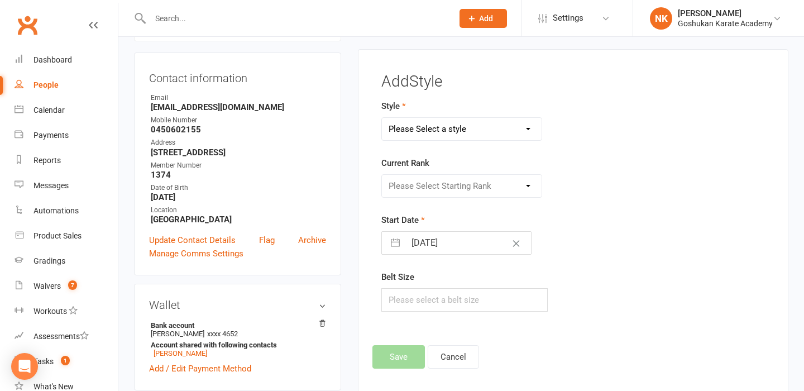
scroll to position [95, 0]
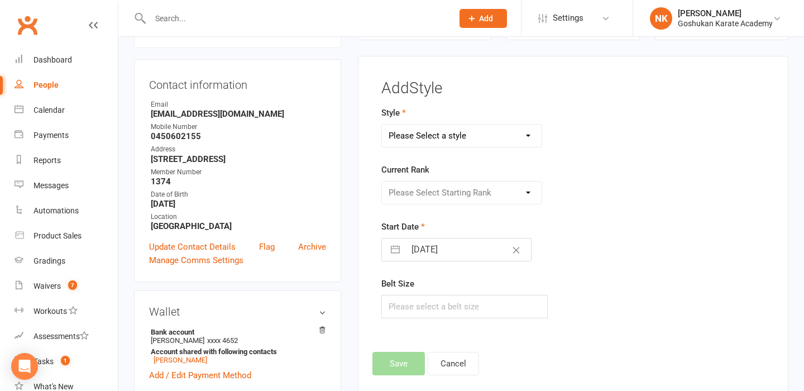
click at [450, 146] on select "Please Select a style Combat Karate Karate Kids Kobudo Weapons Tournament Train…" at bounding box center [462, 135] width 160 height 22
click at [449, 199] on select "Please Select Starting Rank" at bounding box center [462, 192] width 160 height 22
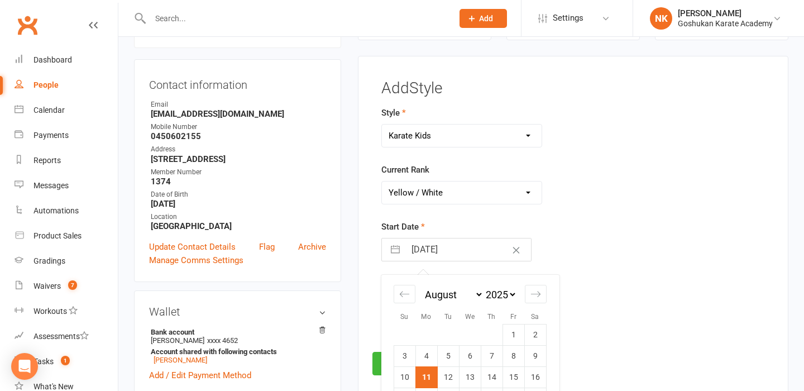
click at [443, 249] on input "[DATE]" at bounding box center [468, 249] width 126 height 22
click at [514, 356] on td "8" at bounding box center [513, 355] width 22 height 21
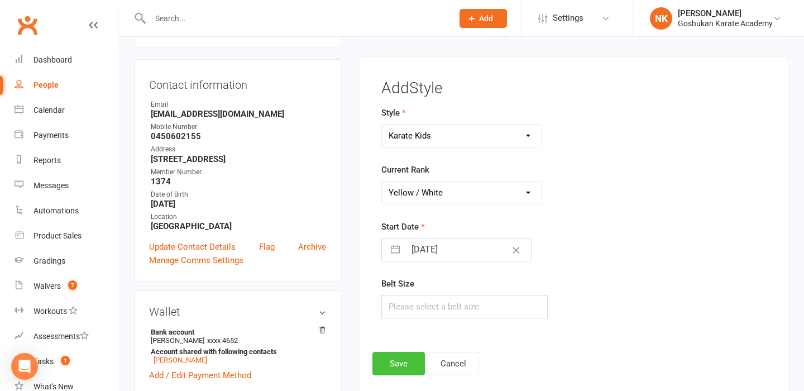
click at [392, 368] on button "Save" at bounding box center [398, 363] width 52 height 23
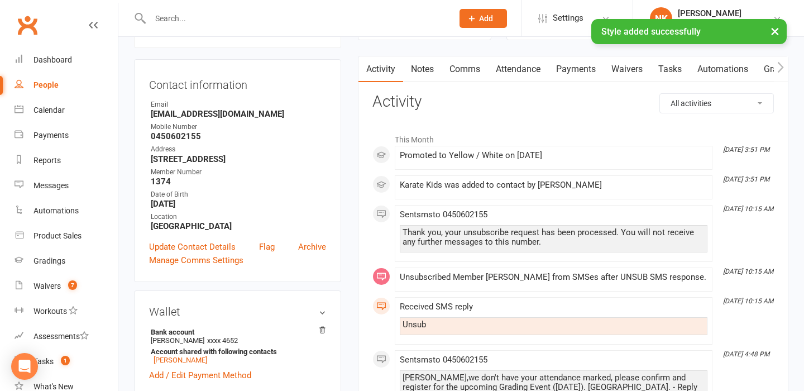
click at [180, 19] on div "× Style added successfully" at bounding box center [394, 19] width 789 height 0
click at [179, 14] on input "text" at bounding box center [296, 19] width 298 height 16
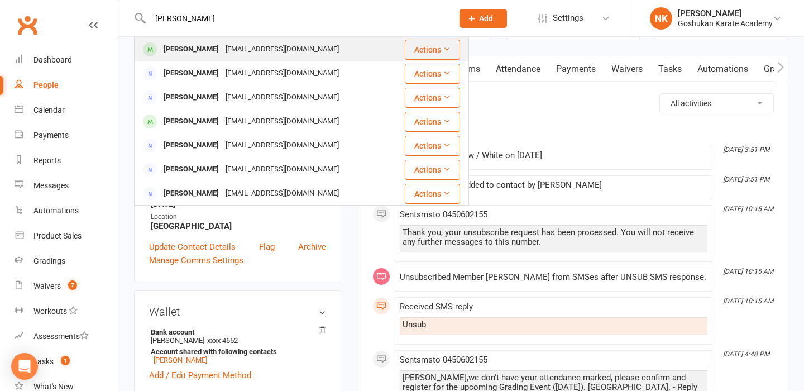
click at [192, 57] on div "[PERSON_NAME]" at bounding box center [191, 49] width 62 height 16
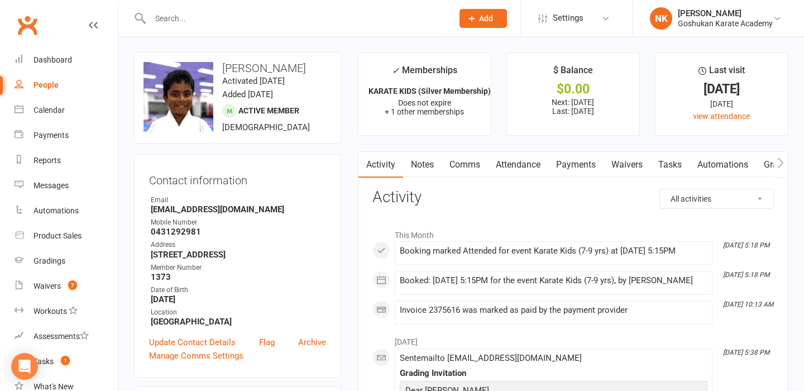
scroll to position [443, 0]
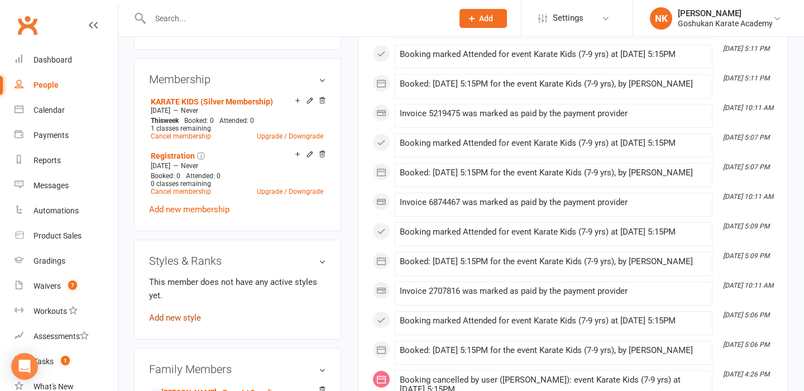
click at [176, 319] on link "Add new style" at bounding box center [175, 318] width 52 height 10
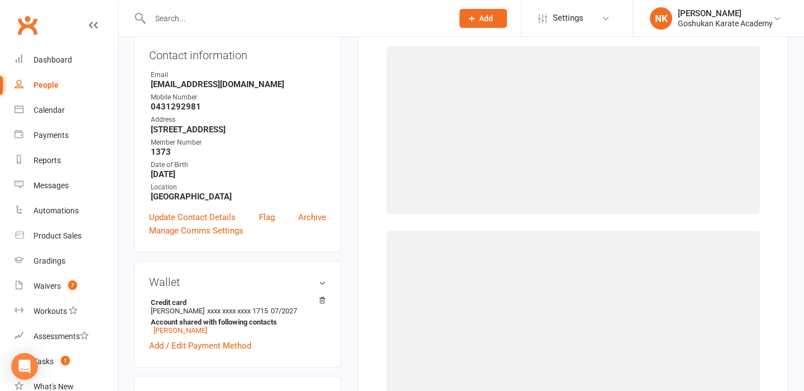
scroll to position [95, 0]
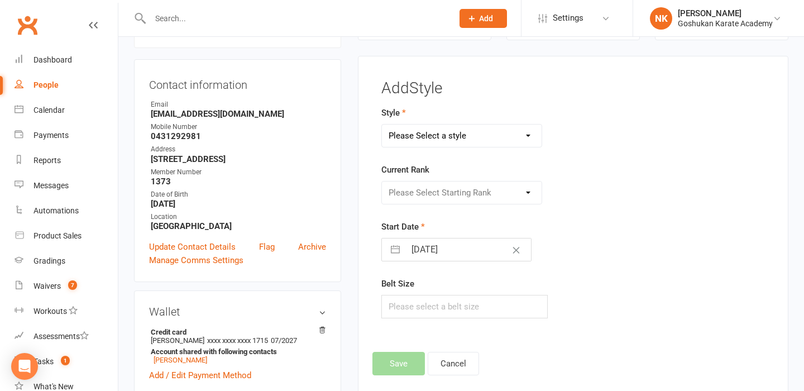
click at [465, 147] on form "Style Please Select a style Combat Karate Karate Kids Kobudo Weapons Tournament…" at bounding box center [506, 212] width 250 height 212
click at [467, 136] on select "Please Select a style Combat Karate Karate Kids Kobudo Weapons Tournament Train…" at bounding box center [462, 135] width 160 height 22
drag, startPoint x: 467, startPoint y: 136, endPoint x: 436, endPoint y: 189, distance: 61.7
click at [436, 189] on select "Please Select Starting Rank" at bounding box center [462, 192] width 160 height 22
click at [434, 244] on input "[DATE]" at bounding box center [468, 249] width 126 height 22
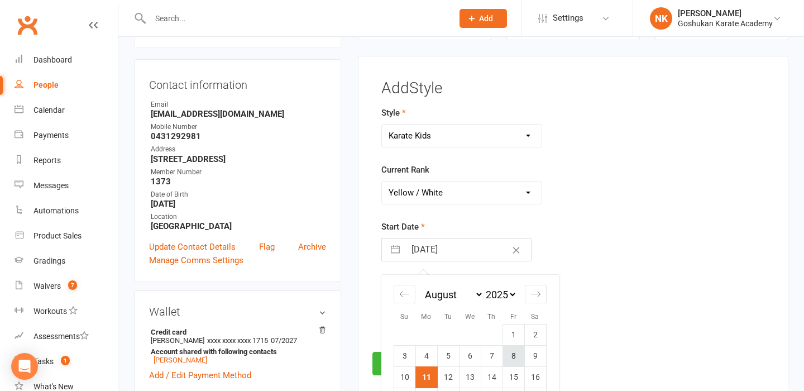
click at [506, 349] on td "8" at bounding box center [513, 355] width 22 height 21
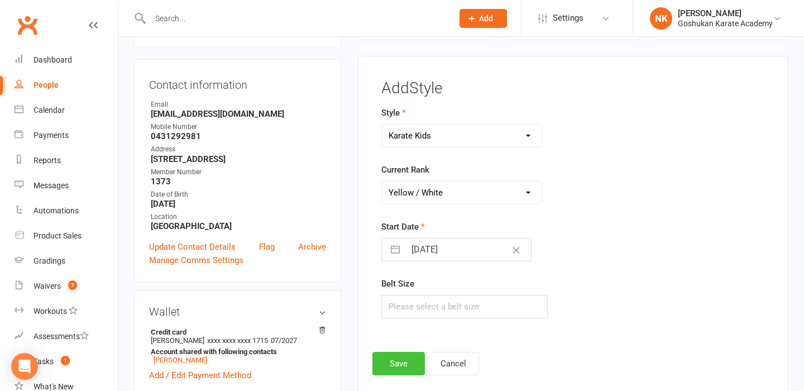
click at [414, 362] on button "Save" at bounding box center [398, 363] width 52 height 23
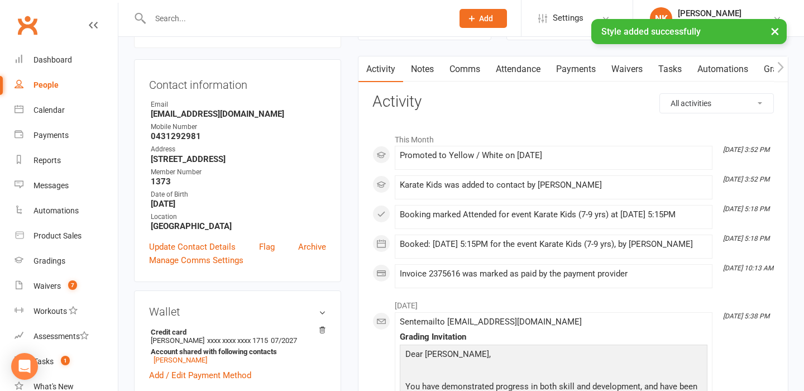
click at [205, 19] on div "× Style added successfully" at bounding box center [394, 19] width 789 height 0
click at [193, 17] on input "text" at bounding box center [296, 19] width 298 height 16
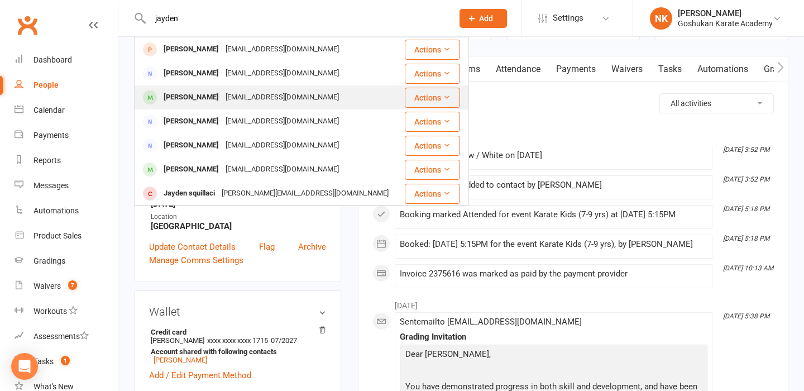
click at [222, 100] on div "[EMAIL_ADDRESS][DOMAIN_NAME]" at bounding box center [282, 97] width 120 height 16
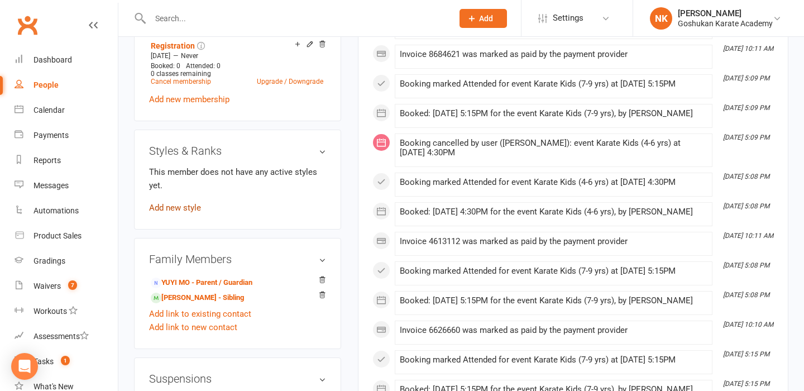
click at [183, 213] on link "Add new style" at bounding box center [175, 208] width 52 height 10
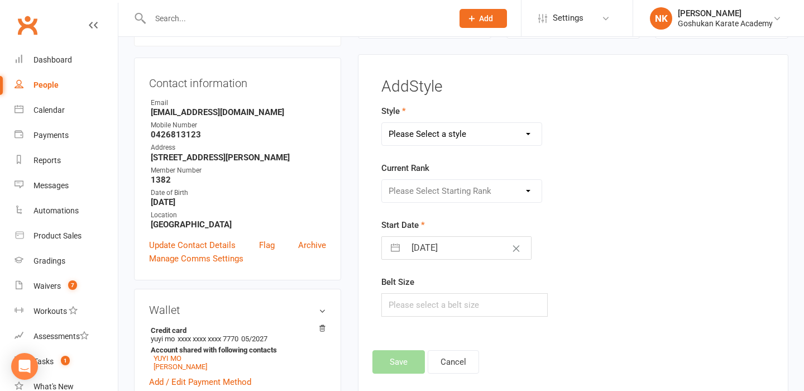
scroll to position [95, 0]
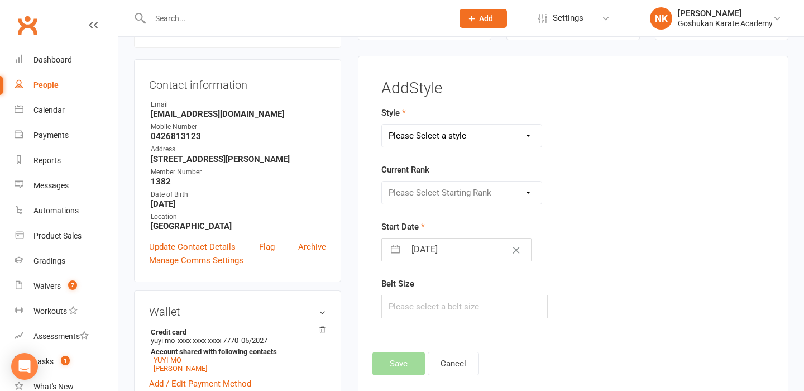
click at [470, 138] on select "Please Select a style Combat Karate Karate Kids Kobudo Weapons Tournament Train…" at bounding box center [462, 135] width 160 height 22
click at [455, 181] on select "Please Select Starting Rank White Yellow / White Yellow Orange / White Orange G…" at bounding box center [462, 192] width 160 height 22
click at [440, 252] on input "[DATE]" at bounding box center [468, 249] width 126 height 22
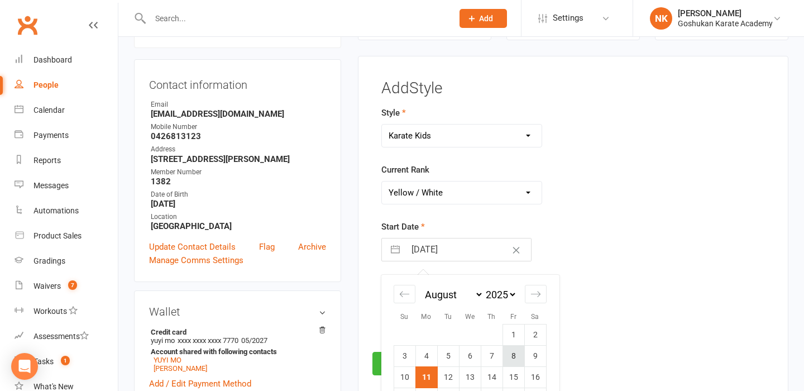
click at [511, 355] on td "8" at bounding box center [513, 355] width 22 height 21
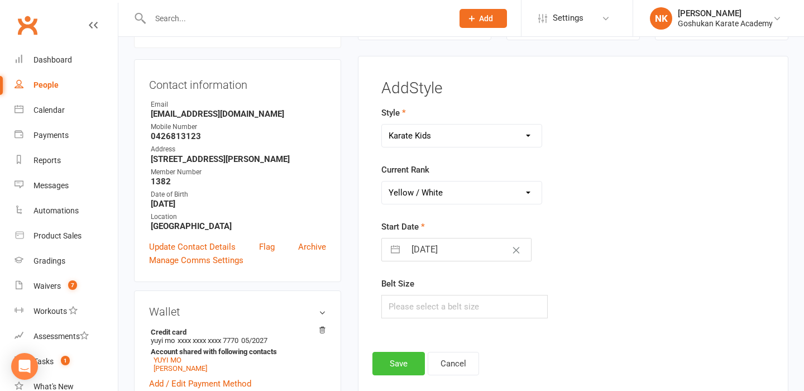
click at [385, 356] on button "Save" at bounding box center [398, 363] width 52 height 23
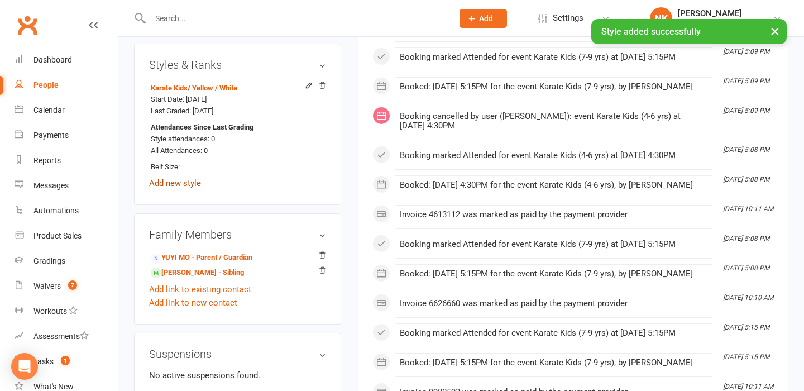
scroll to position [723, 0]
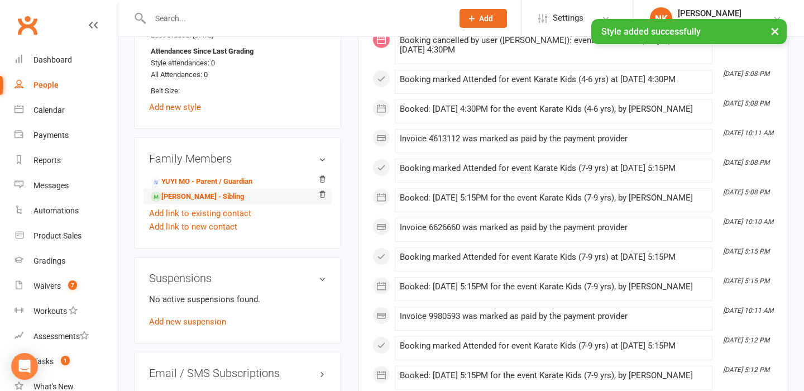
click at [189, 199] on li "[PERSON_NAME] - Sibling" at bounding box center [237, 196] width 177 height 16
click at [189, 203] on link "[PERSON_NAME] - Sibling" at bounding box center [197, 197] width 93 height 12
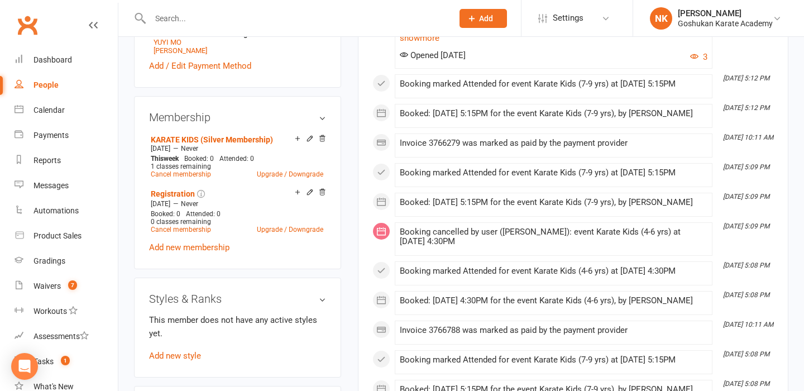
scroll to position [482, 0]
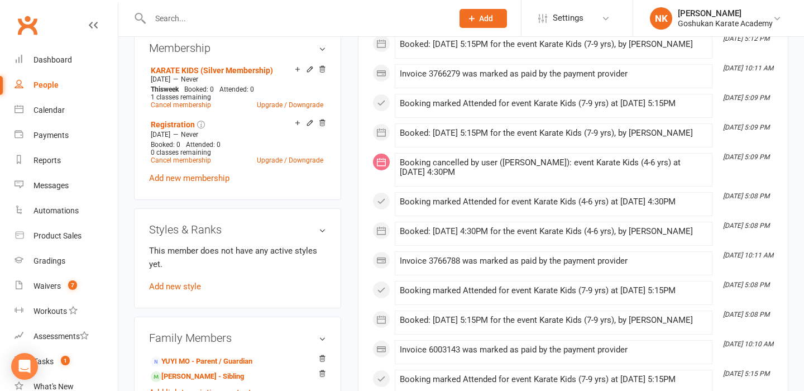
click at [193, 293] on div "This member does not have any active styles yet. Add new style" at bounding box center [237, 268] width 177 height 49
click at [188, 286] on div "This member does not have any active styles yet. Add new style" at bounding box center [237, 268] width 177 height 49
click at [186, 291] on link "Add new style" at bounding box center [175, 286] width 52 height 10
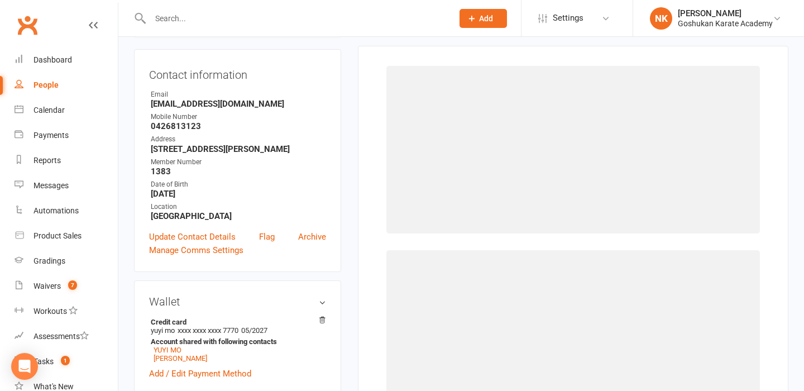
scroll to position [95, 0]
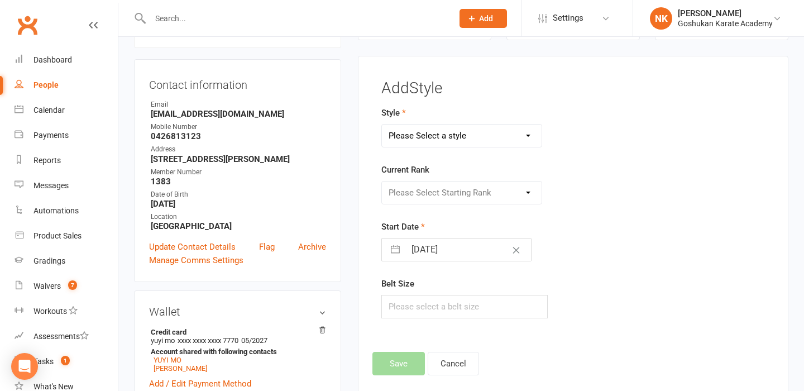
click at [445, 130] on select "Please Select a style Combat Karate Karate Kids Kobudo Weapons Tournament Train…" at bounding box center [462, 135] width 160 height 22
click at [436, 198] on select "Please Select Starting Rank White Yellow / White Yellow Orange / White Orange G…" at bounding box center [462, 192] width 160 height 22
click at [438, 251] on input "[DATE]" at bounding box center [468, 249] width 126 height 22
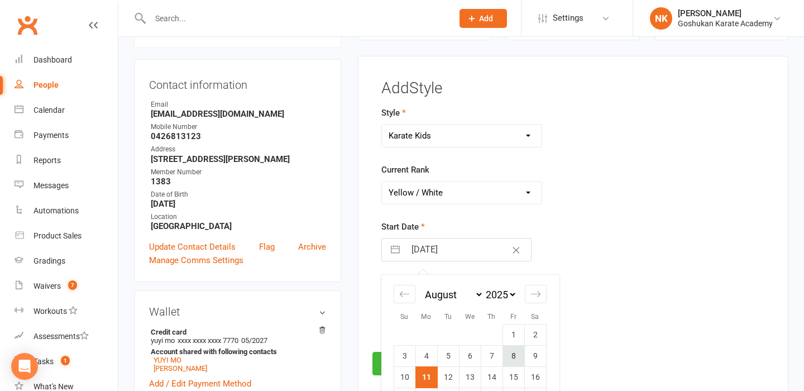
click at [515, 349] on td "8" at bounding box center [513, 355] width 22 height 21
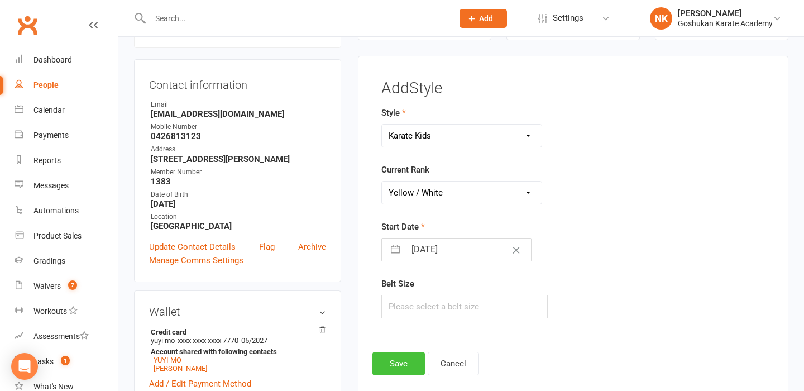
click at [422, 356] on button "Save" at bounding box center [398, 363] width 52 height 23
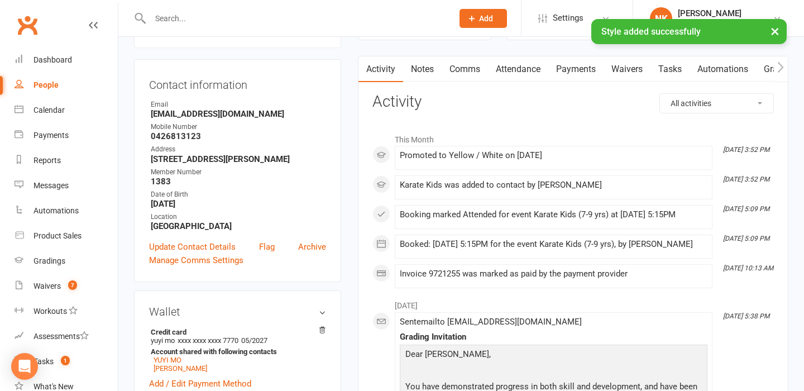
click at [162, 19] on div "× Style added successfully" at bounding box center [394, 19] width 789 height 0
click at [165, 17] on input "text" at bounding box center [296, 19] width 298 height 16
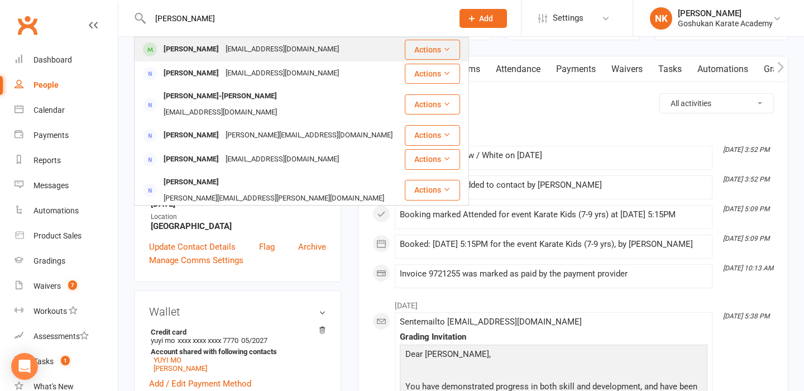
click at [169, 52] on div "[PERSON_NAME]" at bounding box center [191, 49] width 62 height 16
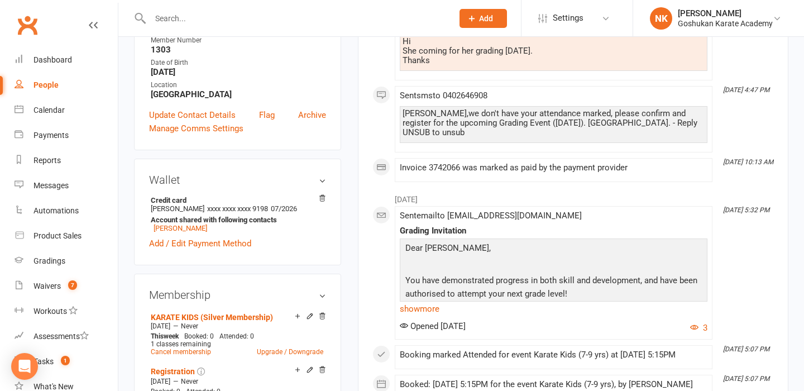
scroll to position [469, 0]
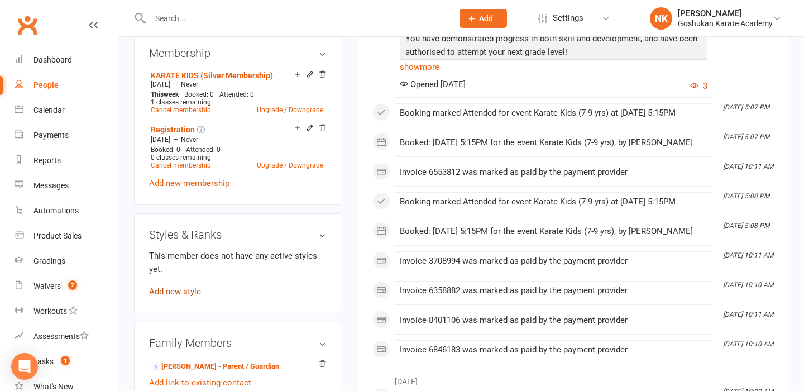
click at [189, 286] on link "Add new style" at bounding box center [175, 291] width 52 height 10
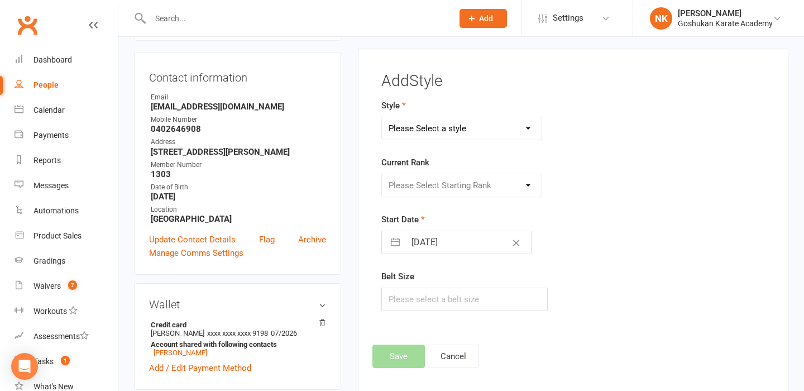
scroll to position [95, 0]
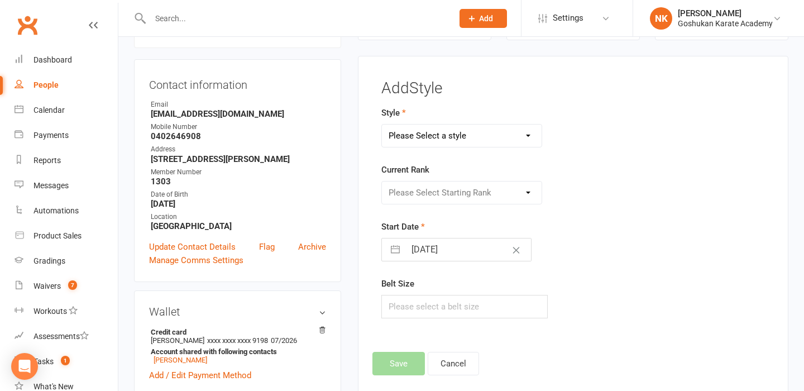
click at [453, 136] on select "Please Select a style Combat Karate Karate Kids Kobudo Weapons Tournament Train…" at bounding box center [462, 135] width 160 height 22
click at [451, 193] on select "Please Select Starting Rank" at bounding box center [462, 192] width 160 height 22
click at [441, 254] on input "[DATE]" at bounding box center [468, 249] width 126 height 22
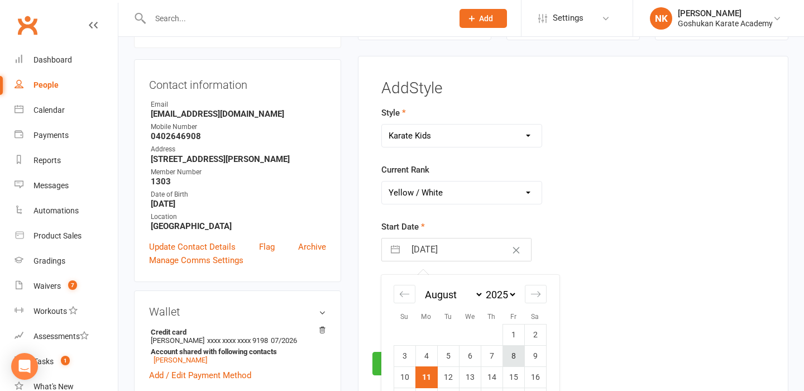
click at [509, 355] on td "8" at bounding box center [513, 355] width 22 height 21
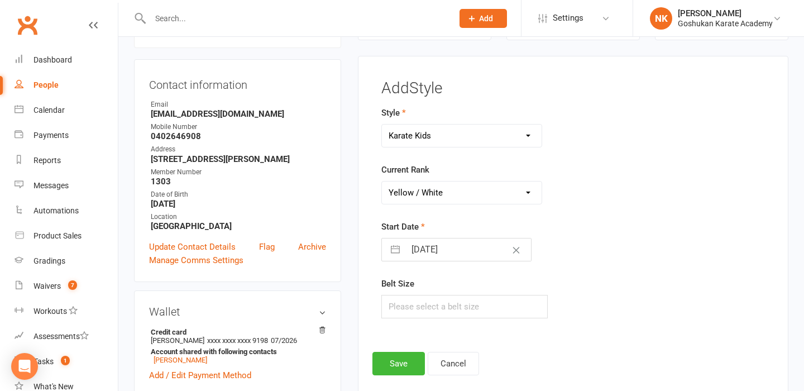
click at [425, 370] on footer "Save Cancel" at bounding box center [572, 363] width 401 height 23
click at [415, 369] on button "Save" at bounding box center [398, 363] width 52 height 23
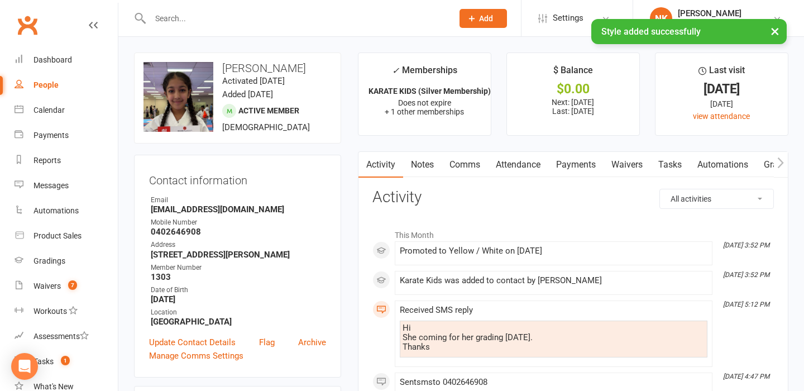
click at [200, 19] on div "× Style added successfully" at bounding box center [394, 19] width 789 height 0
click at [194, 19] on div "× Style added successfully" at bounding box center [394, 19] width 789 height 0
click at [193, 16] on input "text" at bounding box center [296, 19] width 298 height 16
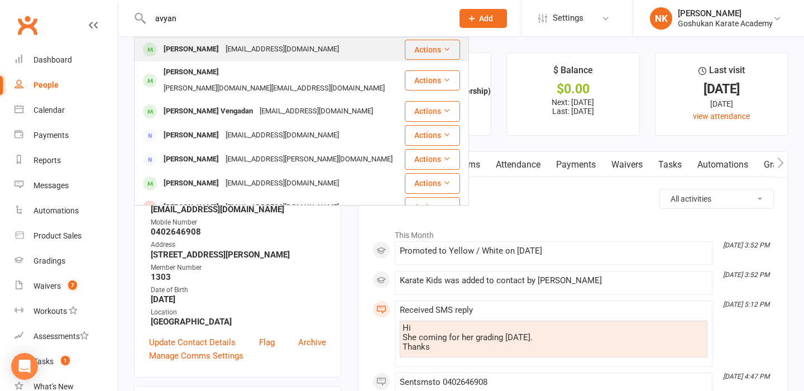
click at [206, 52] on div "[PERSON_NAME]" at bounding box center [191, 49] width 62 height 16
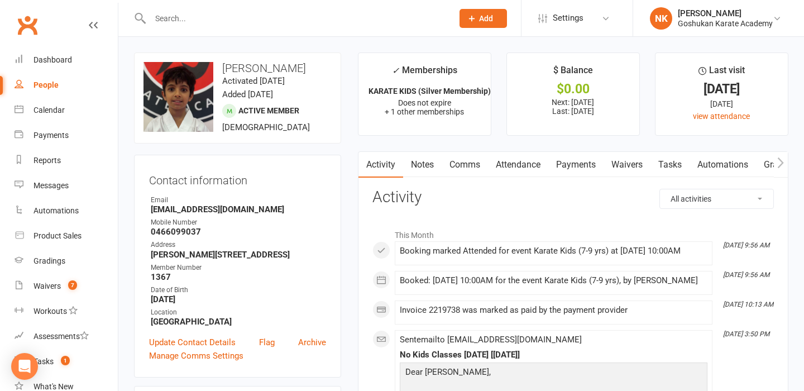
scroll to position [444, 0]
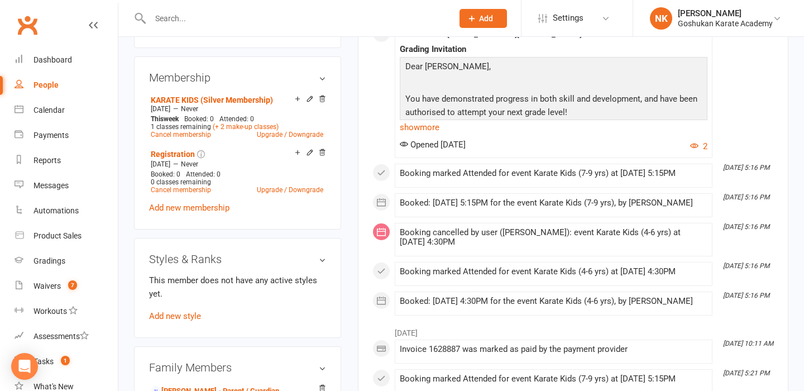
click at [172, 306] on div "This member does not have any active styles yet. Add new style" at bounding box center [237, 297] width 177 height 49
click at [170, 313] on link "Add new style" at bounding box center [175, 316] width 52 height 10
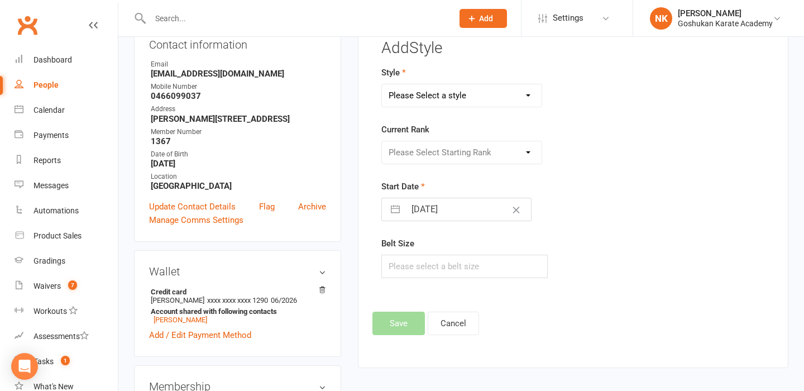
scroll to position [95, 0]
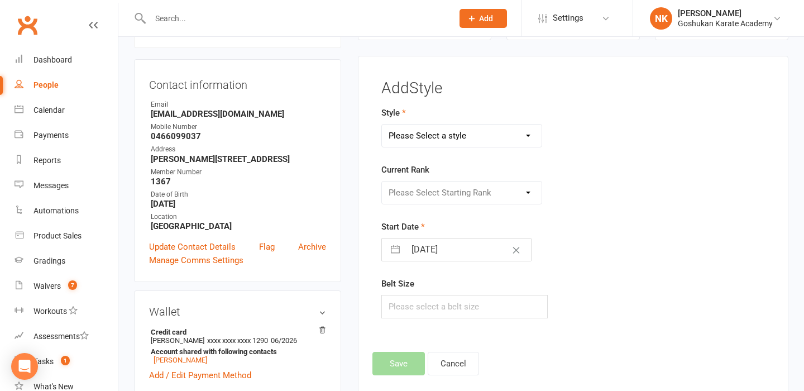
click at [454, 151] on form "Style Please Select a style Combat Karate Karate Kids Kobudo Weapons Tournament…" at bounding box center [506, 212] width 250 height 212
click at [455, 141] on select "Please Select a style Combat Karate Karate Kids Kobudo Weapons Tournament Train…" at bounding box center [462, 135] width 160 height 22
click at [450, 193] on select "Please Select Starting Rank" at bounding box center [462, 192] width 160 height 22
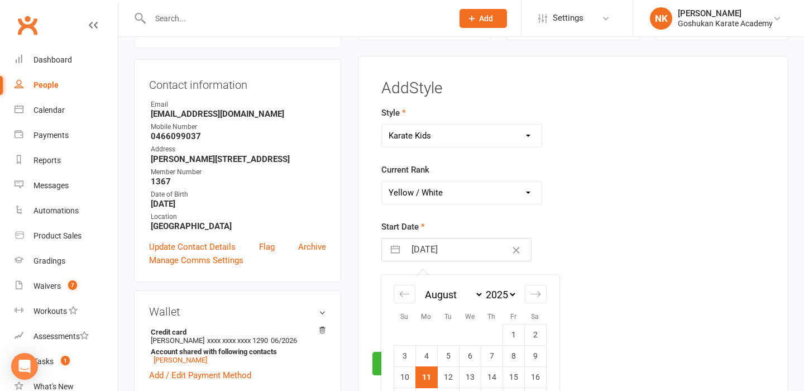
click at [444, 249] on input "[DATE]" at bounding box center [468, 249] width 126 height 22
click at [514, 353] on td "8" at bounding box center [513, 355] width 22 height 21
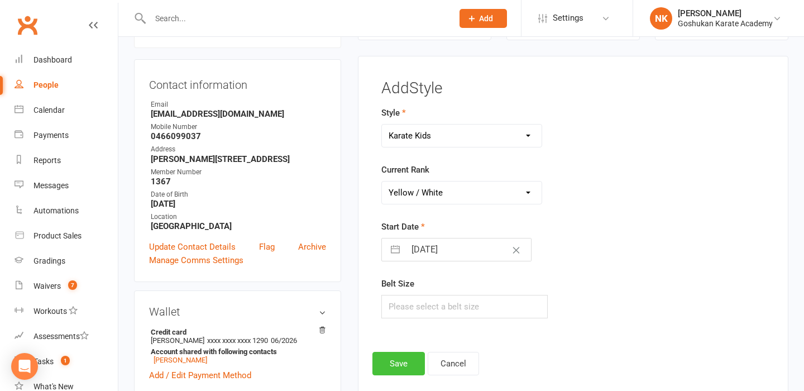
click at [409, 363] on button "Save" at bounding box center [398, 363] width 52 height 23
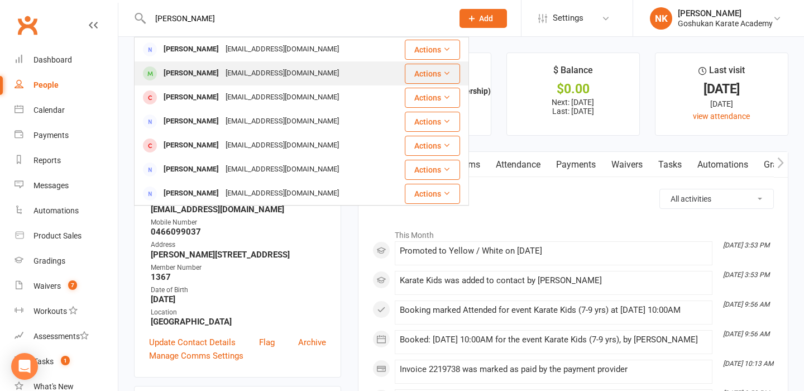
click at [215, 74] on div "[PERSON_NAME]" at bounding box center [191, 73] width 62 height 16
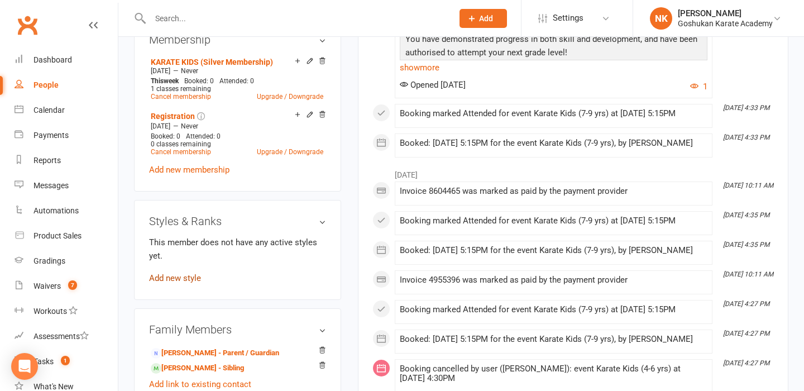
click at [181, 276] on link "Add new style" at bounding box center [175, 278] width 52 height 10
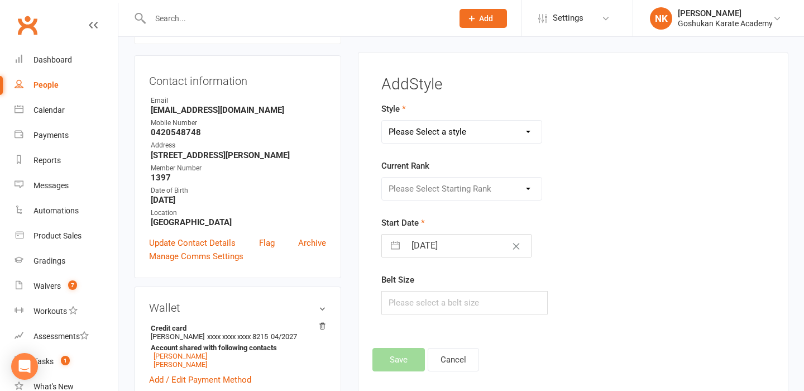
scroll to position [95, 0]
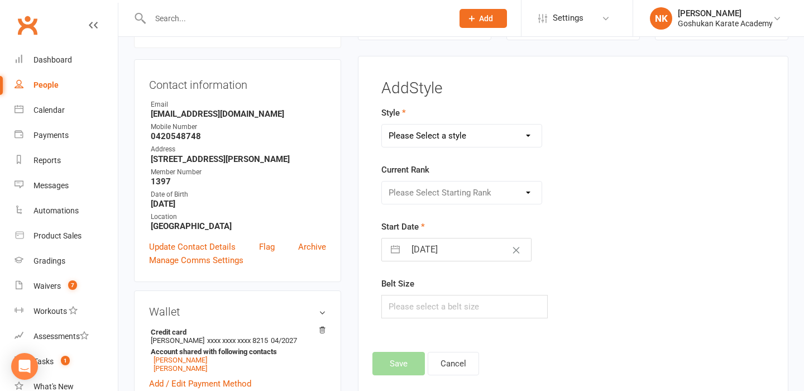
click at [475, 141] on select "Please Select a style Combat Karate Karate Kids Kobudo Weapons Tournament Train…" at bounding box center [462, 135] width 160 height 22
click at [459, 191] on select "Please Select Starting Rank" at bounding box center [462, 192] width 160 height 22
click at [444, 258] on input "[DATE]" at bounding box center [468, 249] width 126 height 22
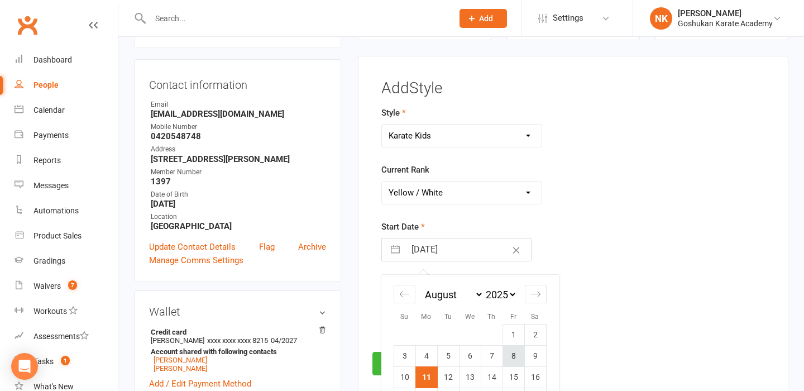
click at [506, 355] on td "8" at bounding box center [513, 355] width 22 height 21
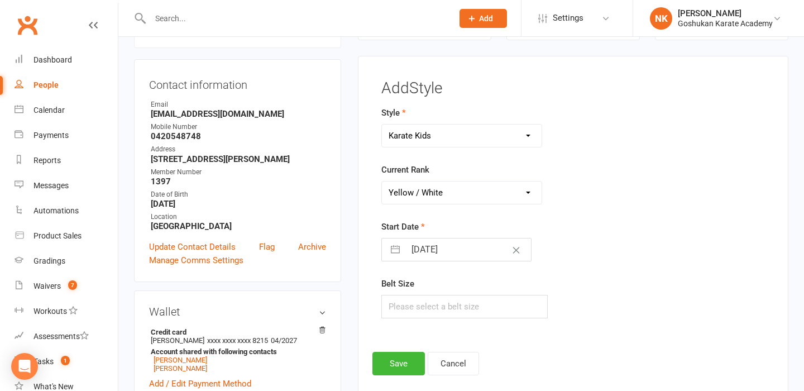
click at [402, 378] on div "Add Style Style Combat Karate Karate Kids Kobudo Weapons Tournament Training Cu…" at bounding box center [573, 232] width 430 height 352
click at [402, 358] on button "Save" at bounding box center [398, 363] width 52 height 23
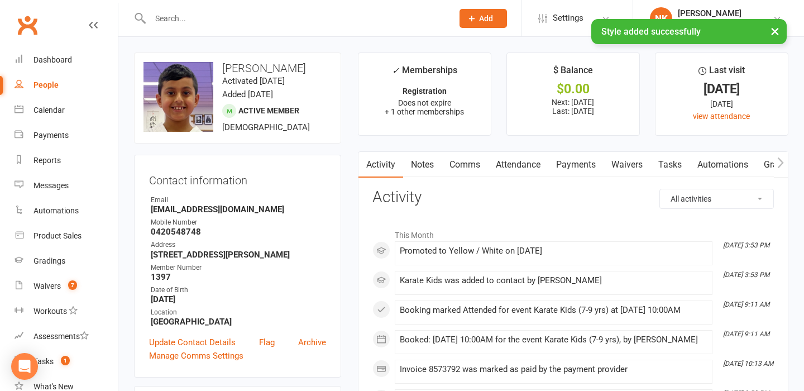
click at [195, 13] on input "text" at bounding box center [296, 19] width 298 height 16
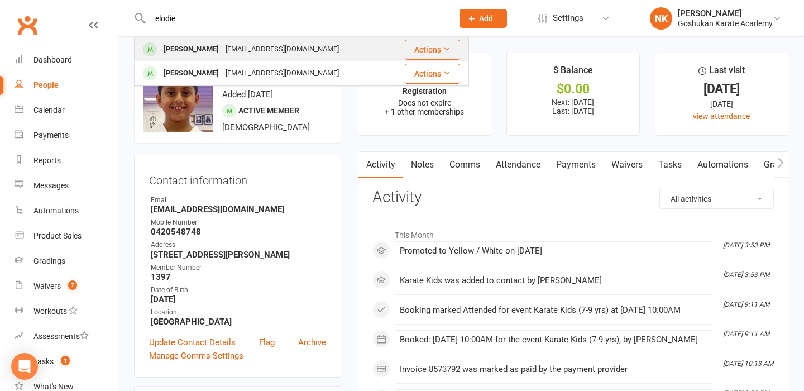
click at [207, 45] on div "[PERSON_NAME]" at bounding box center [191, 49] width 62 height 16
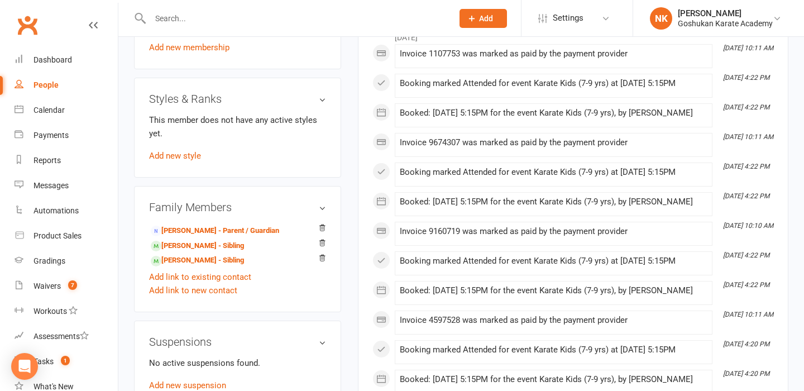
click at [186, 162] on div "This member does not have any active styles yet. Add new style" at bounding box center [237, 137] width 177 height 49
click at [186, 161] on link "Add new style" at bounding box center [175, 156] width 52 height 10
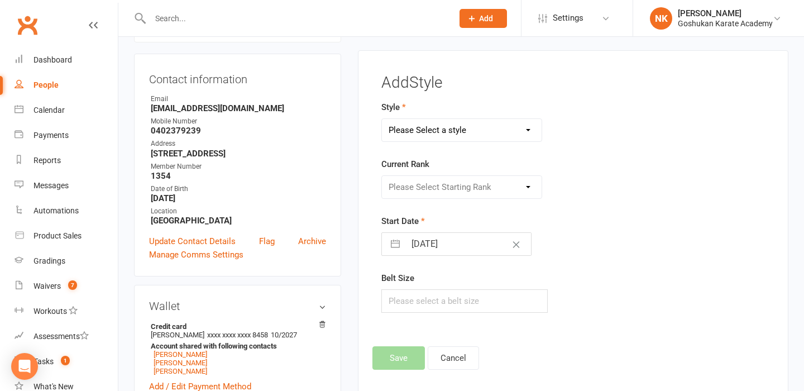
scroll to position [95, 0]
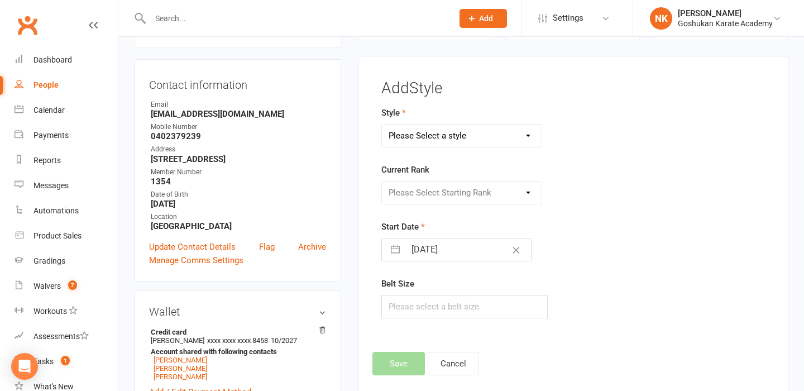
click at [443, 142] on select "Please Select a style Combat Karate Karate Kids Kobudo Weapons Tournament Train…" at bounding box center [462, 135] width 160 height 22
click at [450, 185] on select "Please Select Starting Rank White Yellow / White Yellow Orange / White Orange G…" at bounding box center [462, 192] width 160 height 22
click at [440, 254] on input "[DATE]" at bounding box center [468, 249] width 126 height 22
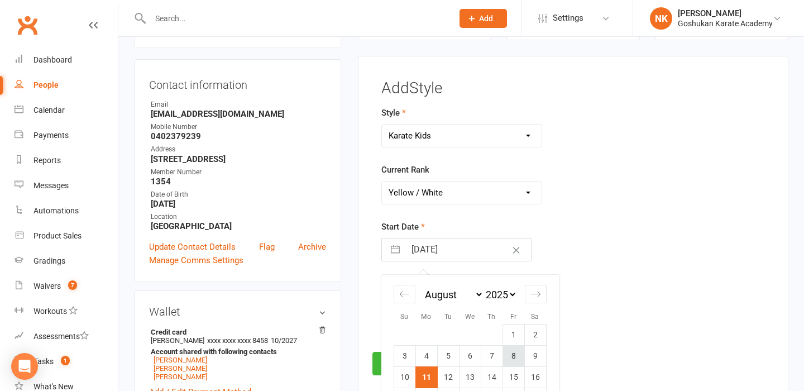
click at [511, 357] on td "8" at bounding box center [513, 355] width 22 height 21
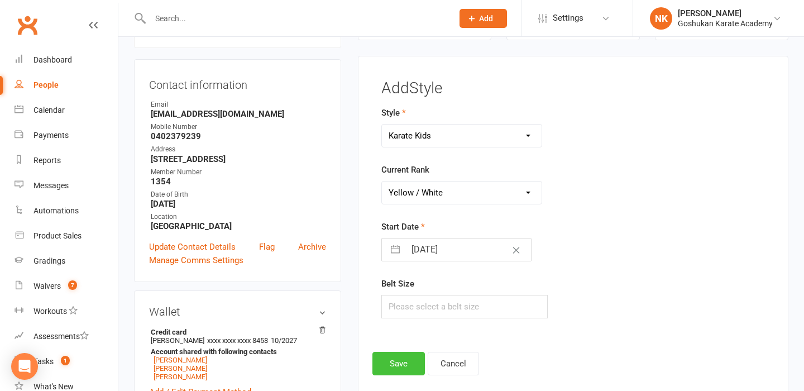
click at [412, 353] on button "Save" at bounding box center [398, 363] width 52 height 23
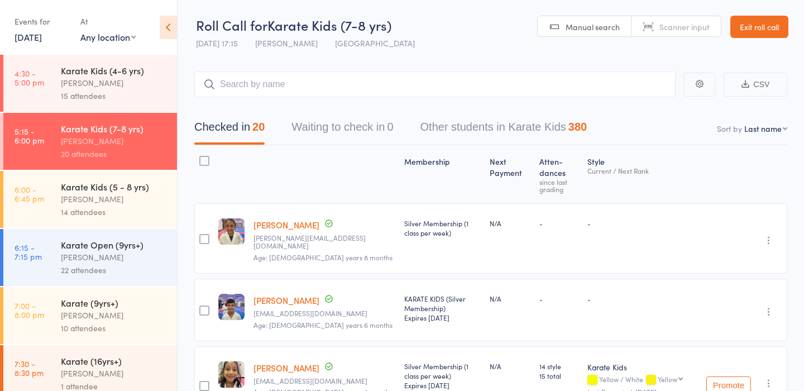
click at [753, 33] on link "Exit roll call" at bounding box center [759, 27] width 58 height 22
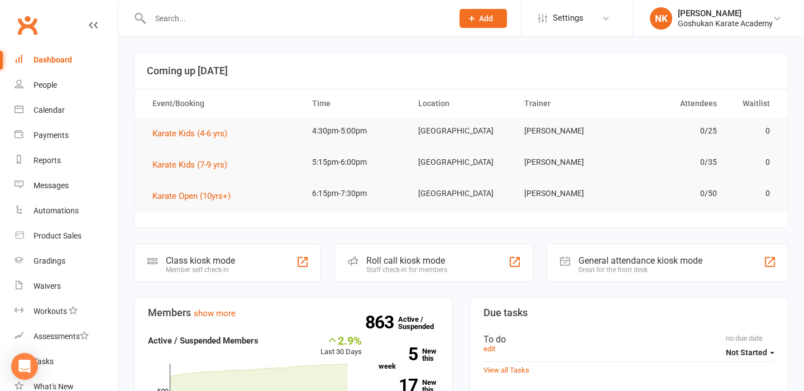
click at [200, 9] on div at bounding box center [289, 18] width 311 height 36
click at [198, 19] on input "text" at bounding box center [296, 19] width 298 height 16
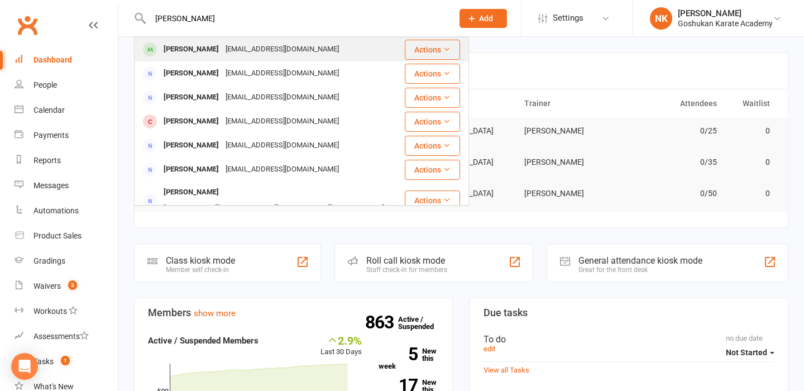
type input "lorrie"
click at [197, 50] on div "Lorrie Wang" at bounding box center [191, 49] width 62 height 16
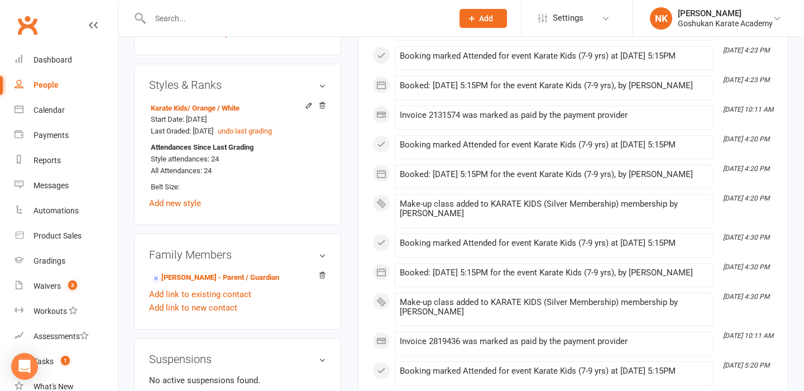
scroll to position [608, 0]
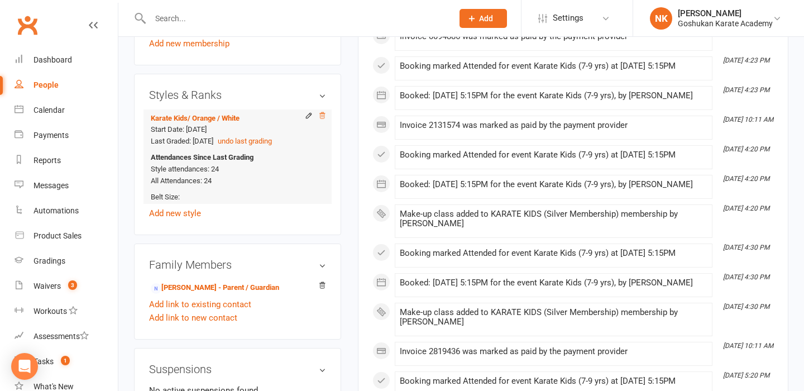
click at [320, 113] on icon at bounding box center [322, 116] width 8 height 8
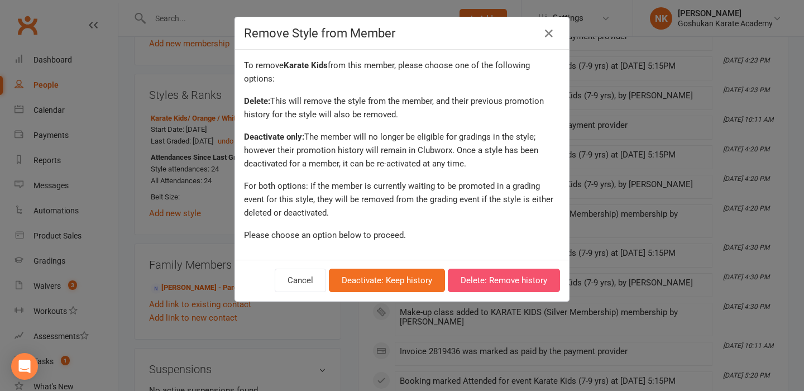
click at [491, 283] on button "Delete: Remove history" at bounding box center [504, 279] width 112 height 23
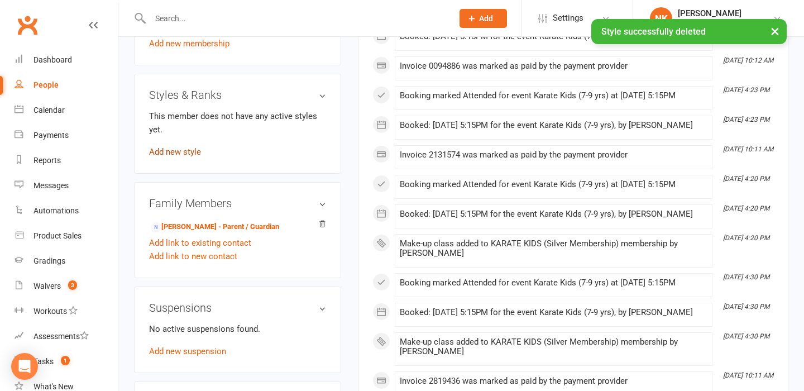
click at [184, 152] on link "Add new style" at bounding box center [175, 152] width 52 height 10
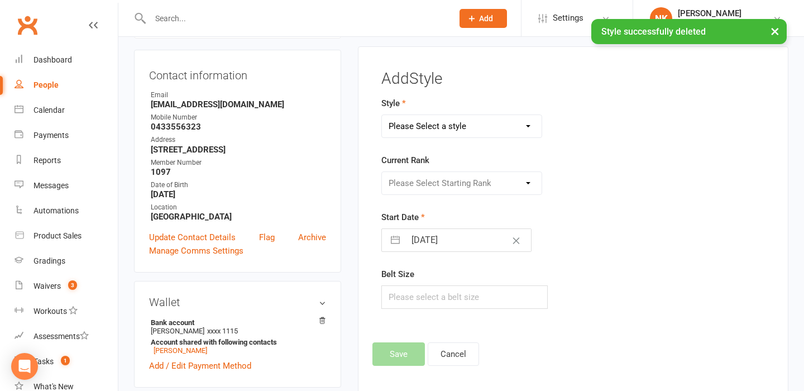
scroll to position [95, 0]
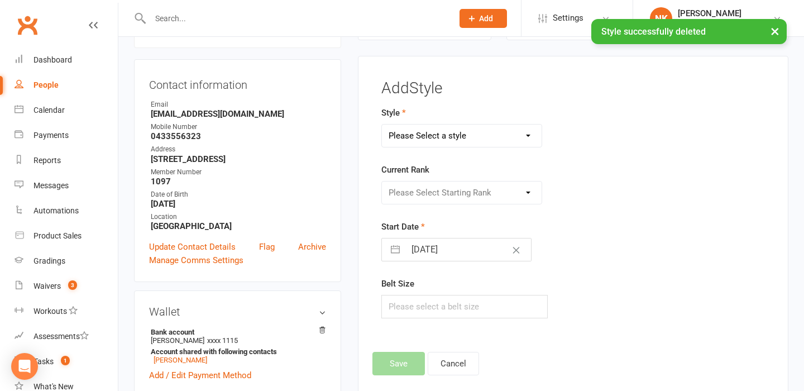
click at [446, 134] on select "Please Select a style Combat Karate Karate Kids Kobudo Weapons Tournament Train…" at bounding box center [462, 135] width 160 height 22
select select "961"
click at [453, 194] on select "Please Select Starting Rank" at bounding box center [462, 192] width 160 height 22
select select "11230"
click at [449, 247] on input "[DATE]" at bounding box center [468, 249] width 126 height 22
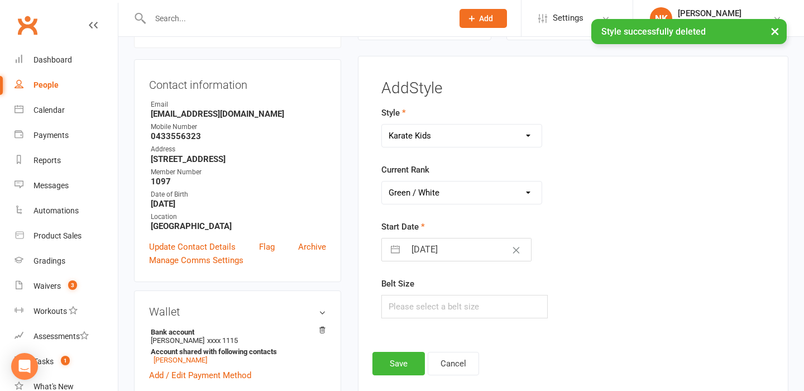
select select "6"
select select "2025"
select select "7"
select select "2025"
select select "8"
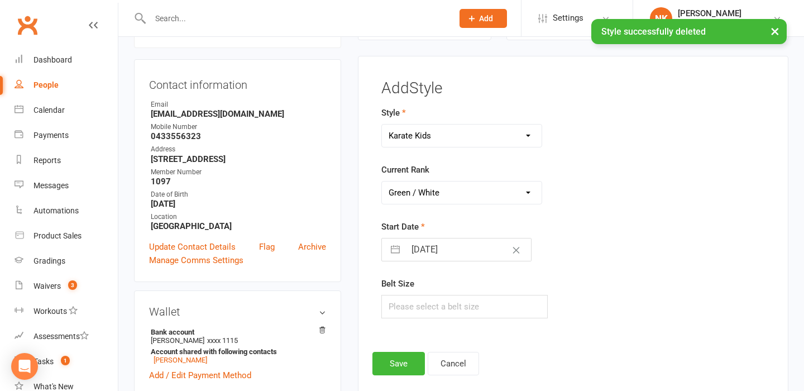
select select "2025"
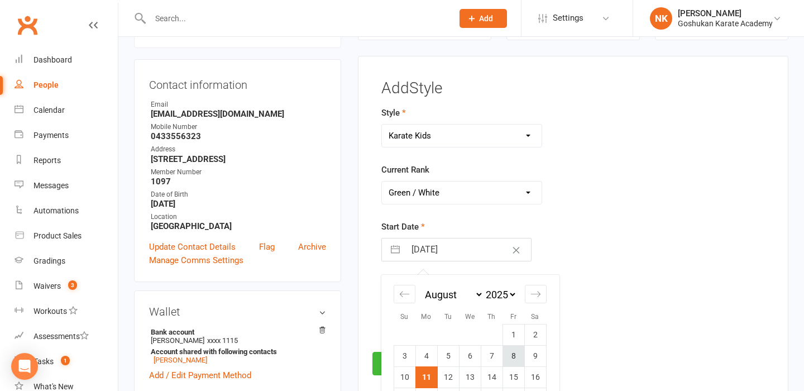
click at [513, 355] on td "8" at bounding box center [513, 355] width 22 height 21
type input "[DATE]"
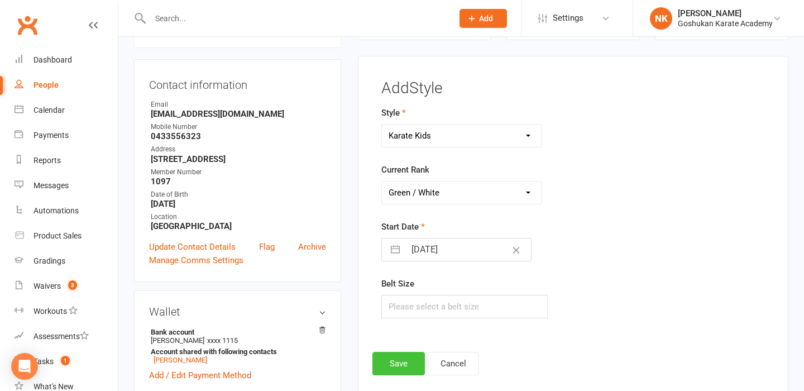
click at [403, 360] on button "Save" at bounding box center [398, 363] width 52 height 23
